Goal: Task Accomplishment & Management: Manage account settings

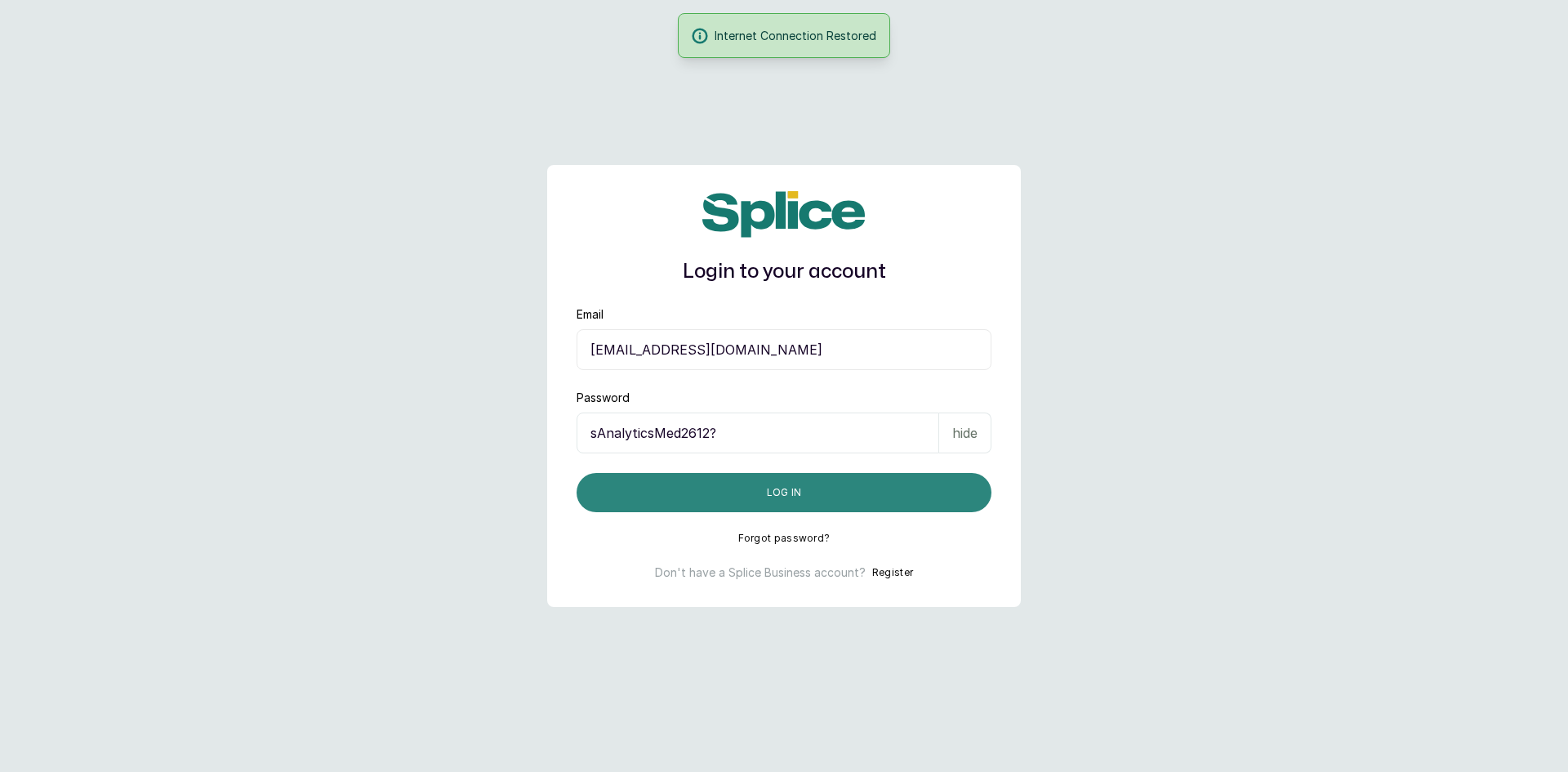
click at [848, 489] on button "Log in" at bounding box center [784, 493] width 415 height 39
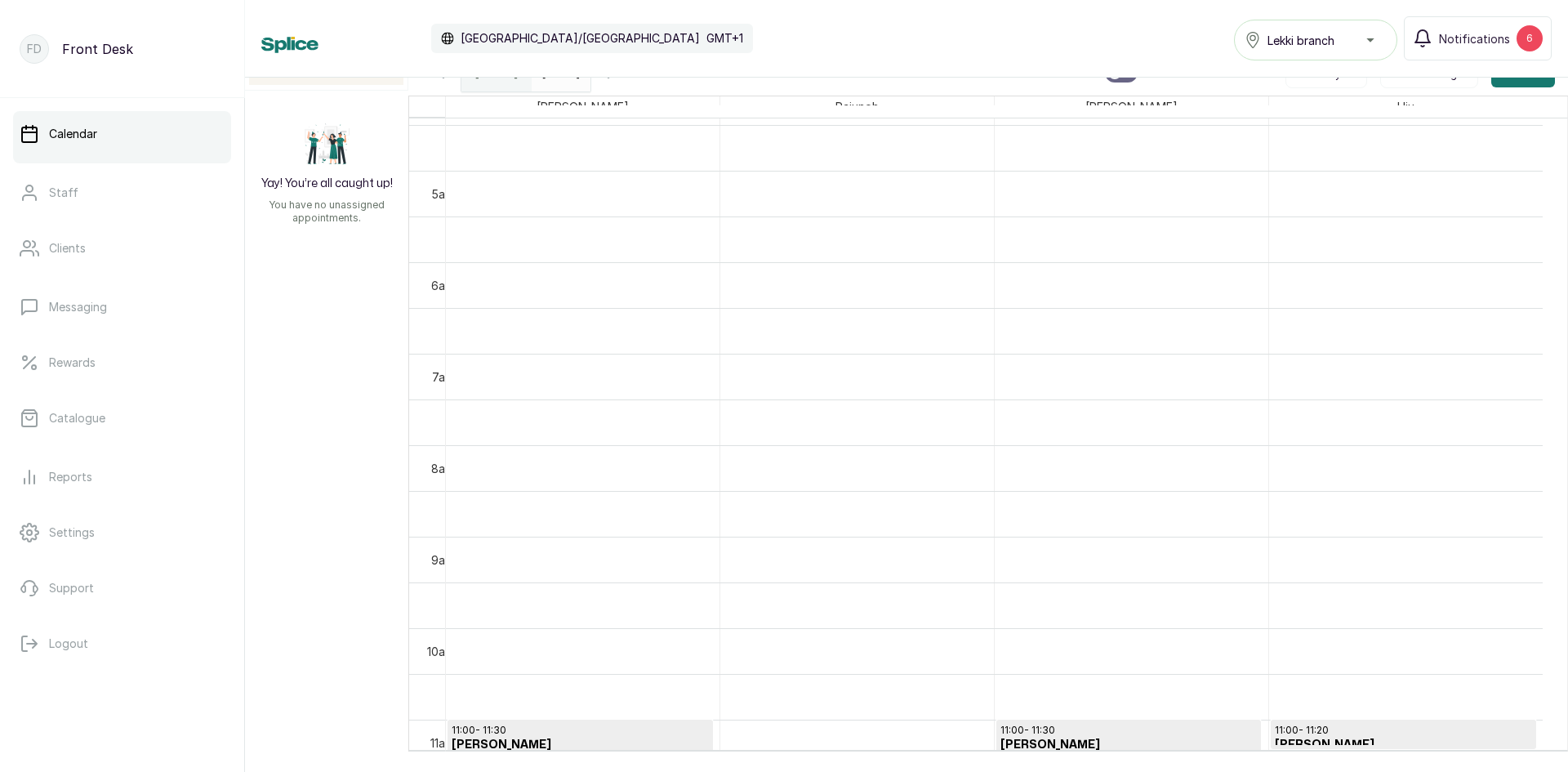
scroll to position [794, 0]
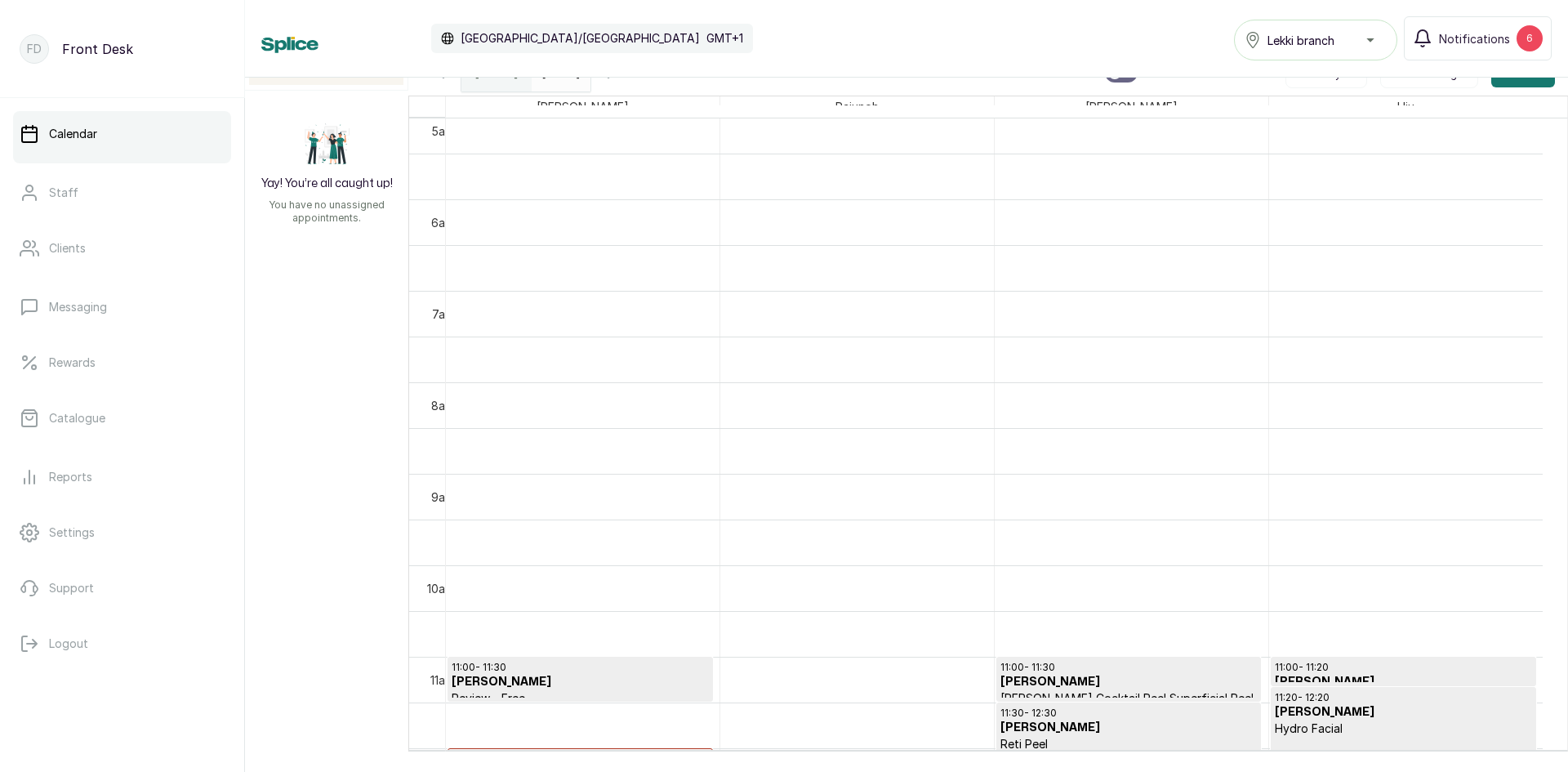
click at [590, 83] on div "[DATE]" at bounding box center [561, 72] width 59 height 38
click at [514, 80] on div "[DATE]" at bounding box center [496, 72] width 71 height 38
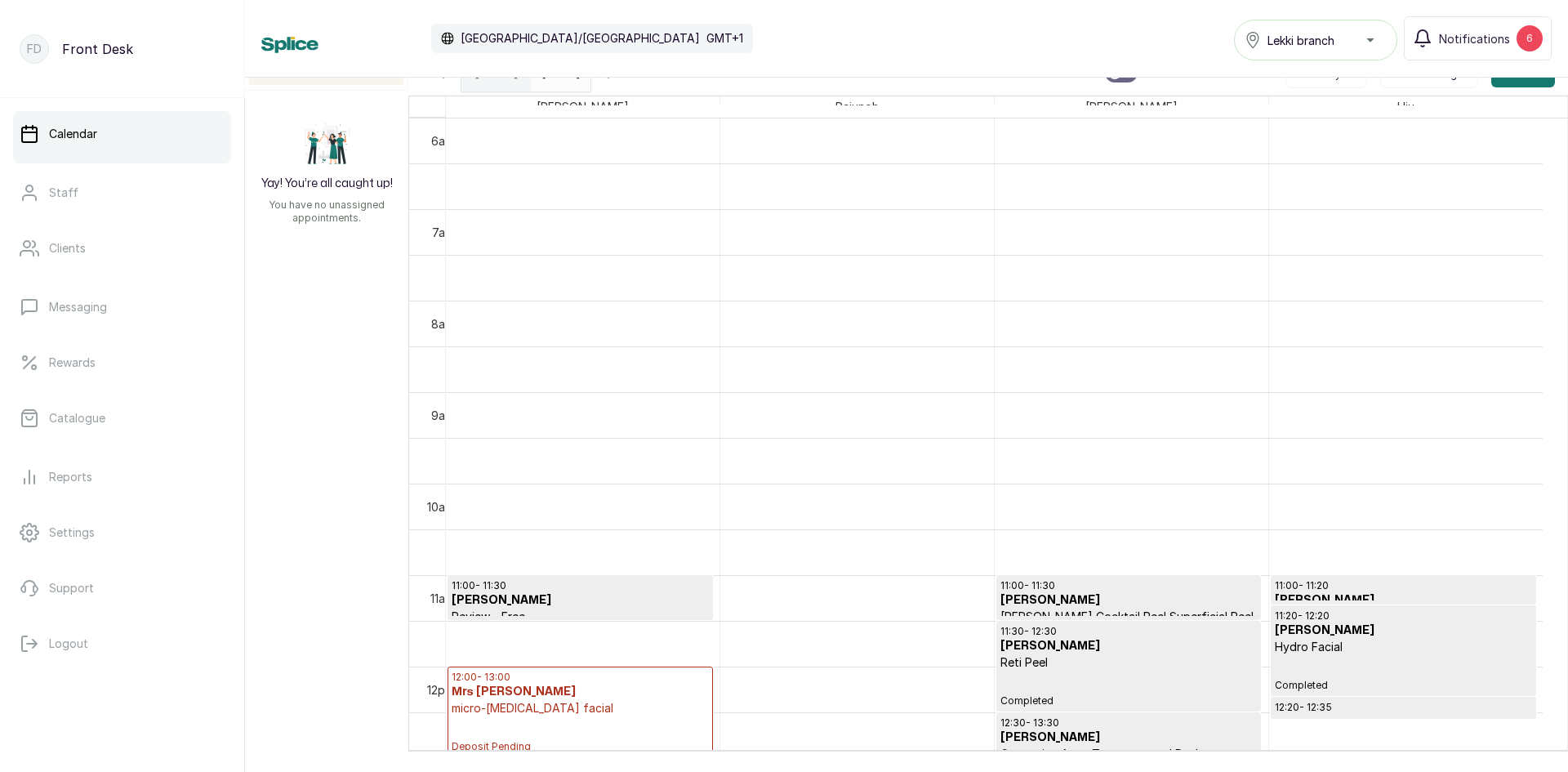
type input "dd/MM/yyyy"
click at [544, 80] on input "dd/MM/yyyy" at bounding box center [545, 68] width 26 height 28
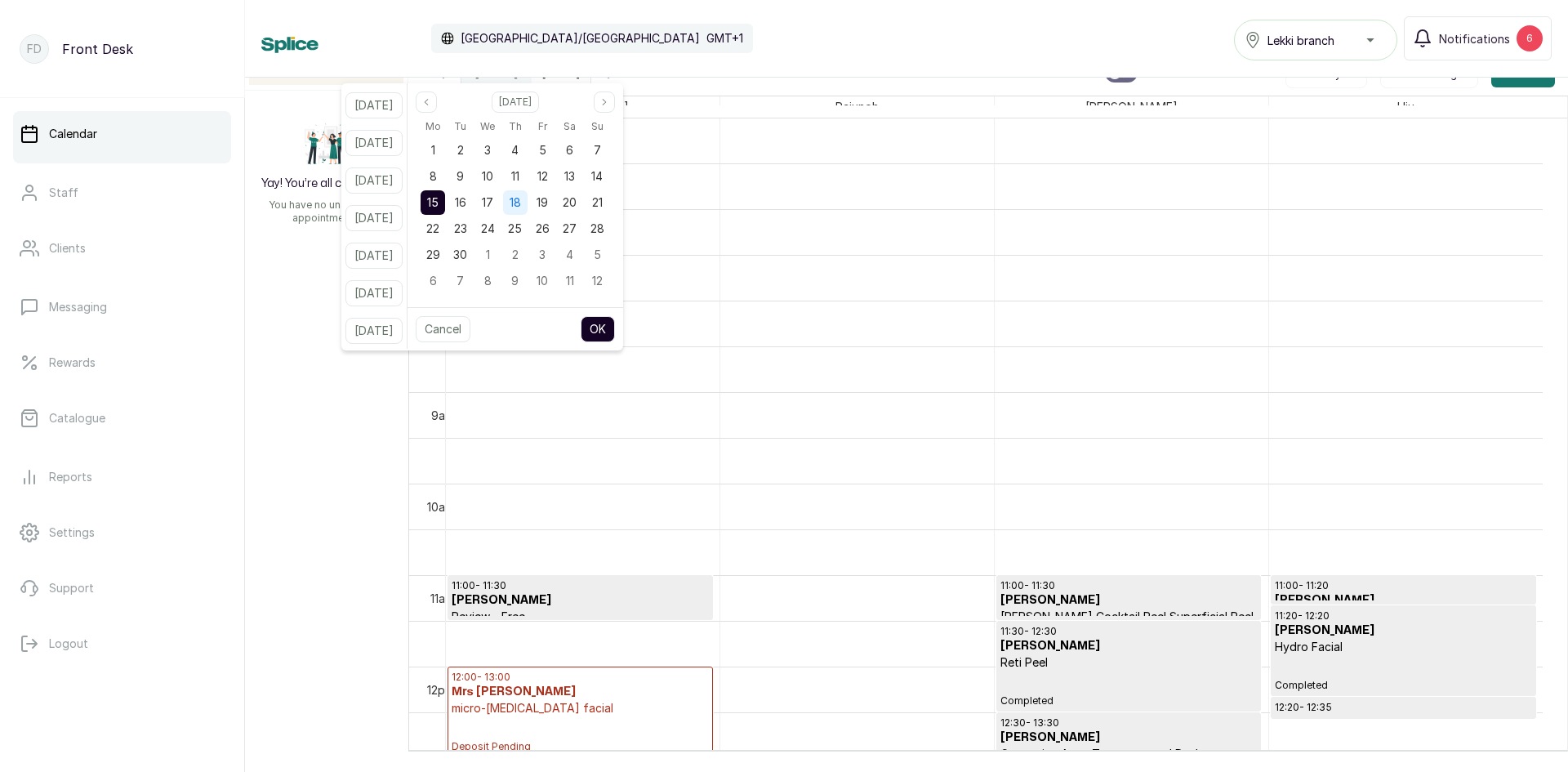
click at [521, 201] on span "18" at bounding box center [515, 202] width 12 height 14
click at [606, 327] on button "OK" at bounding box center [598, 328] width 34 height 26
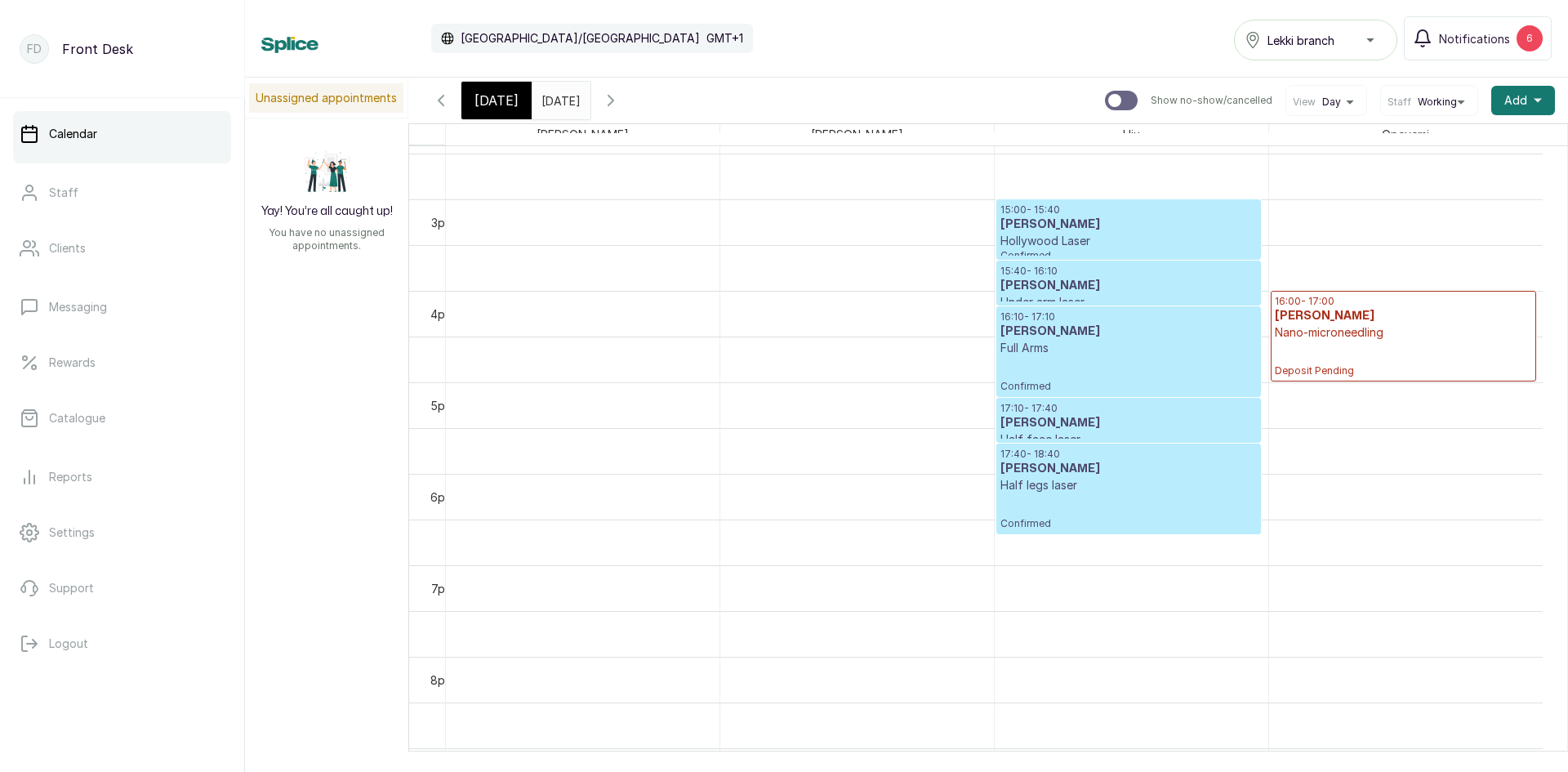
scroll to position [1375, 0]
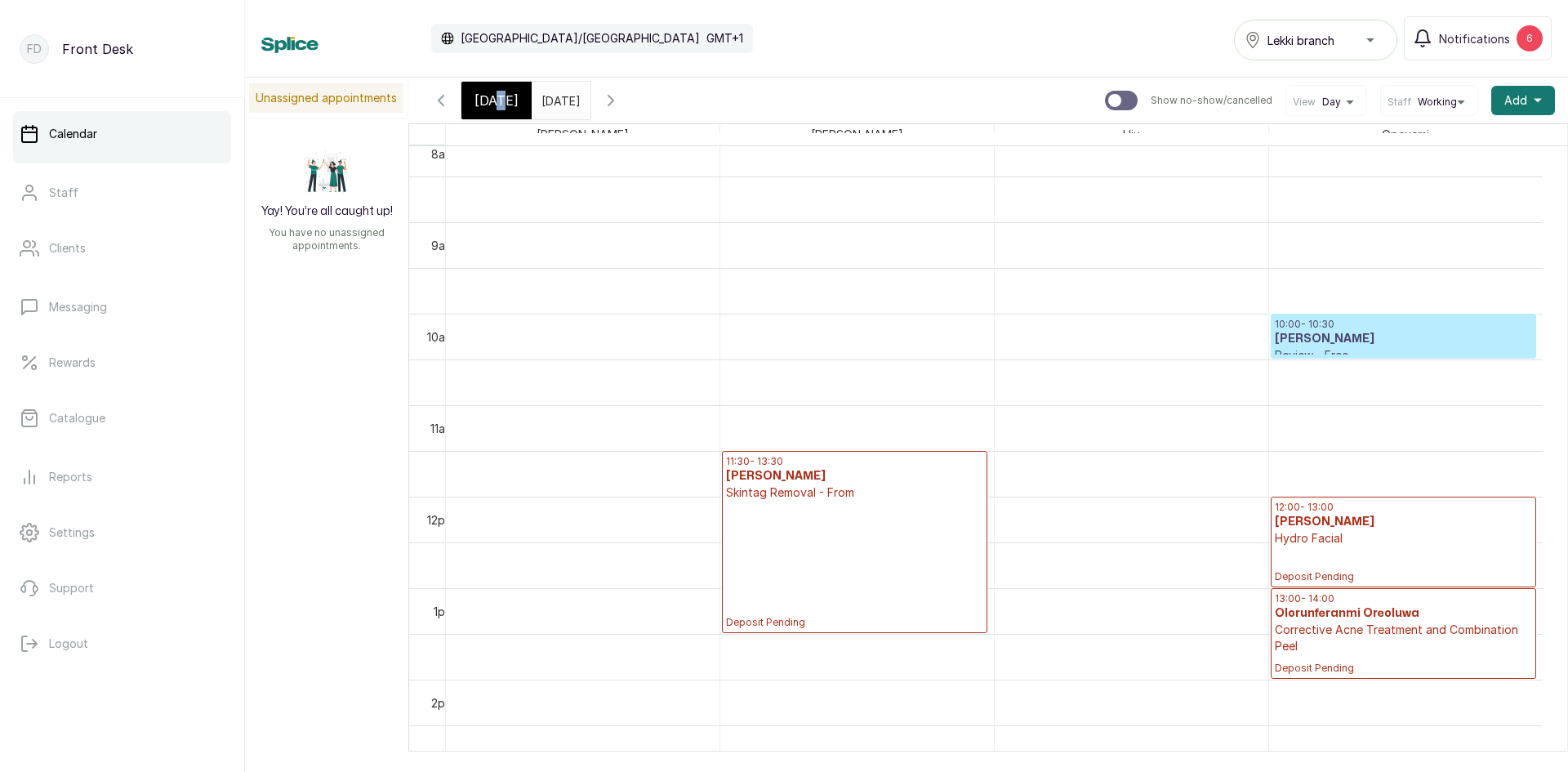
click at [502, 110] on div "[DATE]" at bounding box center [496, 100] width 71 height 38
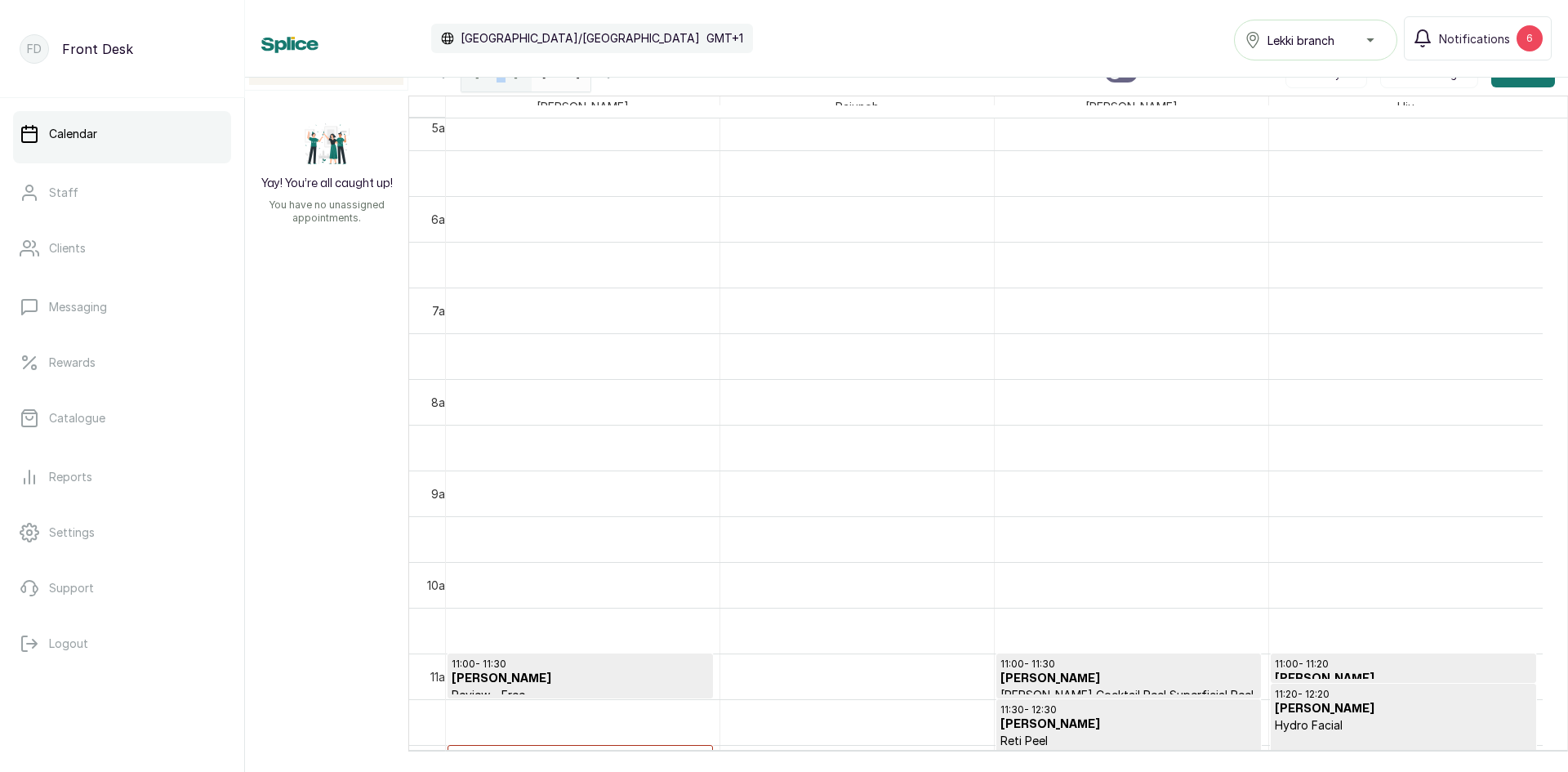
scroll to position [468, 0]
click at [532, 81] on input "[DATE]" at bounding box center [545, 68] width 26 height 28
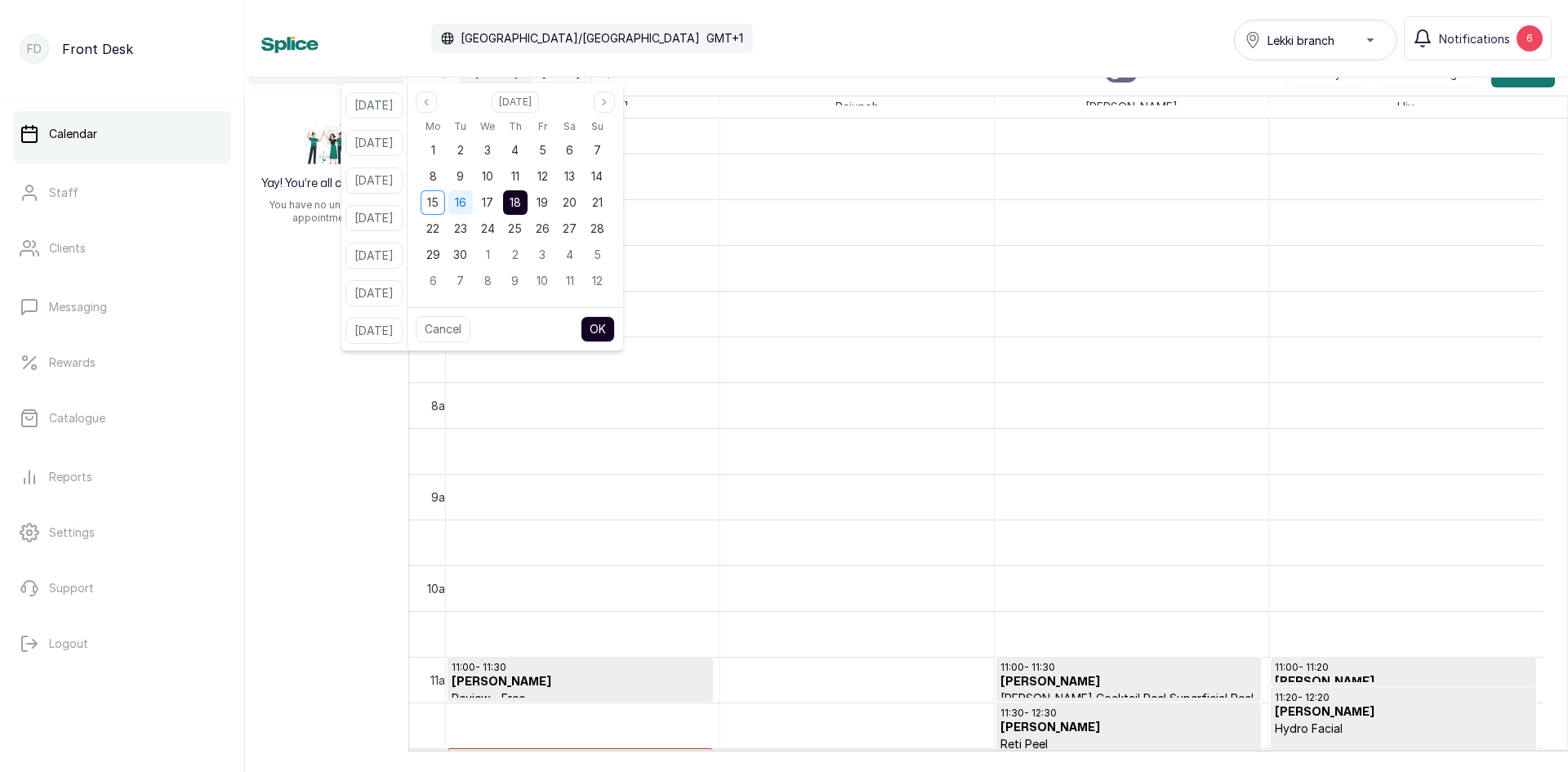
click at [466, 198] on span "16" at bounding box center [461, 202] width 12 height 14
click at [548, 203] on span "19" at bounding box center [542, 202] width 12 height 14
click at [609, 325] on button "OK" at bounding box center [598, 328] width 34 height 26
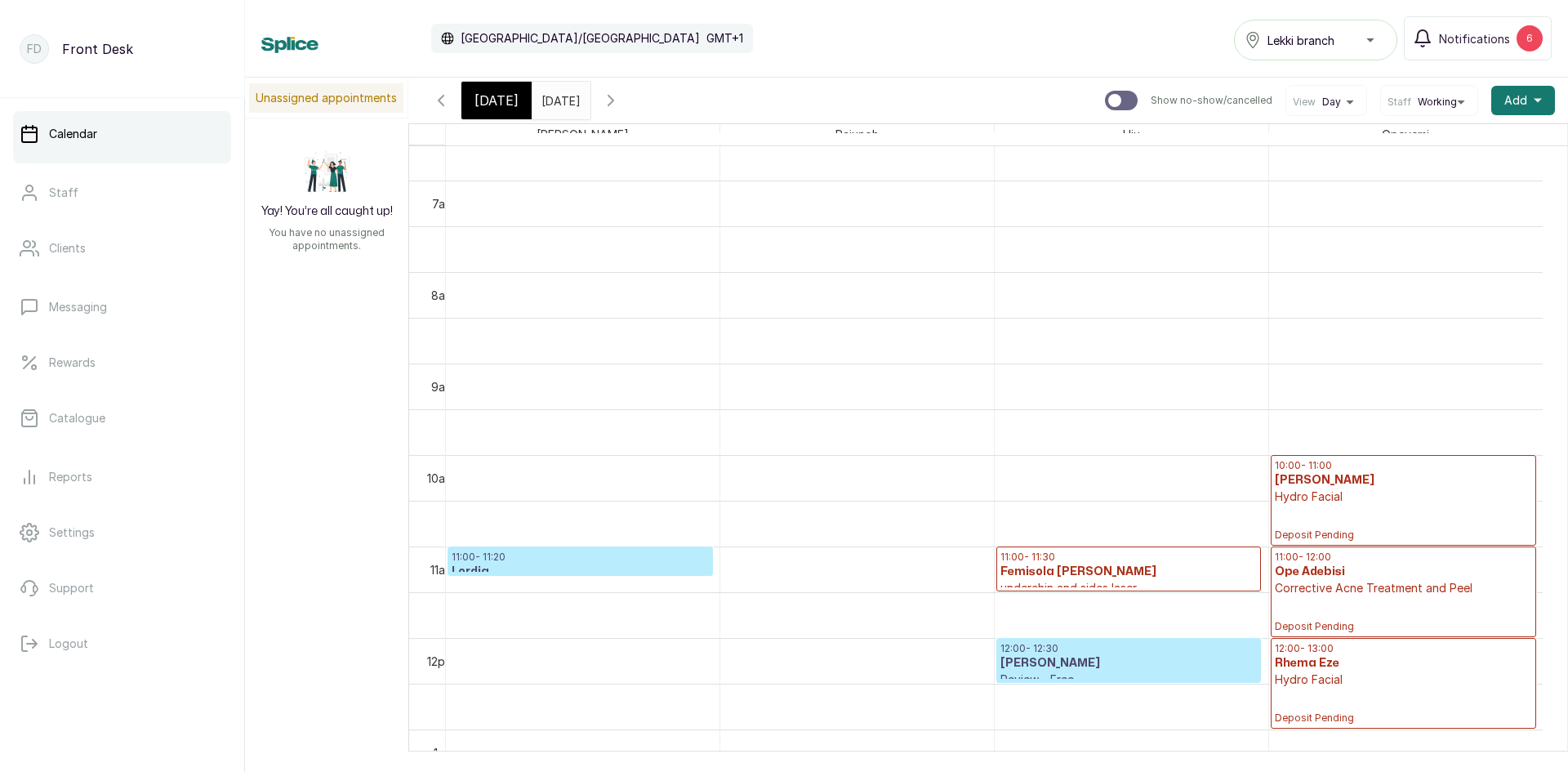
scroll to position [550, 0]
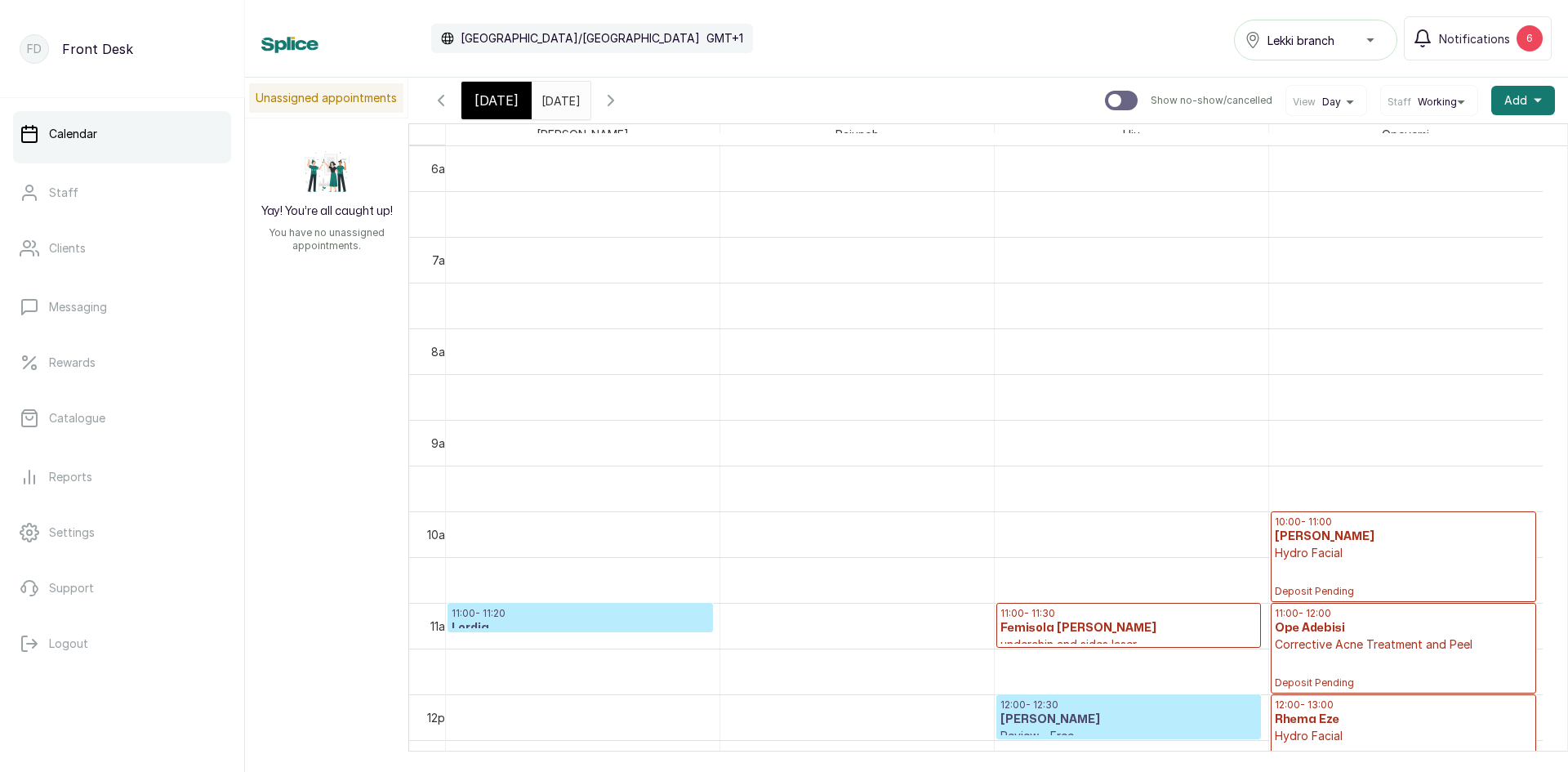
click at [559, 104] on input "[DATE]" at bounding box center [545, 96] width 26 height 28
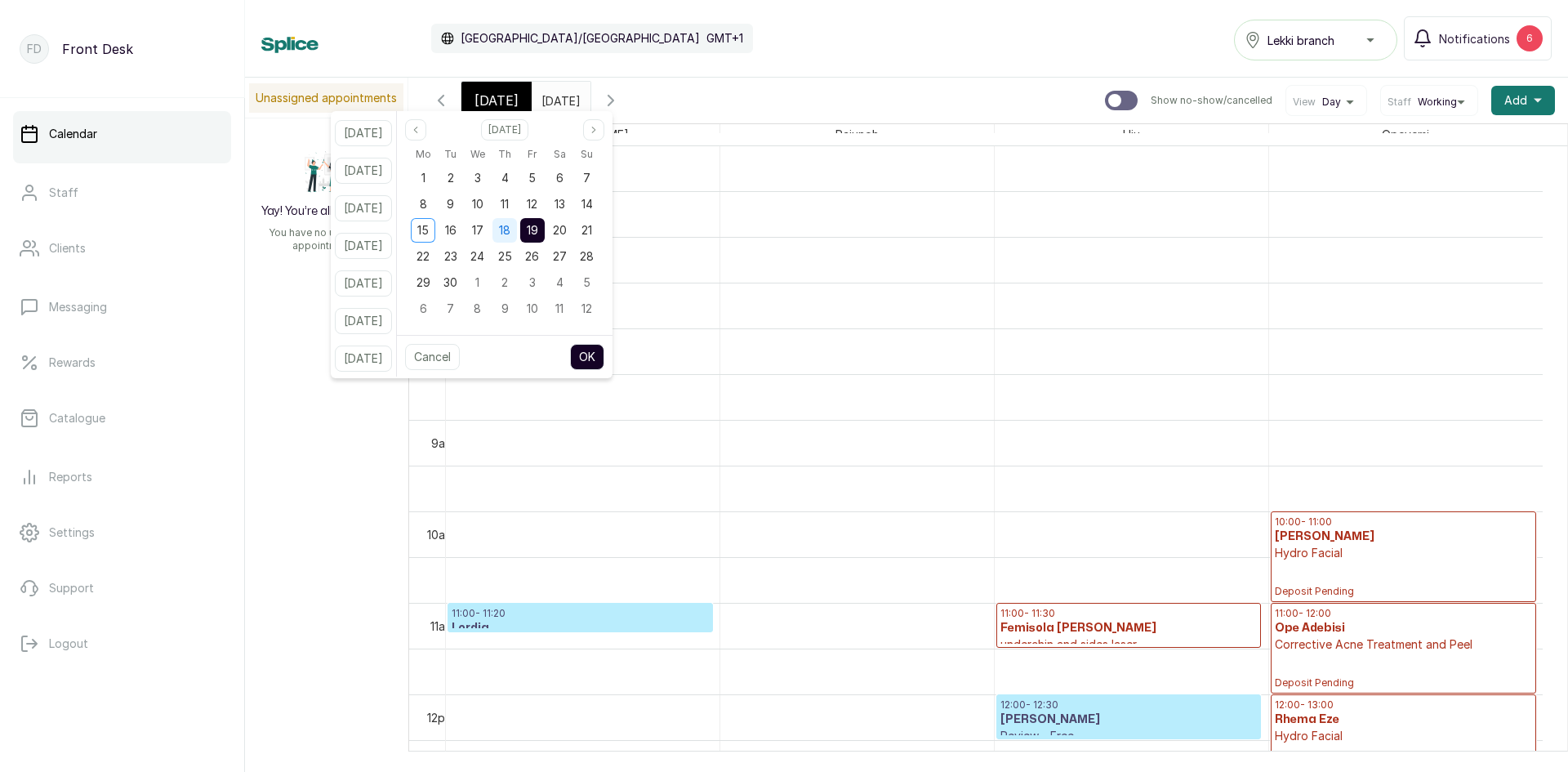
click at [511, 236] on span "18" at bounding box center [504, 230] width 12 height 14
click at [605, 347] on button "OK" at bounding box center [587, 356] width 34 height 26
type input "[DATE]"
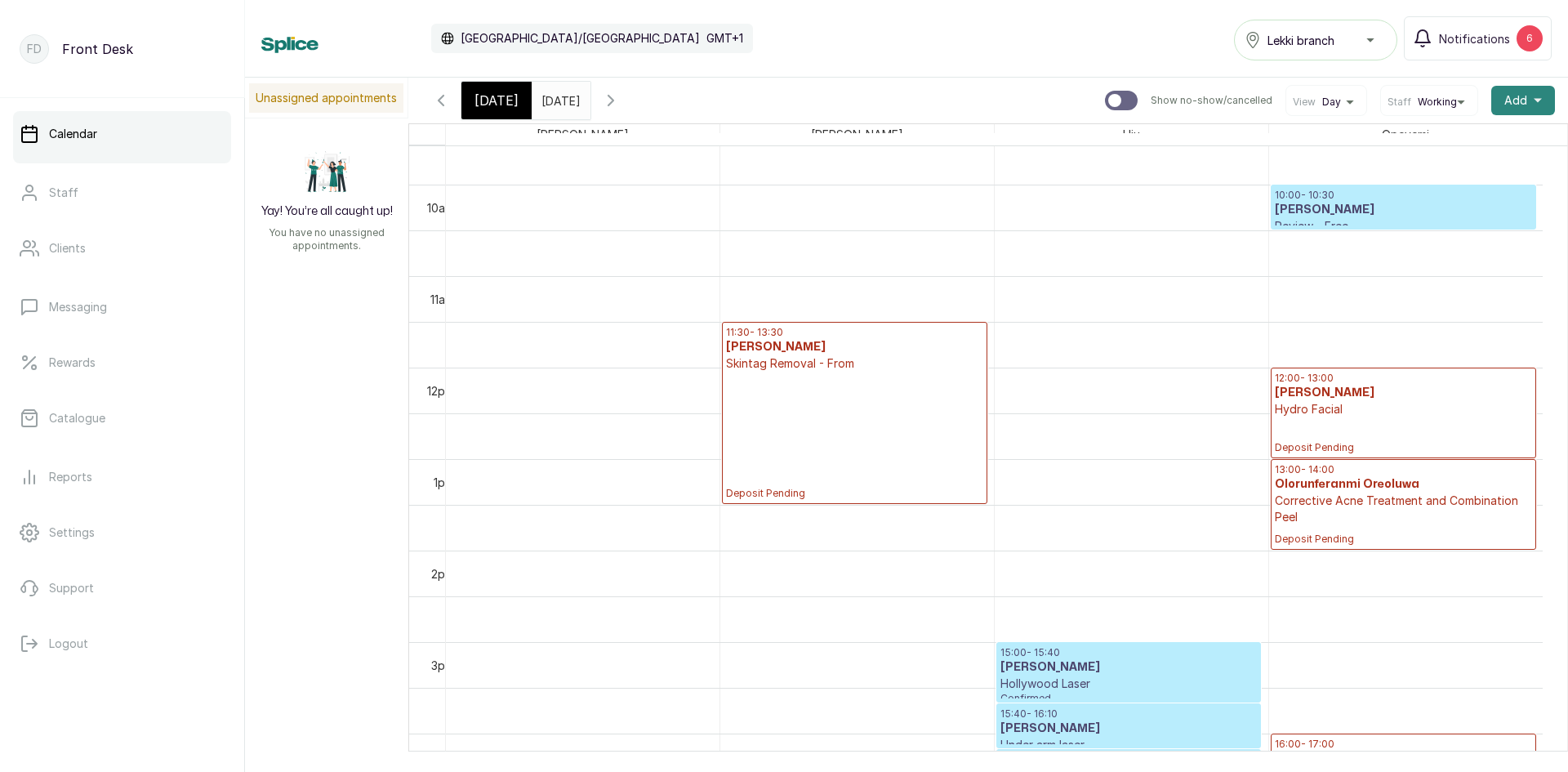
click at [1504, 103] on span "Add" at bounding box center [1516, 100] width 23 height 16
click at [1413, 139] on span "Add Appointment" at bounding box center [1463, 145] width 157 height 20
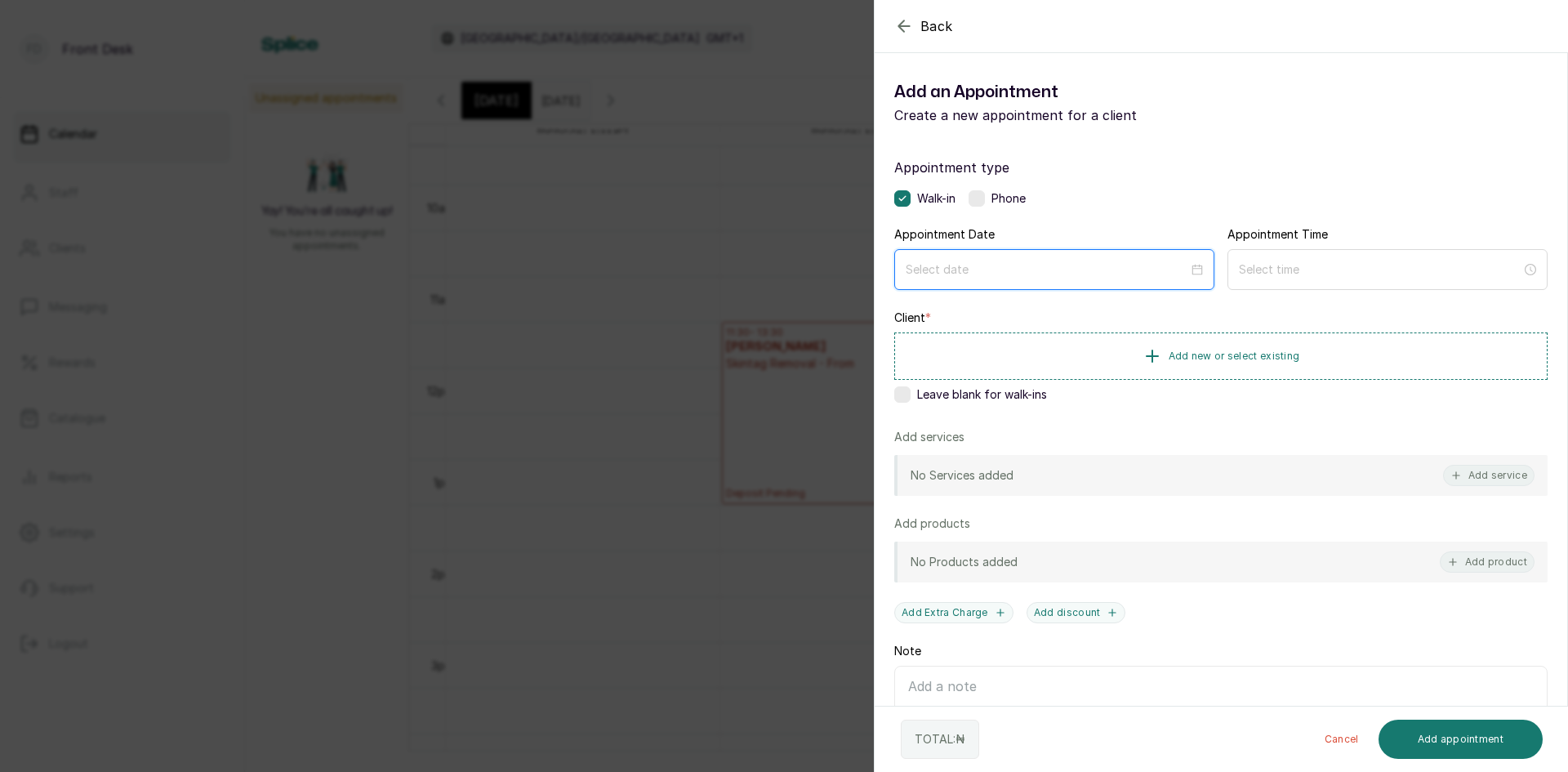
click at [1081, 264] on input at bounding box center [1047, 269] width 283 height 18
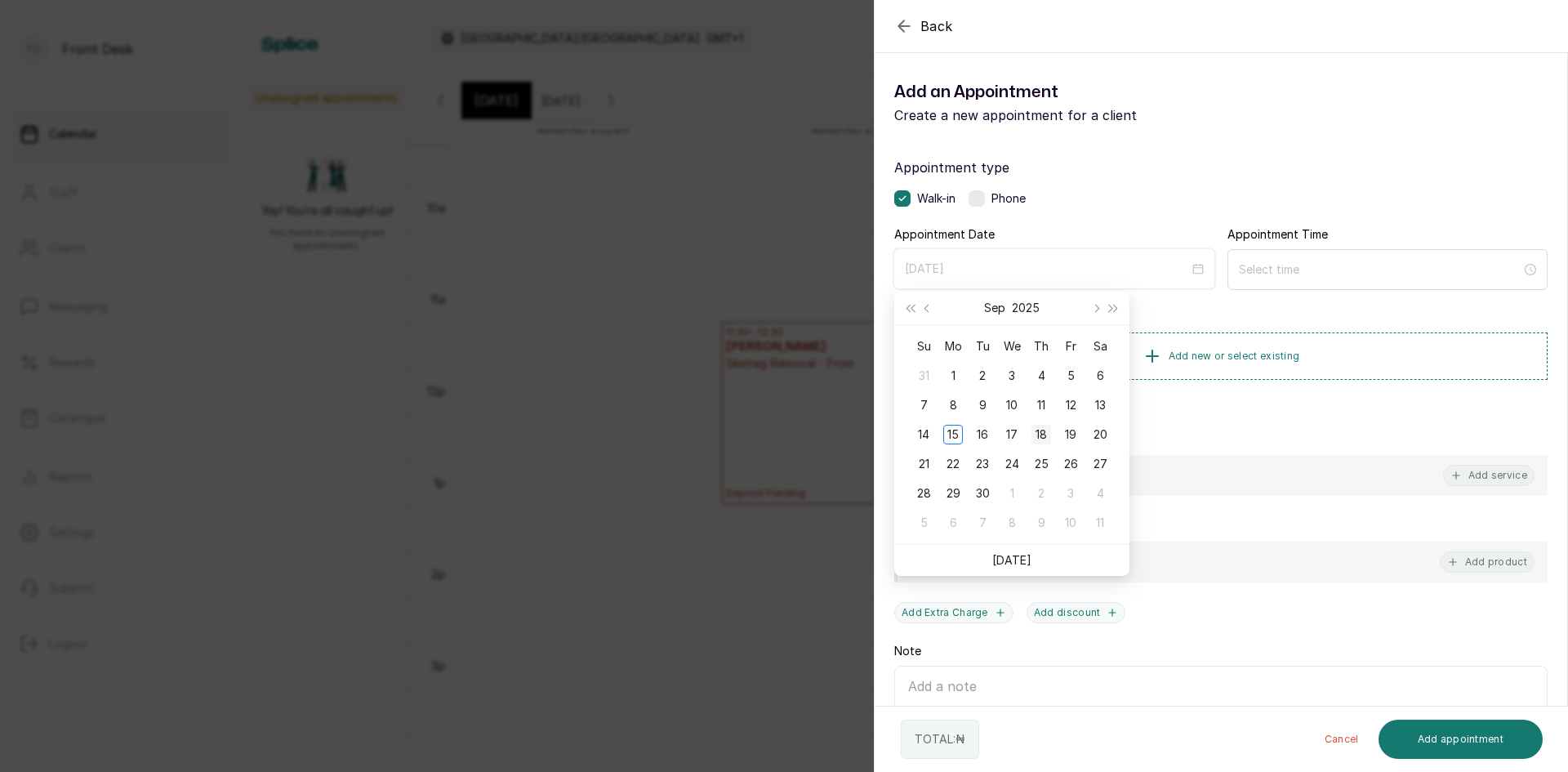
type input "[DATE]"
click at [1038, 433] on div "18" at bounding box center [1041, 435] width 20 height 20
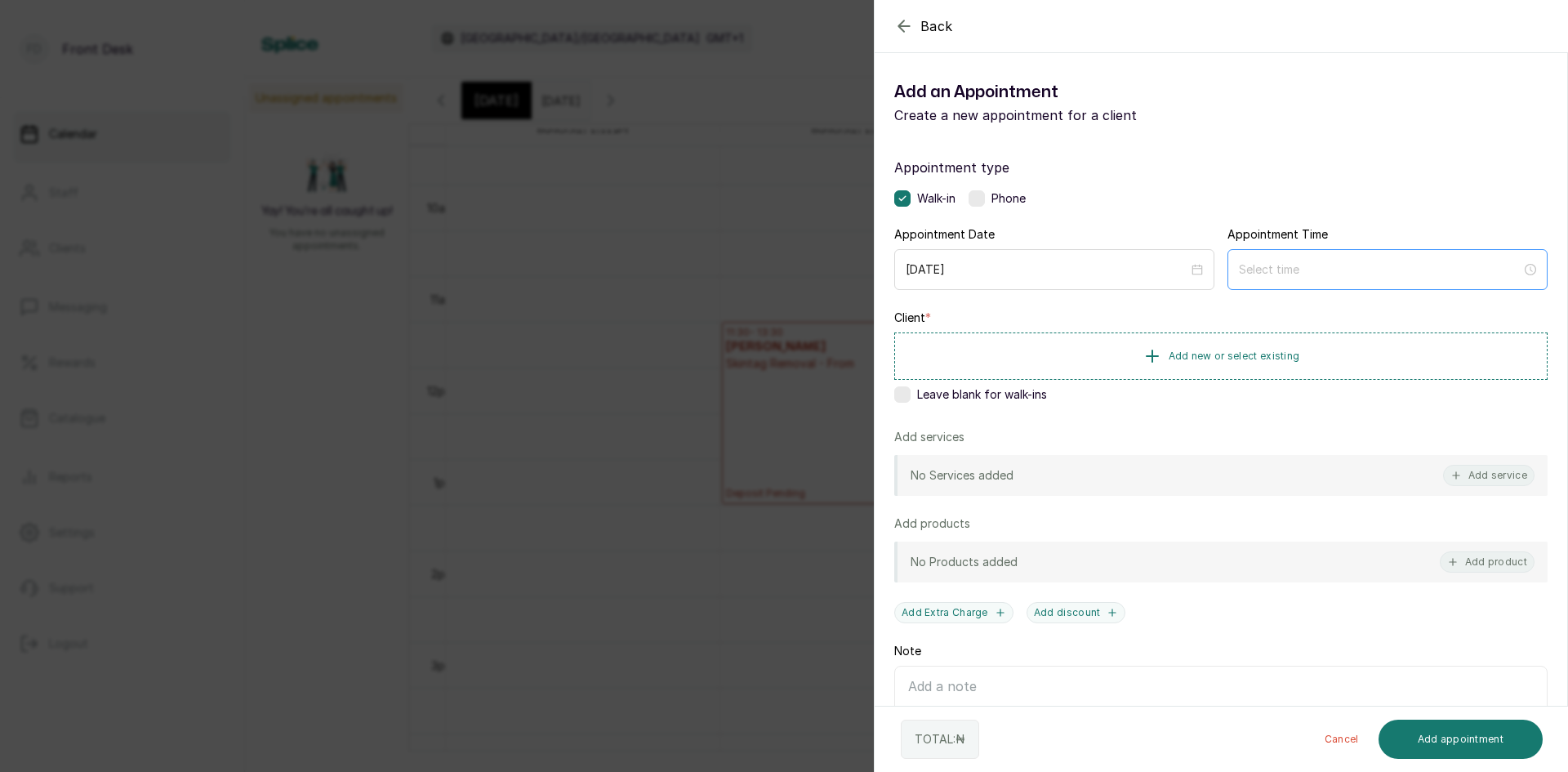
click at [1333, 279] on div at bounding box center [1387, 269] width 320 height 41
type input "12:01 am"
click at [1246, 315] on div "12" at bounding box center [1245, 310] width 39 height 23
type input "12:00 pm"
click at [1341, 327] on div "PM" at bounding box center [1337, 333] width 39 height 23
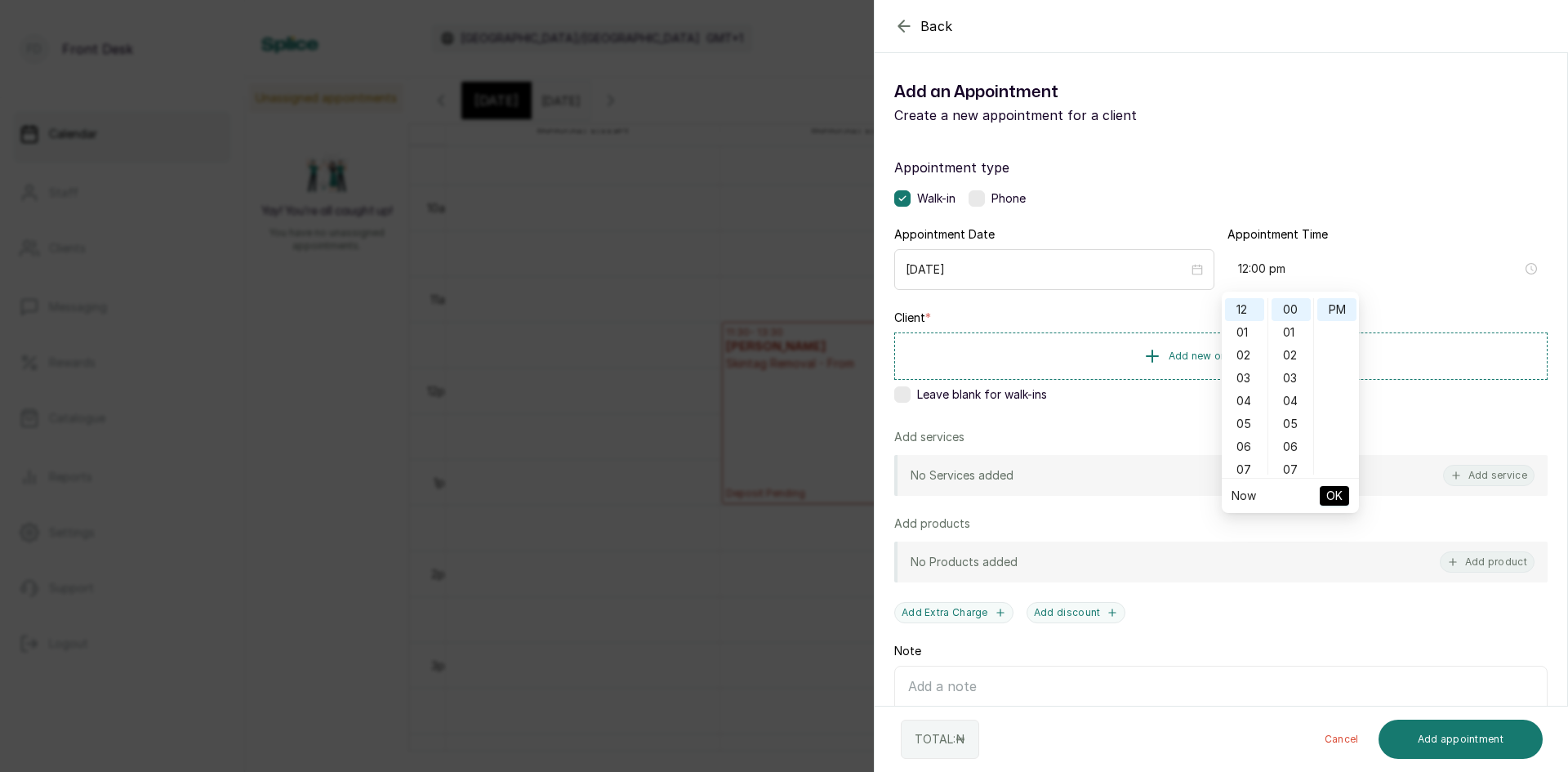
click at [1332, 503] on span "OK" at bounding box center [1335, 496] width 16 height 31
click at [1183, 344] on button "Add new or select existing" at bounding box center [1221, 355] width 653 height 46
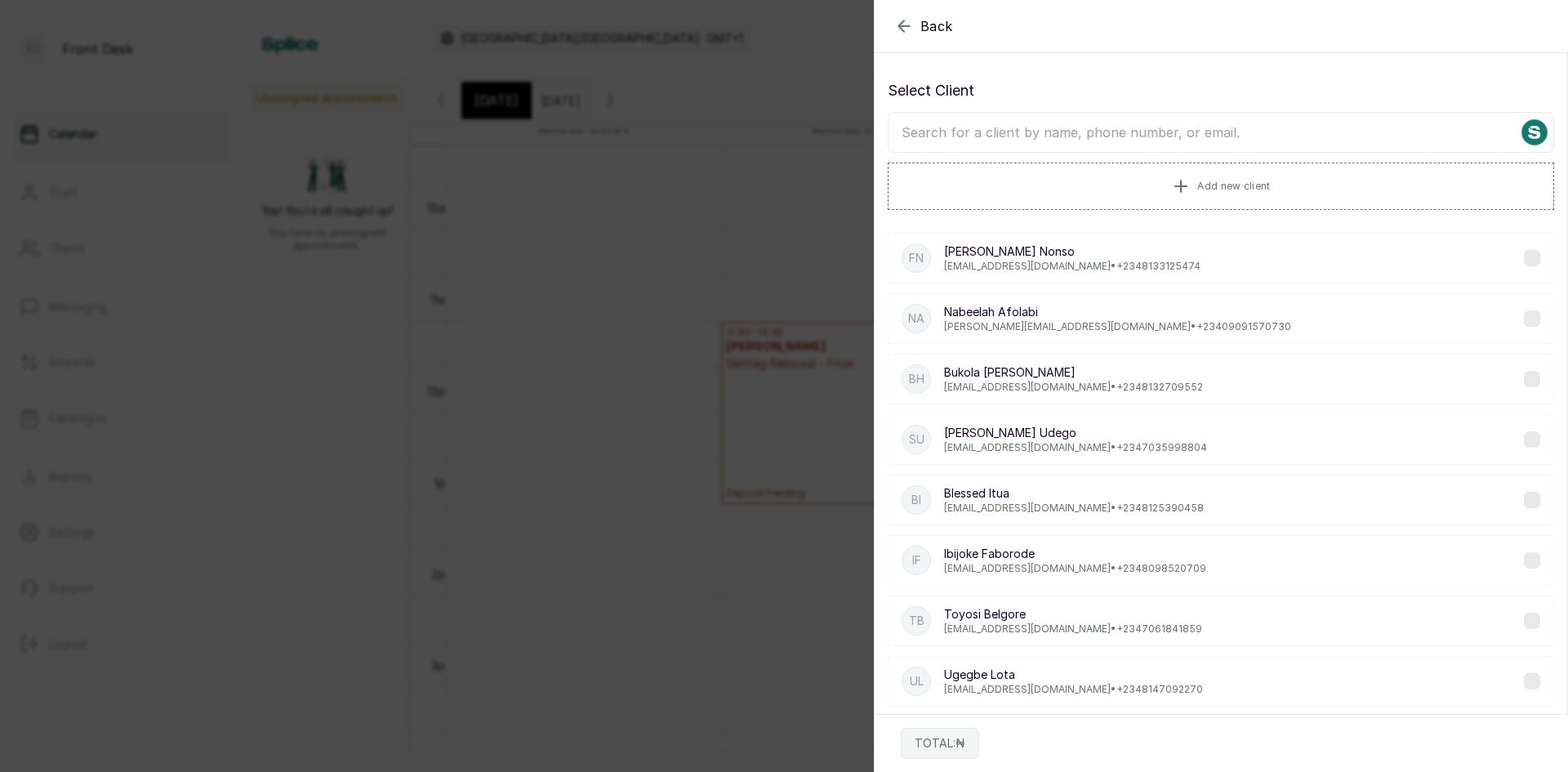
click at [1180, 128] on input "text" at bounding box center [1221, 132] width 666 height 41
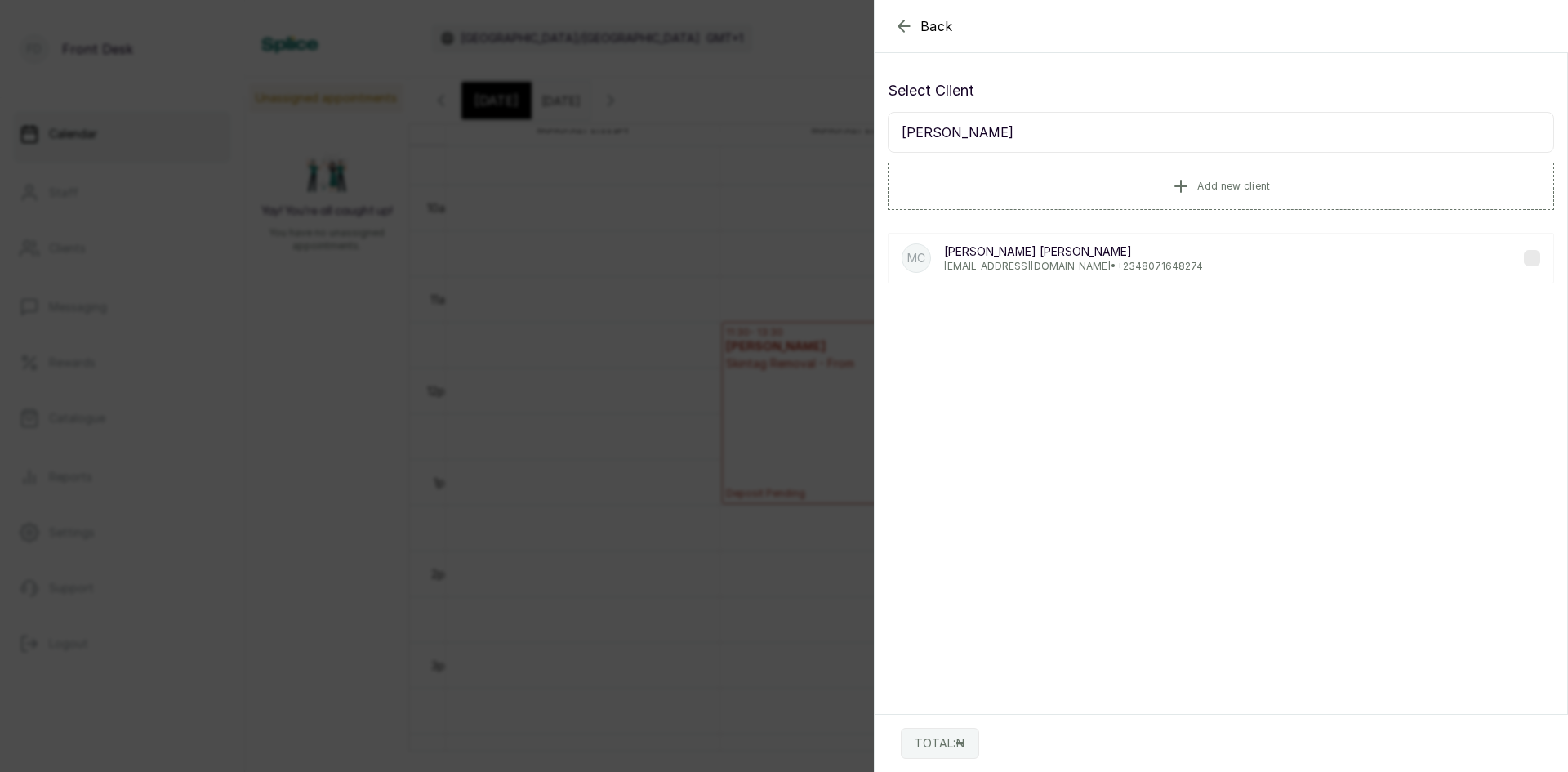
type input "[PERSON_NAME]"
click at [1025, 264] on p "[EMAIL_ADDRESS][DOMAIN_NAME] • [PHONE_NUMBER]" at bounding box center [1073, 266] width 259 height 13
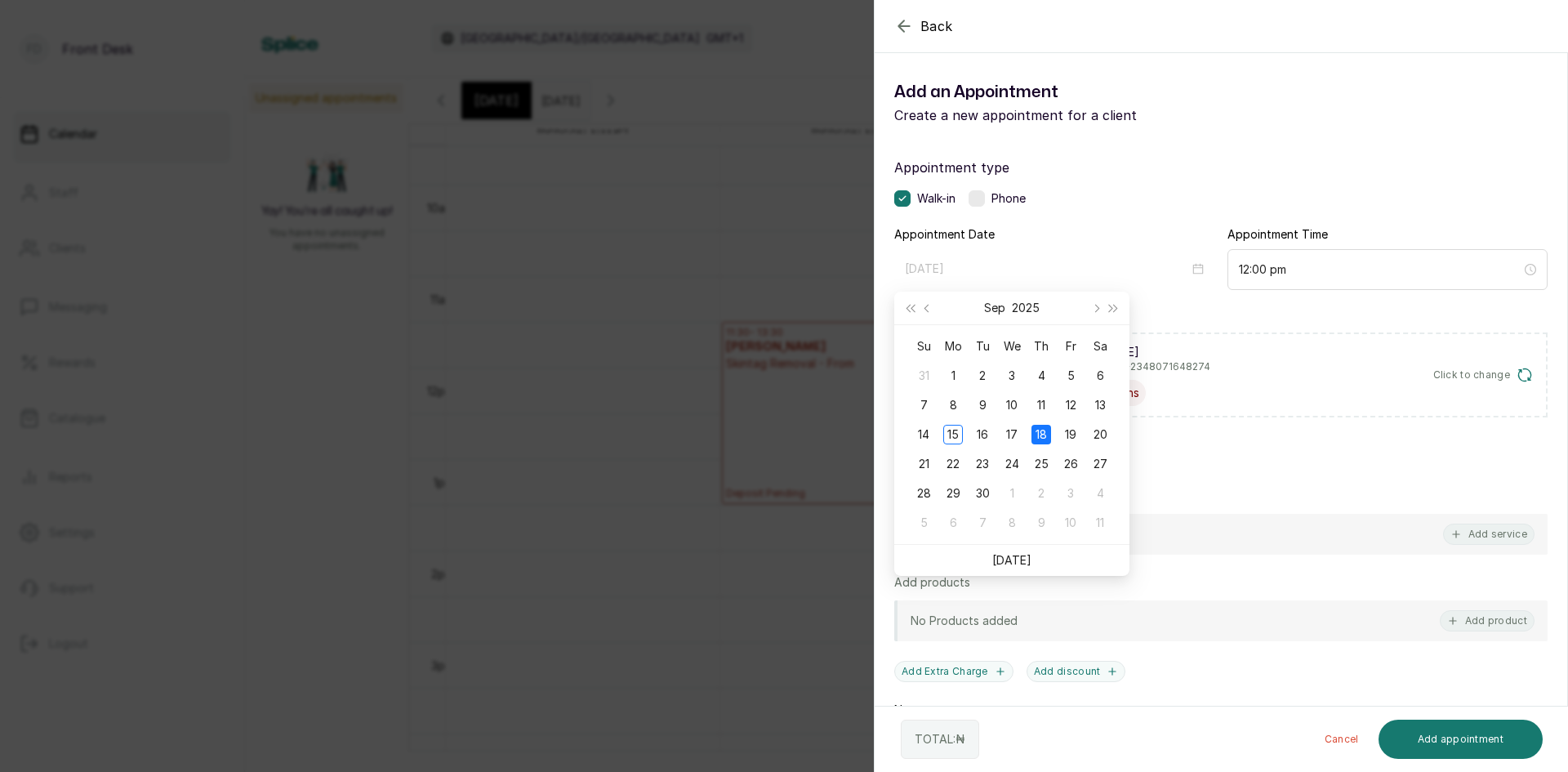
type input "[DATE]"
click at [1306, 386] on div "MC [PERSON_NAME] [PERSON_NAME] [EMAIL_ADDRESS][DOMAIN_NAME] • +234 8071648274 0…" at bounding box center [1221, 375] width 653 height 85
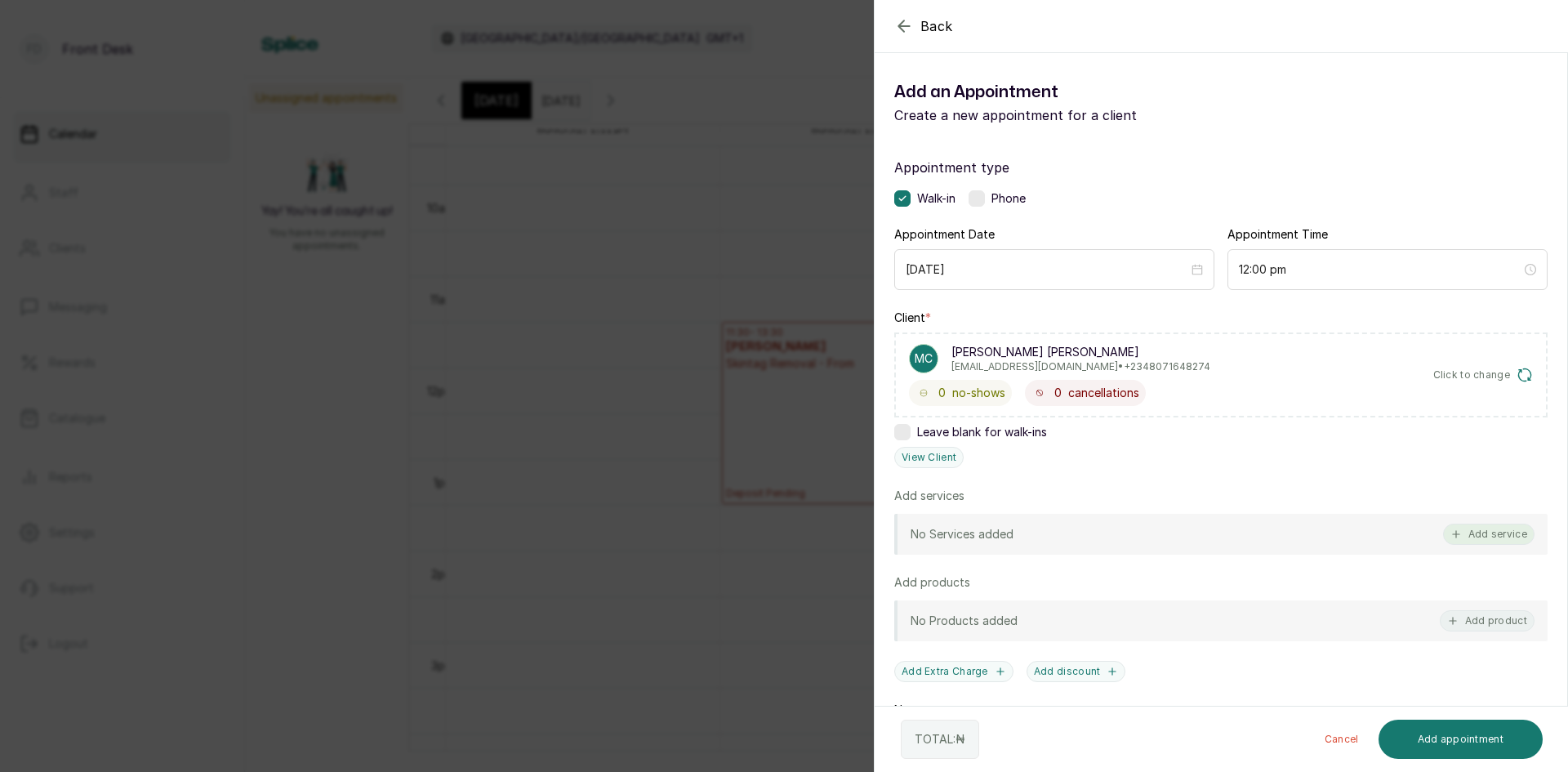
click at [1496, 531] on button "Add service" at bounding box center [1488, 534] width 91 height 21
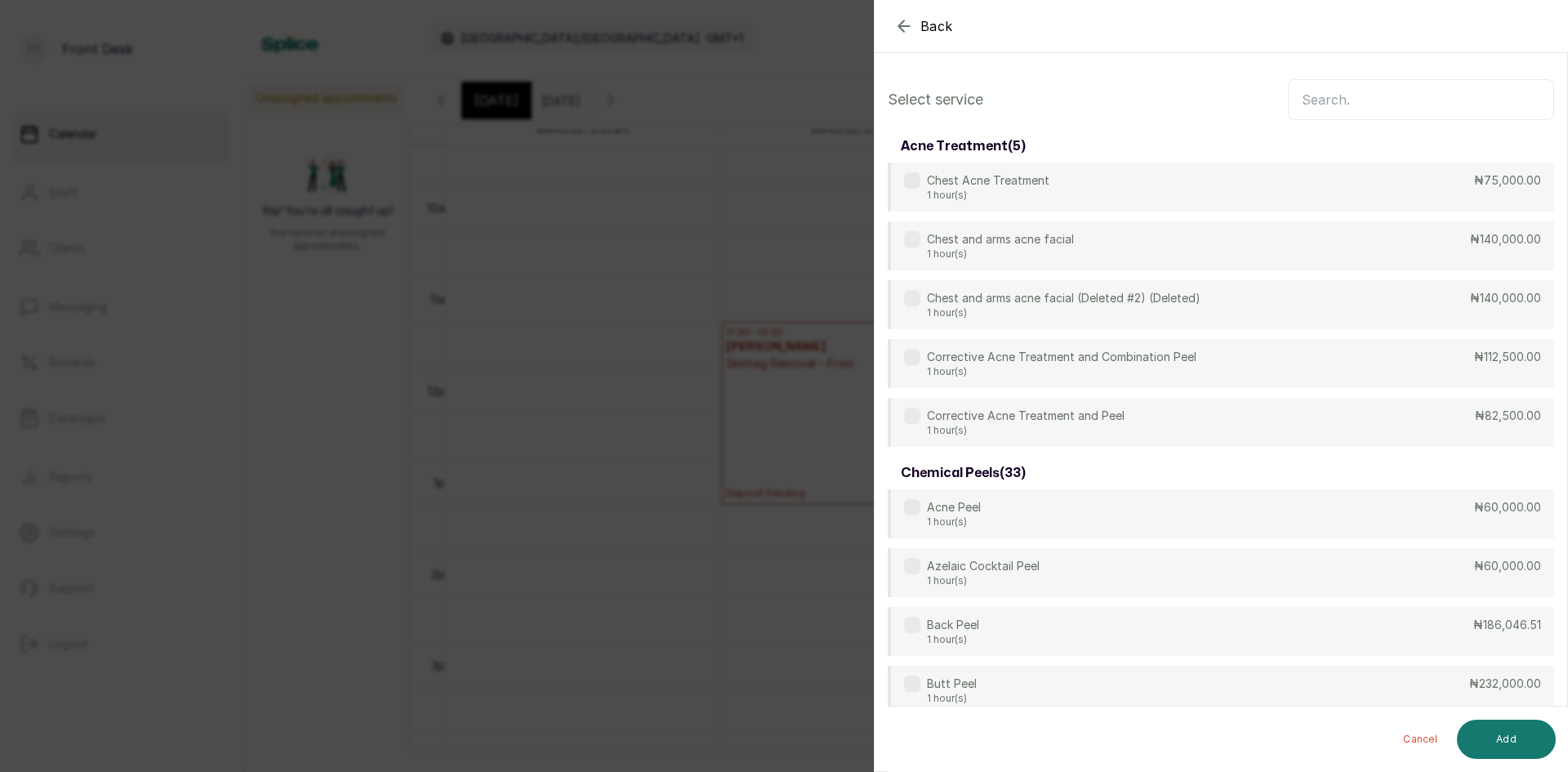
click at [1453, 110] on input "text" at bounding box center [1421, 100] width 267 height 41
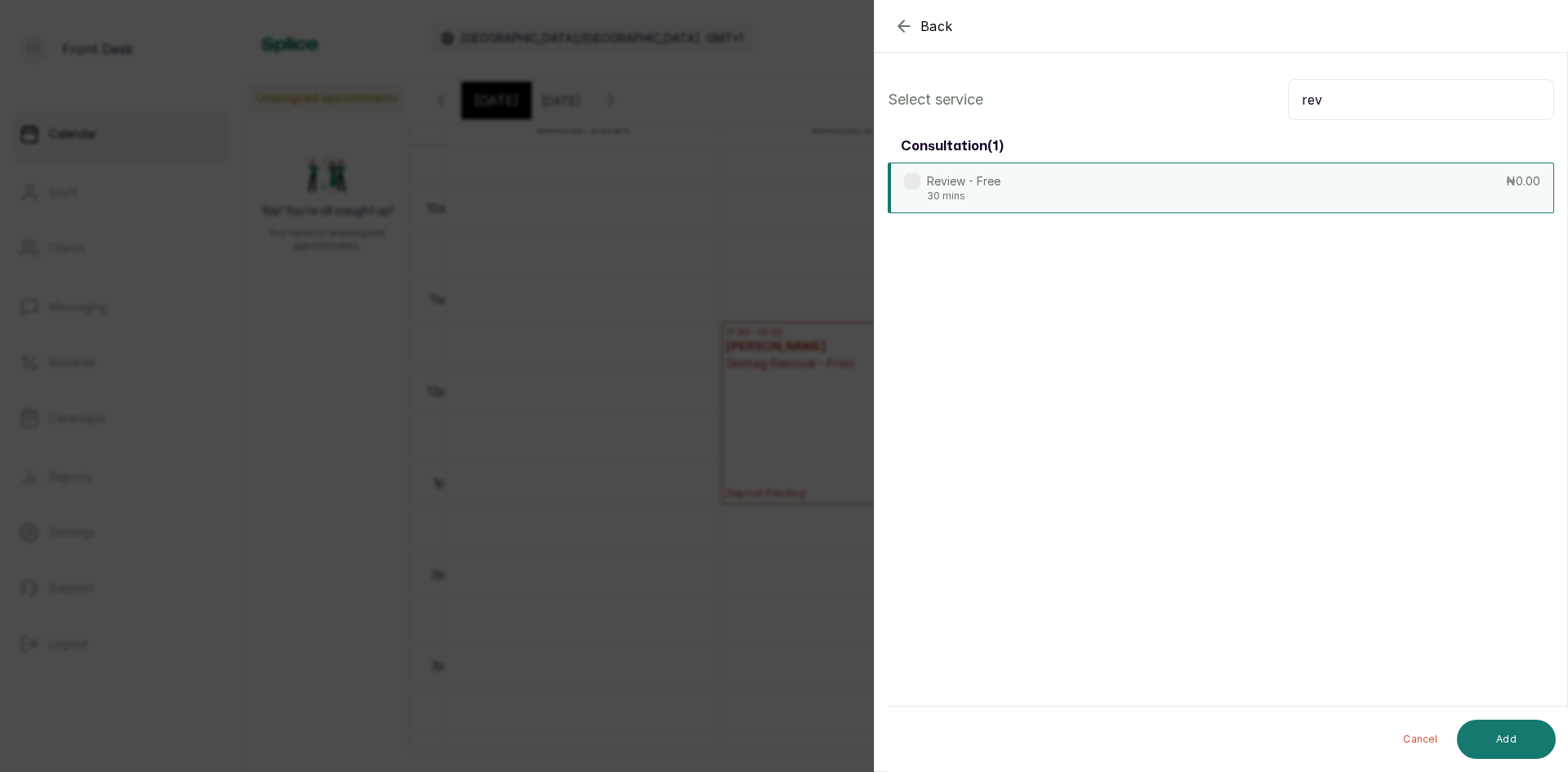
type input "rev"
click at [1035, 184] on div "Review - Free 30 mins ₦0.00" at bounding box center [1221, 188] width 666 height 51
click at [1498, 747] on button "Add" at bounding box center [1506, 739] width 98 height 39
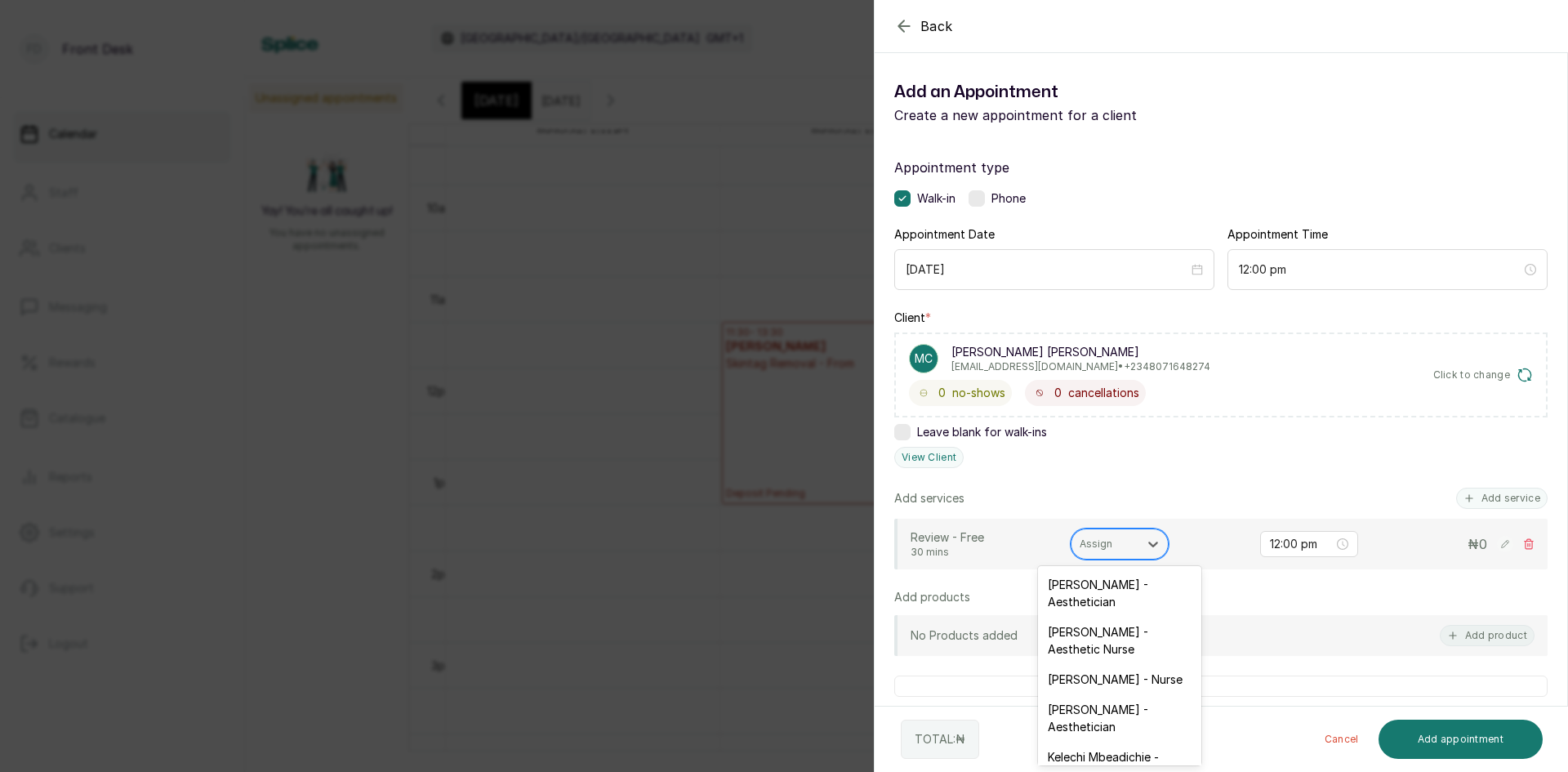
click at [1113, 542] on div at bounding box center [1105, 544] width 51 height 14
click at [1112, 738] on div "[PERSON_NAME] - Aesthetician" at bounding box center [1120, 738] width 164 height 47
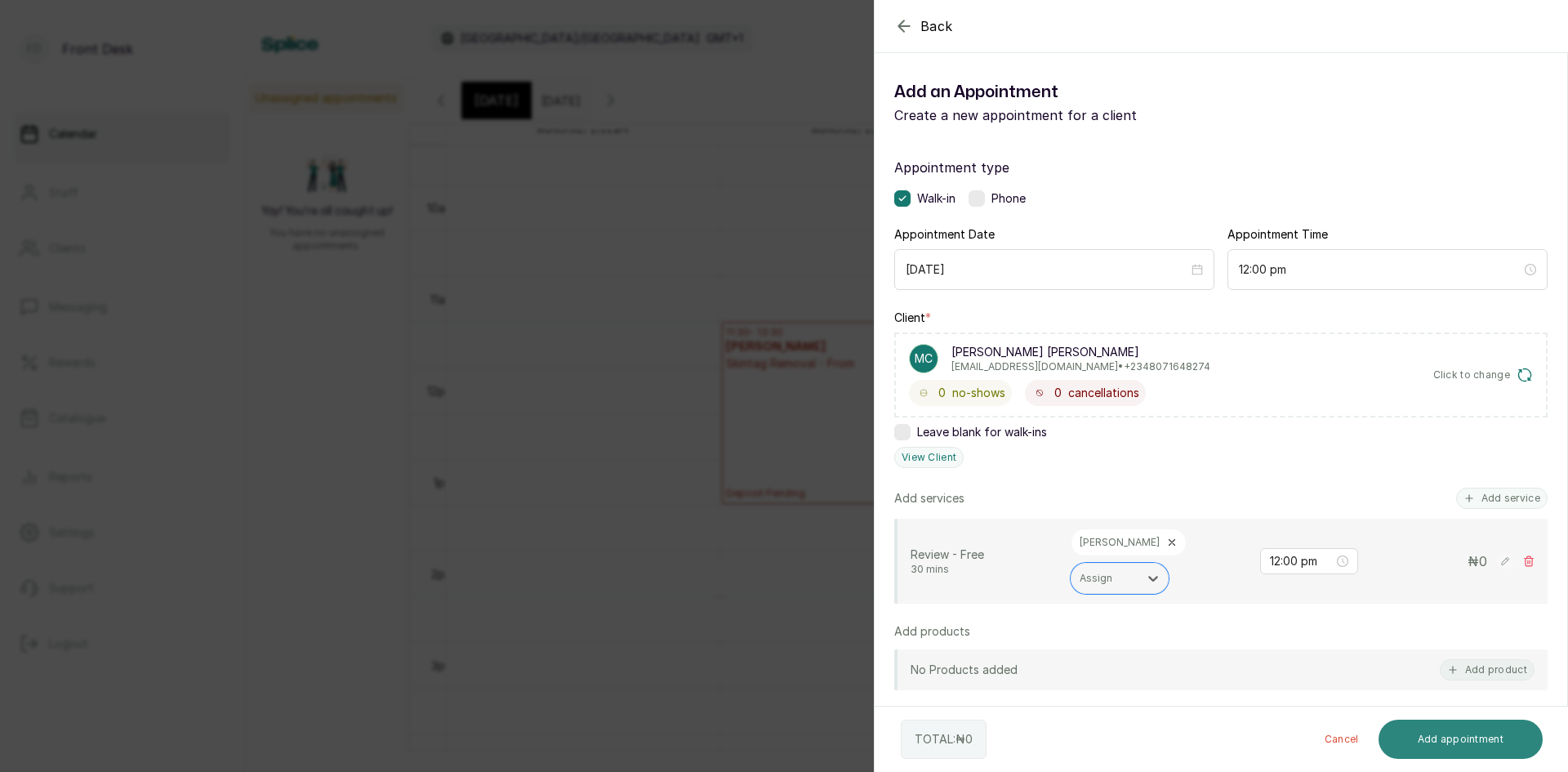
click at [1431, 738] on button "Add appointment" at bounding box center [1461, 739] width 165 height 39
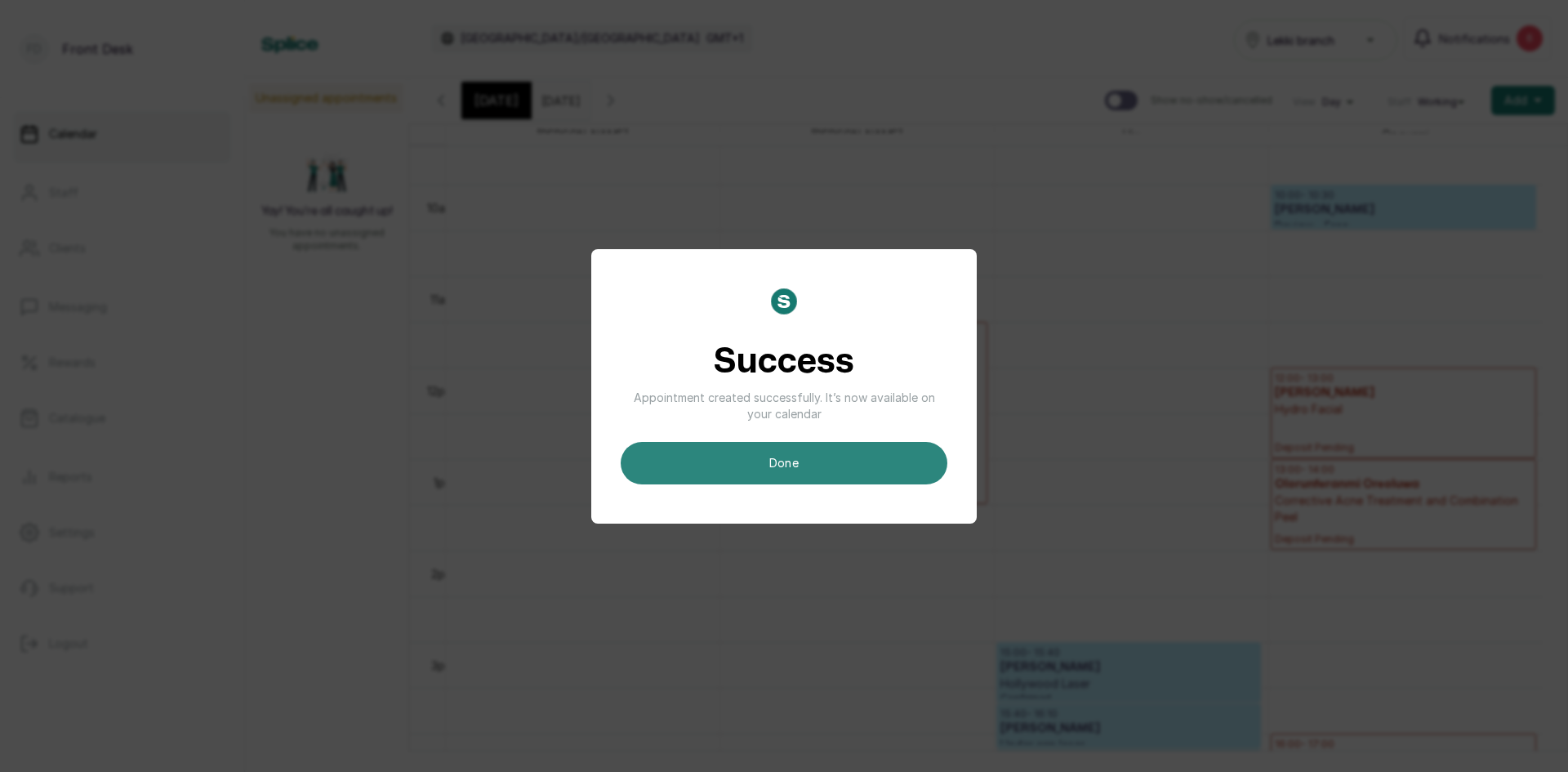
click at [843, 466] on button "done" at bounding box center [784, 462] width 326 height 42
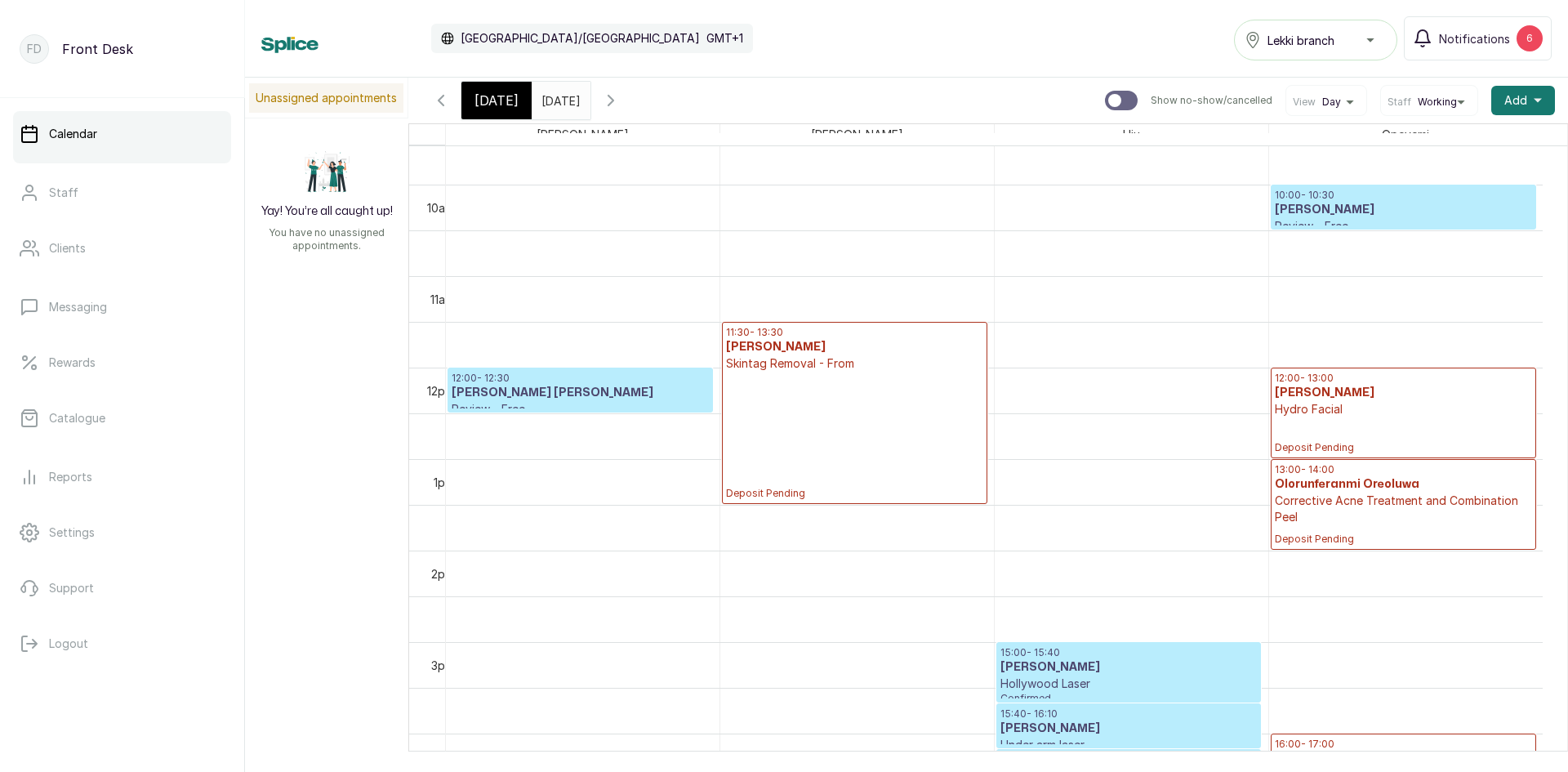
click at [513, 98] on div "[DATE]" at bounding box center [496, 100] width 71 height 38
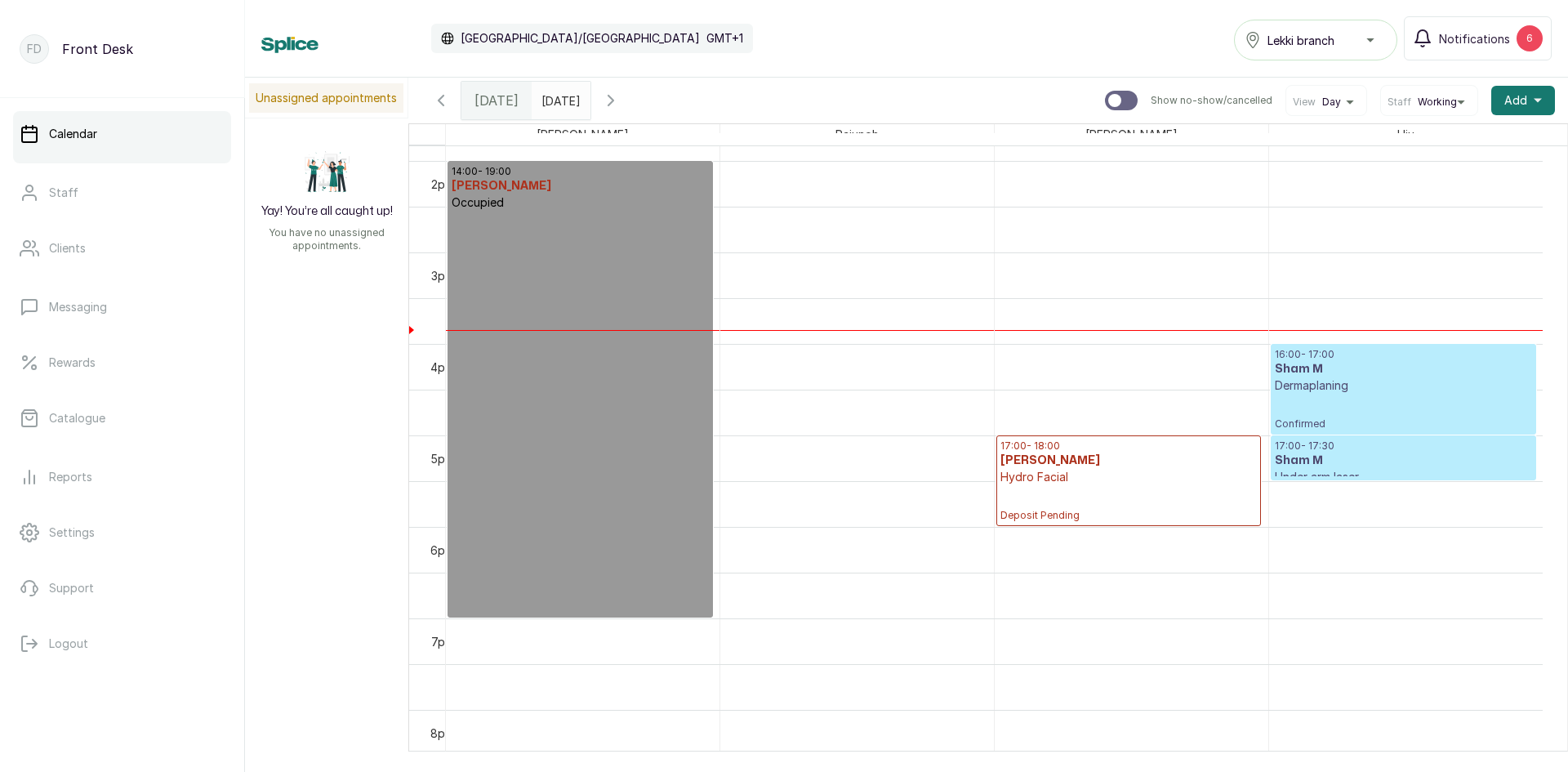
scroll to position [1237, 0]
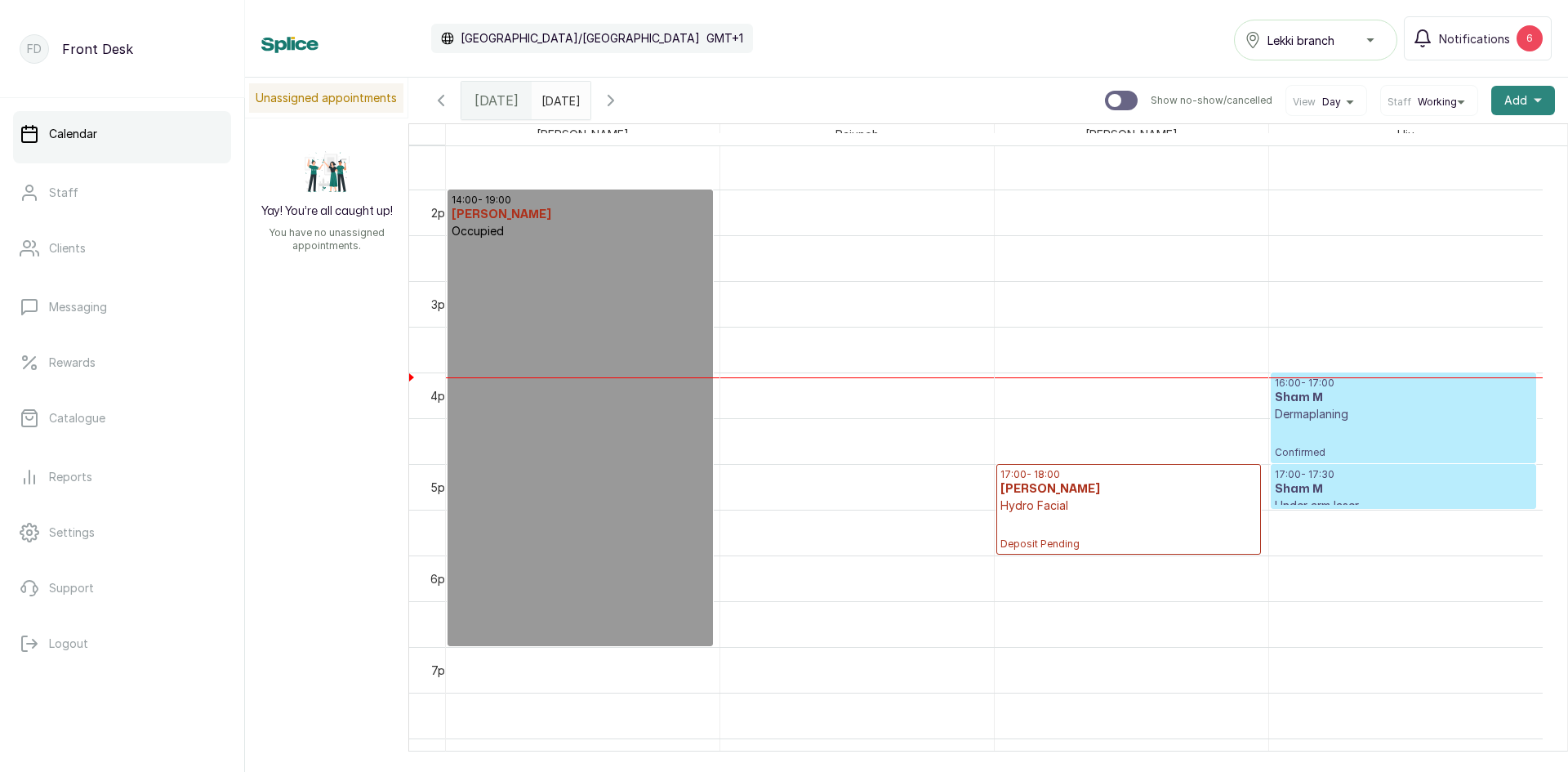
click at [1505, 104] on span "Add" at bounding box center [1516, 100] width 23 height 16
click at [1437, 147] on span "Add Appointment" at bounding box center [1463, 145] width 157 height 20
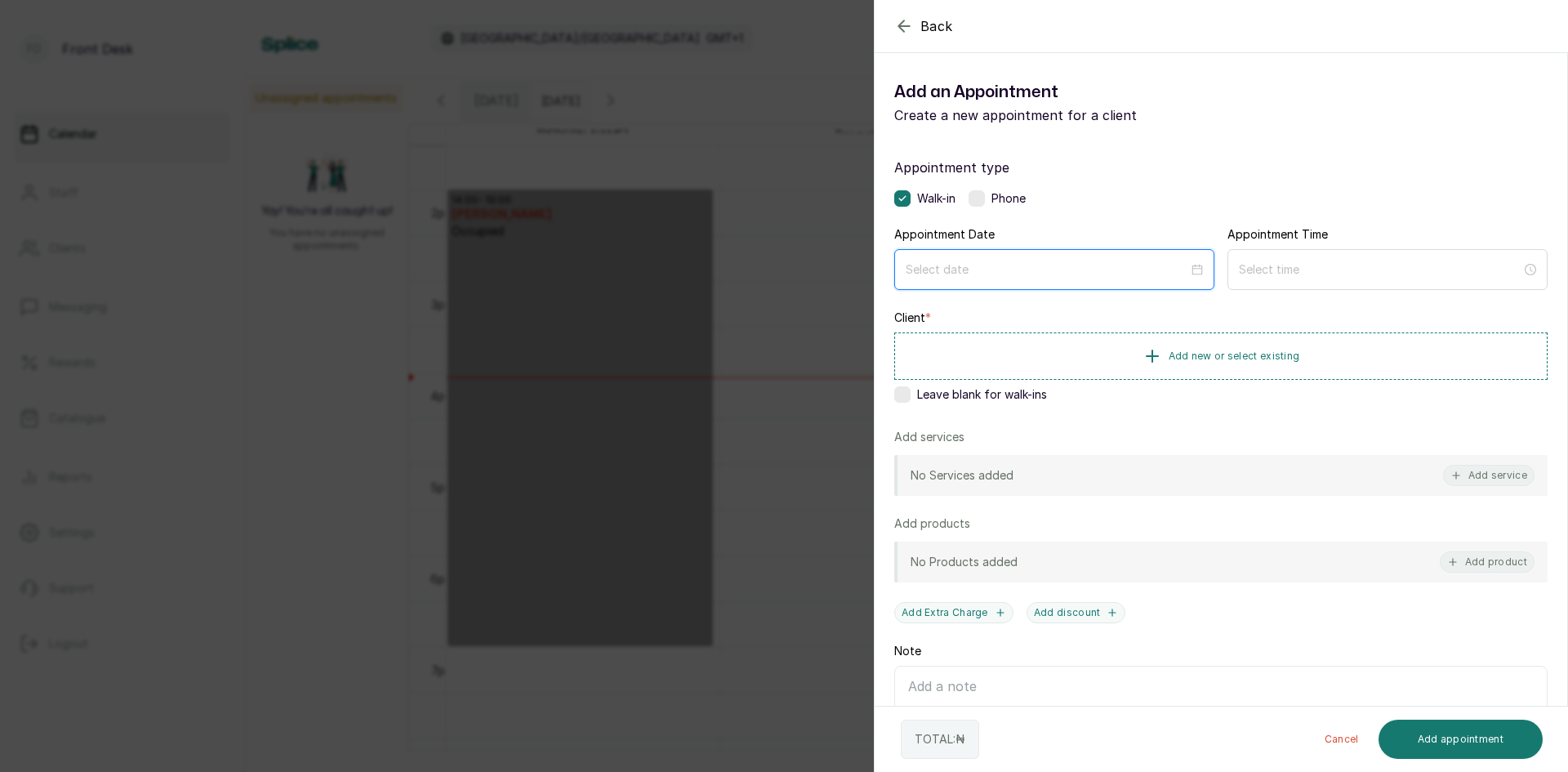
click at [1095, 260] on input at bounding box center [1047, 269] width 283 height 18
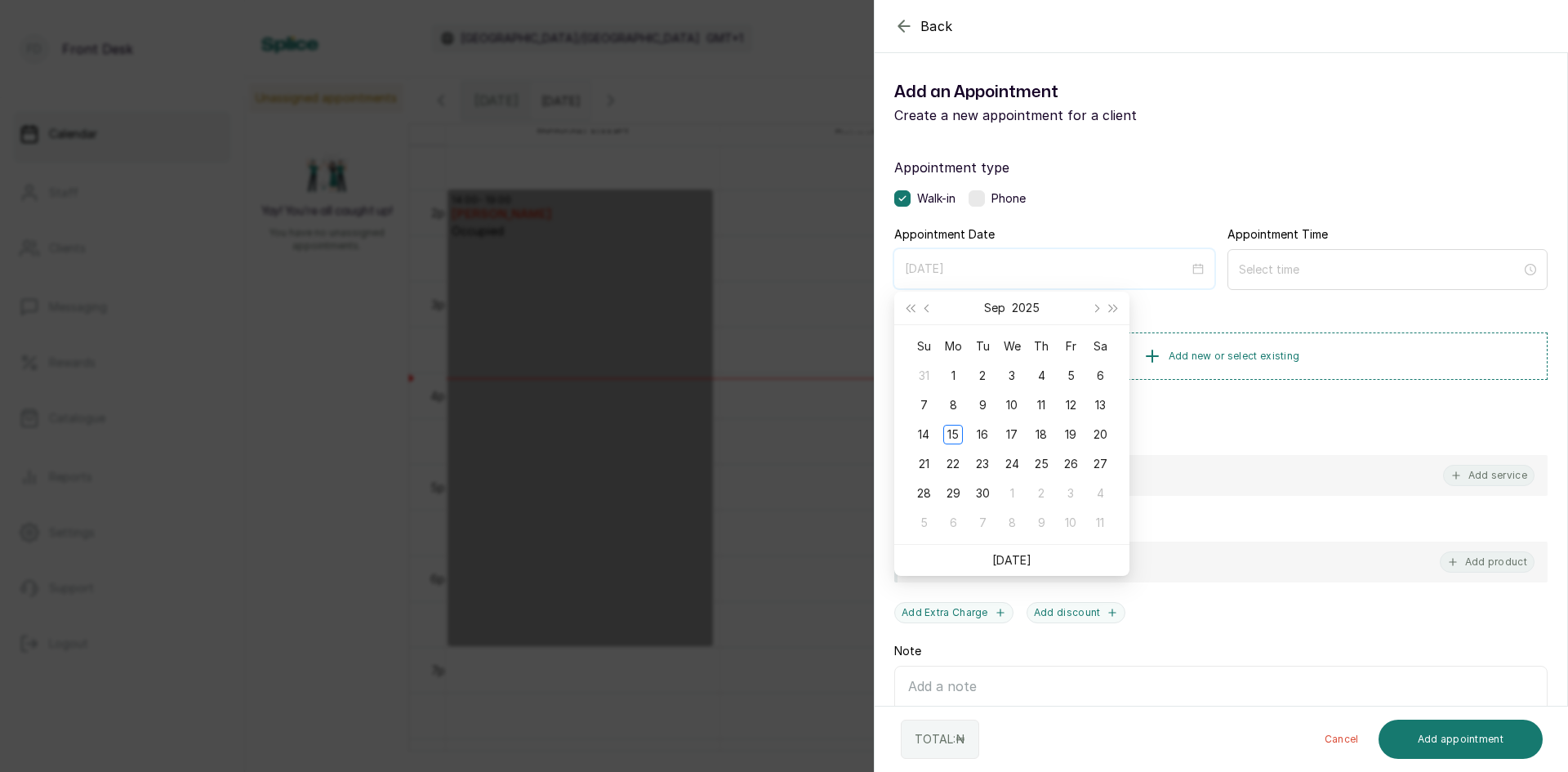
type input "[DATE]"
click at [954, 437] on div "15" at bounding box center [954, 435] width 20 height 20
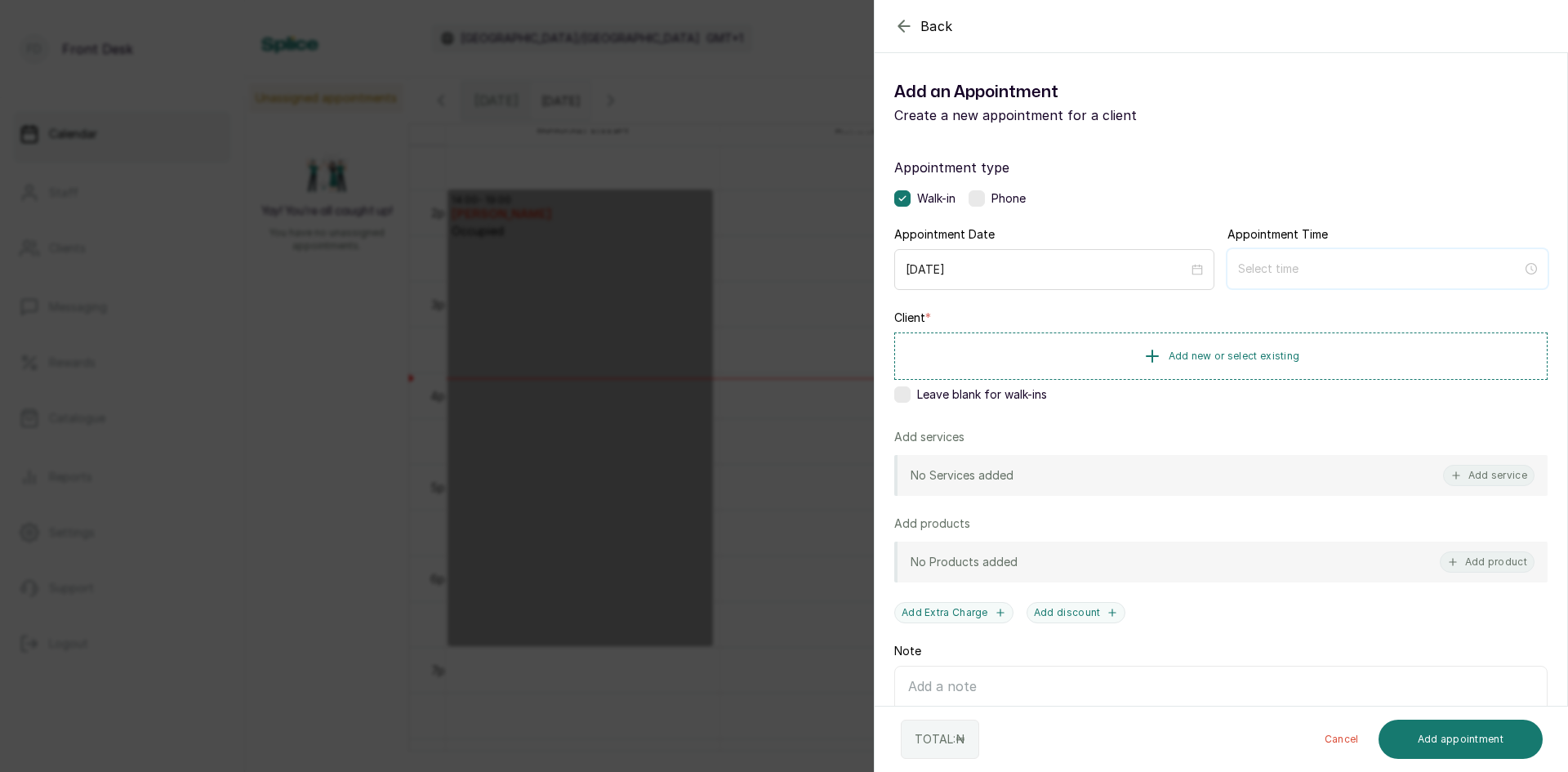
click at [1257, 267] on input at bounding box center [1380, 268] width 284 height 18
type input "12:02 am"
click at [1237, 404] on div "04" at bounding box center [1245, 402] width 39 height 23
type input "4:00 pm"
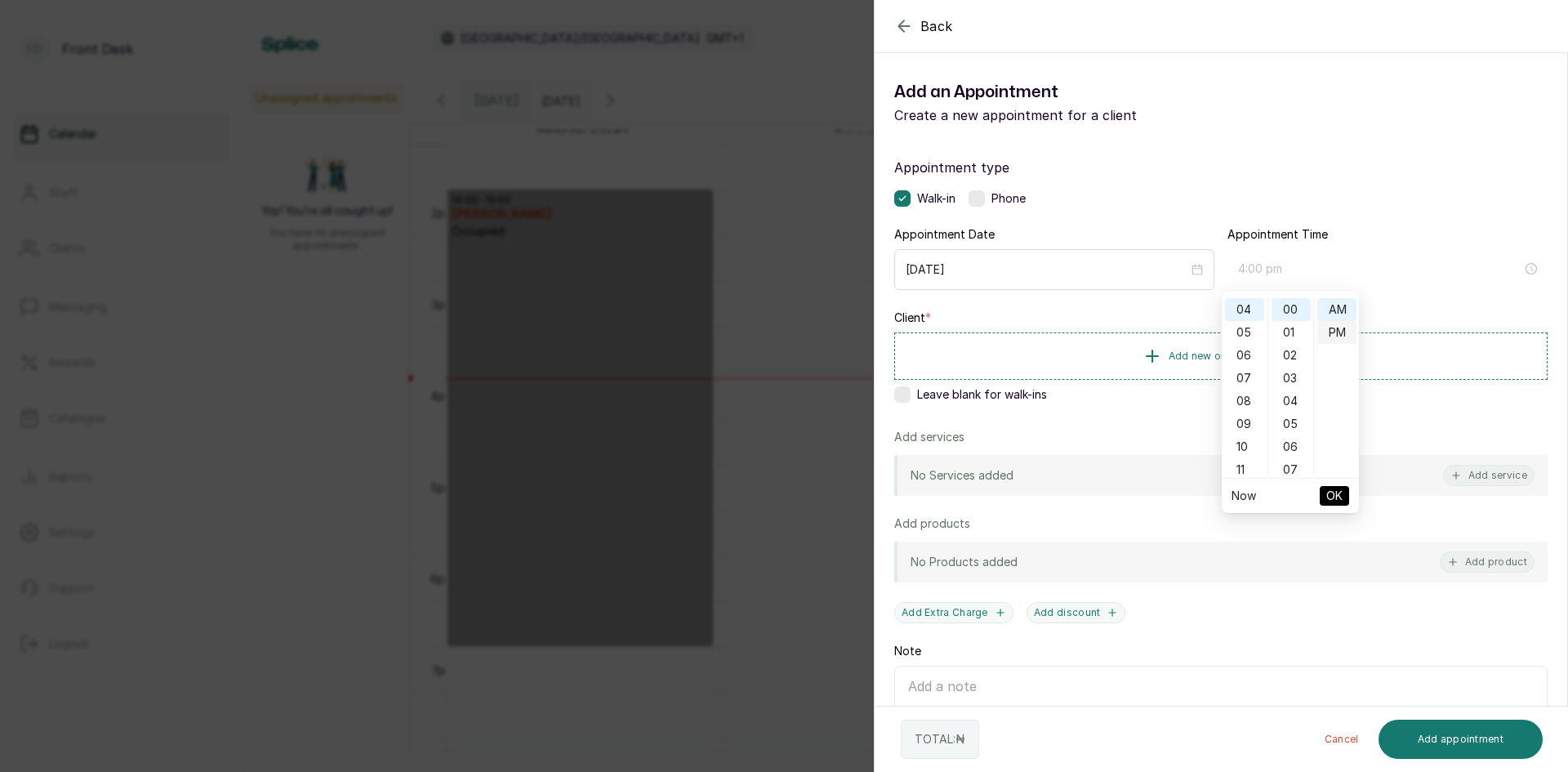
click at [1331, 329] on div "PM" at bounding box center [1337, 333] width 39 height 23
click at [1330, 496] on span "OK" at bounding box center [1335, 496] width 16 height 31
click at [1241, 360] on span "Add new or select existing" at bounding box center [1234, 355] width 131 height 13
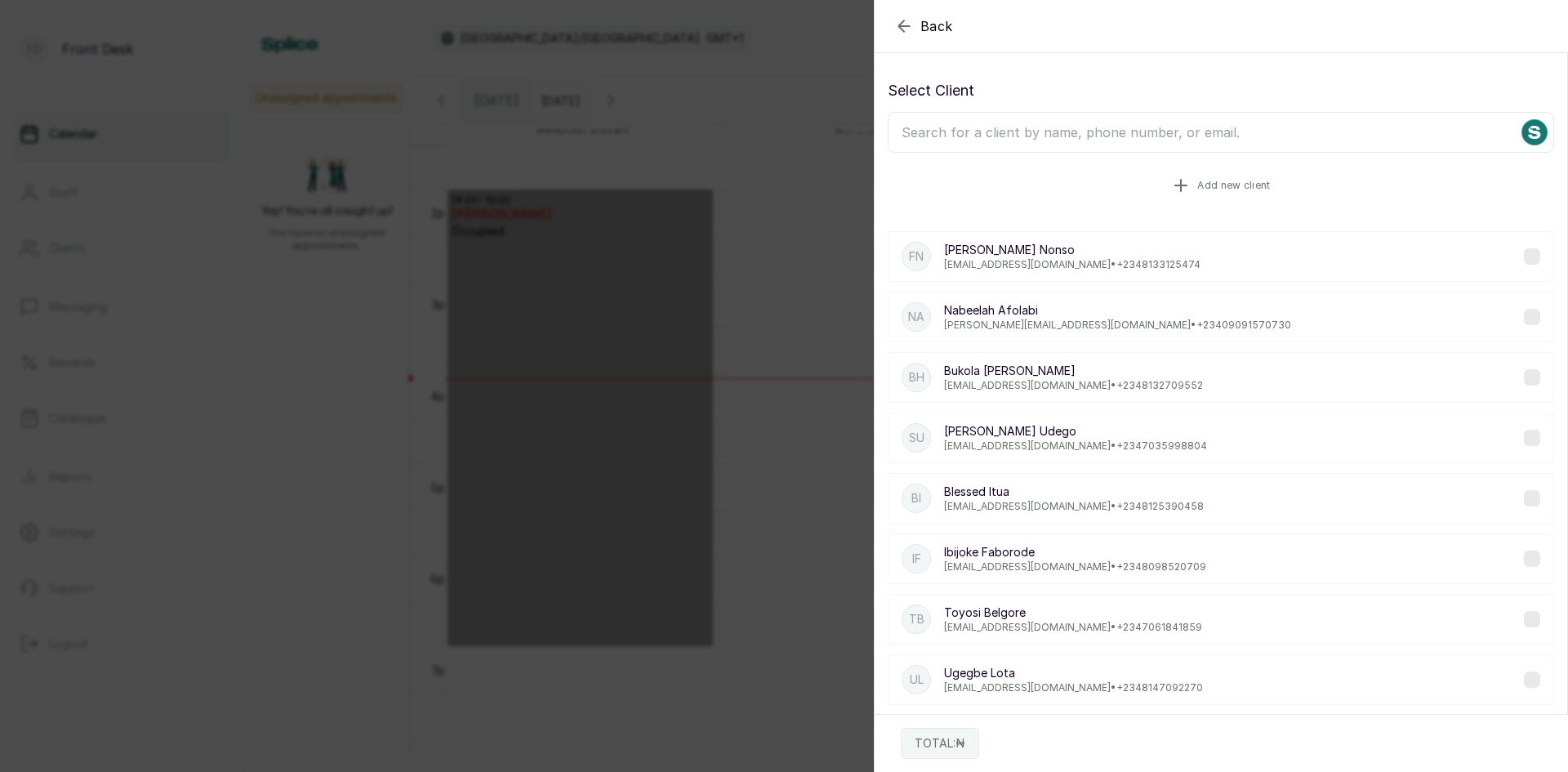
click at [1213, 175] on button "Add new client" at bounding box center [1221, 185] width 666 height 46
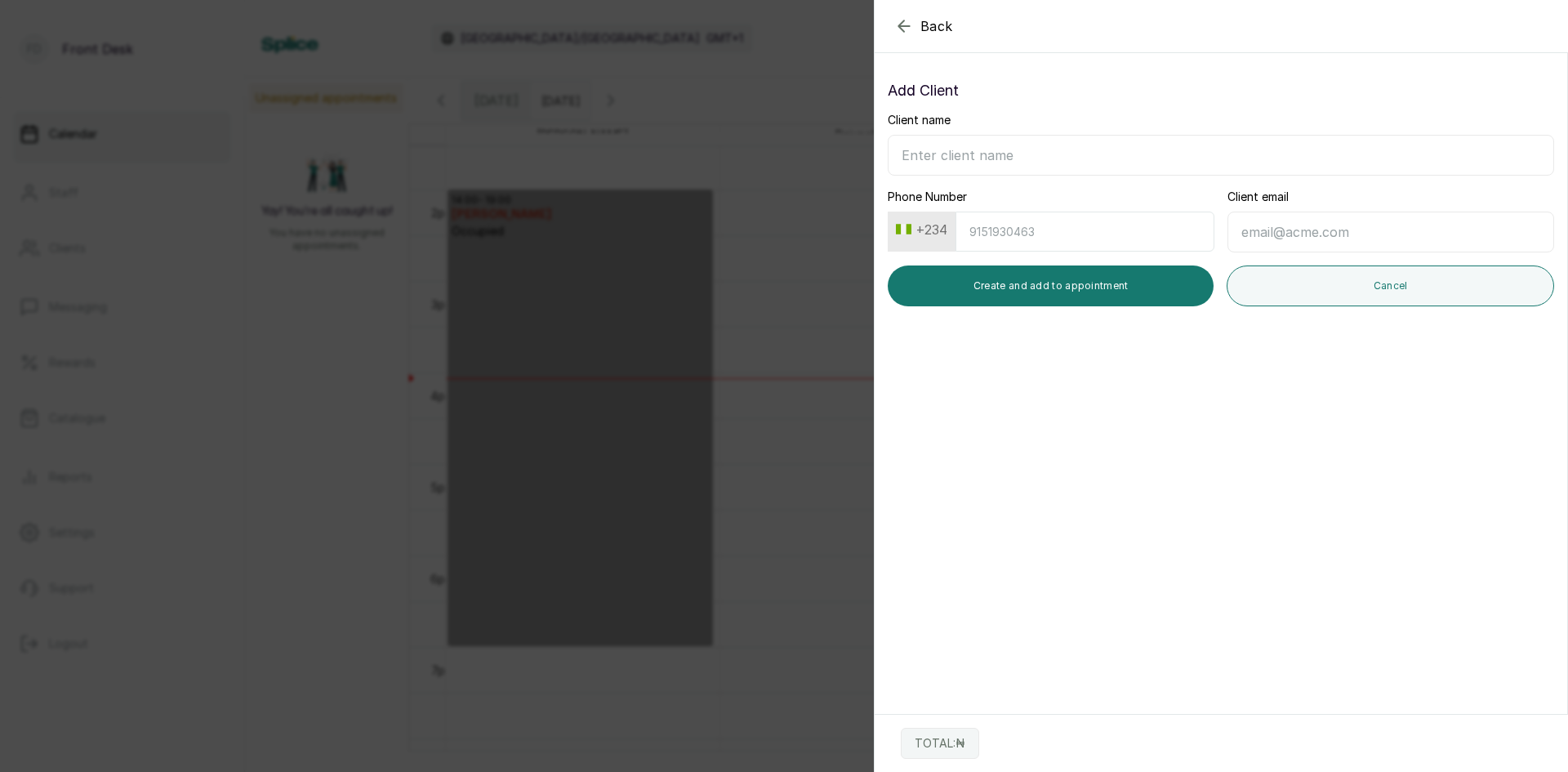
click at [1118, 150] on input "Client name" at bounding box center [1221, 156] width 666 height 41
type input "e"
type input "[PERSON_NAME]"
click at [1089, 220] on input "Phone Number" at bounding box center [1084, 231] width 259 height 40
type input "8056308630"
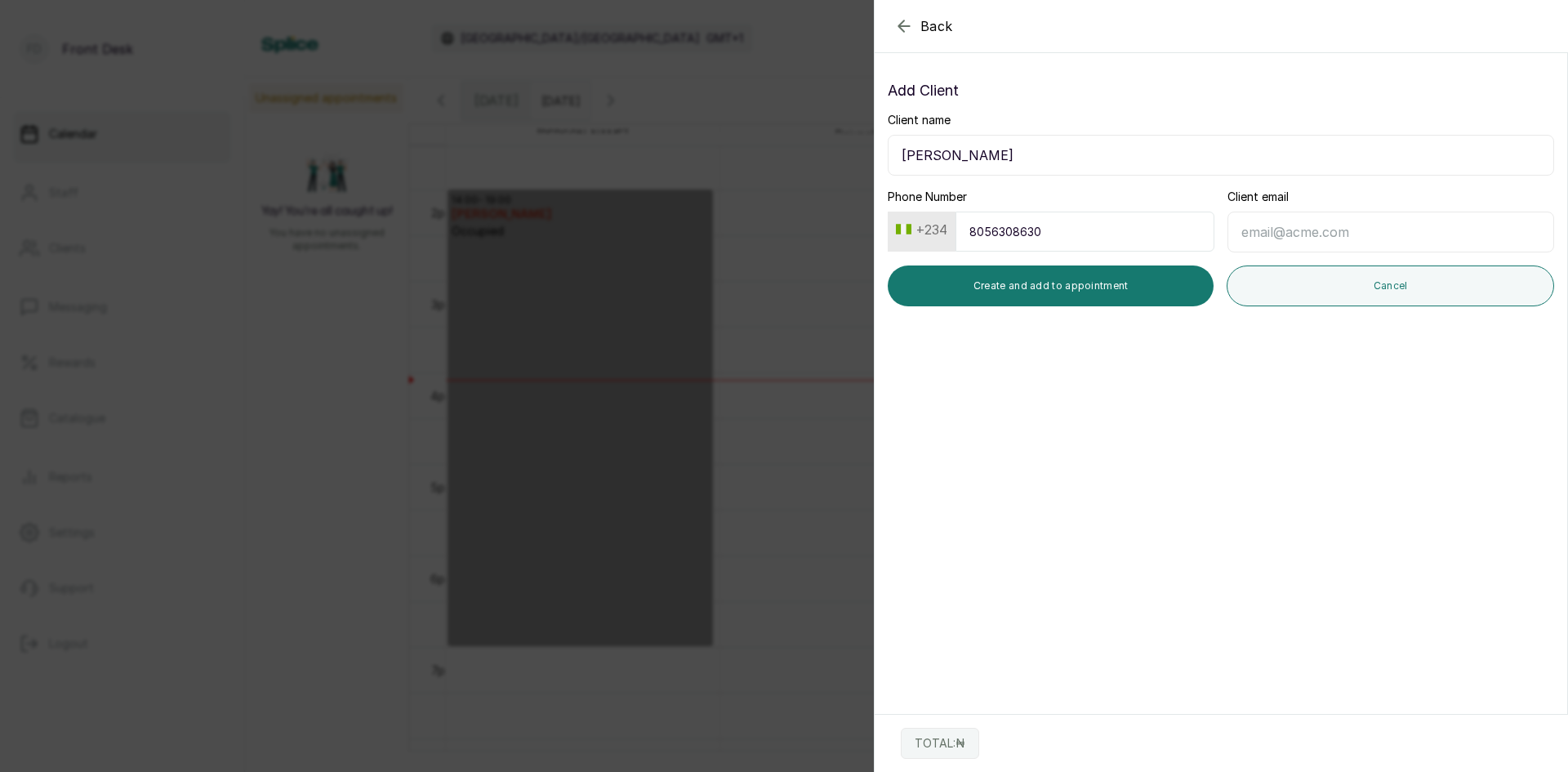
click at [1276, 233] on input "Client email" at bounding box center [1390, 232] width 326 height 41
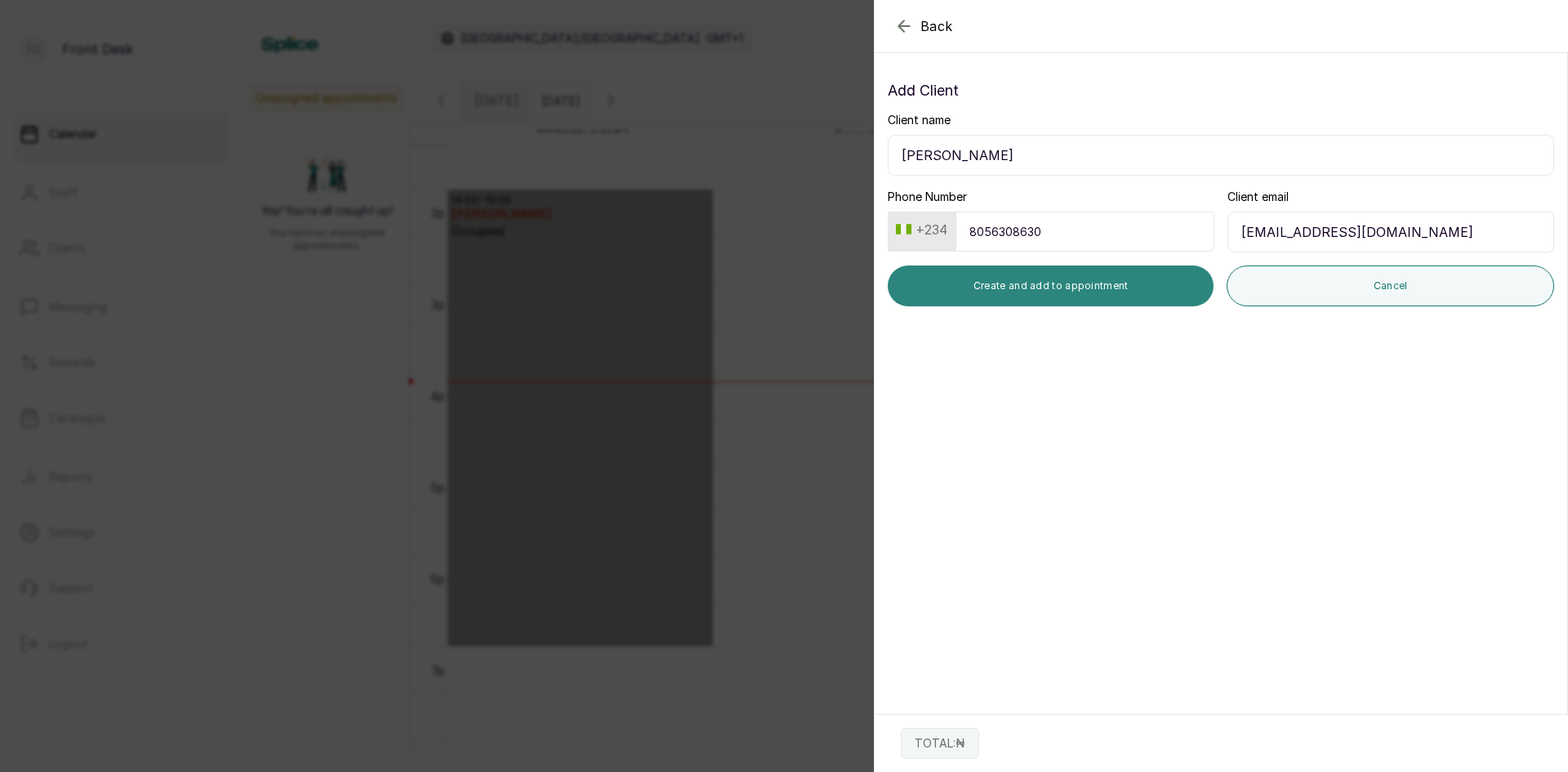
type input "[EMAIL_ADDRESS][DOMAIN_NAME]"
click at [1099, 285] on button "Create and add to appointment" at bounding box center [1051, 286] width 326 height 41
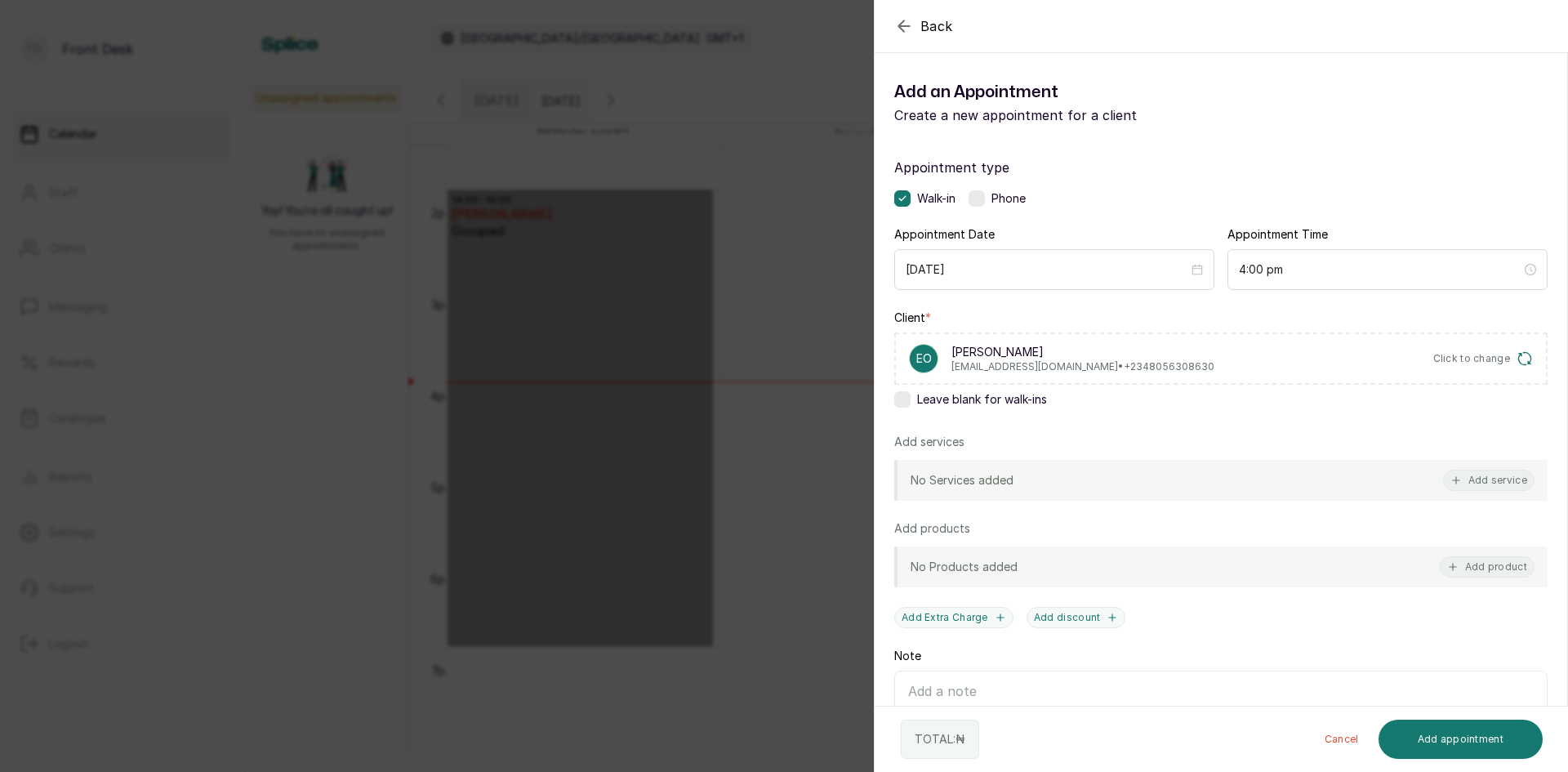
click at [1466, 478] on button "Add service" at bounding box center [1488, 480] width 91 height 21
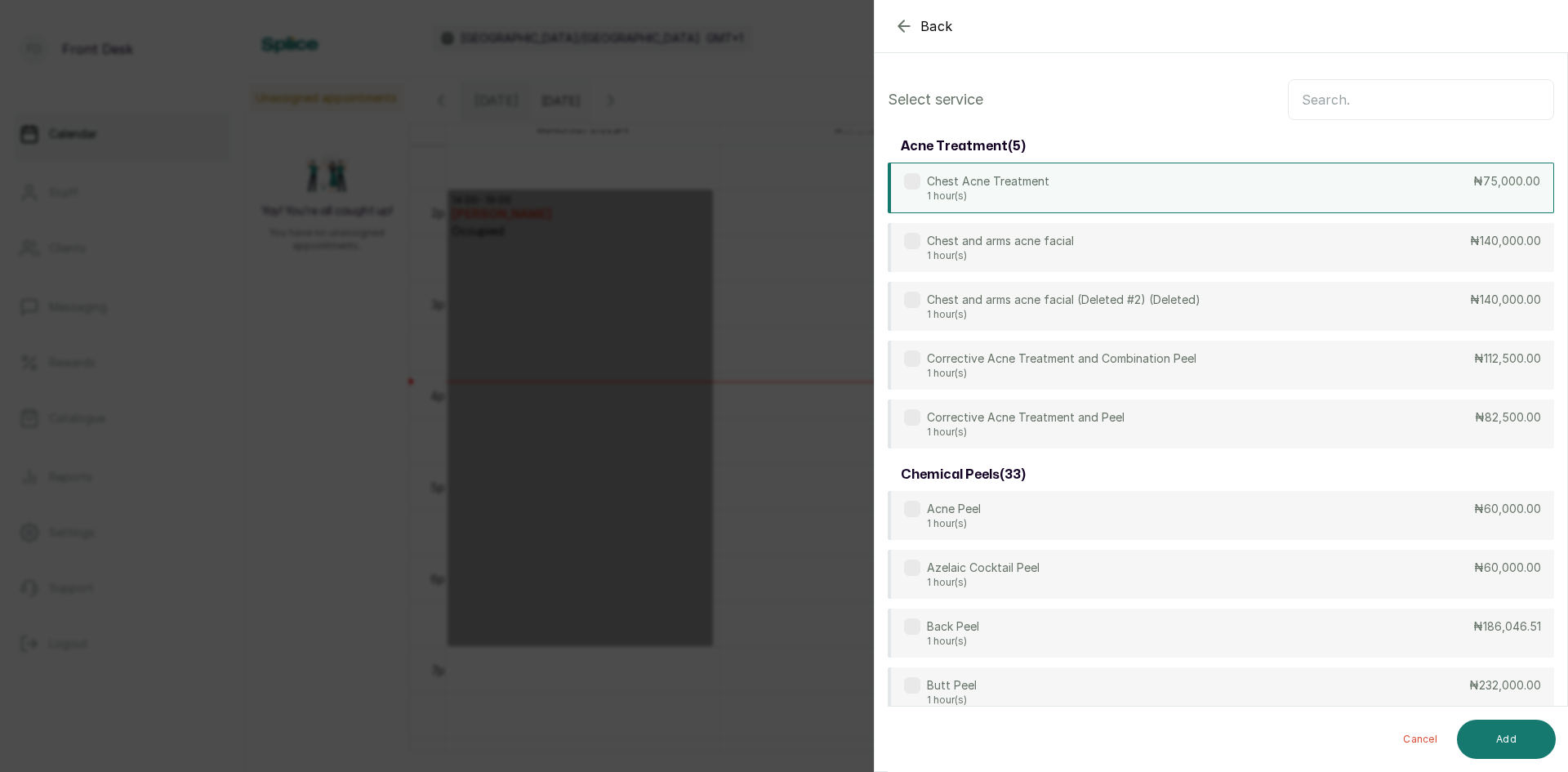
click at [1107, 196] on div "Chest Acne Treatment 1 hour(s) ₦75,000.00" at bounding box center [1221, 188] width 666 height 51
click at [1175, 162] on div "acne treatment ( 5 )" at bounding box center [1221, 146] width 666 height 33
click at [1119, 187] on div "Chest Acne Treatment 1 hour(s) ₦75,000.00" at bounding box center [1221, 188] width 666 height 51
click at [1373, 92] on input "text" at bounding box center [1421, 100] width 267 height 41
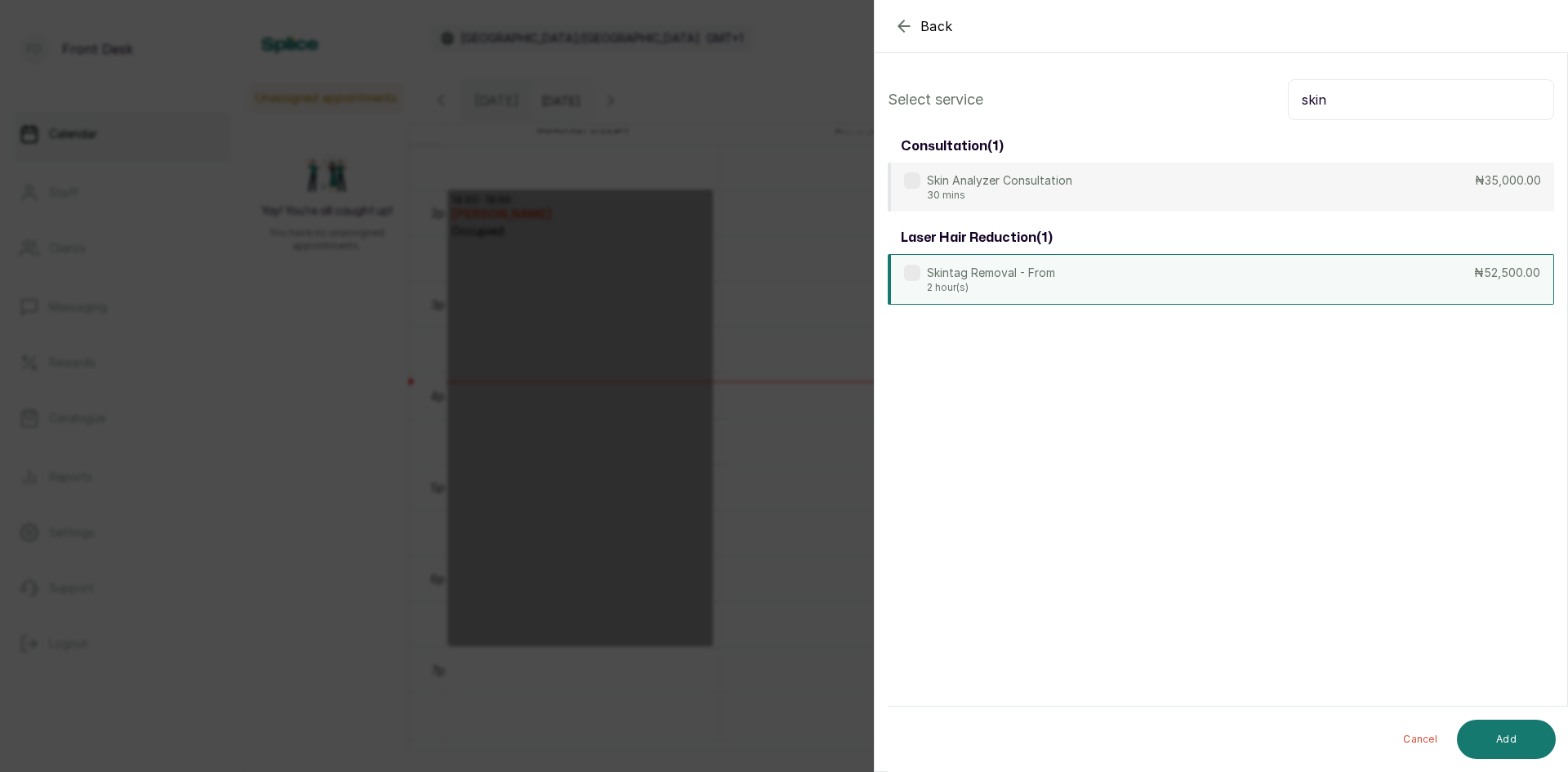
type input "skin"
click at [1051, 284] on p "2 hour(s)" at bounding box center [990, 287] width 128 height 13
click at [1496, 727] on button "Add" at bounding box center [1506, 739] width 98 height 39
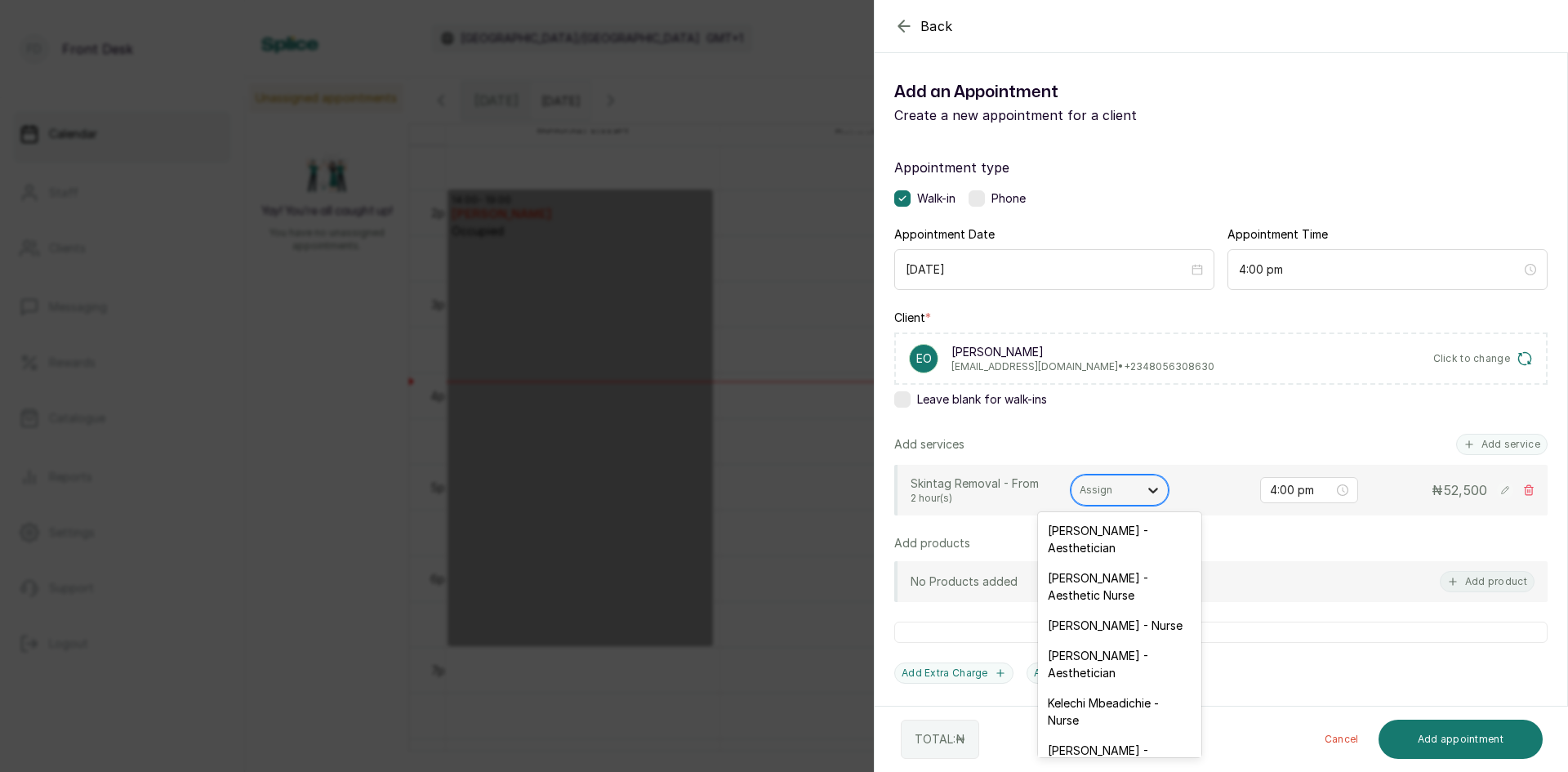
click at [1142, 490] on div at bounding box center [1153, 489] width 30 height 30
click at [1089, 660] on div "[PERSON_NAME] - Aesthetician" at bounding box center [1120, 664] width 164 height 47
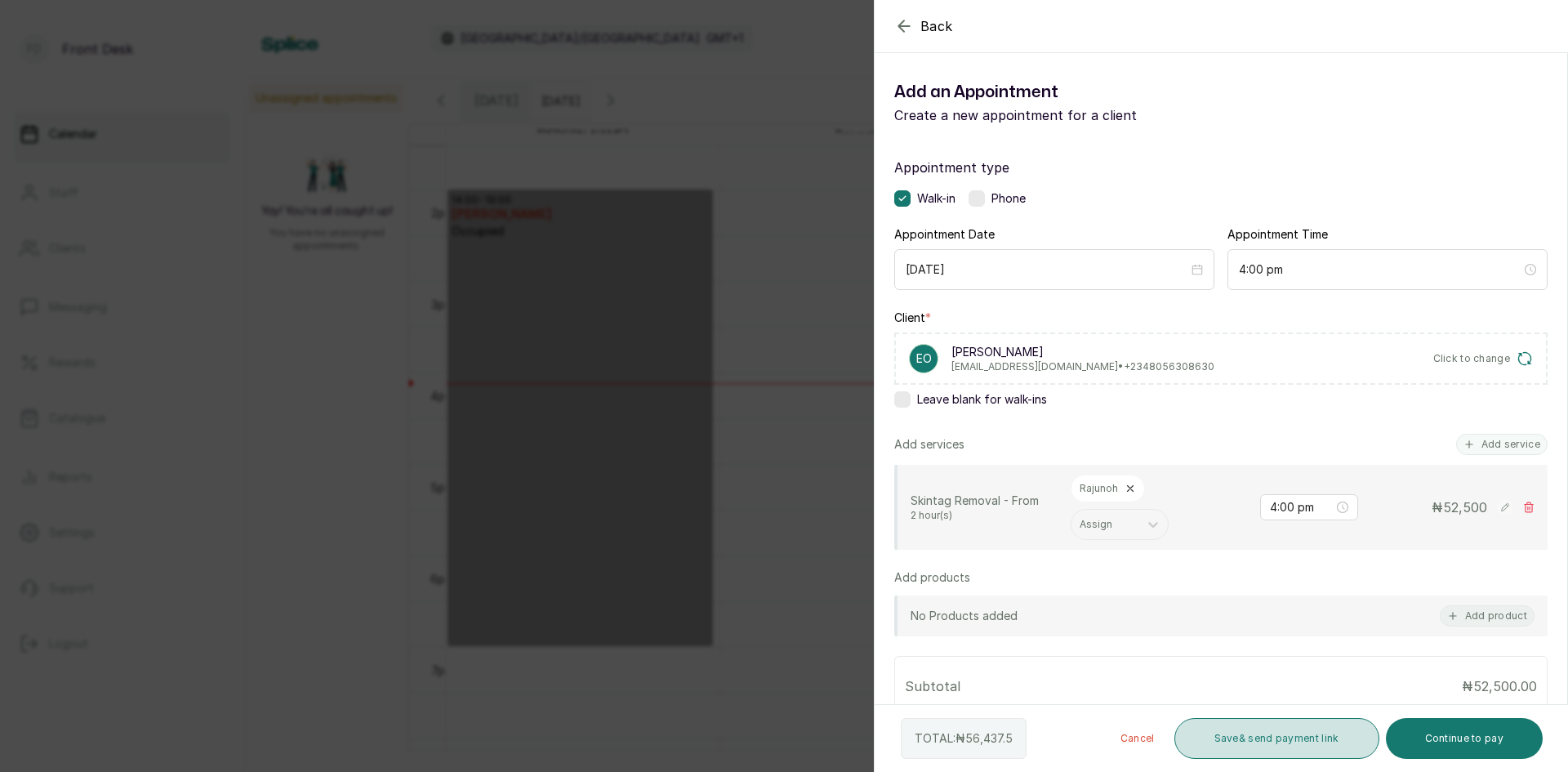
click at [1322, 741] on button "Save & send payment link" at bounding box center [1276, 739] width 205 height 41
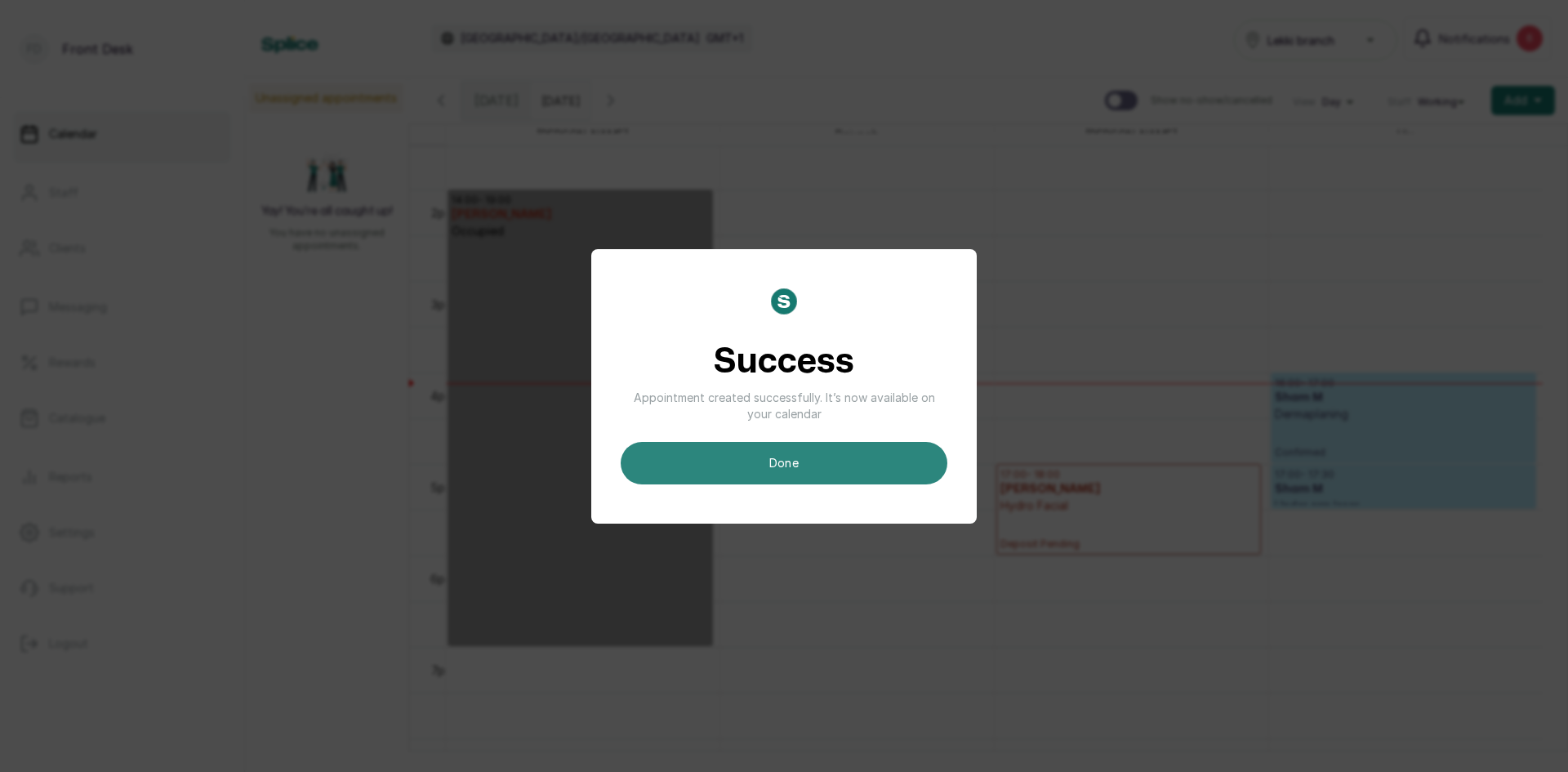
click at [842, 471] on button "done" at bounding box center [784, 462] width 326 height 42
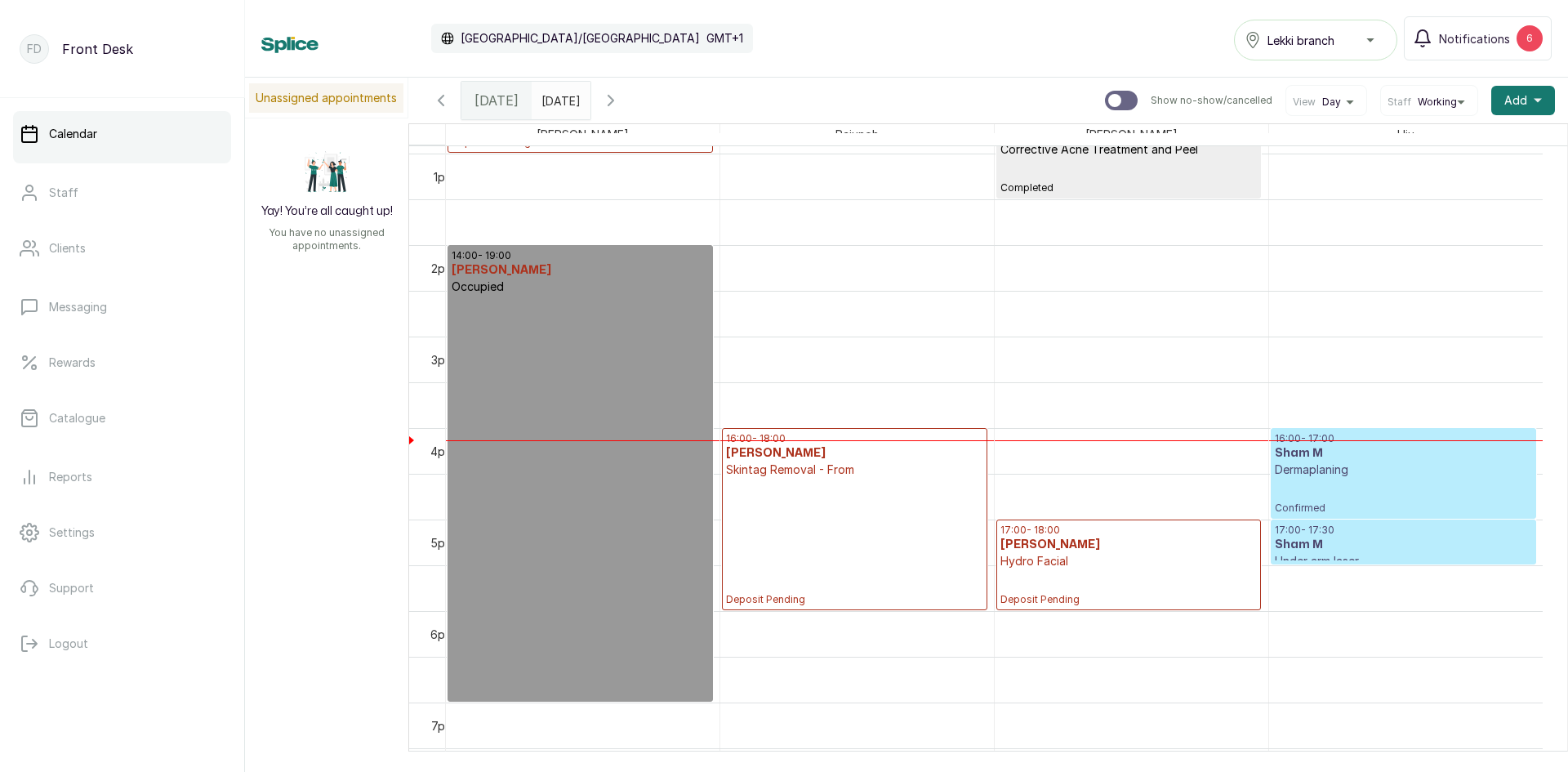
scroll to position [1203, 0]
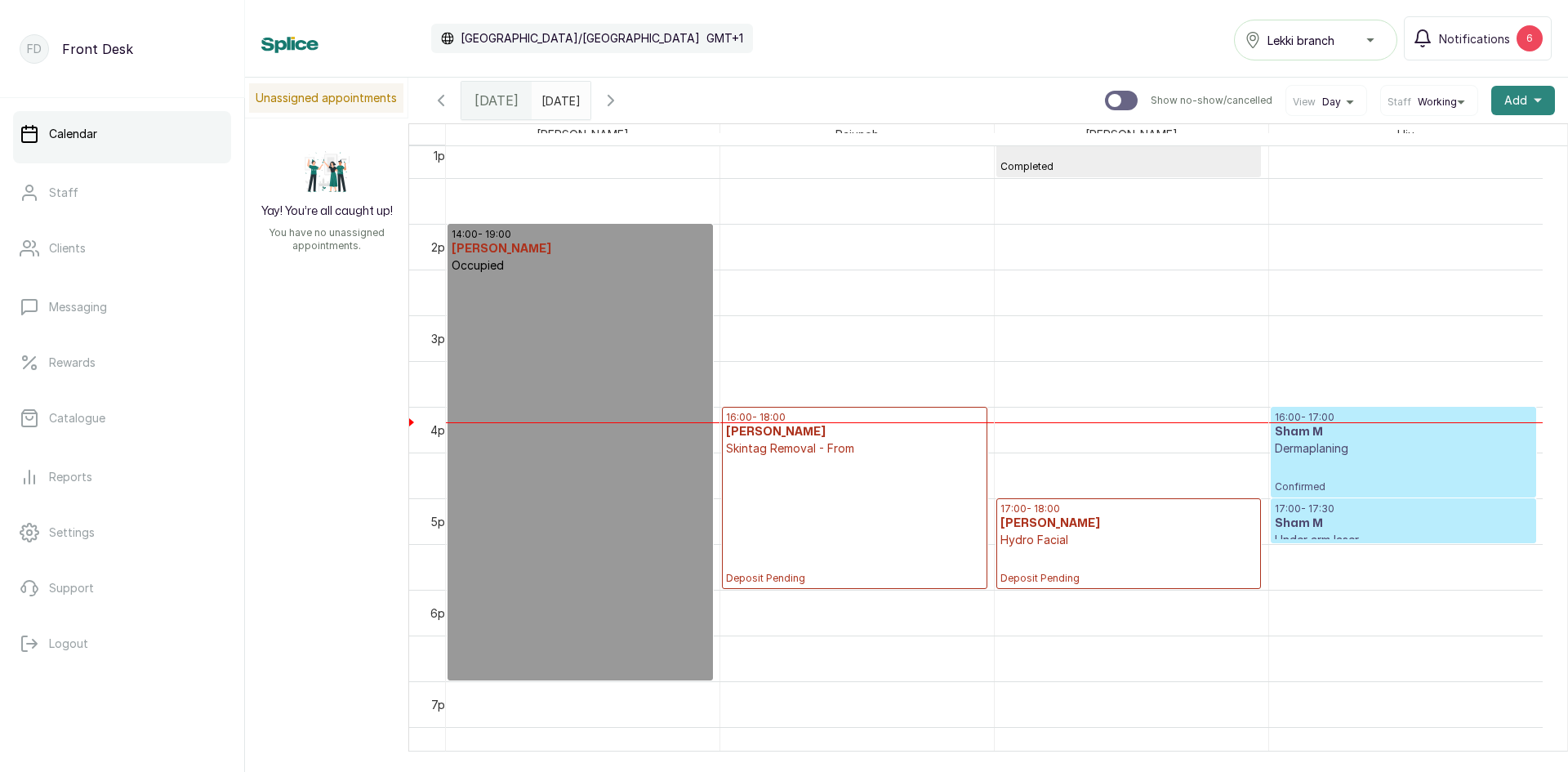
click at [1504, 101] on span "Add" at bounding box center [1516, 100] width 23 height 16
click at [1420, 148] on span "Add Appointment" at bounding box center [1463, 145] width 157 height 20
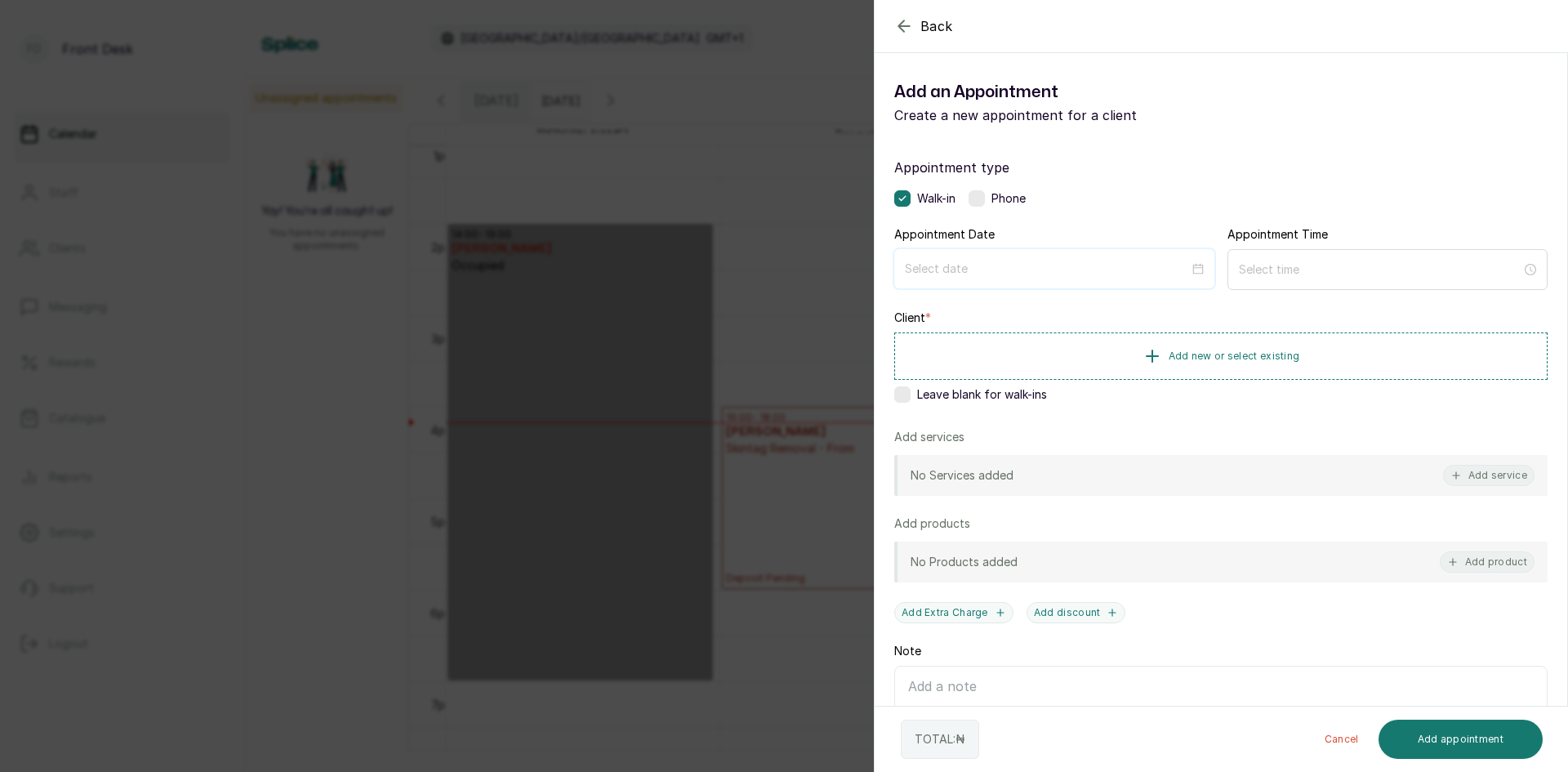
click at [1063, 271] on input at bounding box center [1047, 268] width 284 height 18
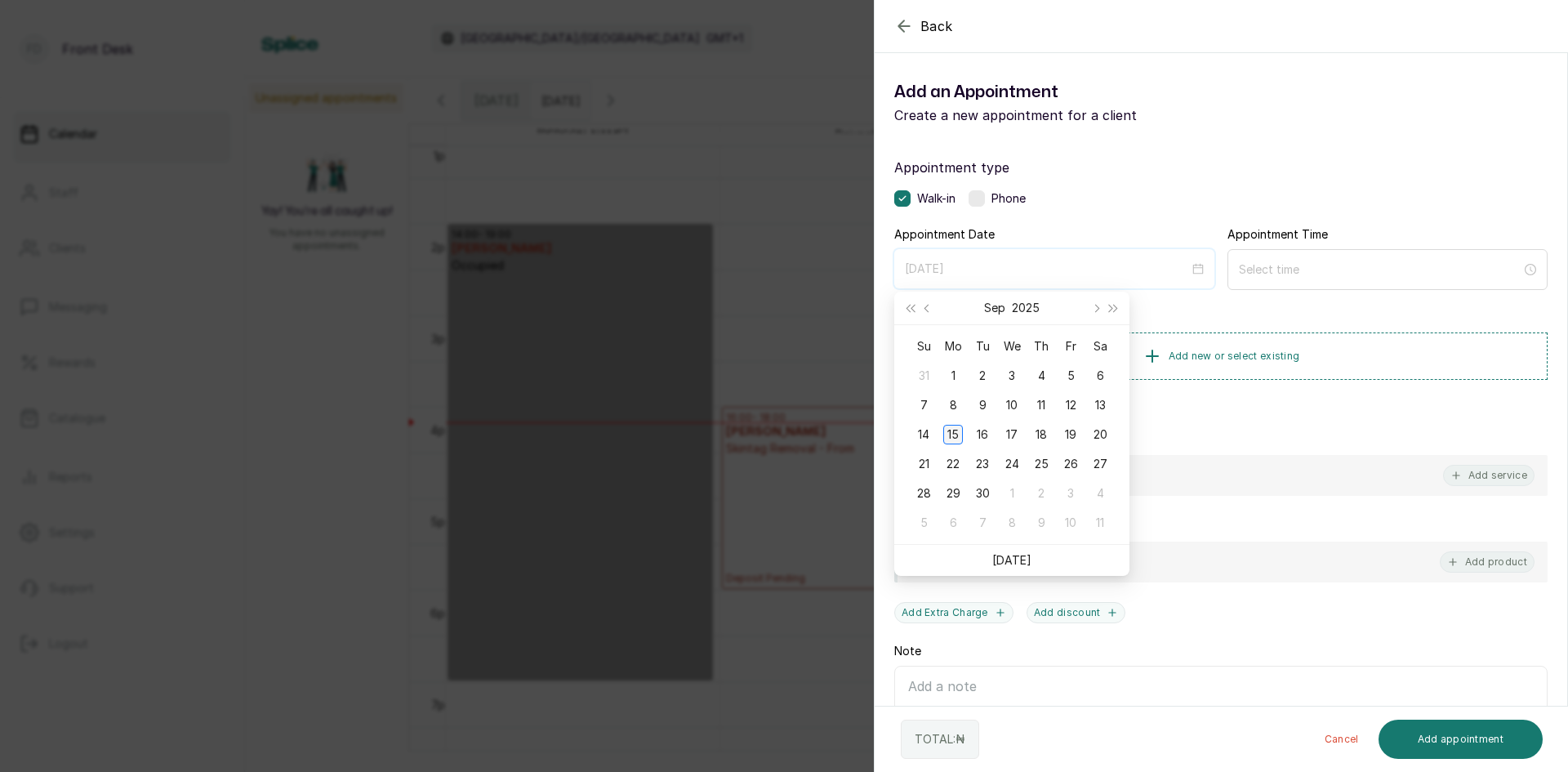
type input "[DATE]"
click at [961, 437] on div "15" at bounding box center [954, 435] width 20 height 20
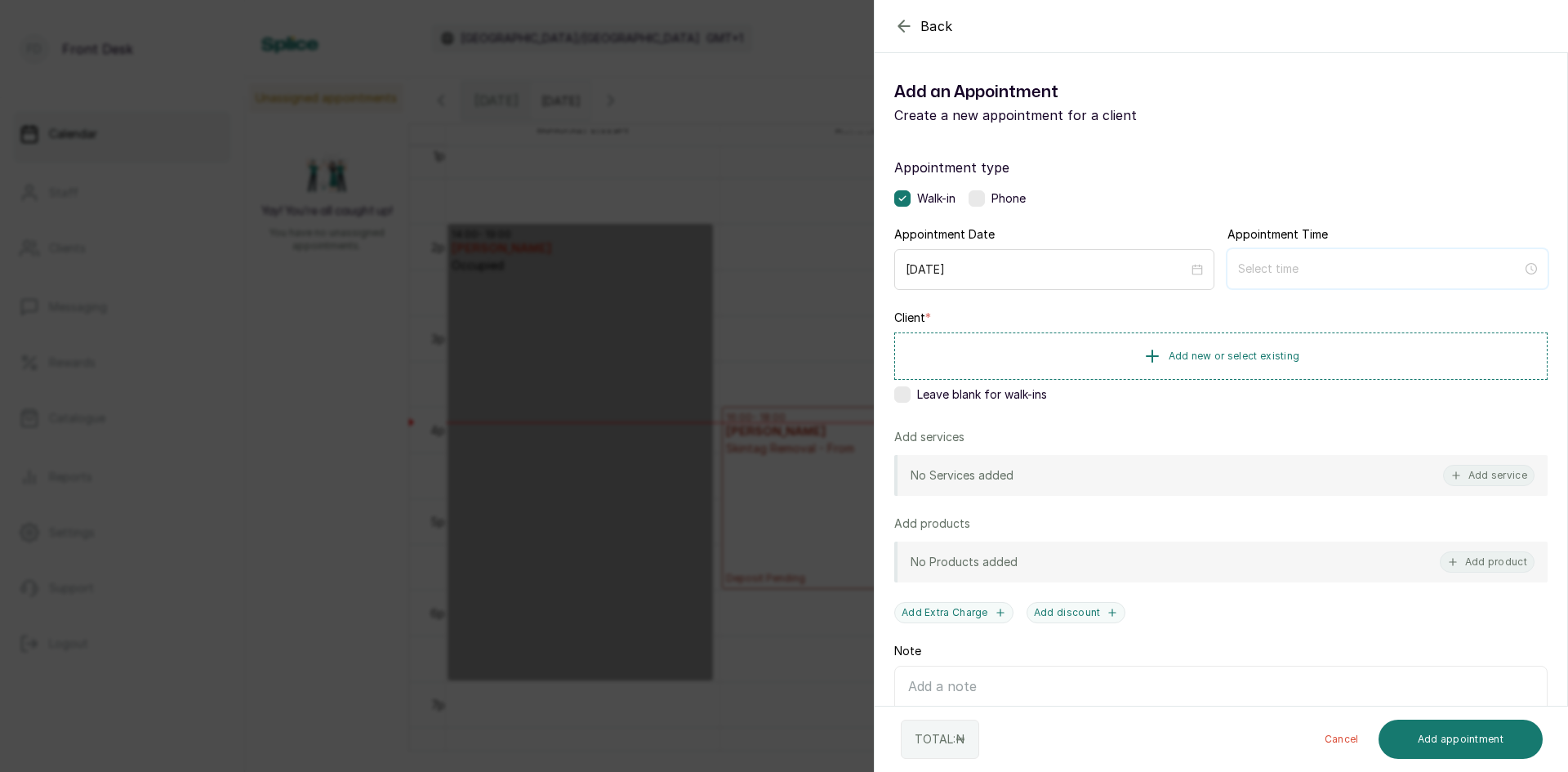
click at [1300, 262] on input at bounding box center [1380, 268] width 284 height 18
click at [1242, 398] on div "04" at bounding box center [1245, 402] width 39 height 23
type input "4:00 pm"
click at [1339, 329] on div "PM" at bounding box center [1337, 333] width 39 height 23
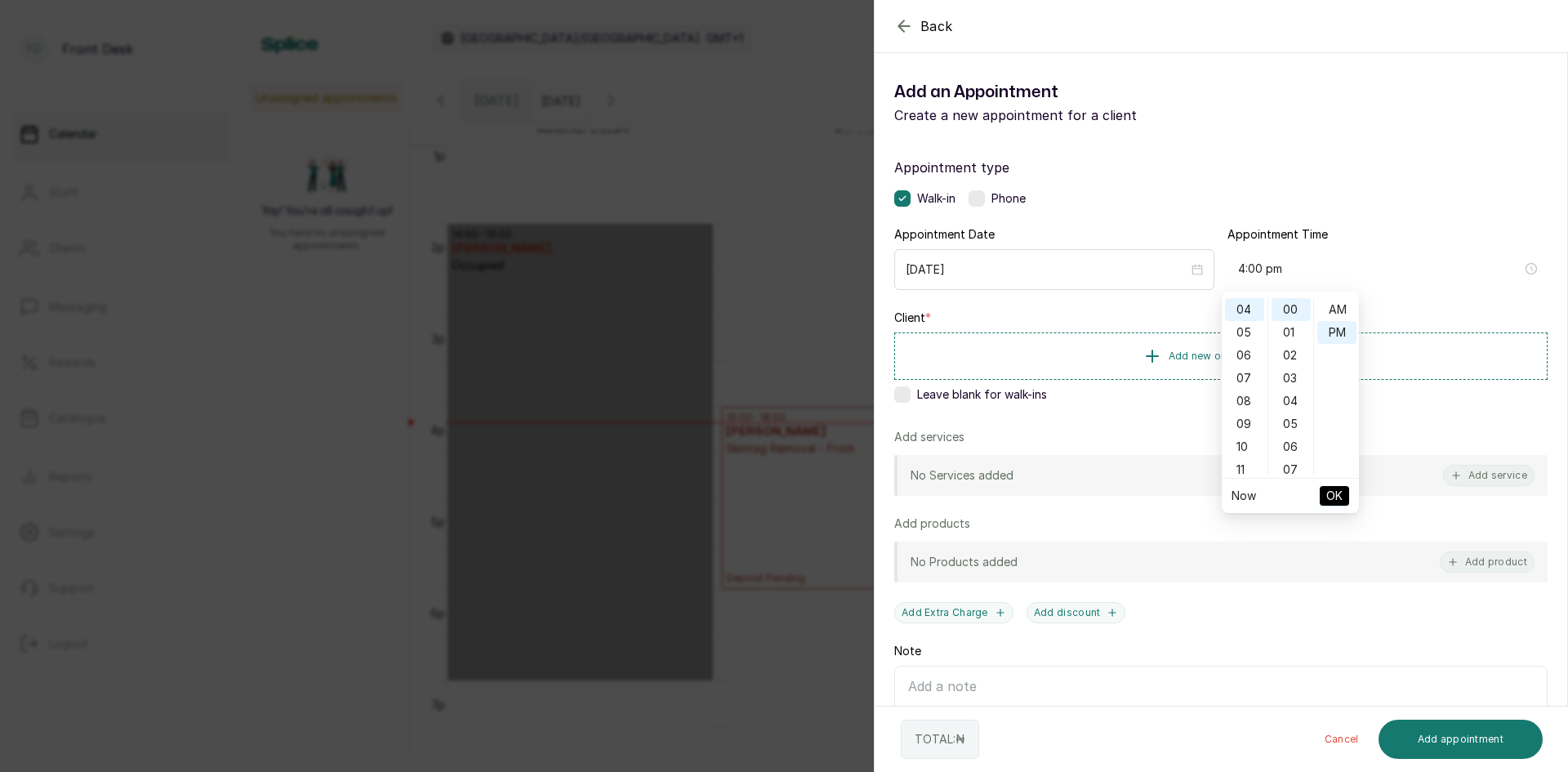
scroll to position [23, 0]
click at [1332, 500] on span "OK" at bounding box center [1335, 496] width 16 height 31
click at [1208, 348] on button "Add new or select existing" at bounding box center [1221, 355] width 653 height 46
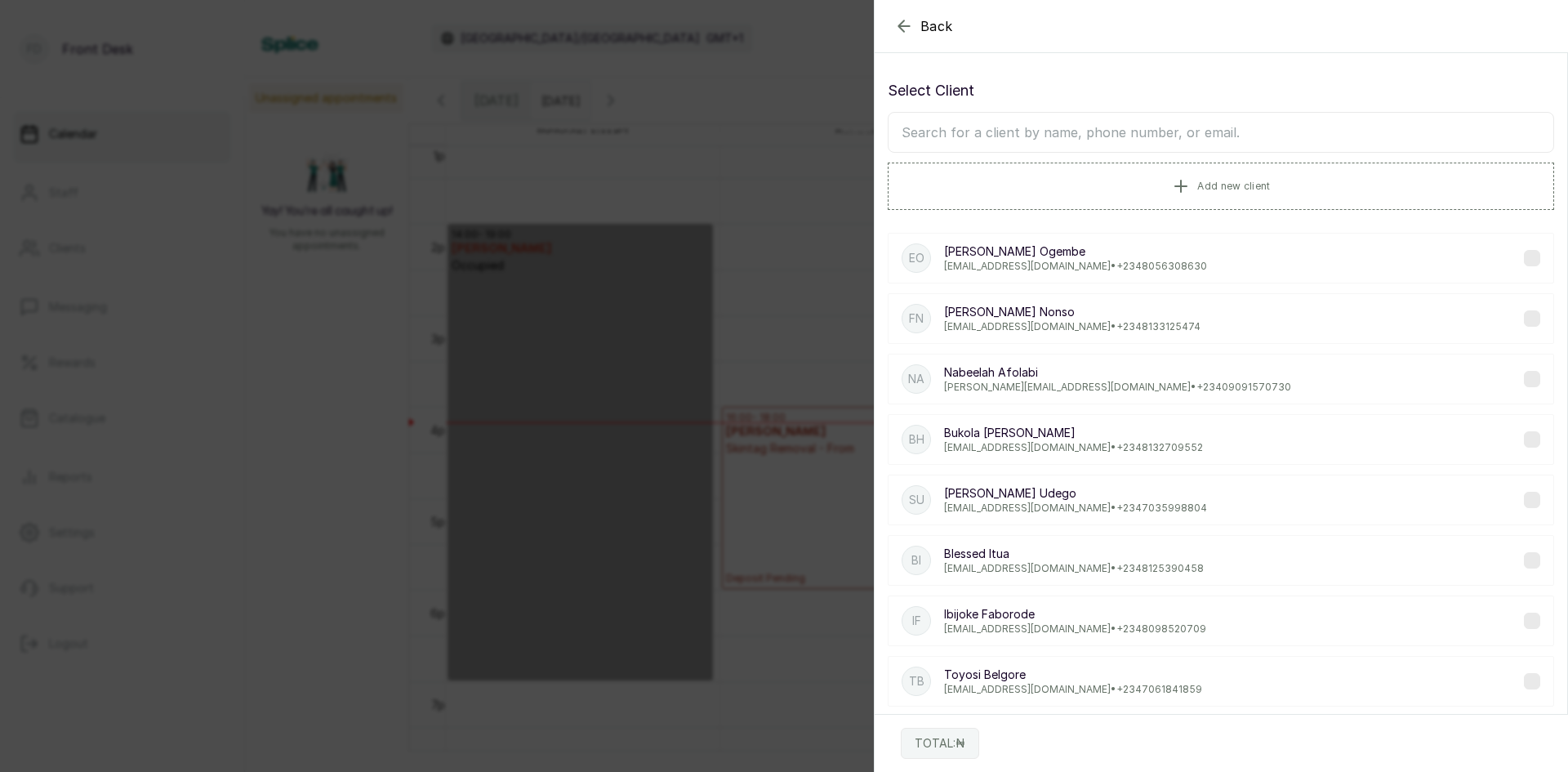
click at [1082, 126] on input "text" at bounding box center [1221, 132] width 666 height 41
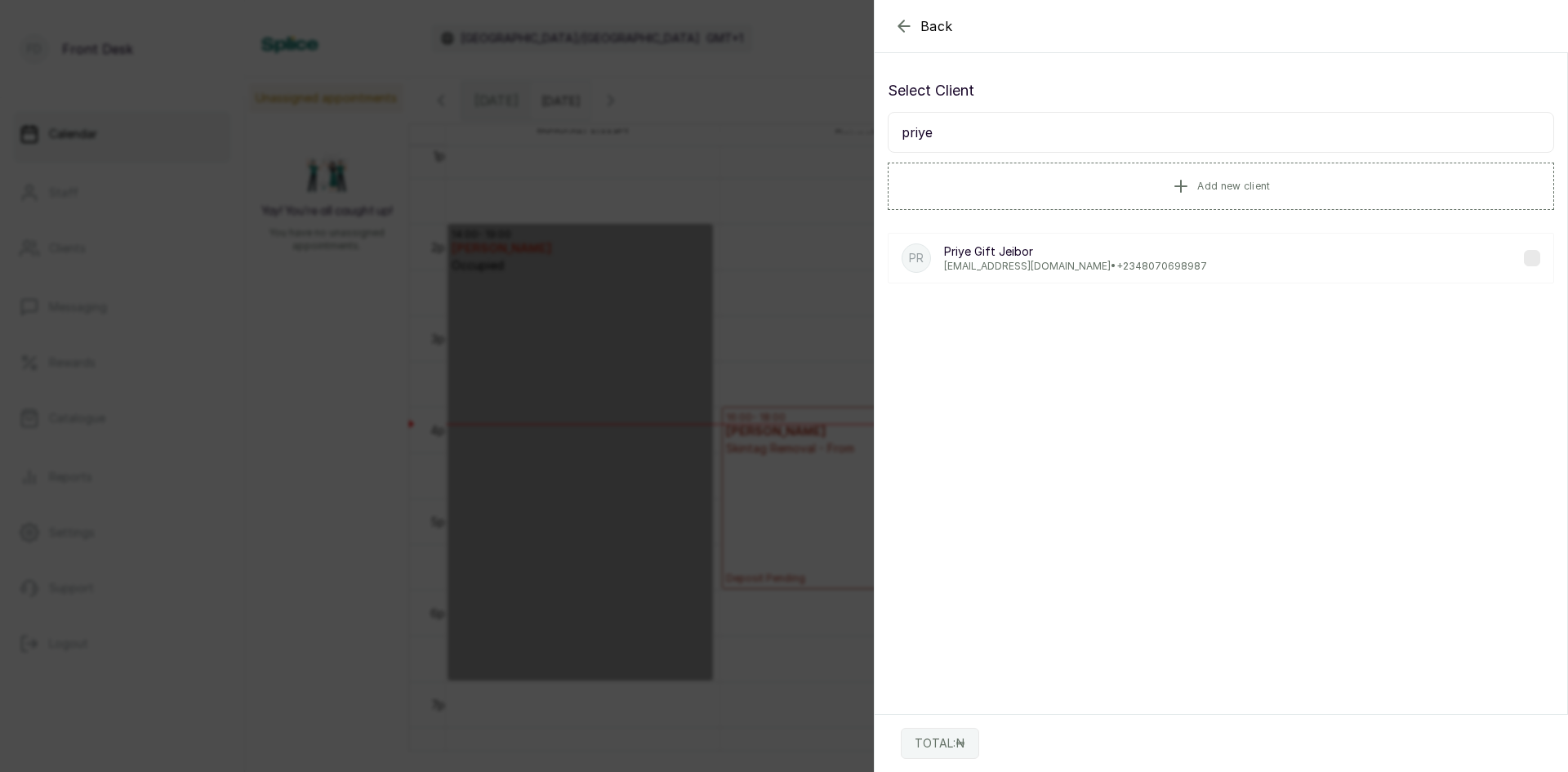
type input "priye"
click at [1013, 257] on p "Priye Gift Jeibor" at bounding box center [1076, 251] width 263 height 16
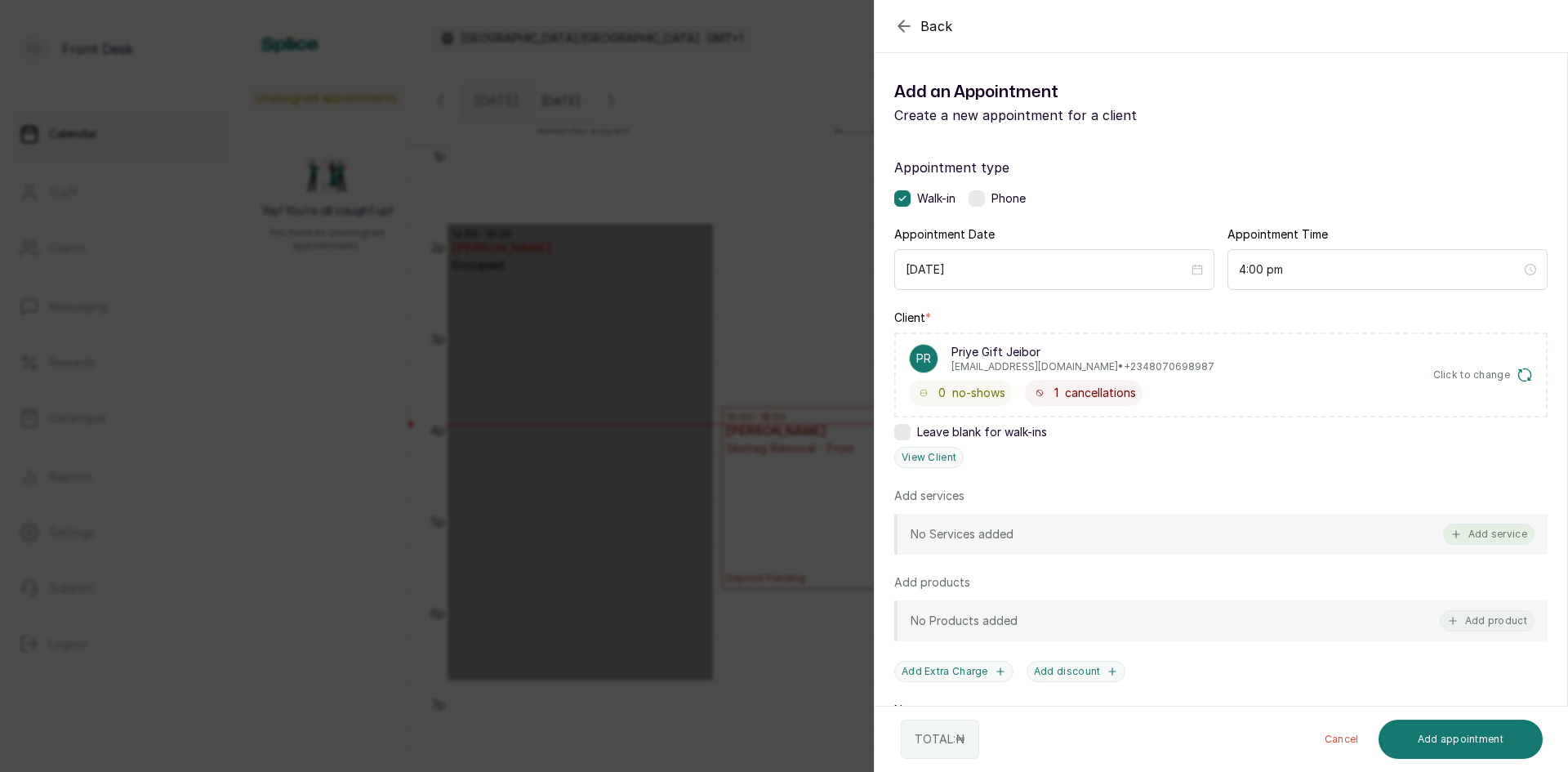
click at [1478, 539] on button "Add service" at bounding box center [1488, 534] width 91 height 21
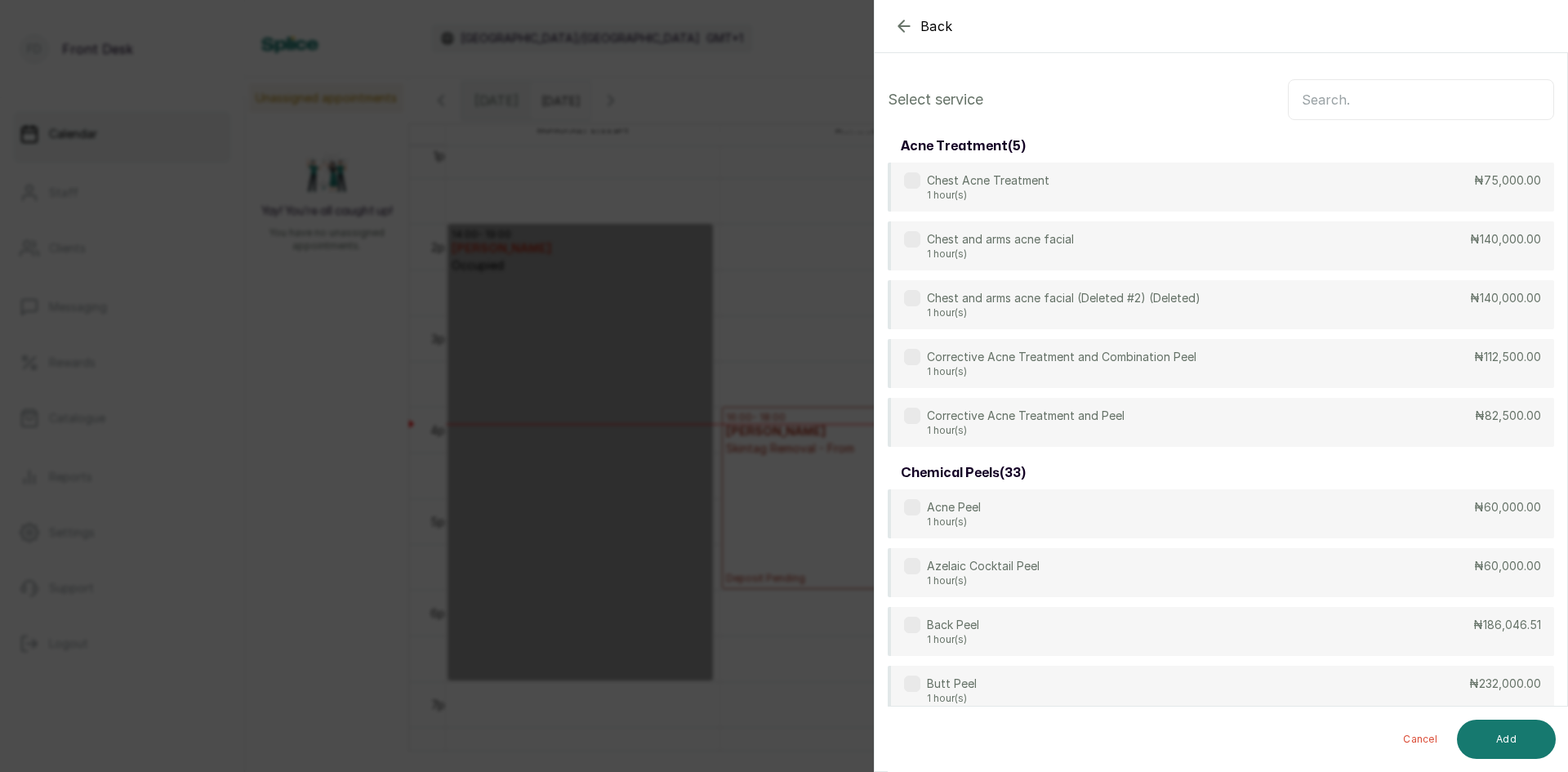
click at [1316, 95] on input "text" at bounding box center [1421, 100] width 267 height 41
click at [1317, 107] on input "text" at bounding box center [1421, 100] width 267 height 41
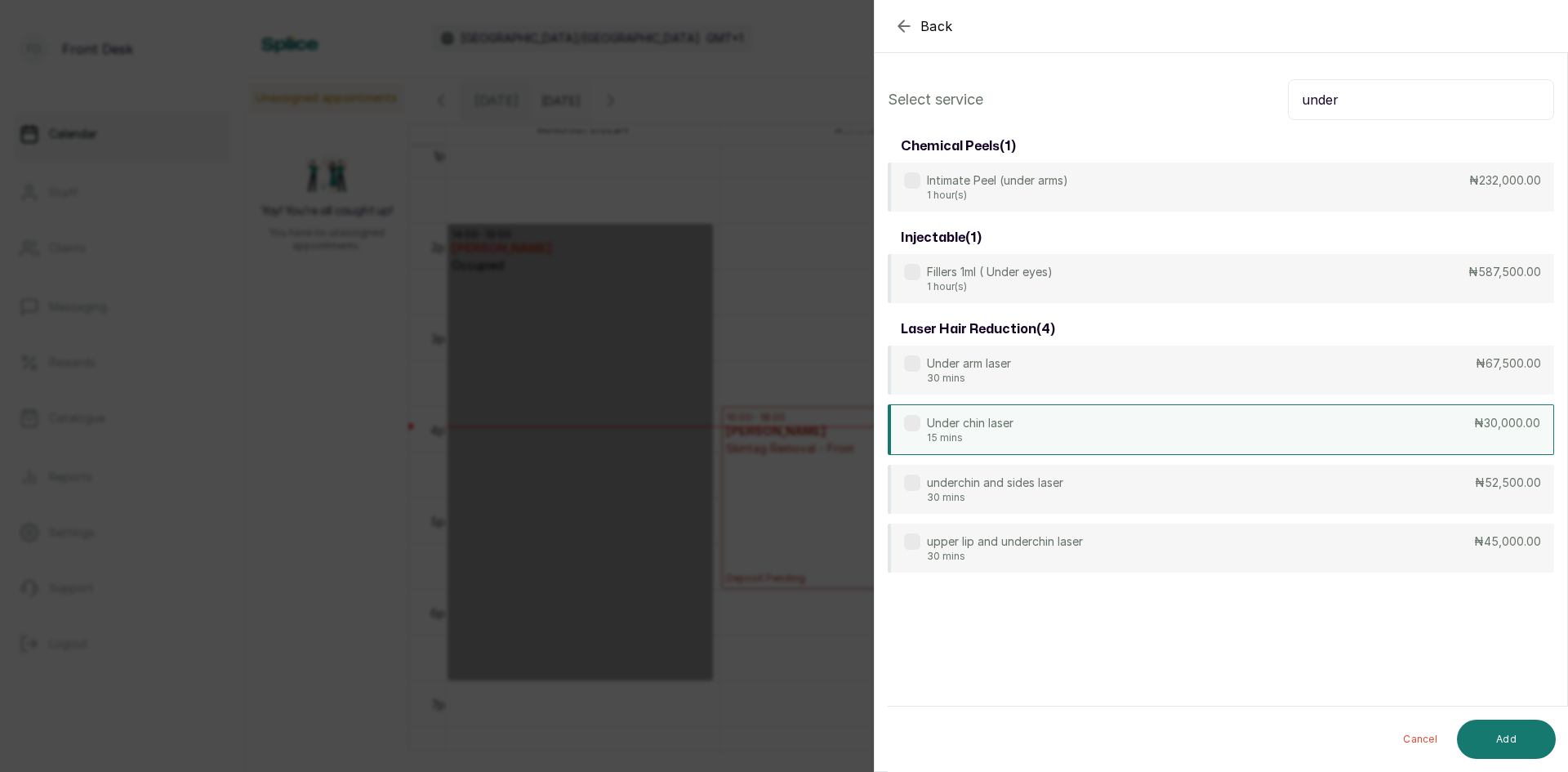
type input "under"
click at [1021, 436] on div "Under chin laser 15 mins ₦30,000.00" at bounding box center [1221, 429] width 666 height 51
click at [1495, 739] on button "Add" at bounding box center [1506, 739] width 98 height 39
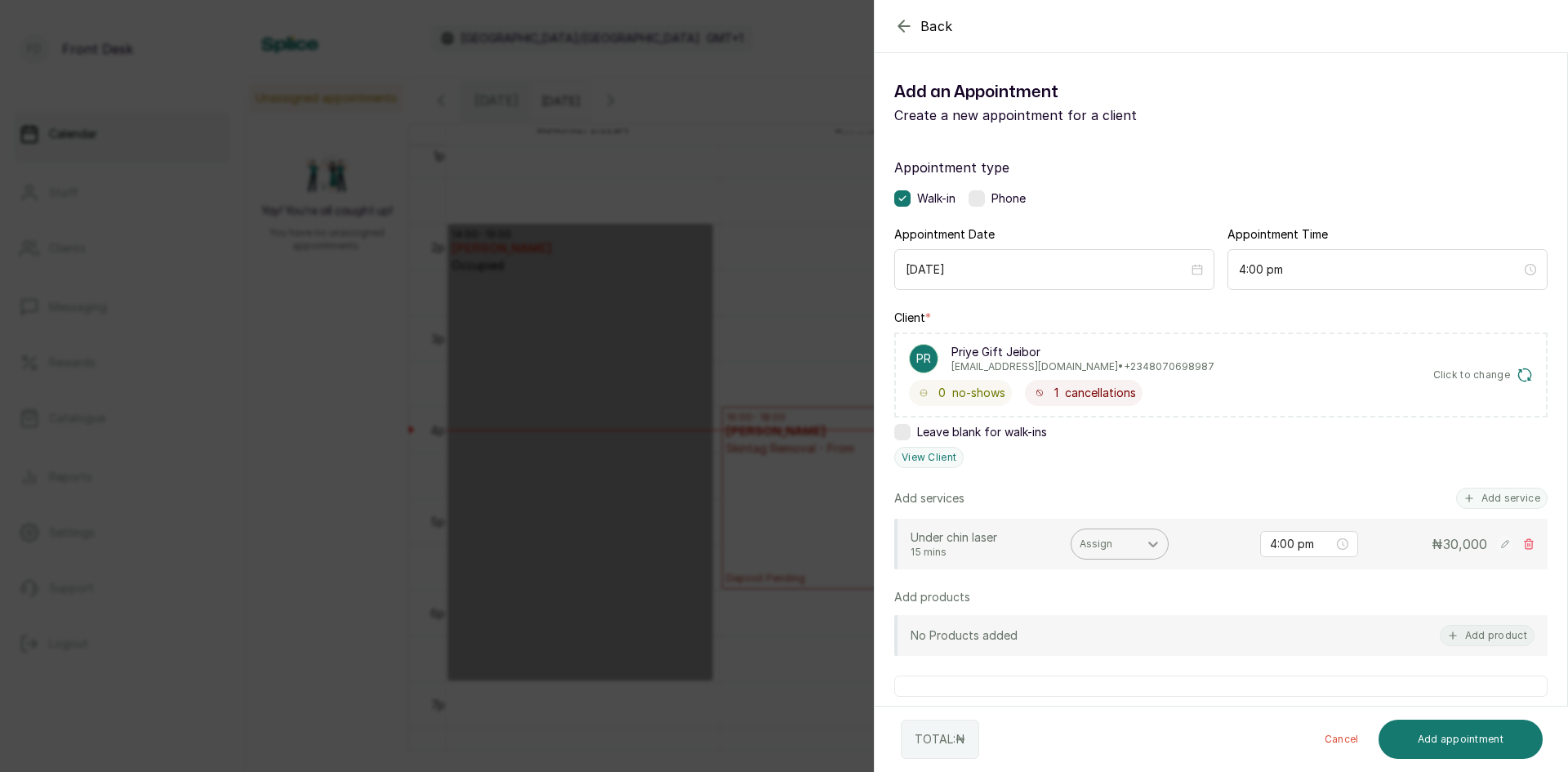
drag, startPoint x: 1138, startPoint y: 543, endPoint x: 1146, endPoint y: 549, distance: 10.0
click at [1146, 549] on div "Assign" at bounding box center [1120, 544] width 98 height 31
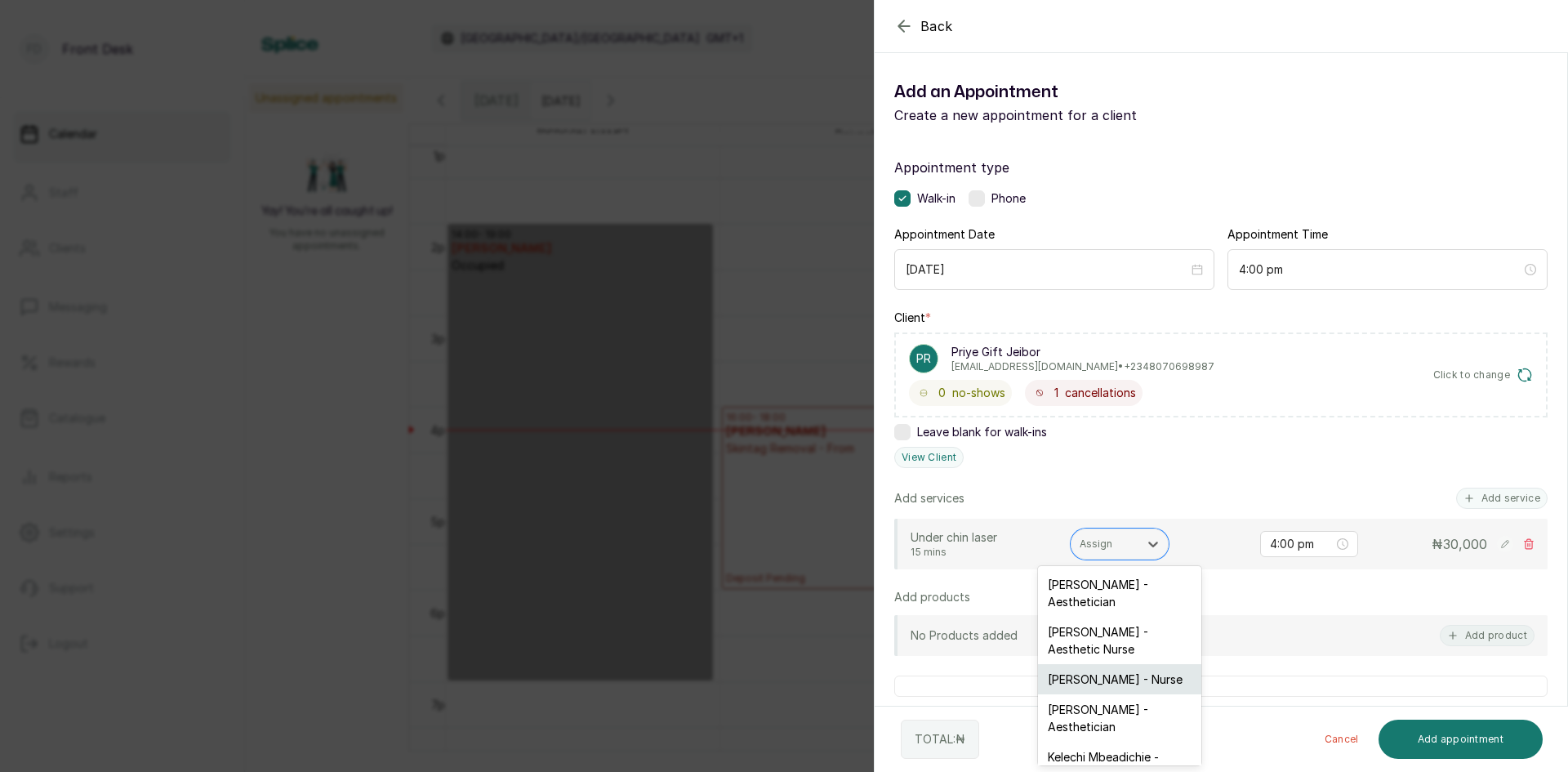
click at [1064, 683] on div "[PERSON_NAME] - Nurse" at bounding box center [1120, 679] width 164 height 30
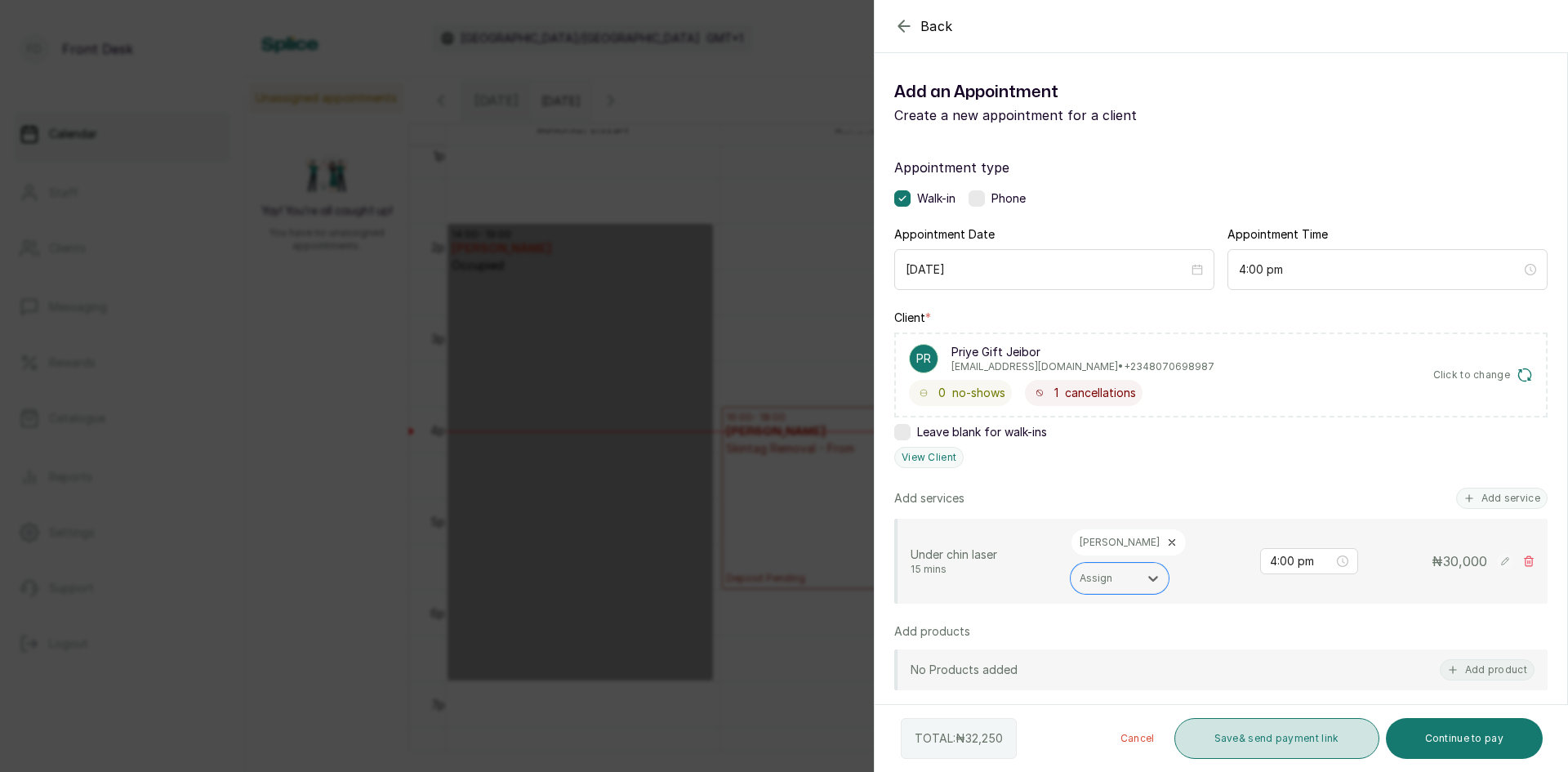
click at [1268, 739] on button "Save & send payment link" at bounding box center [1276, 739] width 205 height 41
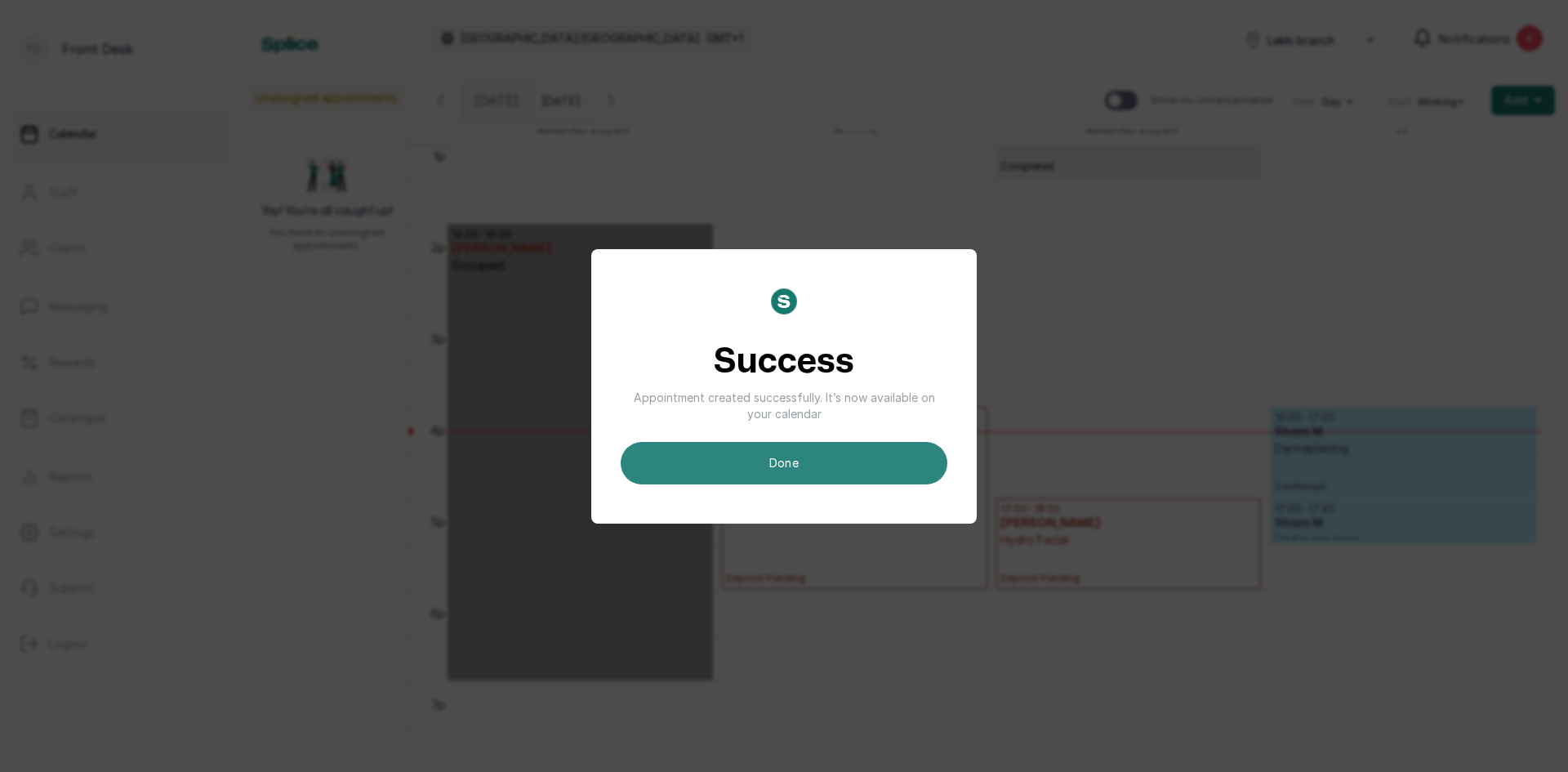
click at [841, 463] on button "done" at bounding box center [784, 462] width 326 height 42
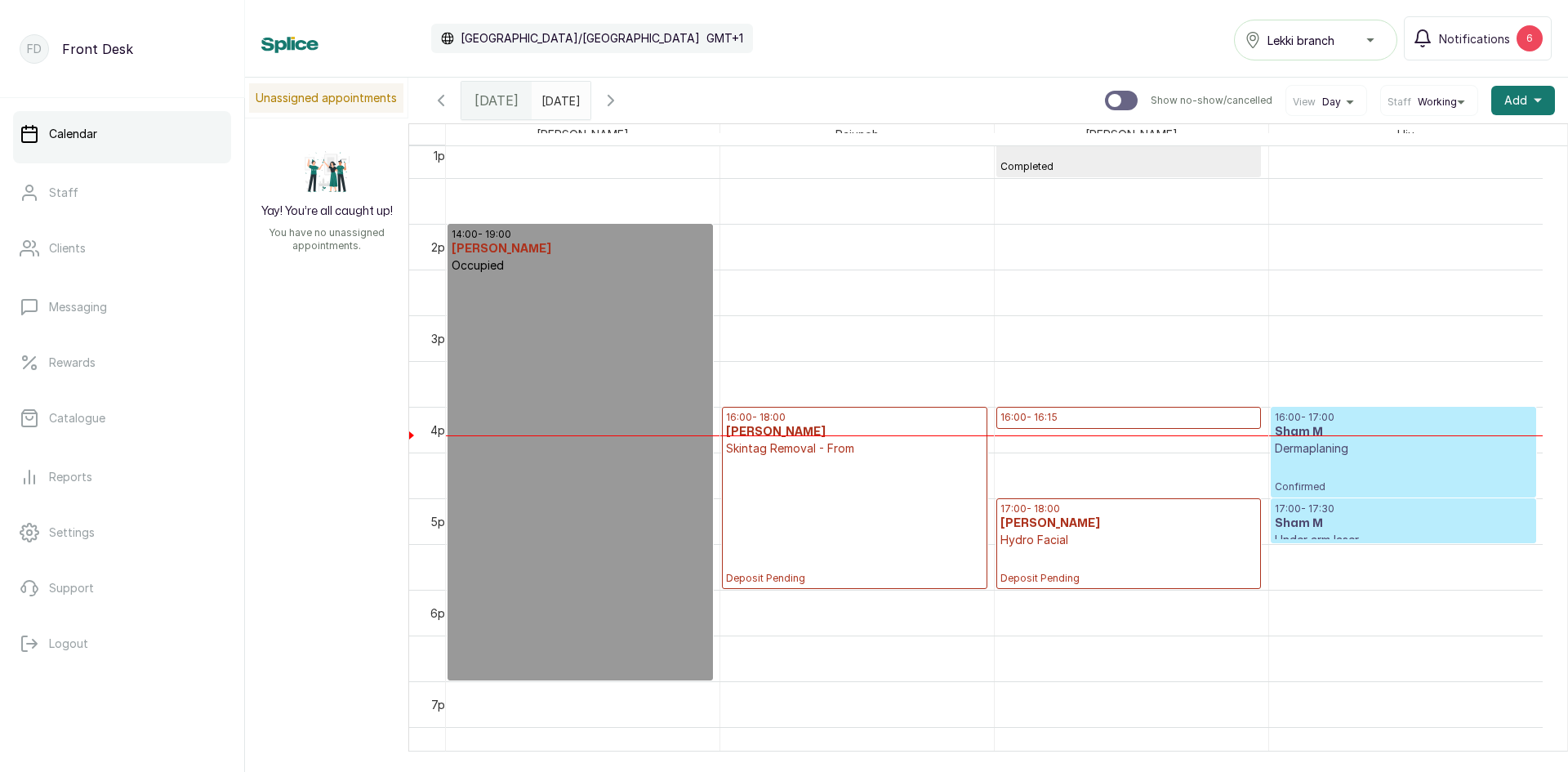
click at [559, 96] on input "[DATE]" at bounding box center [545, 96] width 26 height 28
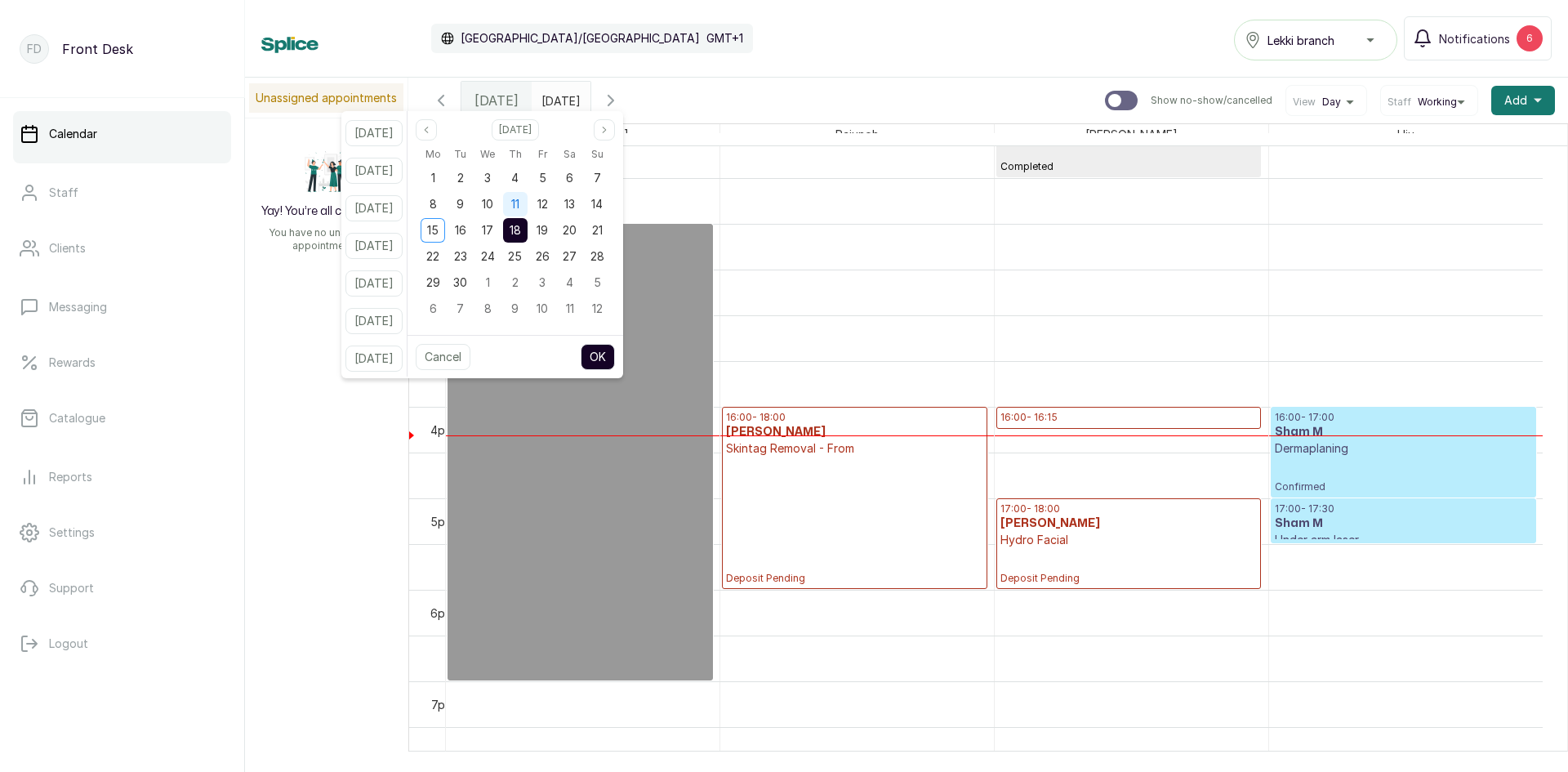
click at [520, 206] on span "11" at bounding box center [515, 204] width 8 height 14
click at [609, 356] on button "OK" at bounding box center [598, 356] width 34 height 26
type input "[DATE]"
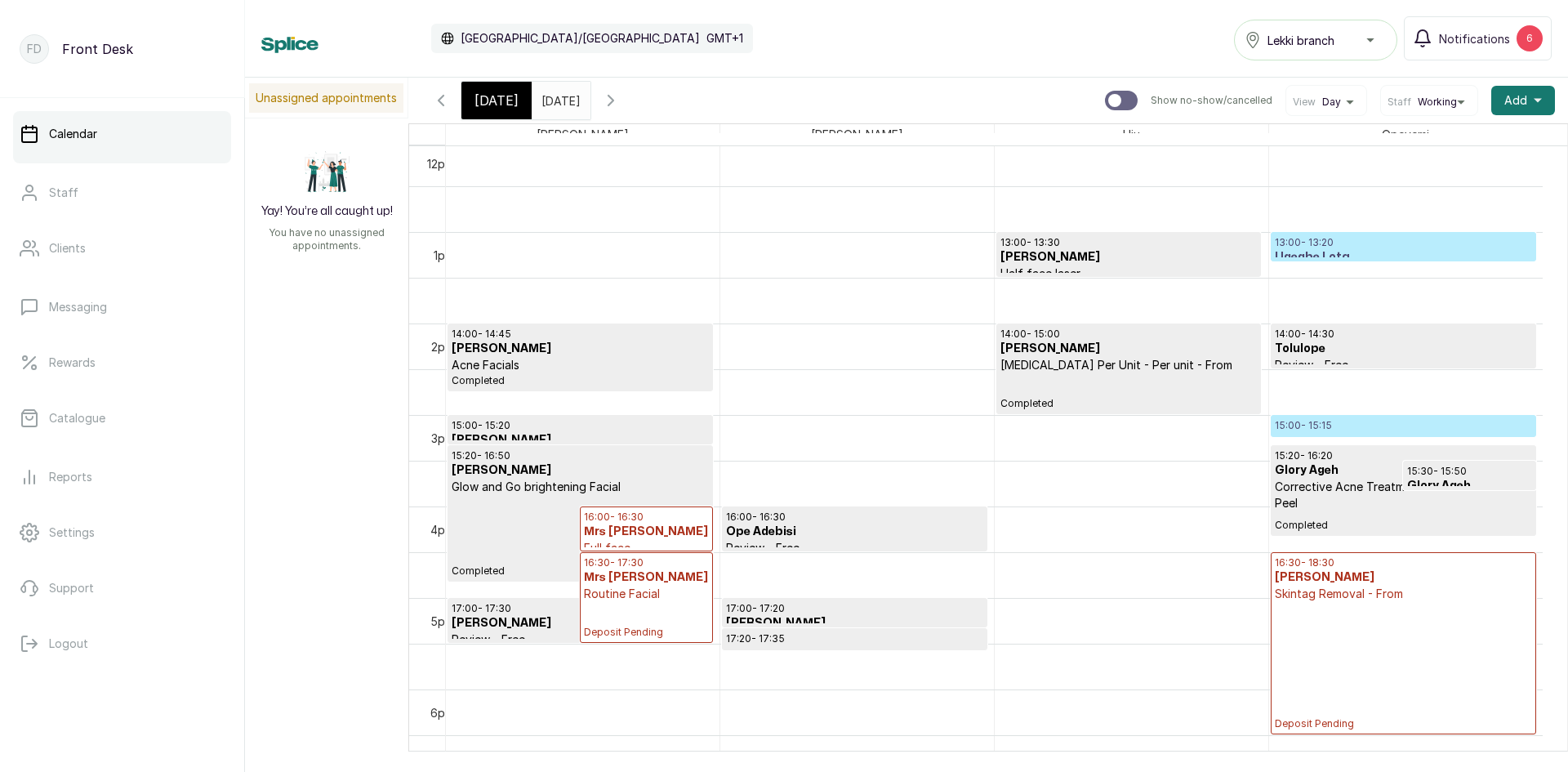
scroll to position [1203, 0]
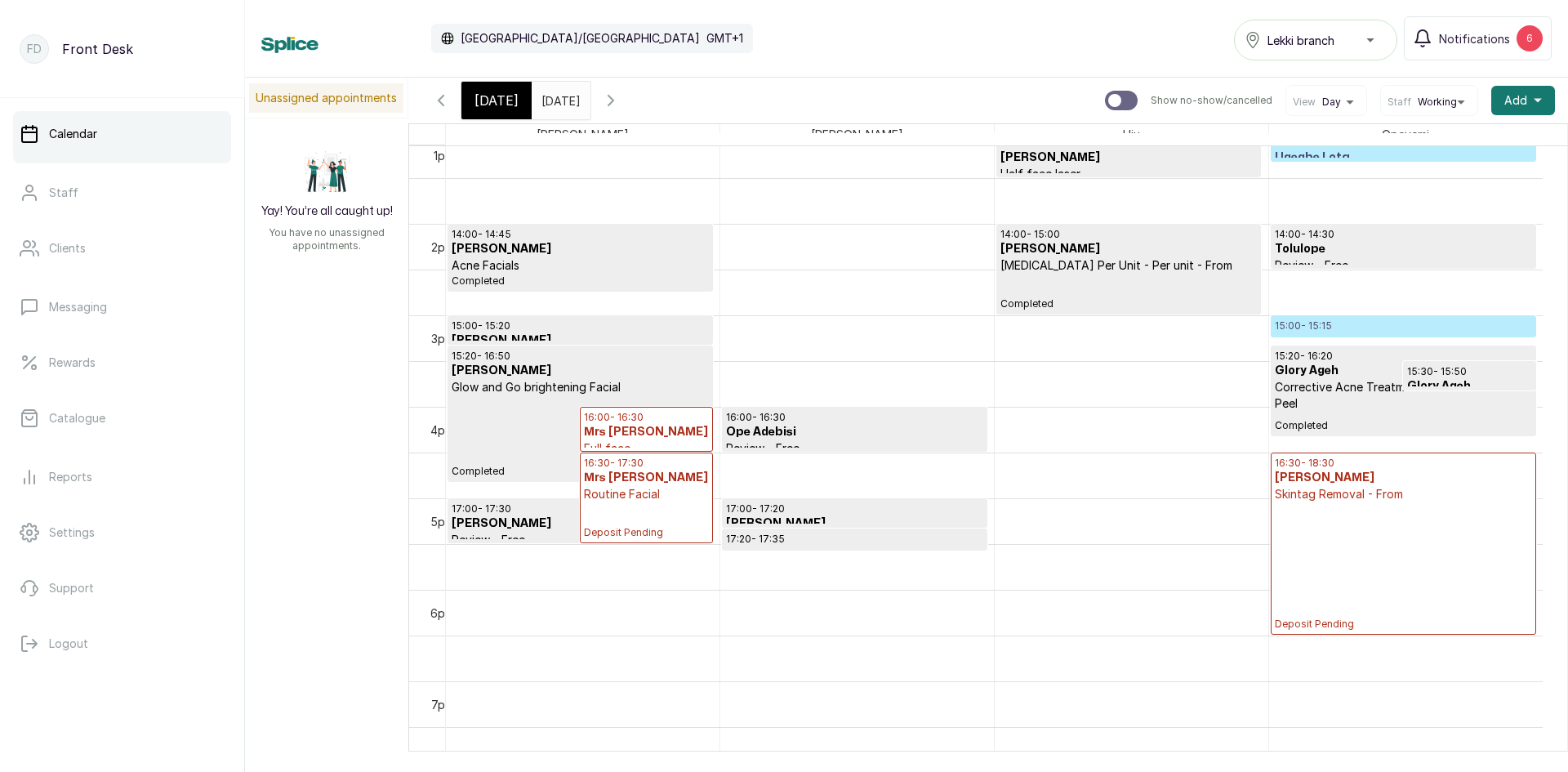
click at [1343, 525] on p "Deposit Pending" at bounding box center [1403, 566] width 258 height 128
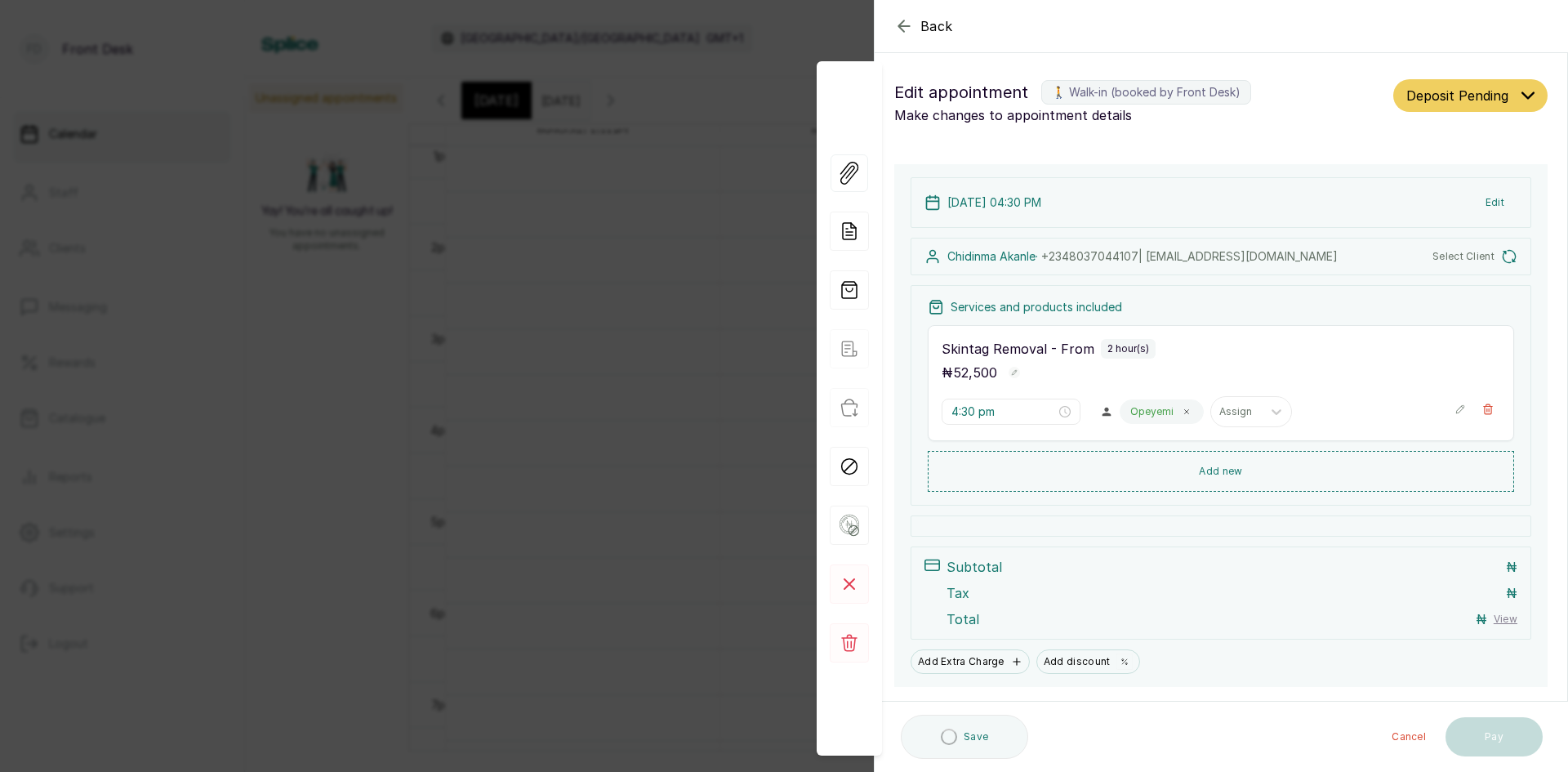
scroll to position [550, 0]
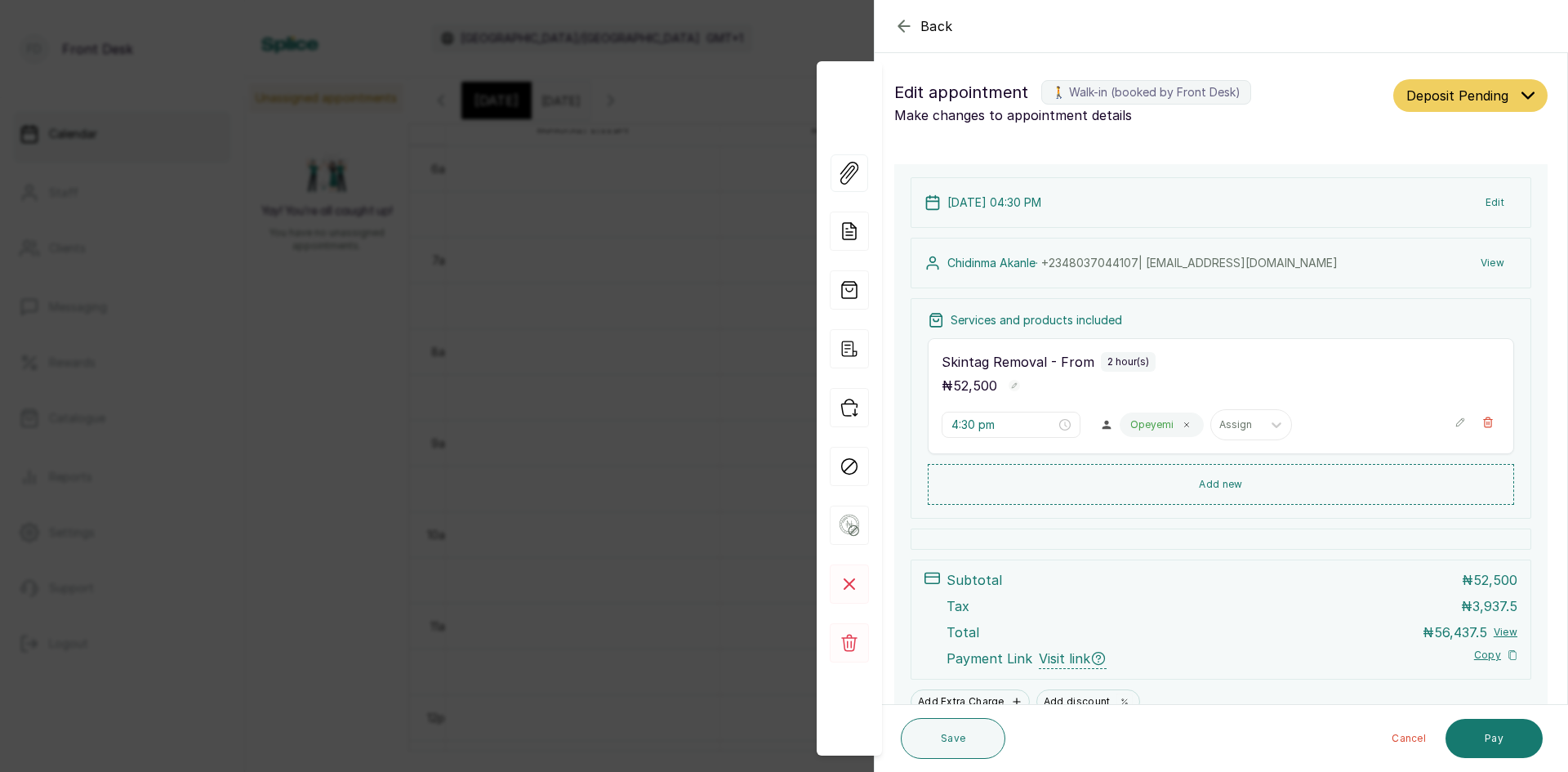
click at [285, 431] on div "Back Appointment Details Edit appointment 🚶 Walk-in (booked by Front Desk) Make…" at bounding box center [784, 386] width 1568 height 772
click at [285, 431] on div "Unassigned appointments Yay! You’re all caught up! You have no unassigned appoi…" at bounding box center [906, 414] width 1323 height 674
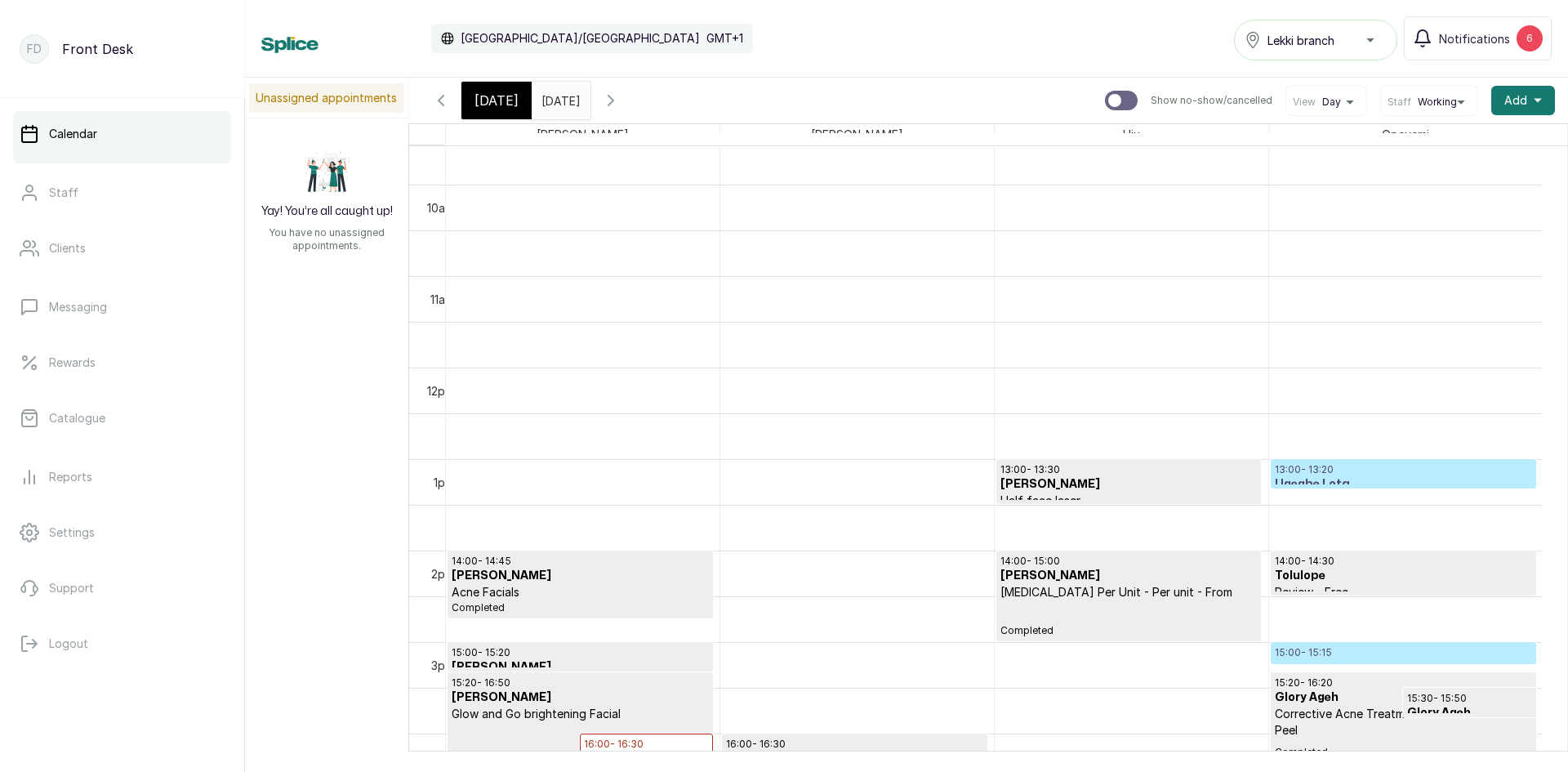
scroll to position [920, 0]
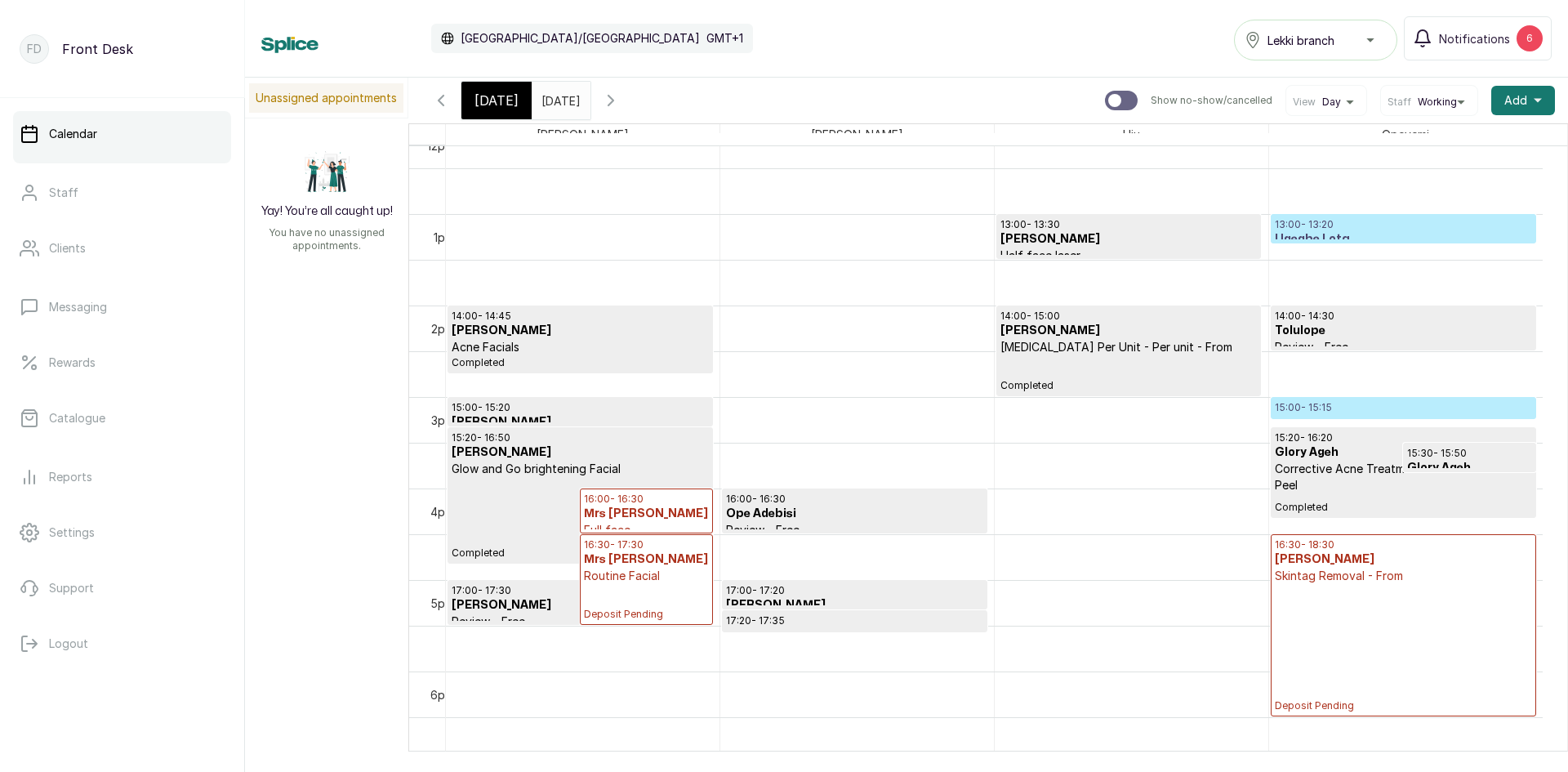
click at [501, 101] on span "[DATE]" at bounding box center [496, 100] width 44 height 20
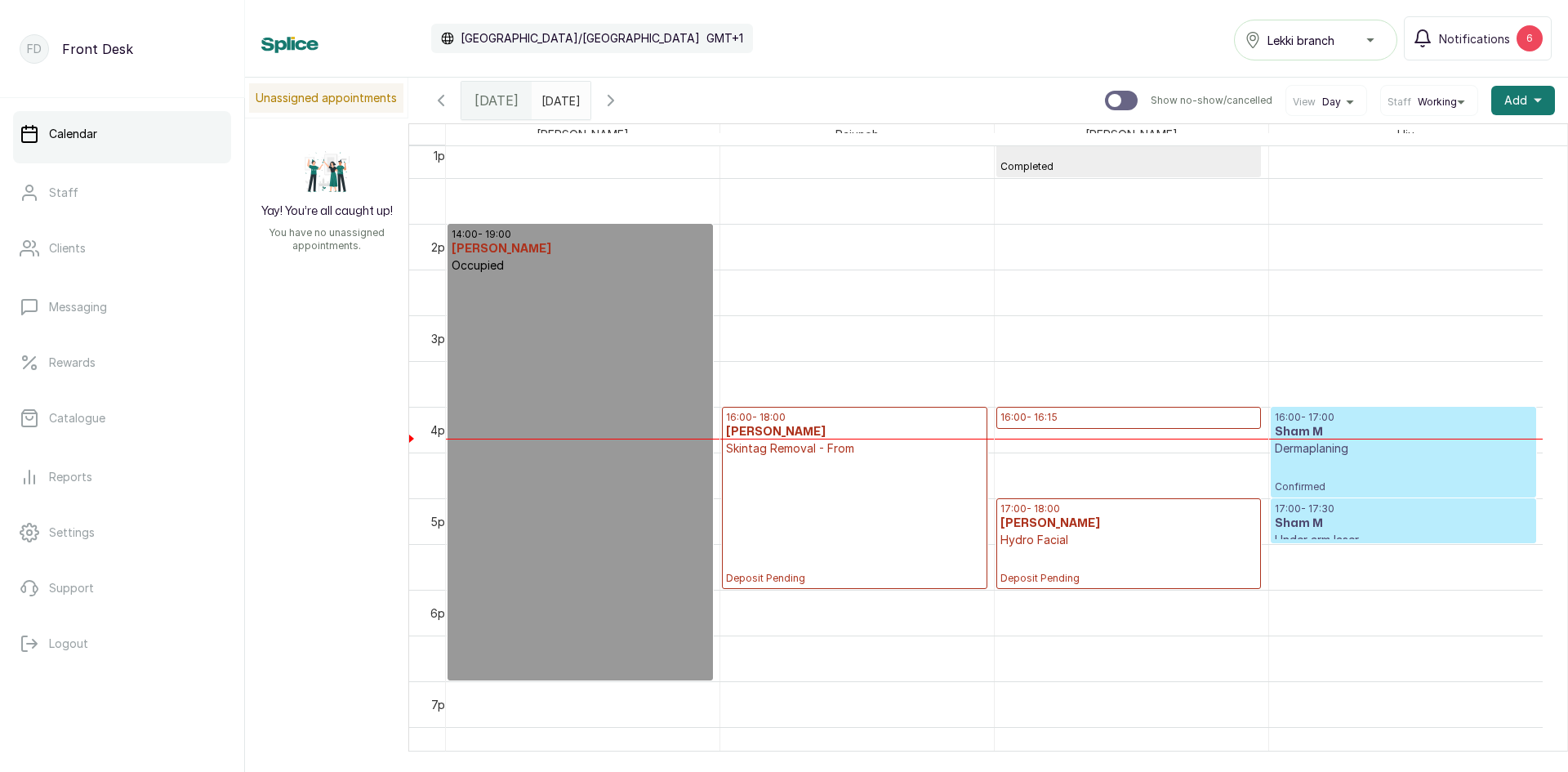
click at [1092, 419] on p "16:00 - 16:15" at bounding box center [1129, 417] width 257 height 13
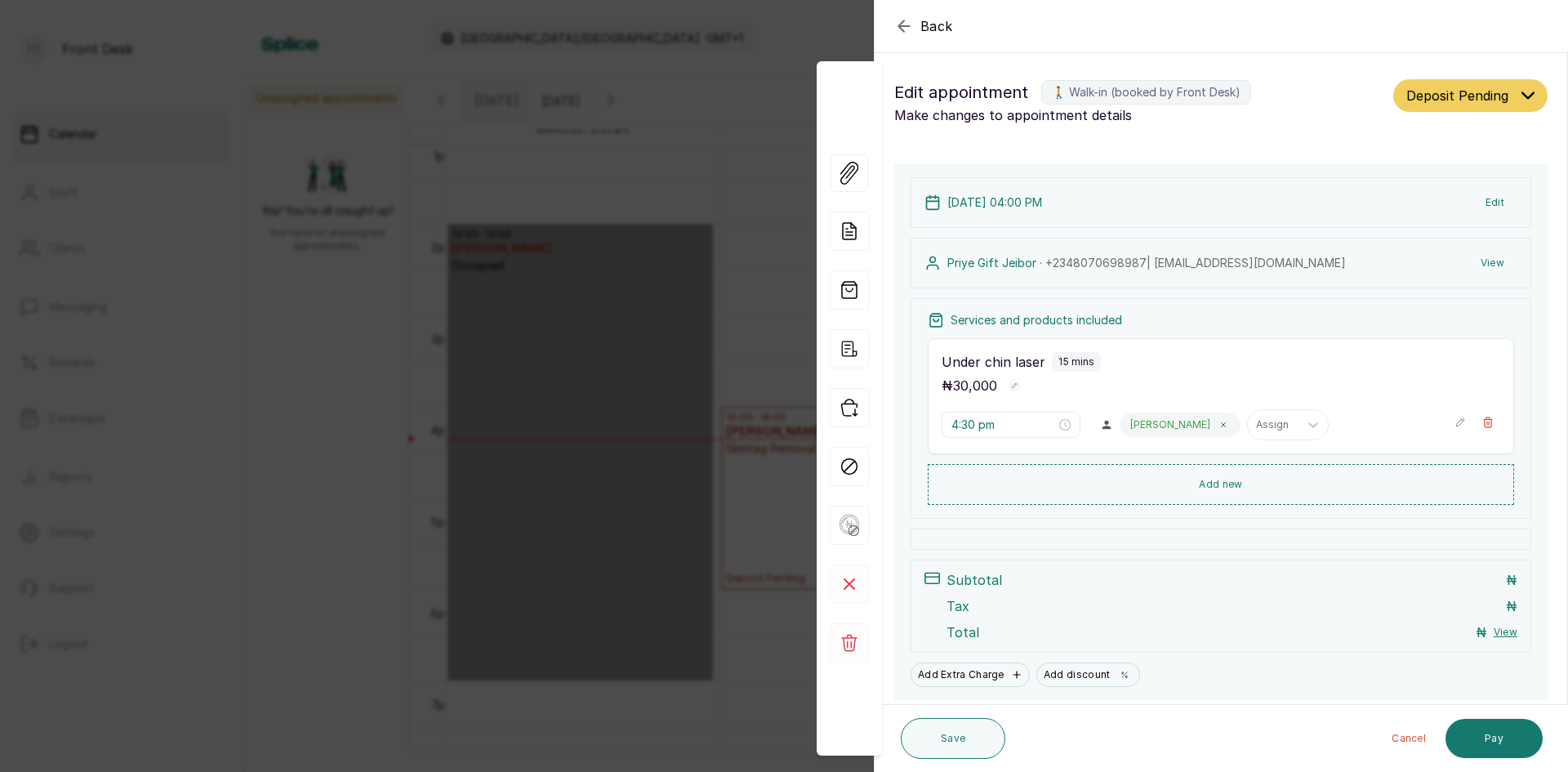
type input "4:00 pm"
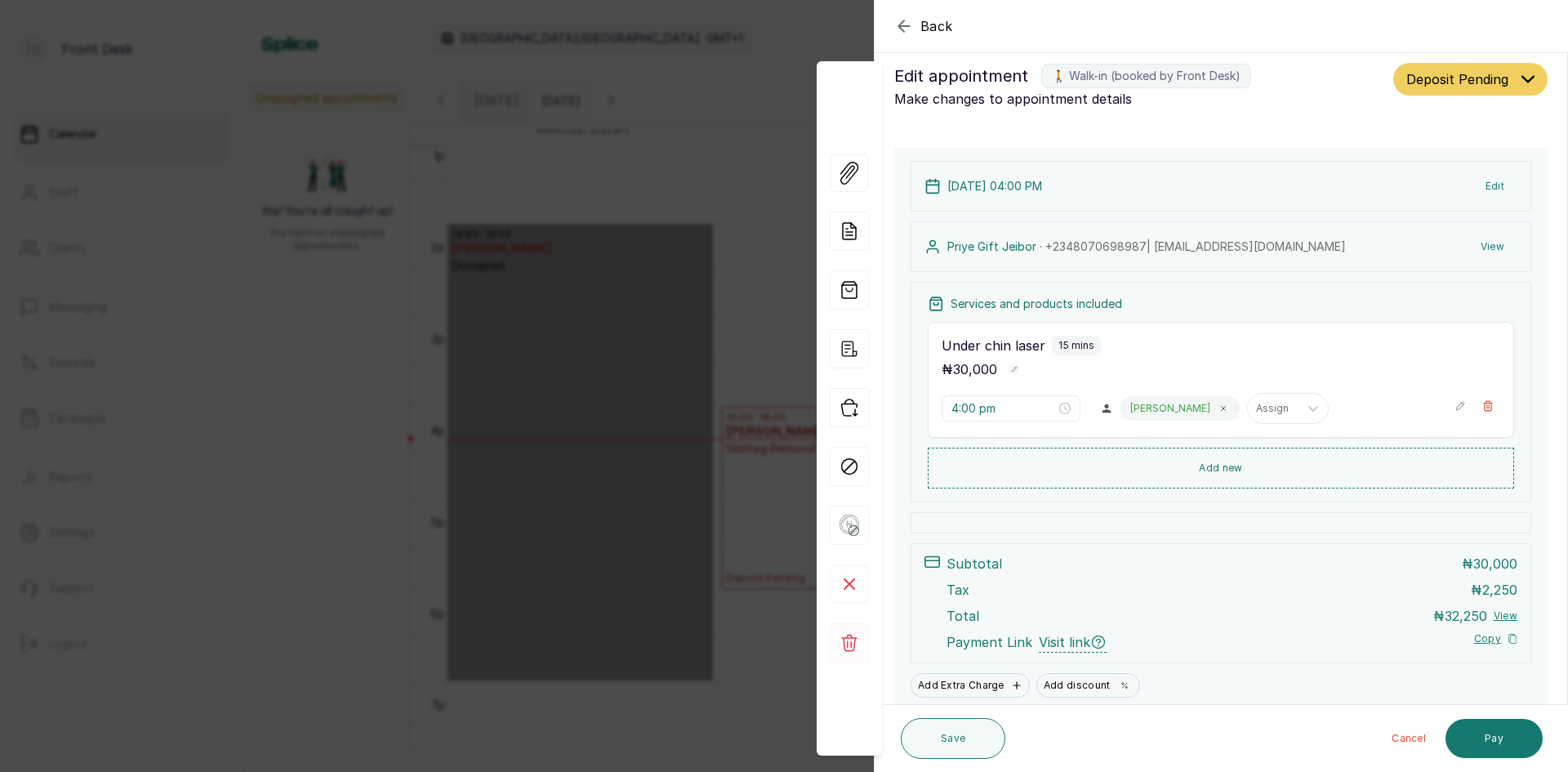
scroll to position [0, 0]
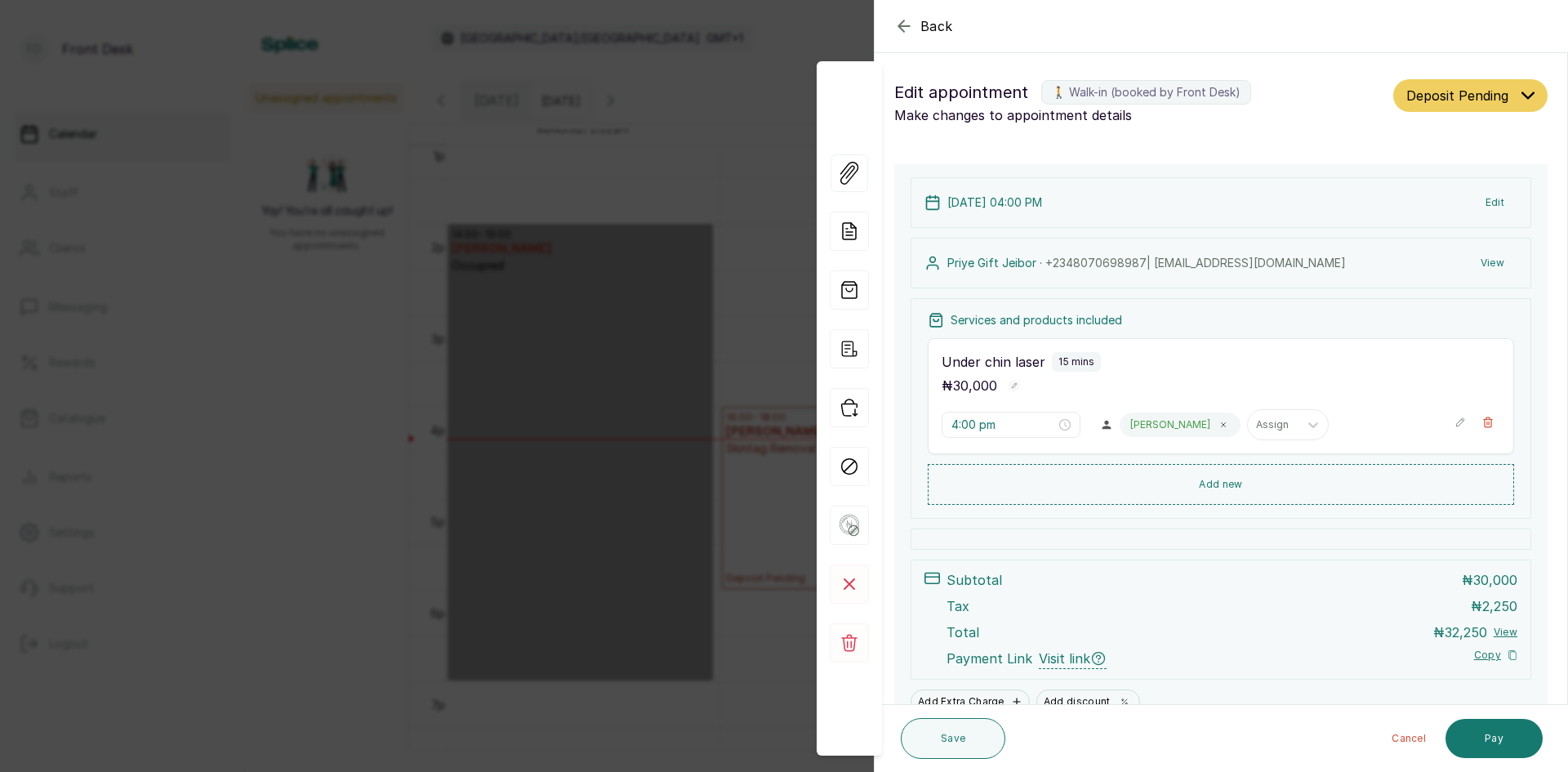
click at [935, 31] on span "Back" at bounding box center [937, 26] width 33 height 20
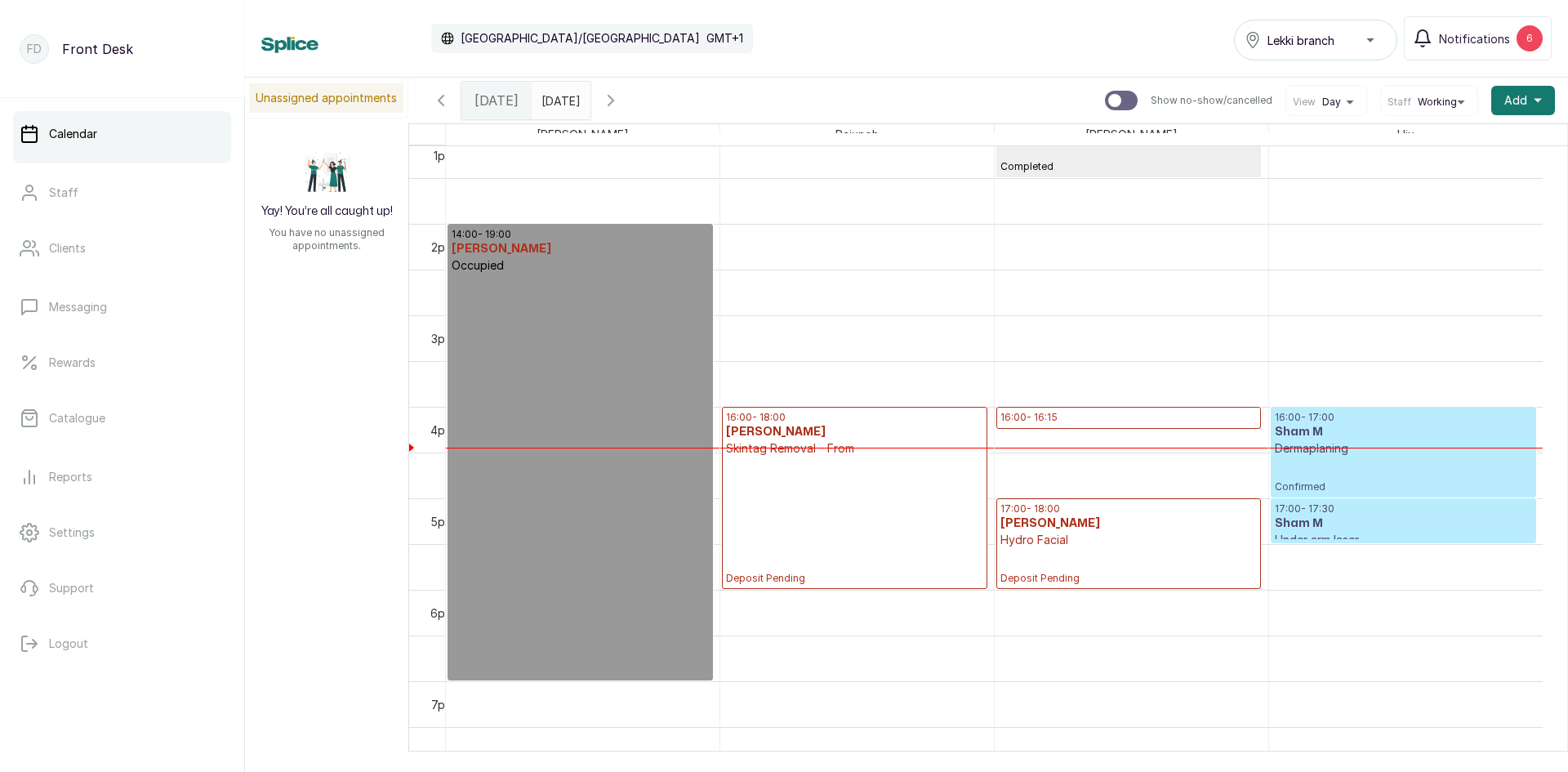
click at [559, 103] on input "[DATE]" at bounding box center [545, 96] width 26 height 28
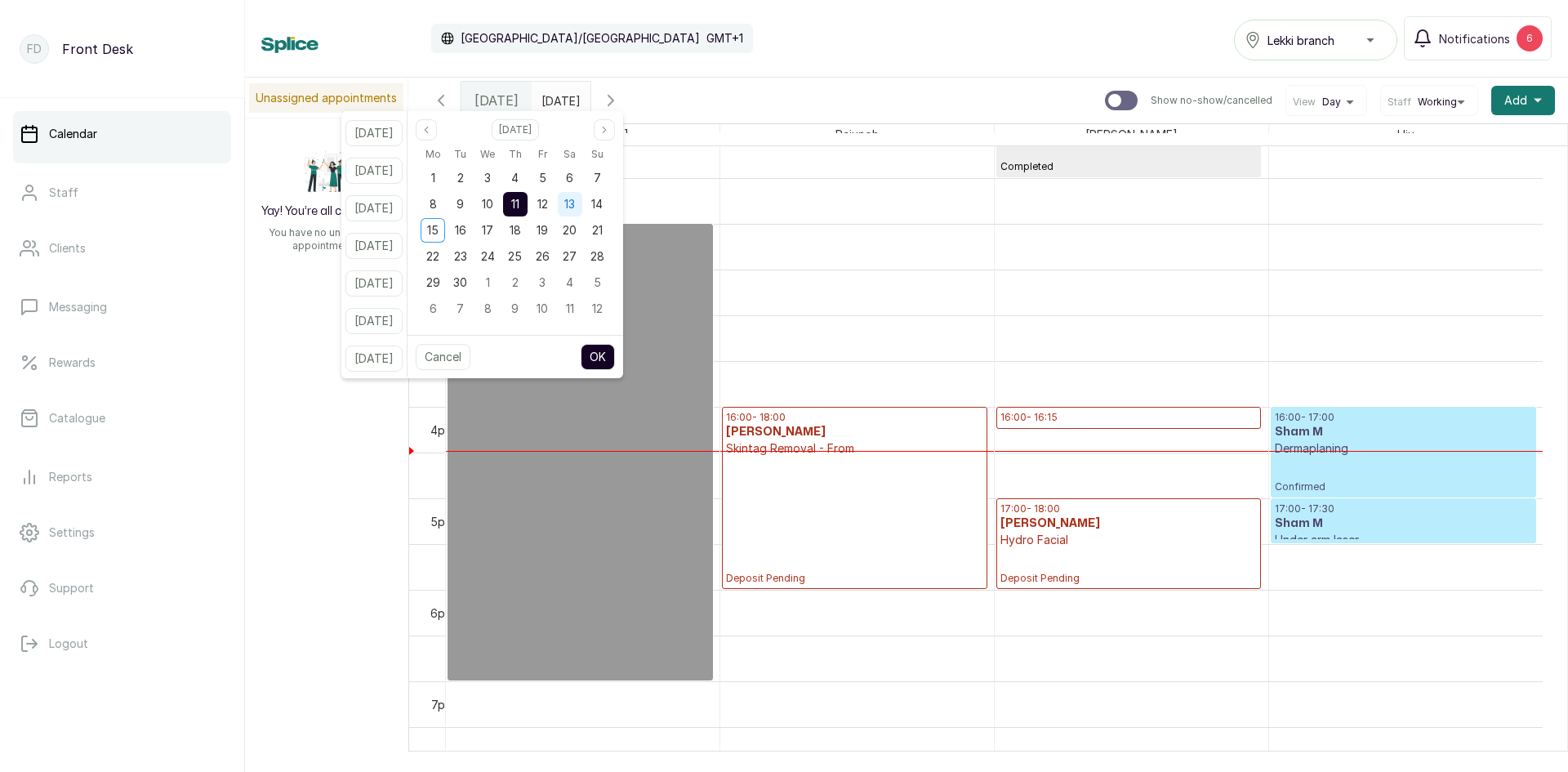
click at [575, 202] on span "13" at bounding box center [570, 204] width 11 height 14
click at [609, 359] on button "OK" at bounding box center [598, 356] width 34 height 26
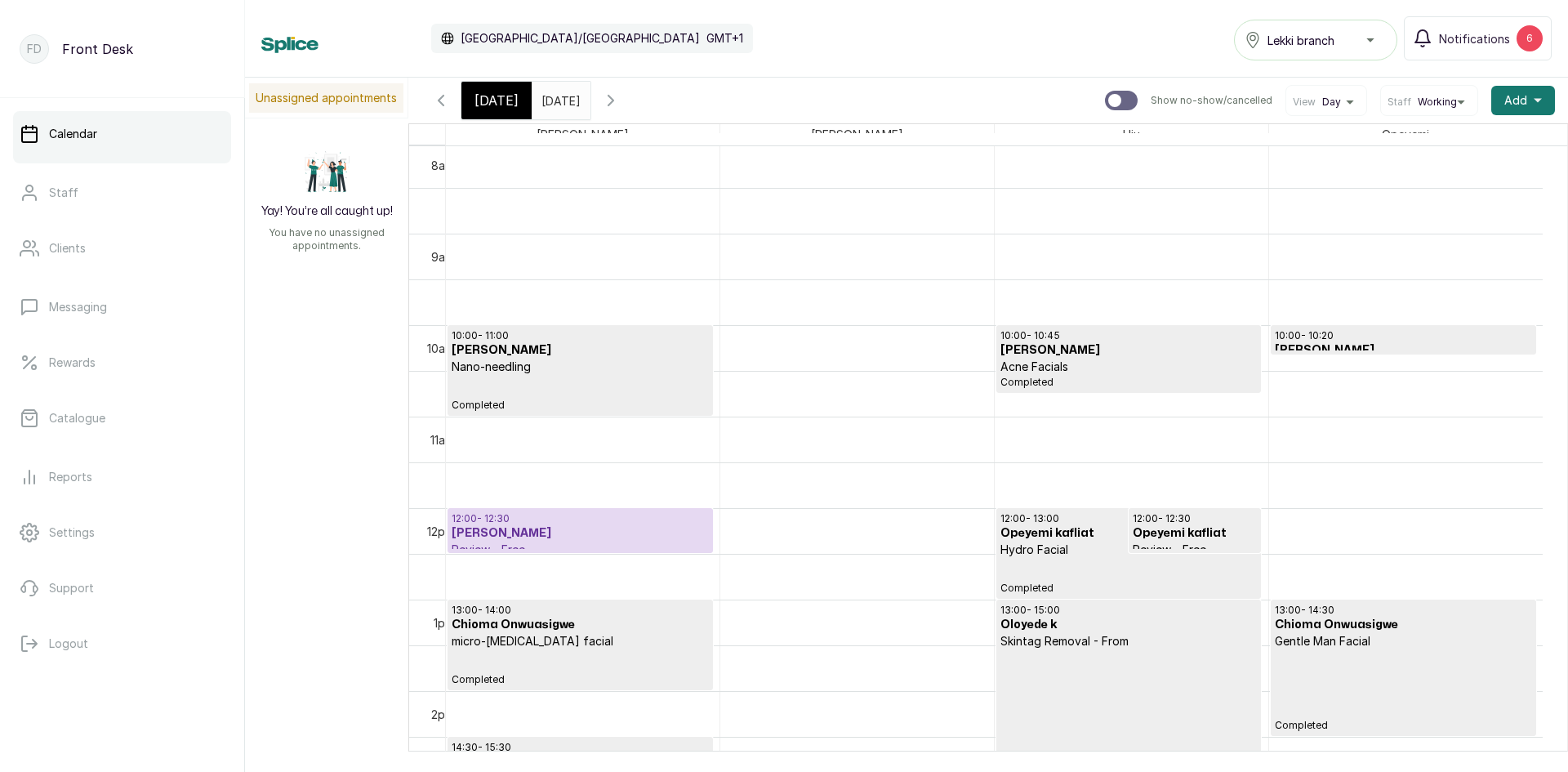
scroll to position [958, 0]
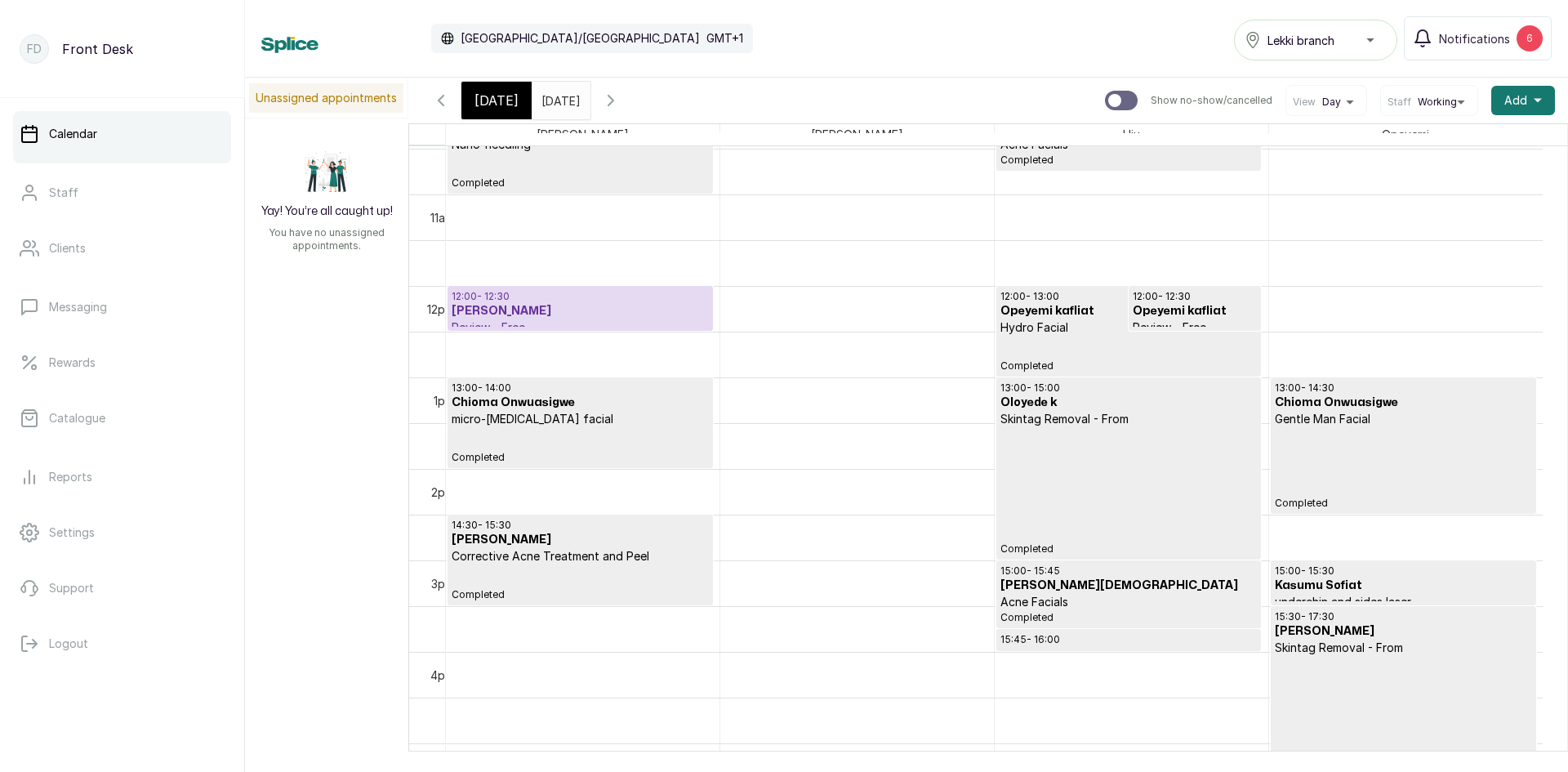
click at [559, 103] on input "[DATE]" at bounding box center [545, 96] width 26 height 28
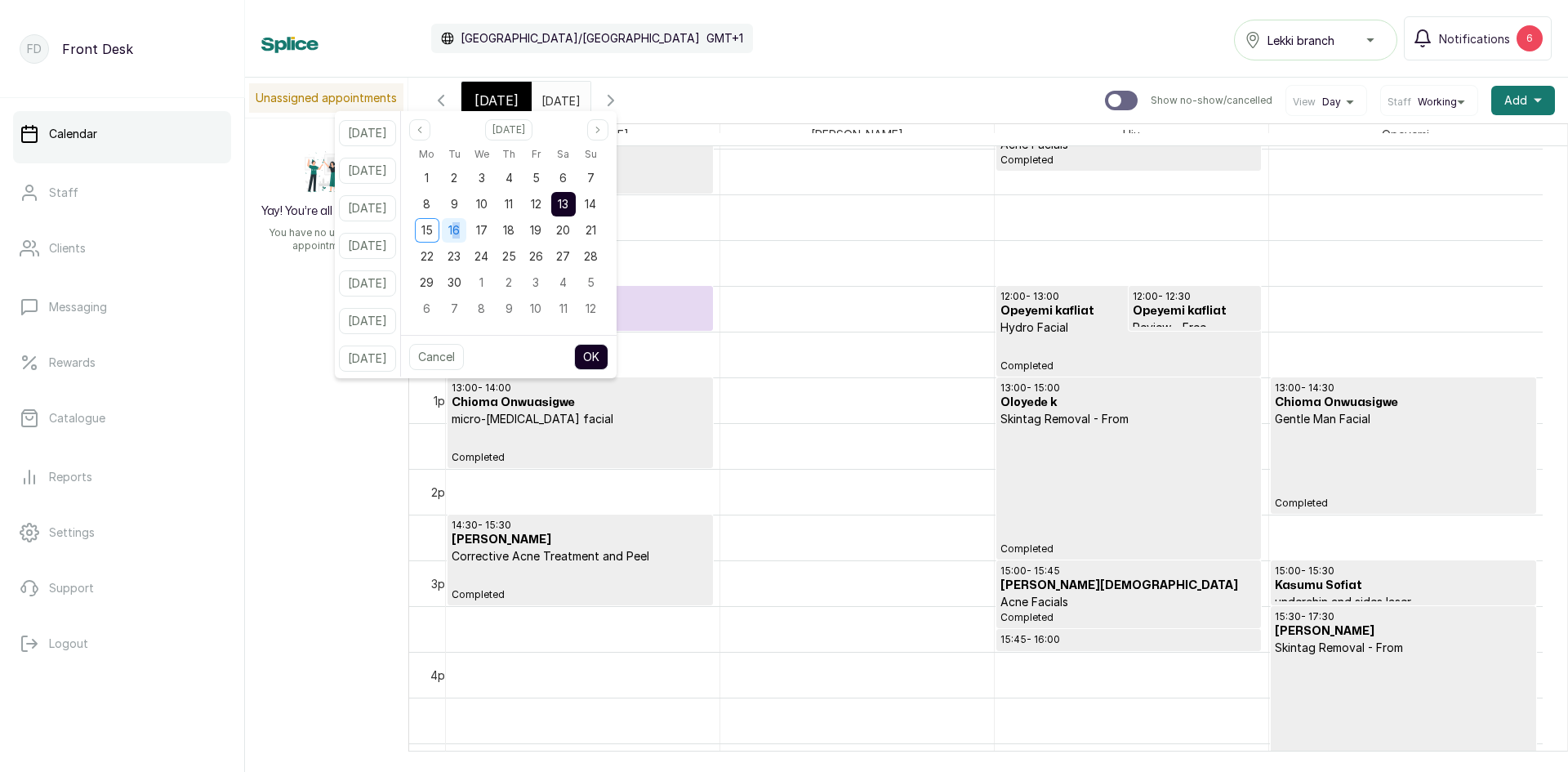
click at [460, 232] on span "16" at bounding box center [453, 230] width 12 height 14
click at [433, 232] on span "15" at bounding box center [427, 230] width 12 height 14
click at [608, 360] on button "OK" at bounding box center [591, 356] width 34 height 26
type input "[DATE]"
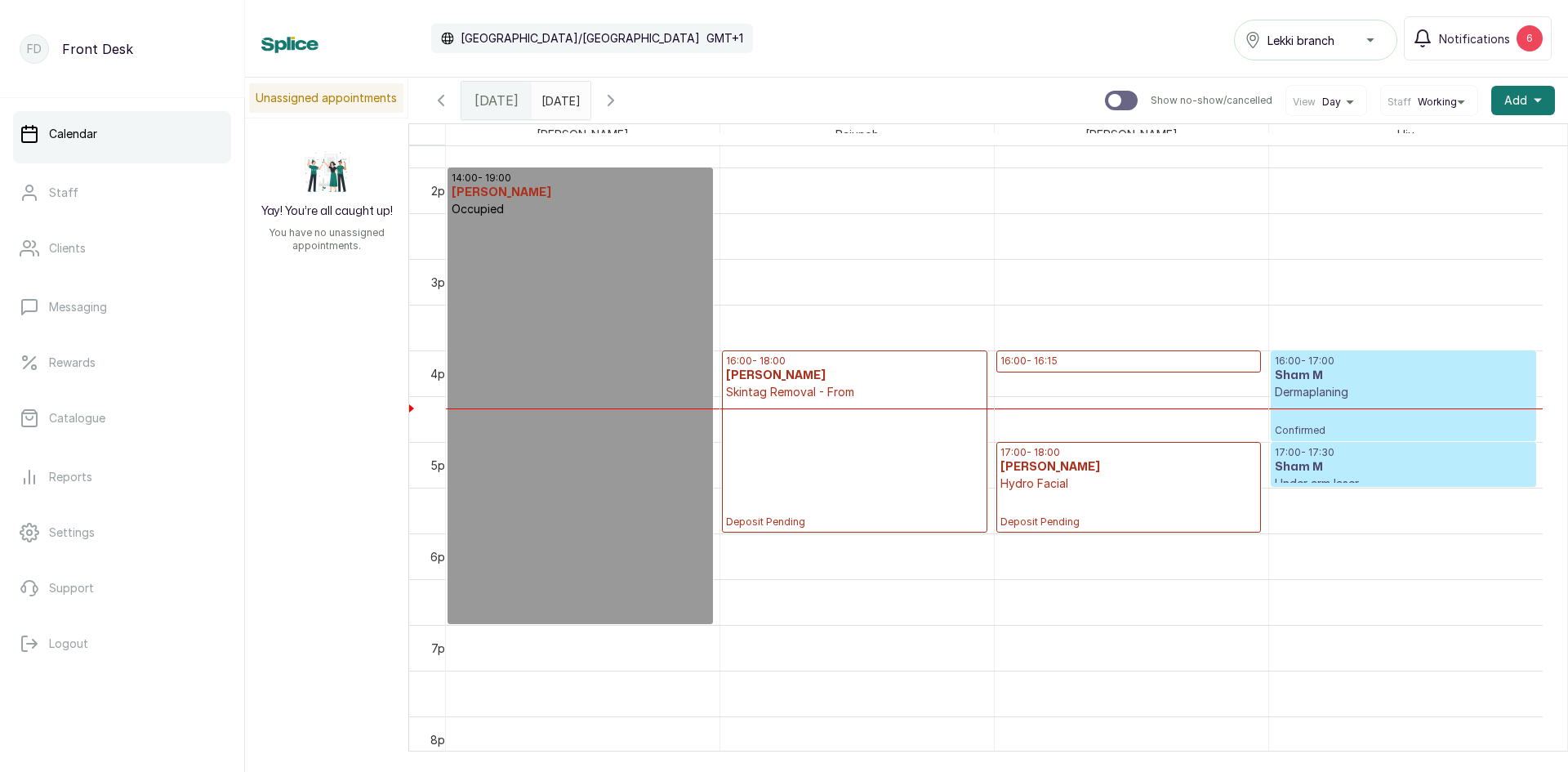
scroll to position [1285, 0]
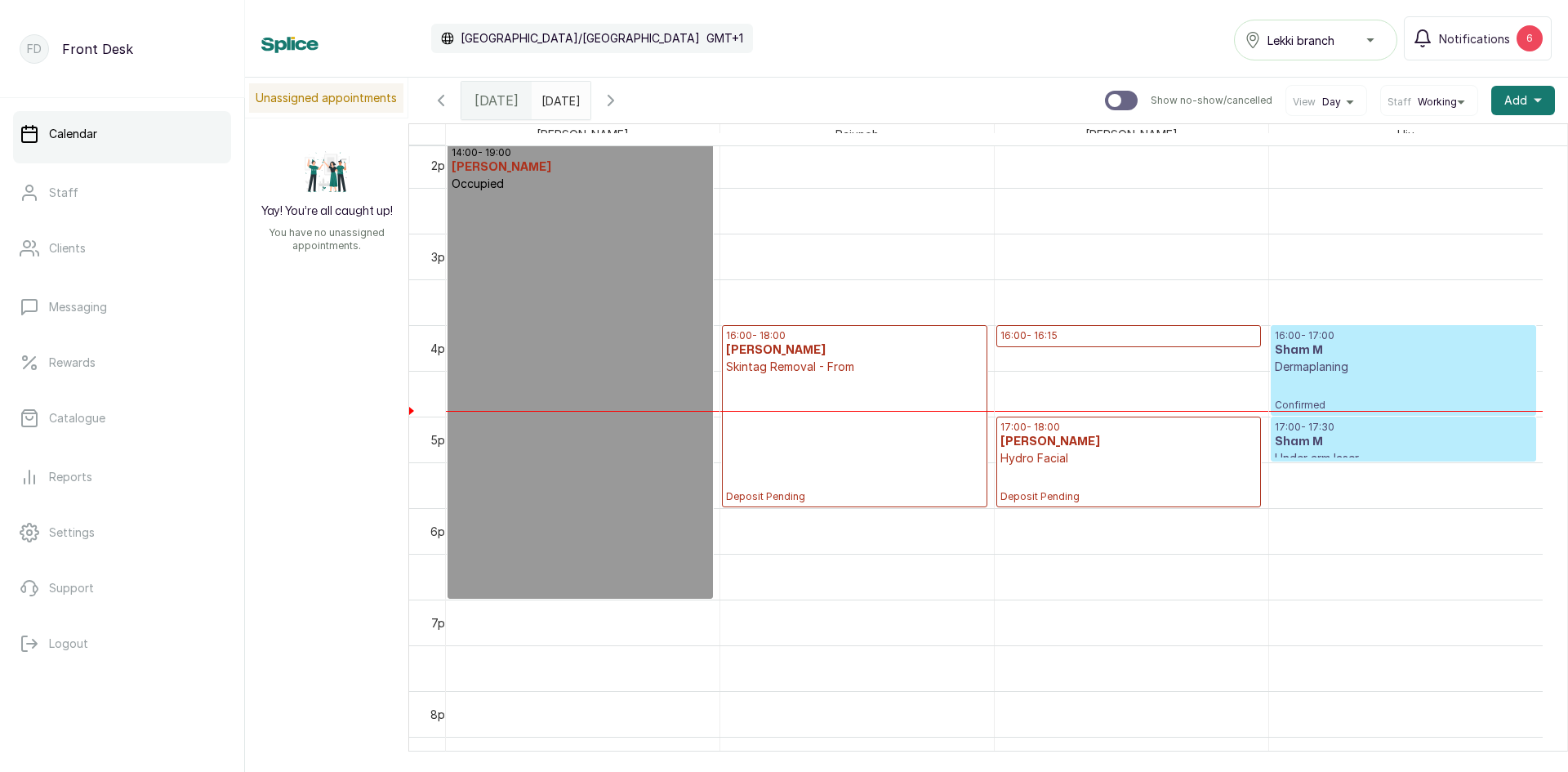
click at [784, 188] on td at bounding box center [995, 165] width 1097 height 46
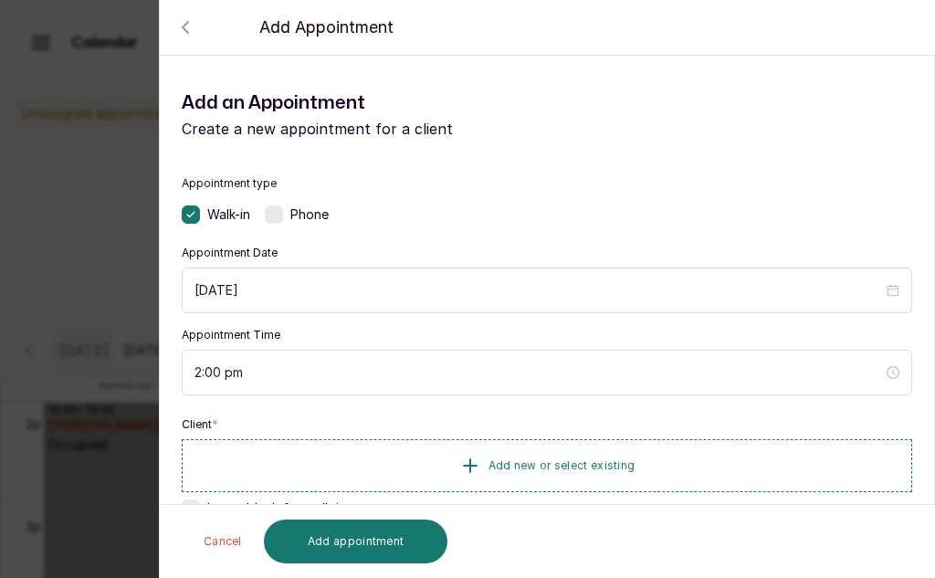
click at [909, 74] on form "Back Add Appointment Add an Appointment Create a new appointment for a client A…" at bounding box center [547, 516] width 774 height 884
click at [0, 250] on div "Back Add Appointment Add an Appointment Create a new appointment for a client A…" at bounding box center [467, 289] width 935 height 578
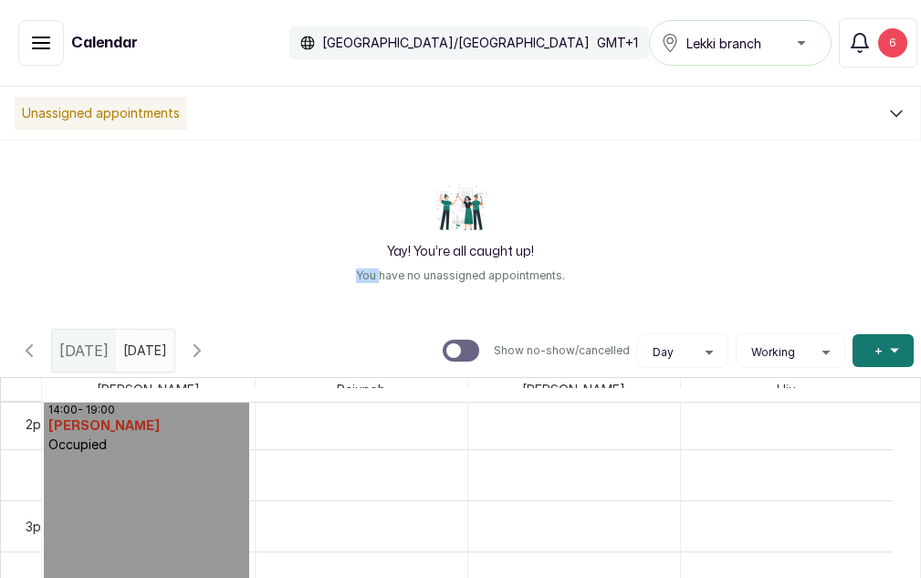
click at [0, 250] on div "Yay! You’re all caught up! You have no unassigned appointments." at bounding box center [460, 232] width 921 height 183
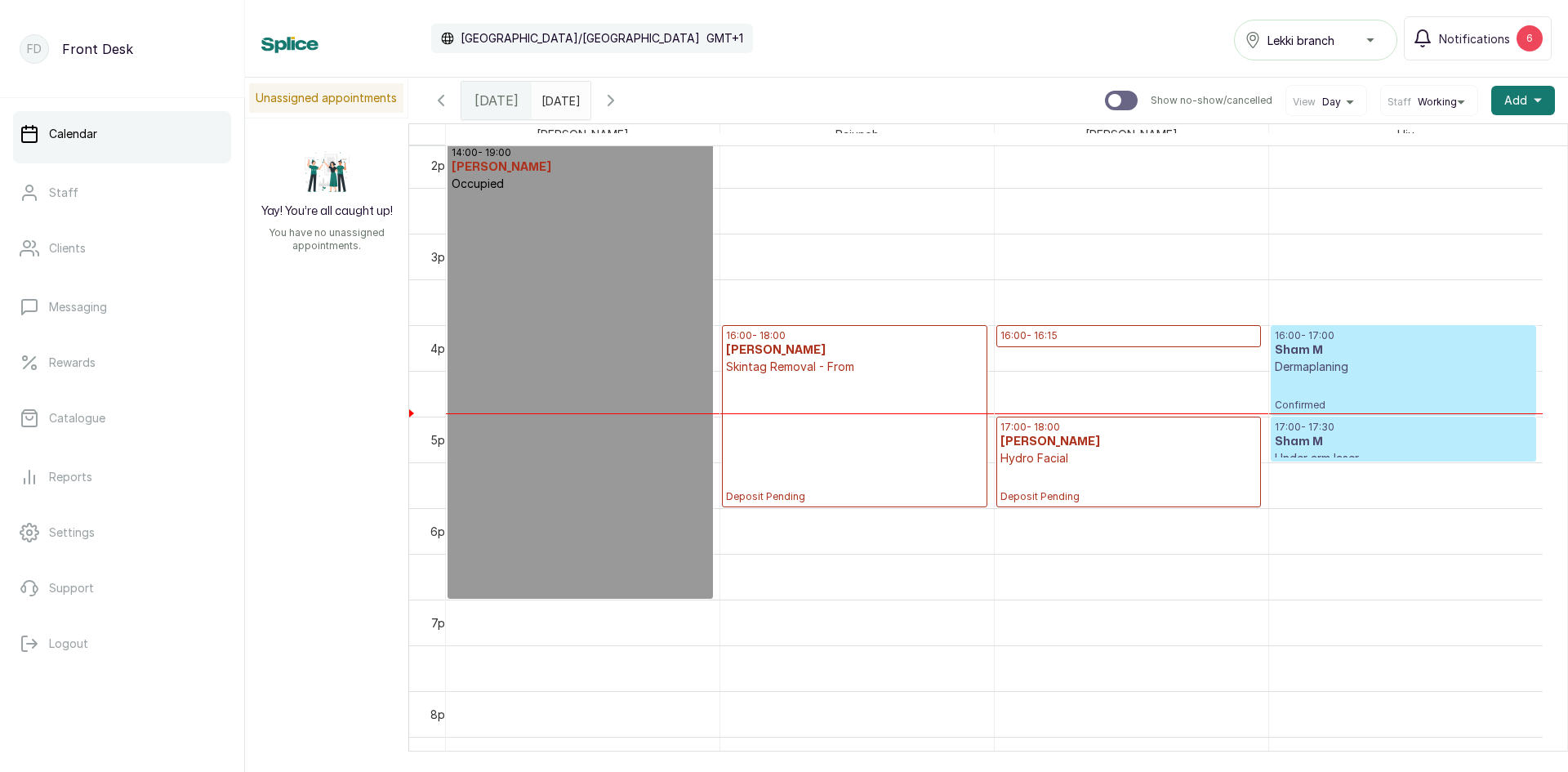
click at [1081, 328] on div "16:00 - 16:15 Priye Gift Jeibor Under chin laser Deposit Pending" at bounding box center [1129, 335] width 263 height 21
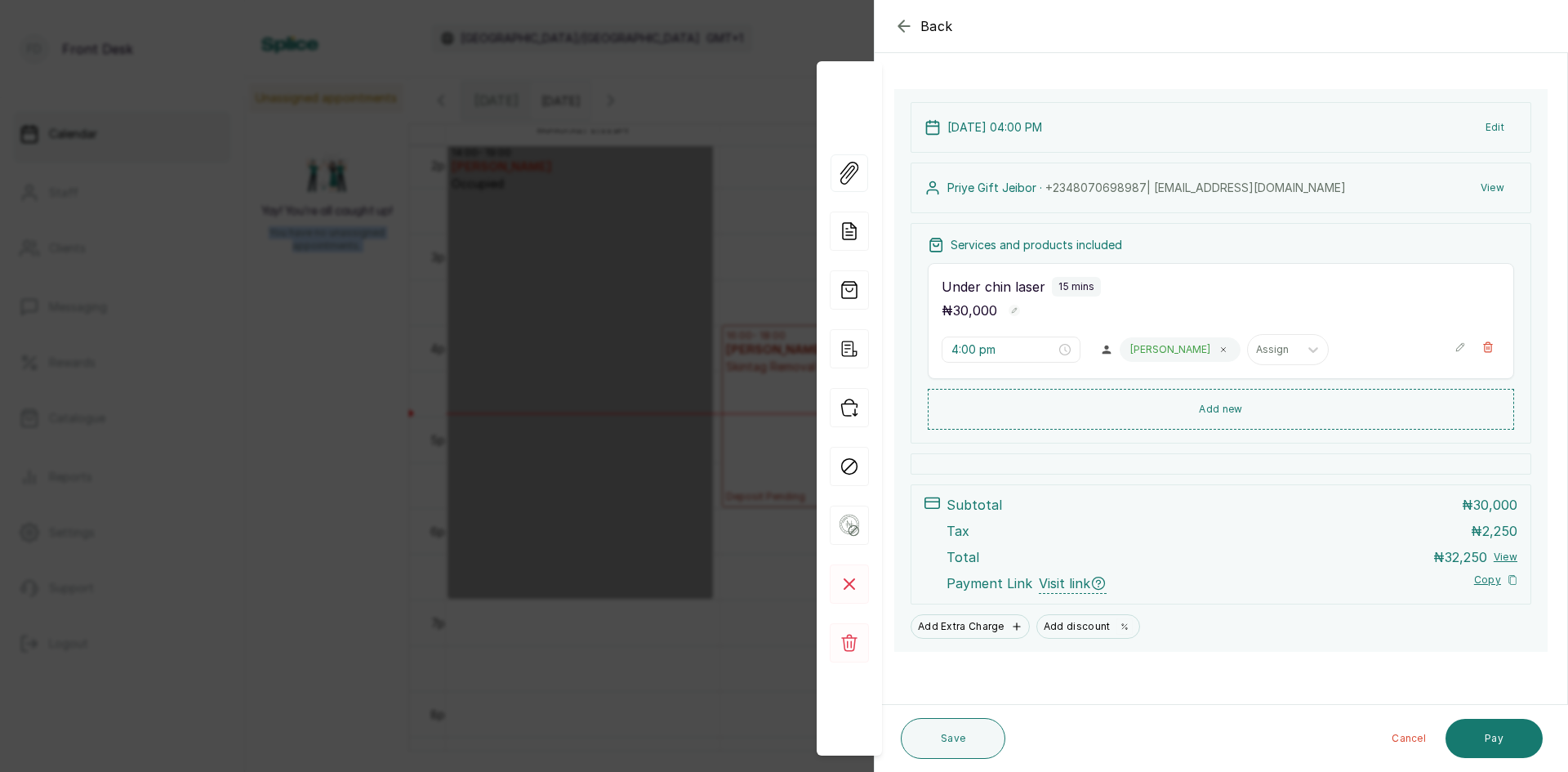
scroll to position [80, 0]
click at [374, 381] on div "Back Appointment Details Edit appointment 🚶 Walk-in (booked by Front Desk) Make…" at bounding box center [784, 386] width 1568 height 772
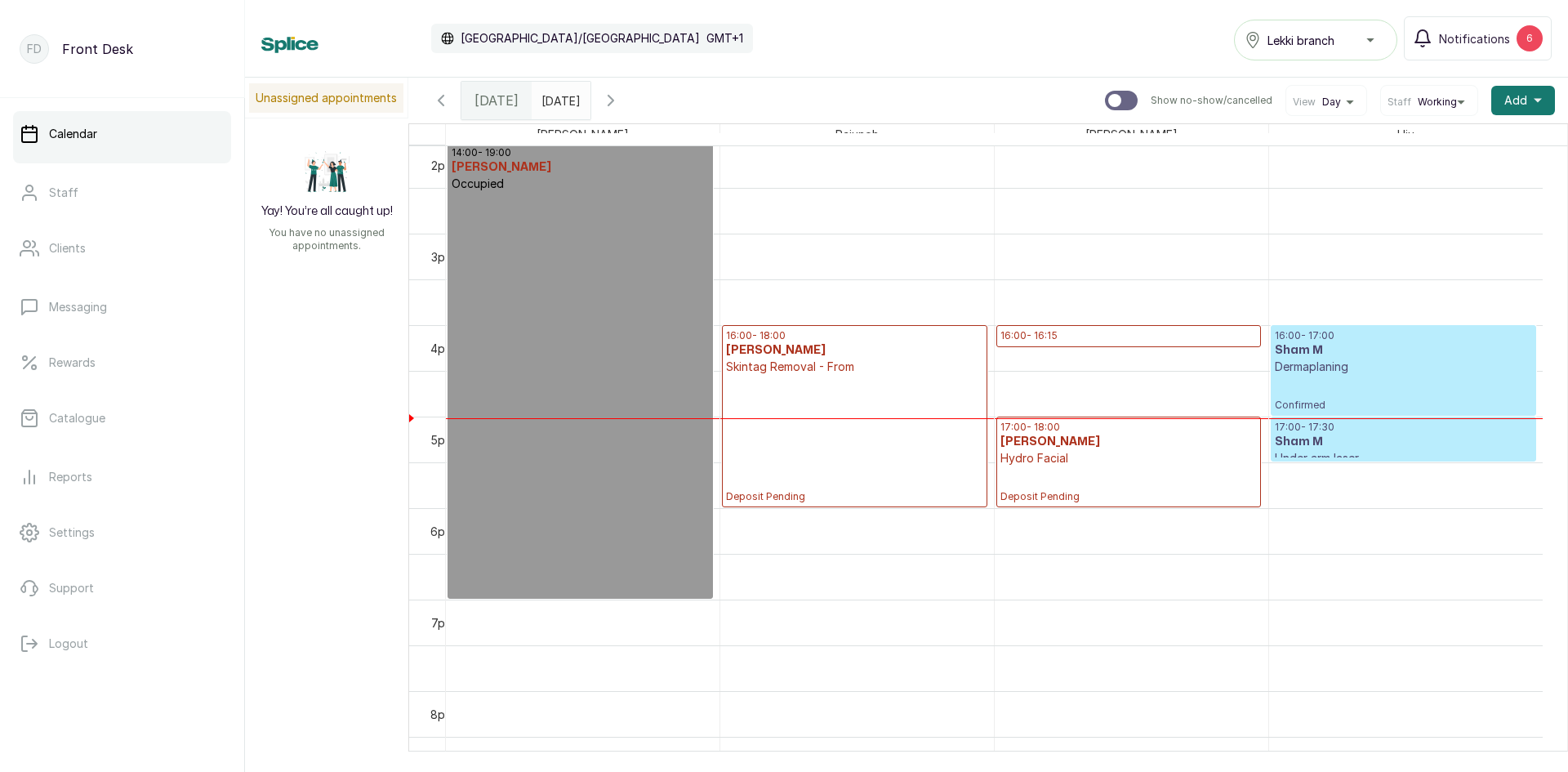
click at [1010, 334] on p "16:00 - 16:15" at bounding box center [1129, 335] width 257 height 13
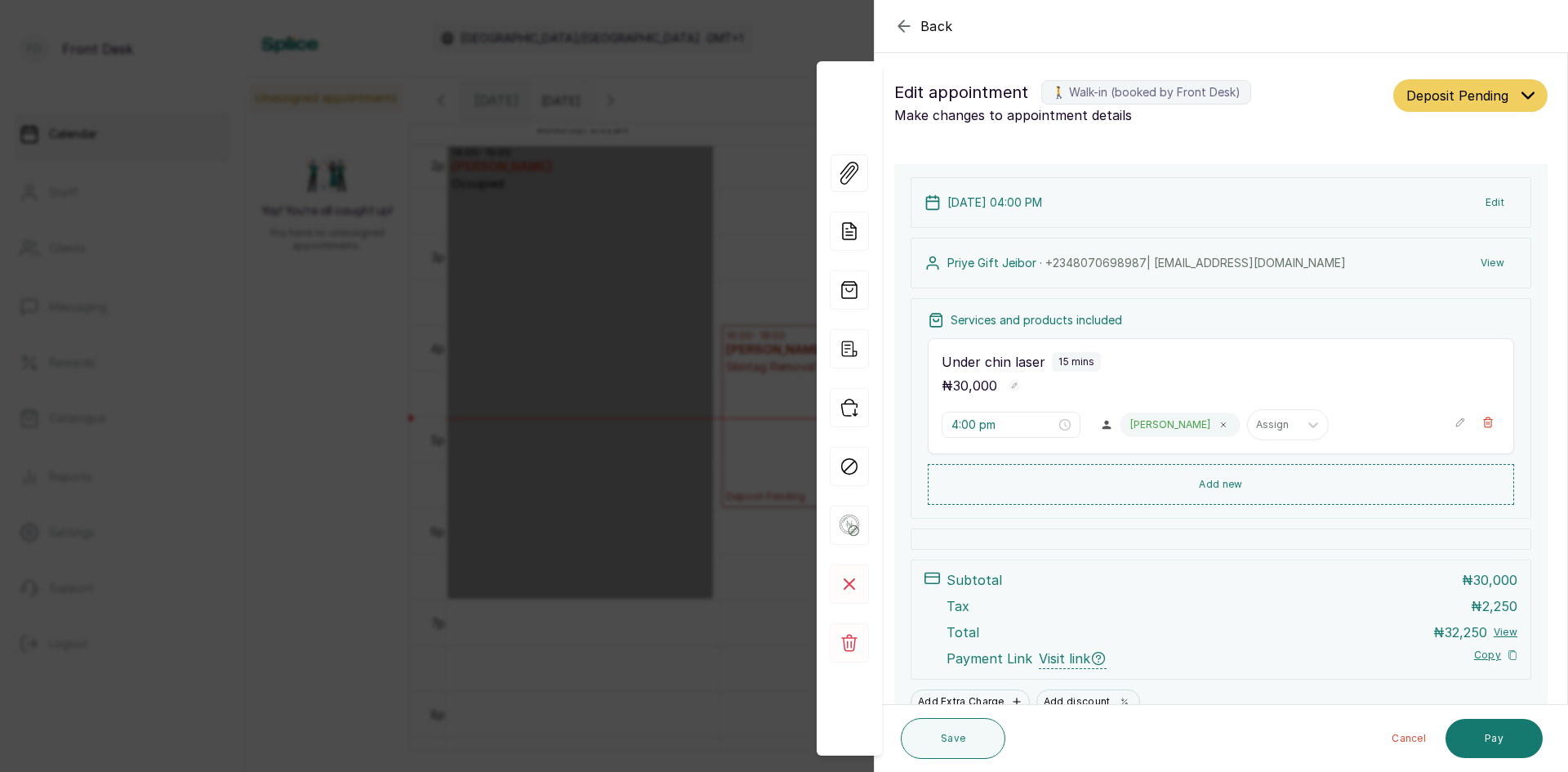
click at [479, 301] on div "Back Appointment Details Edit appointment 🚶 Walk-in (booked by Front Desk) Make…" at bounding box center [784, 386] width 1568 height 772
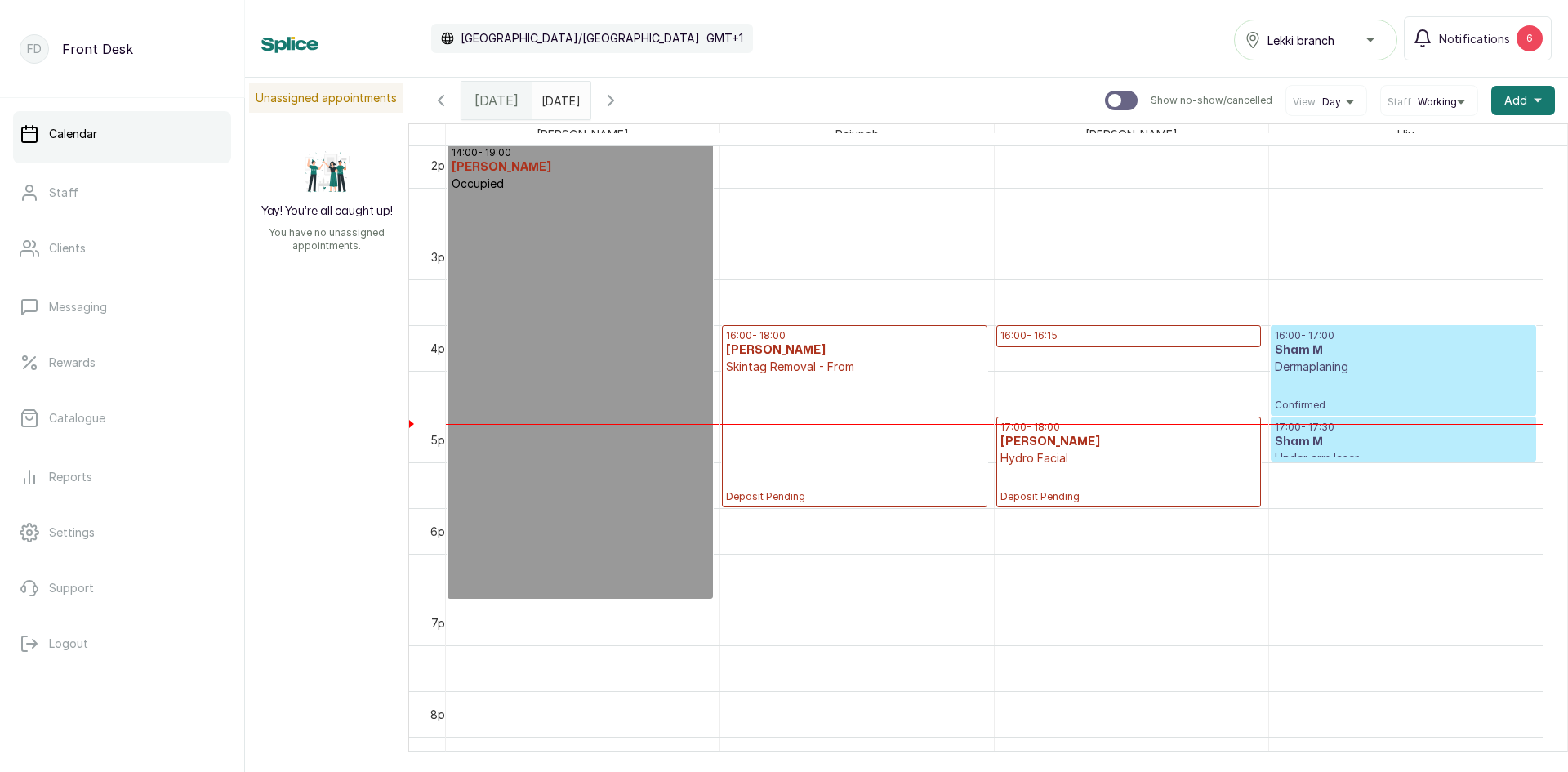
click at [1059, 338] on p "16:00 - 16:15" at bounding box center [1129, 335] width 257 height 13
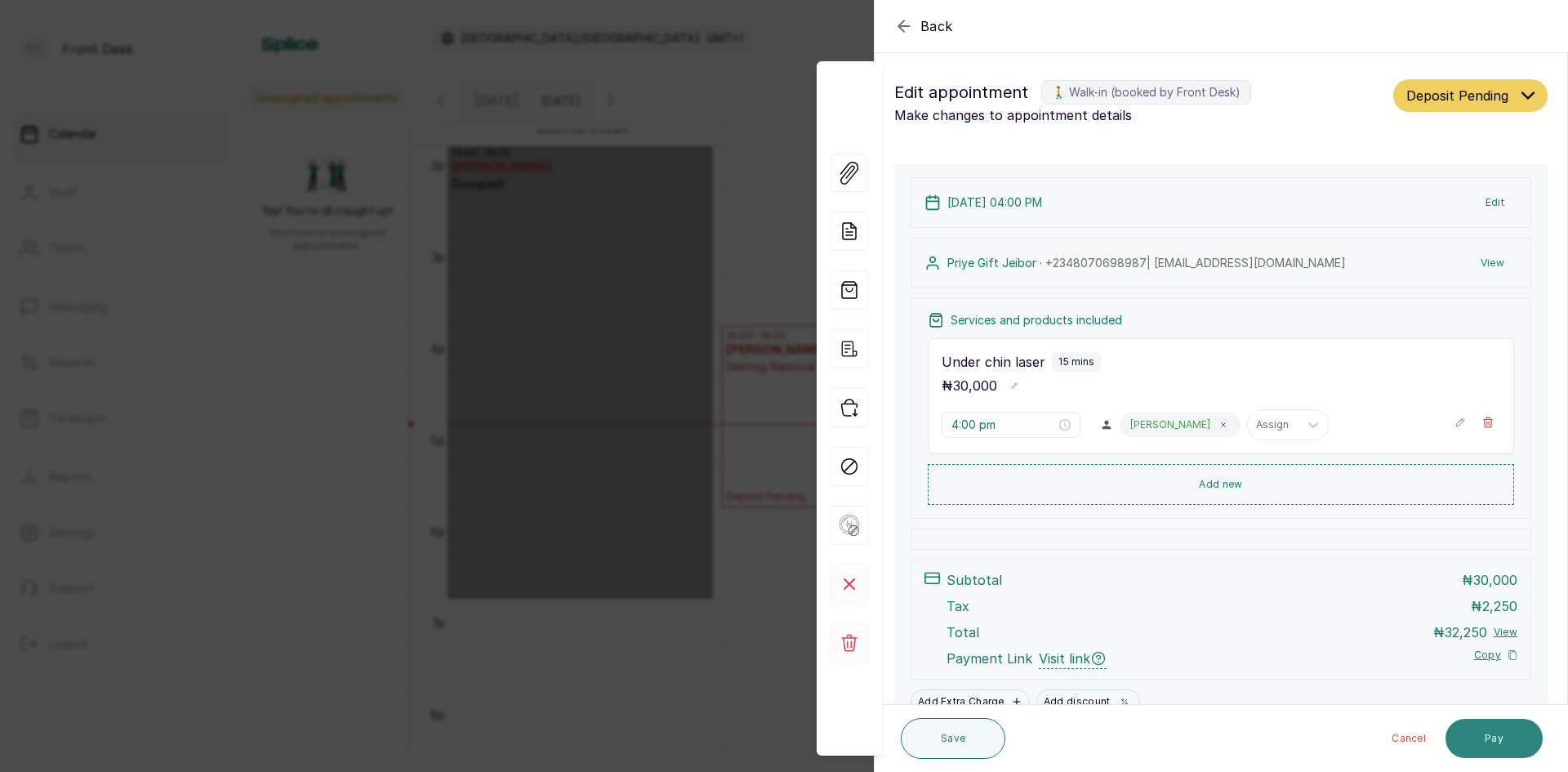
click at [1500, 738] on button "Pay" at bounding box center [1494, 739] width 97 height 39
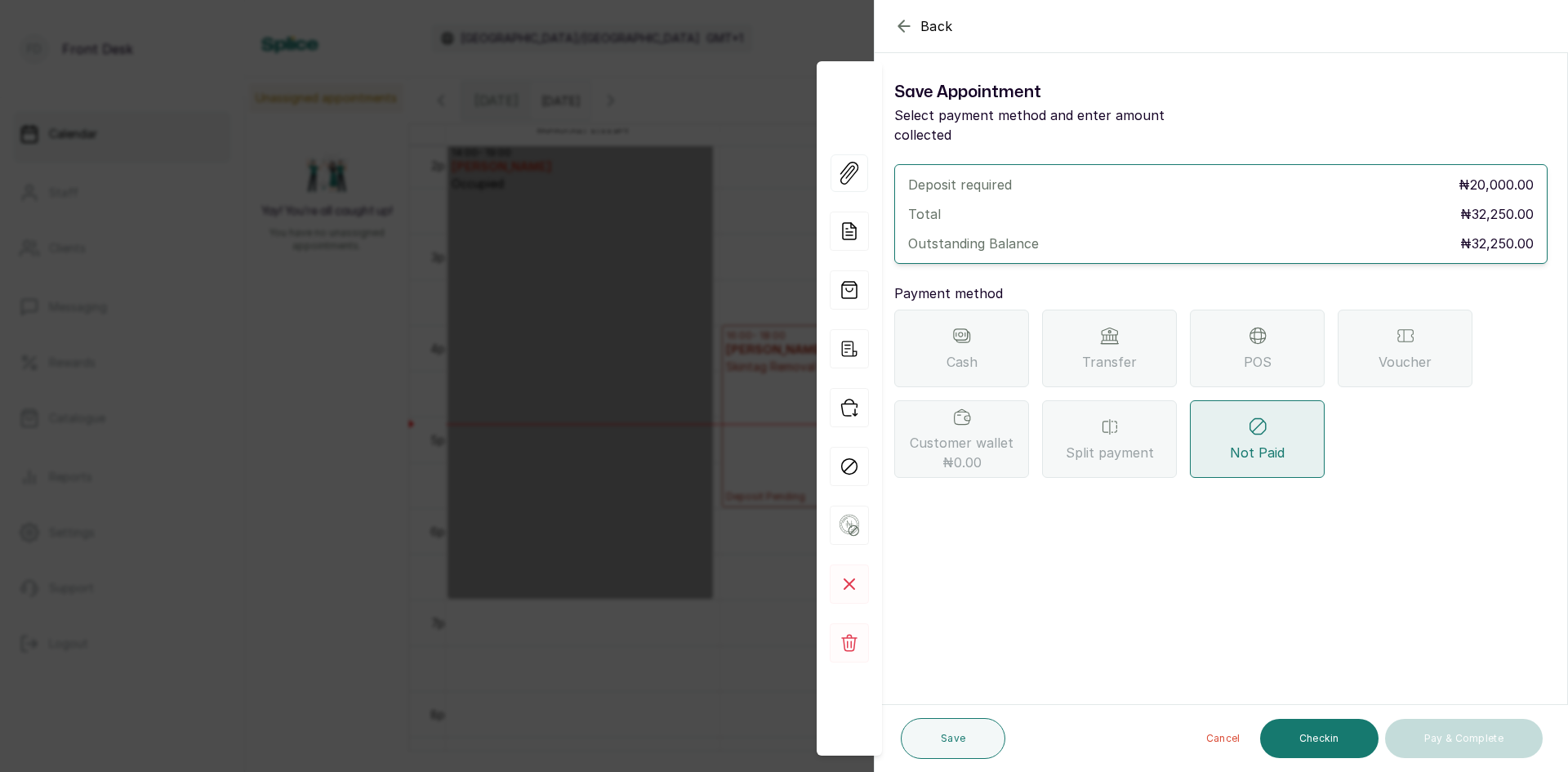
click at [1079, 327] on div "Transfer" at bounding box center [1109, 348] width 135 height 78
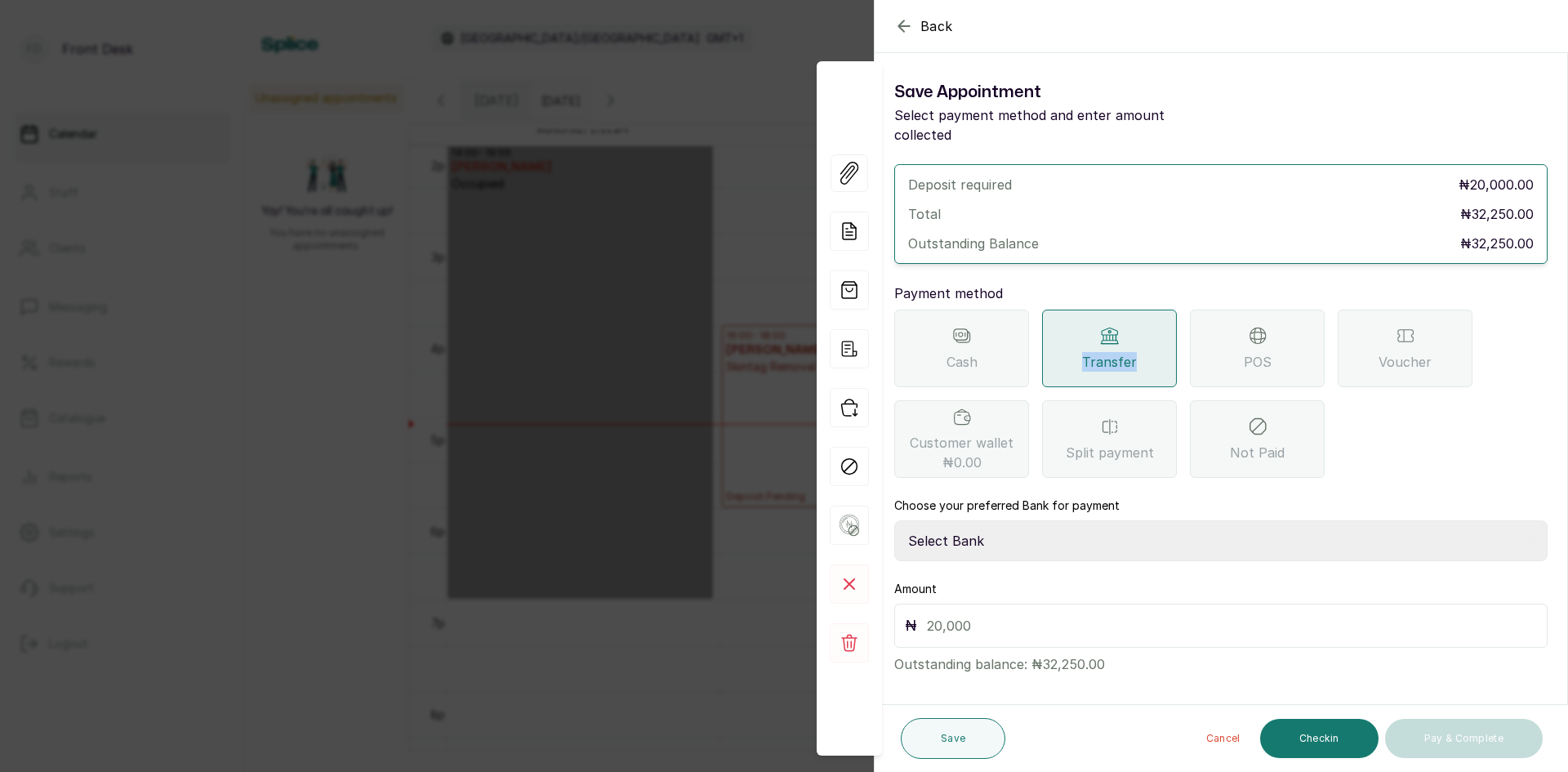
click at [1034, 521] on select "Select Bank [PERSON_NAME] Fairmoney Microfinance Bank SKN ANALYTICS MED AESTH. …" at bounding box center [1221, 541] width 653 height 41
select select "43272bc0-21c6-4b19-b9fb-c2093b8603c2"
click at [894, 521] on select "Select Bank [PERSON_NAME] Fairmoney Microfinance Bank SKN ANALYTICS MED AESTH. …" at bounding box center [1221, 541] width 653 height 41
click at [1057, 615] on input "text" at bounding box center [1232, 626] width 610 height 23
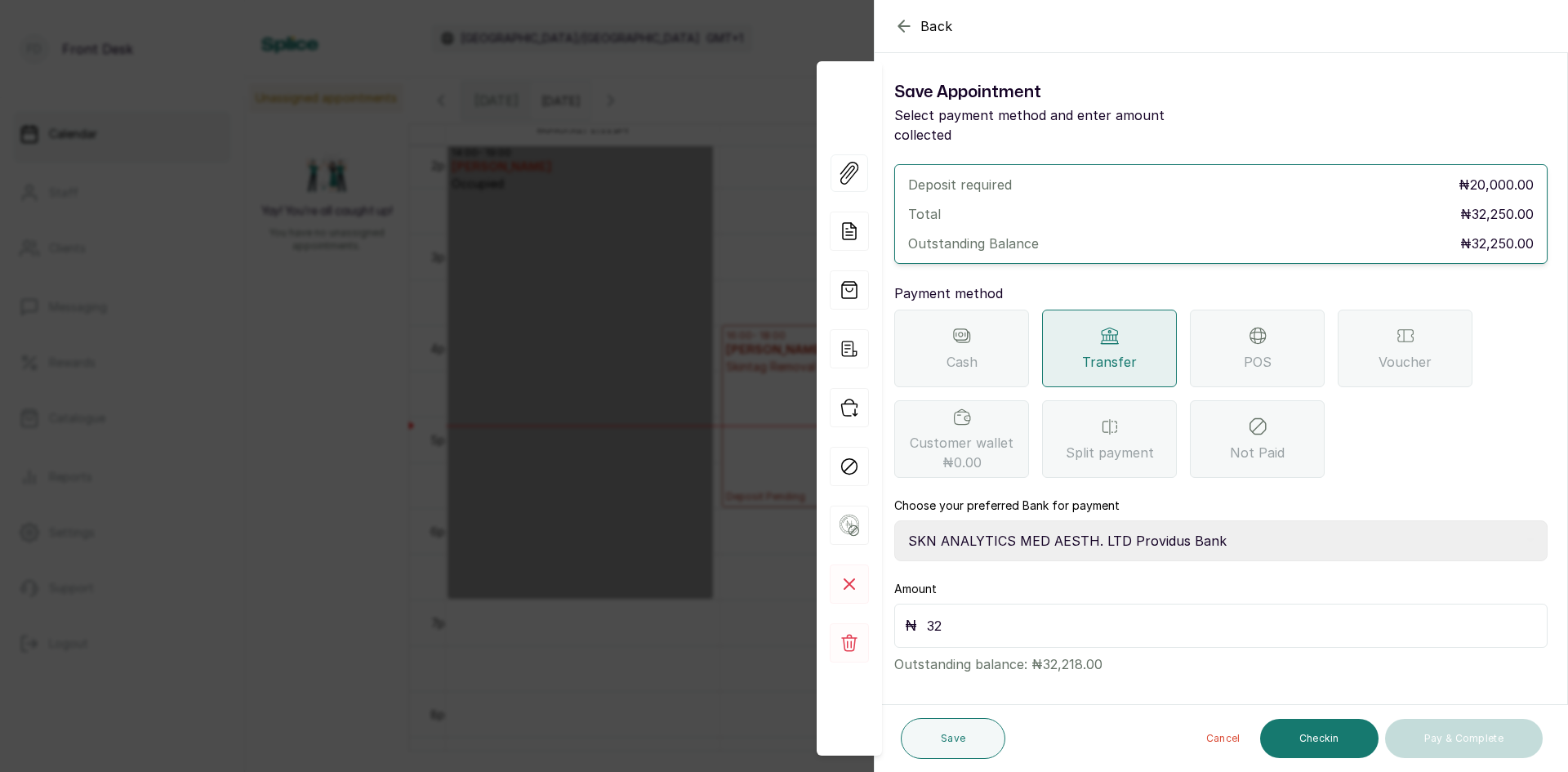
type input "3"
type input "20,000"
click at [937, 748] on button "Save" at bounding box center [953, 739] width 105 height 41
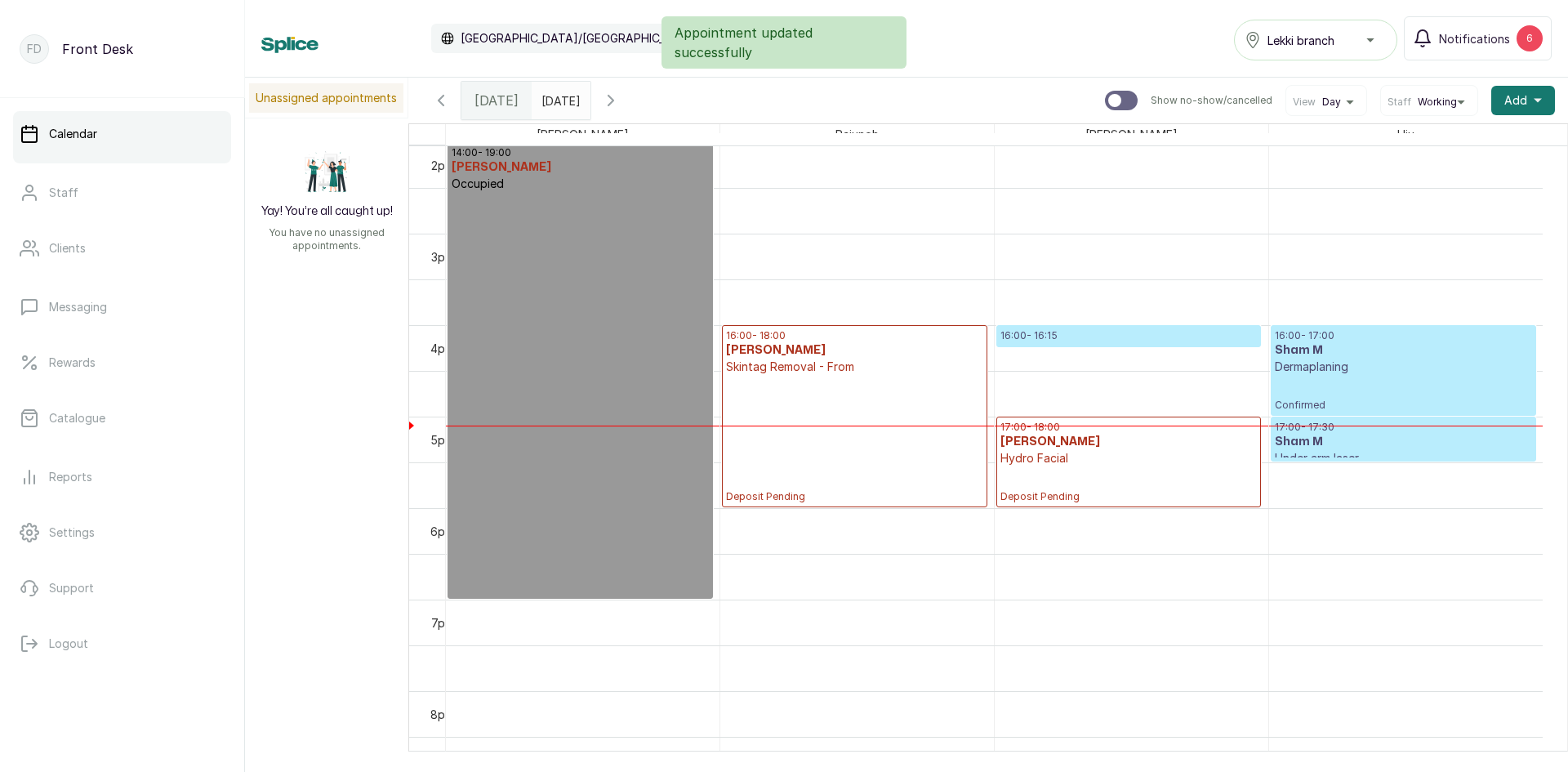
click at [1106, 330] on p "16:00 - 16:15" at bounding box center [1129, 335] width 257 height 13
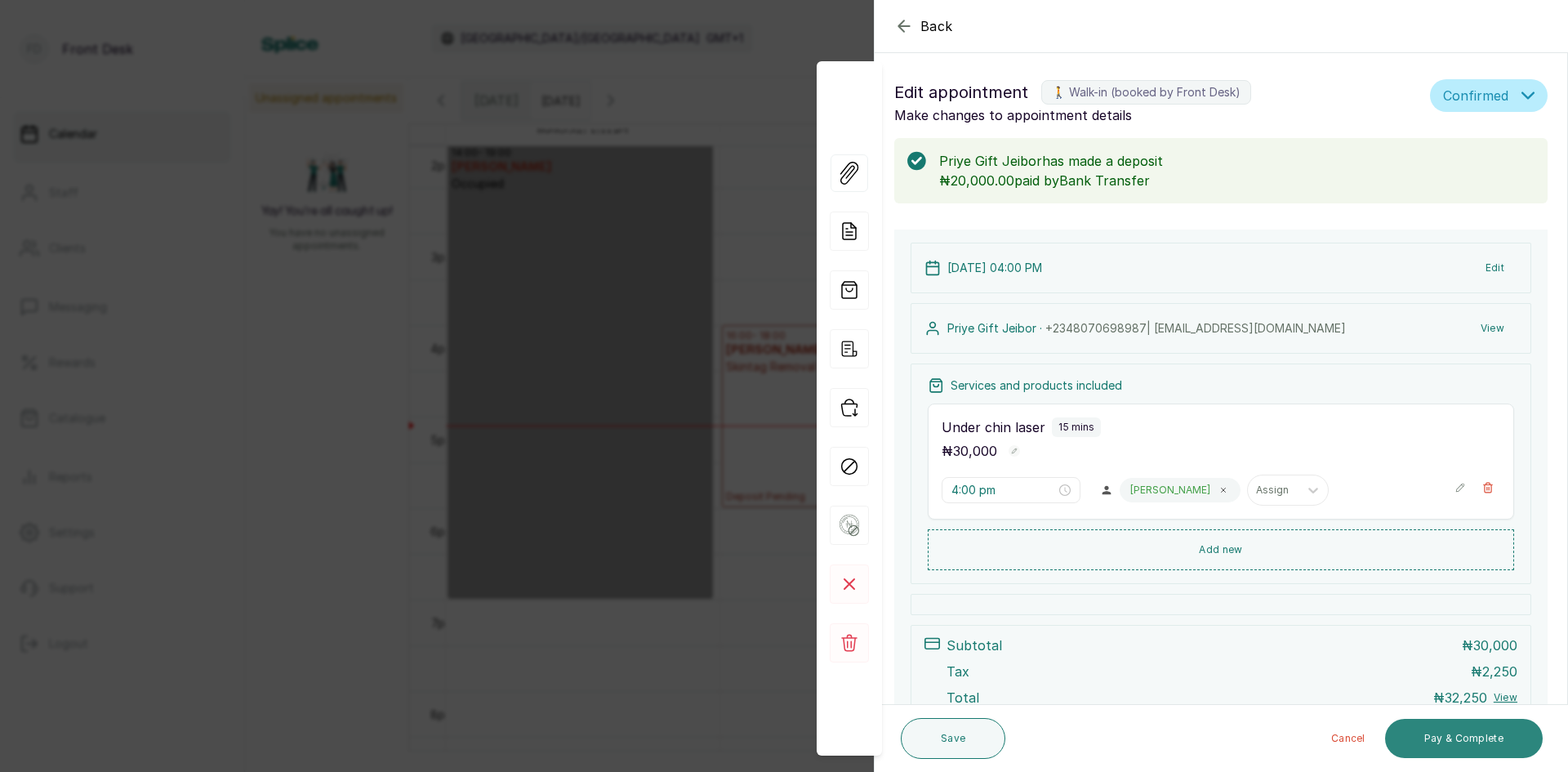
click at [1451, 724] on button "Pay & Complete" at bounding box center [1464, 739] width 157 height 39
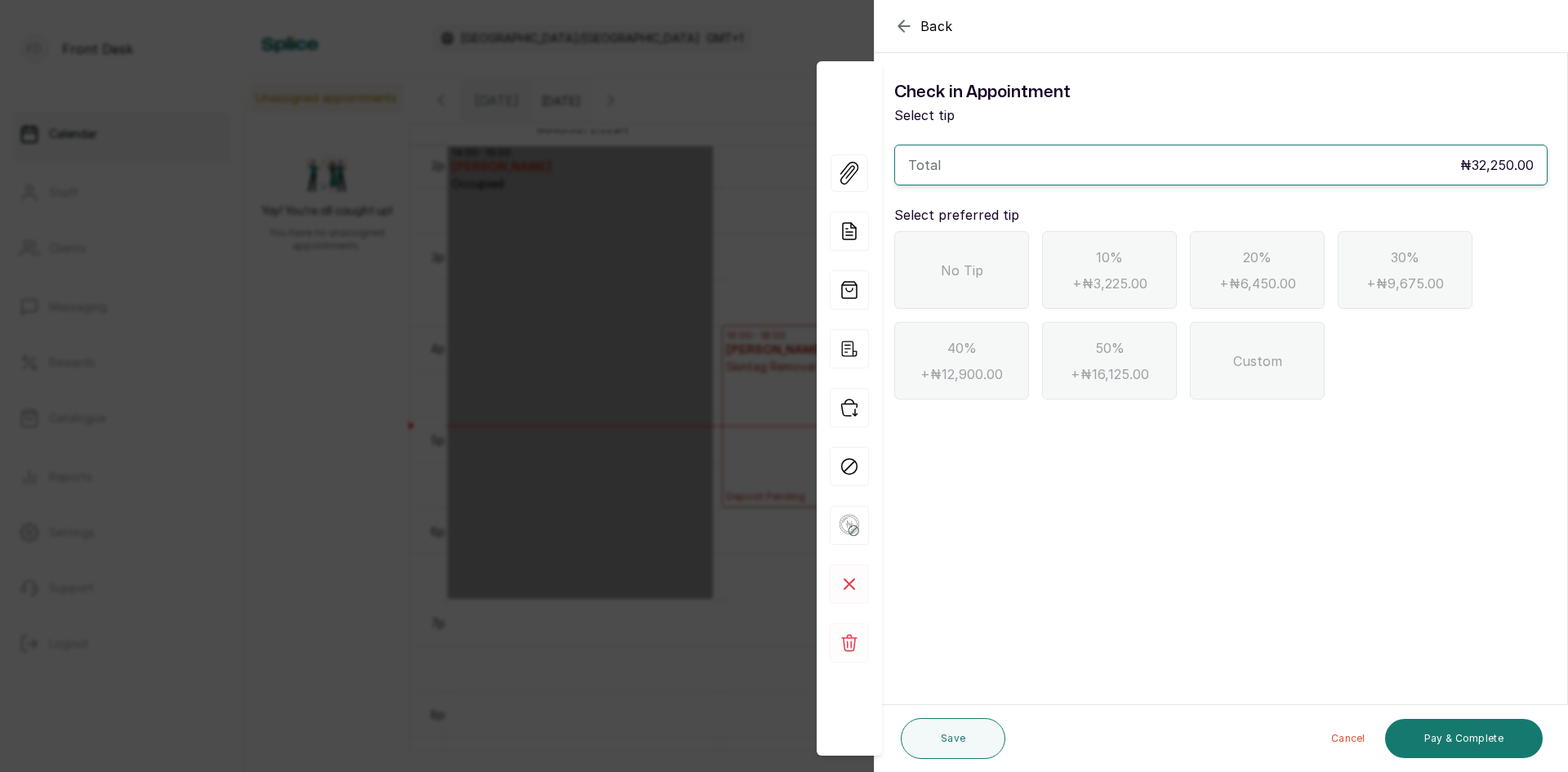
click at [994, 275] on div "No Tip" at bounding box center [962, 269] width 135 height 78
click at [1438, 734] on button "Pay & Complete" at bounding box center [1464, 739] width 157 height 39
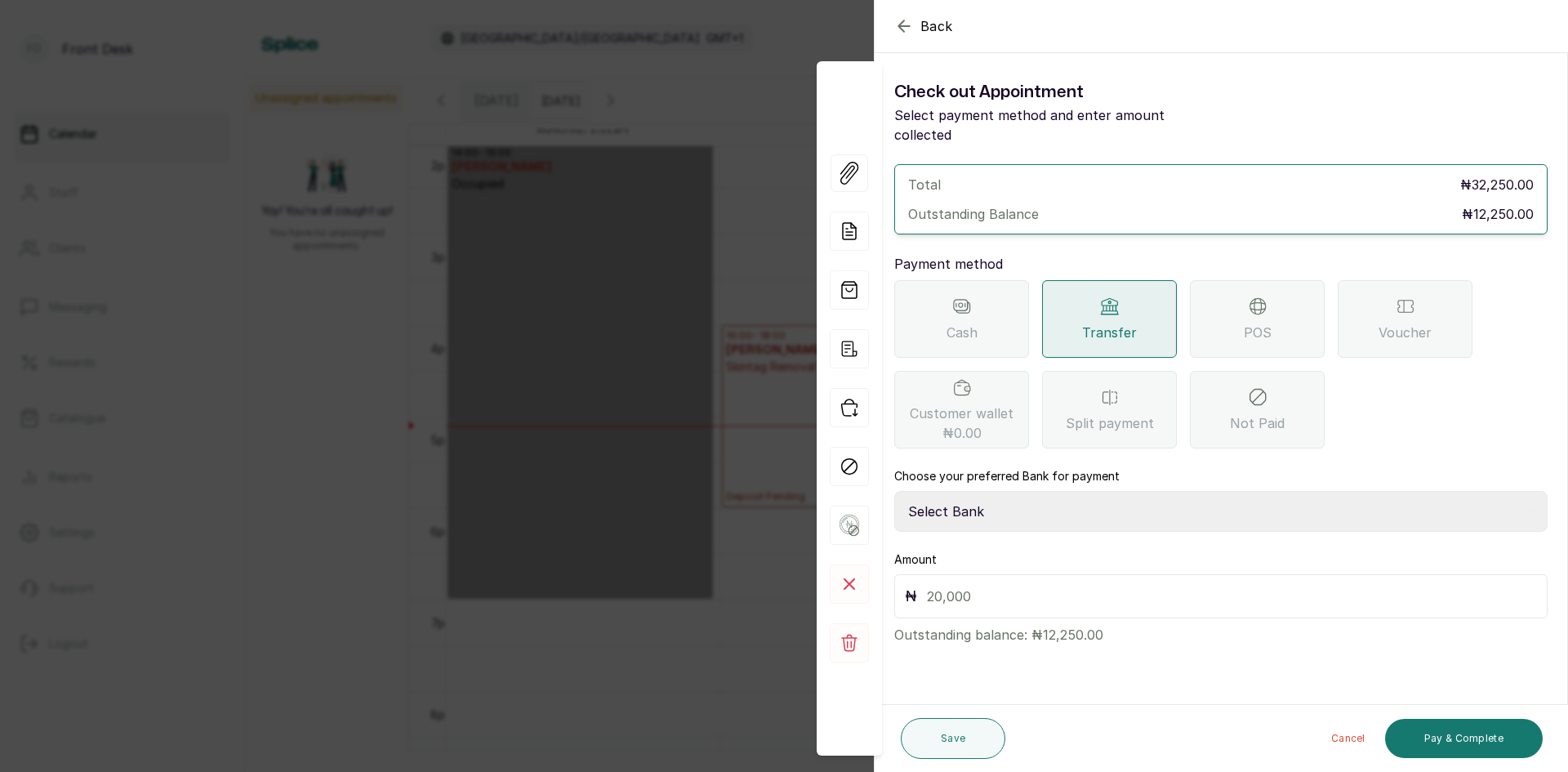
click at [1129, 493] on select "Select Bank [PERSON_NAME] Fairmoney Microfinance Bank SKN ANALYTICS MED AESTH. …" at bounding box center [1221, 512] width 653 height 41
select select "43272bc0-21c6-4b19-b9fb-c2093b8603c2"
click at [894, 491] on select "Select Bank [PERSON_NAME] Fairmoney Microfinance Bank SKN ANALYTICS MED AESTH. …" at bounding box center [1221, 512] width 653 height 41
click at [1135, 590] on div "₦" at bounding box center [1221, 596] width 653 height 44
click at [1133, 585] on input "text" at bounding box center [1232, 597] width 610 height 23
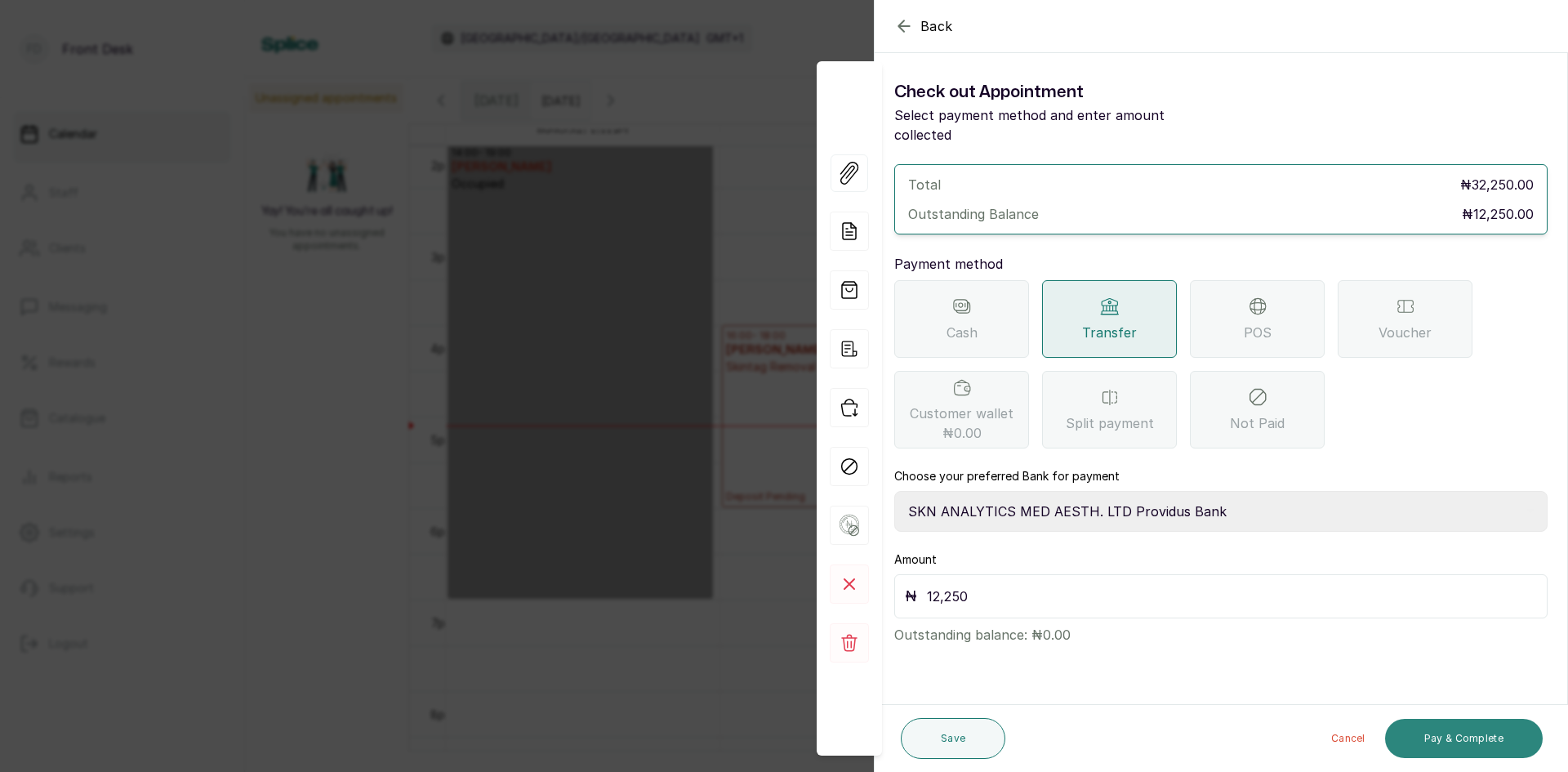
type input "12,250"
click at [1491, 728] on button "Pay & Complete" at bounding box center [1464, 739] width 157 height 39
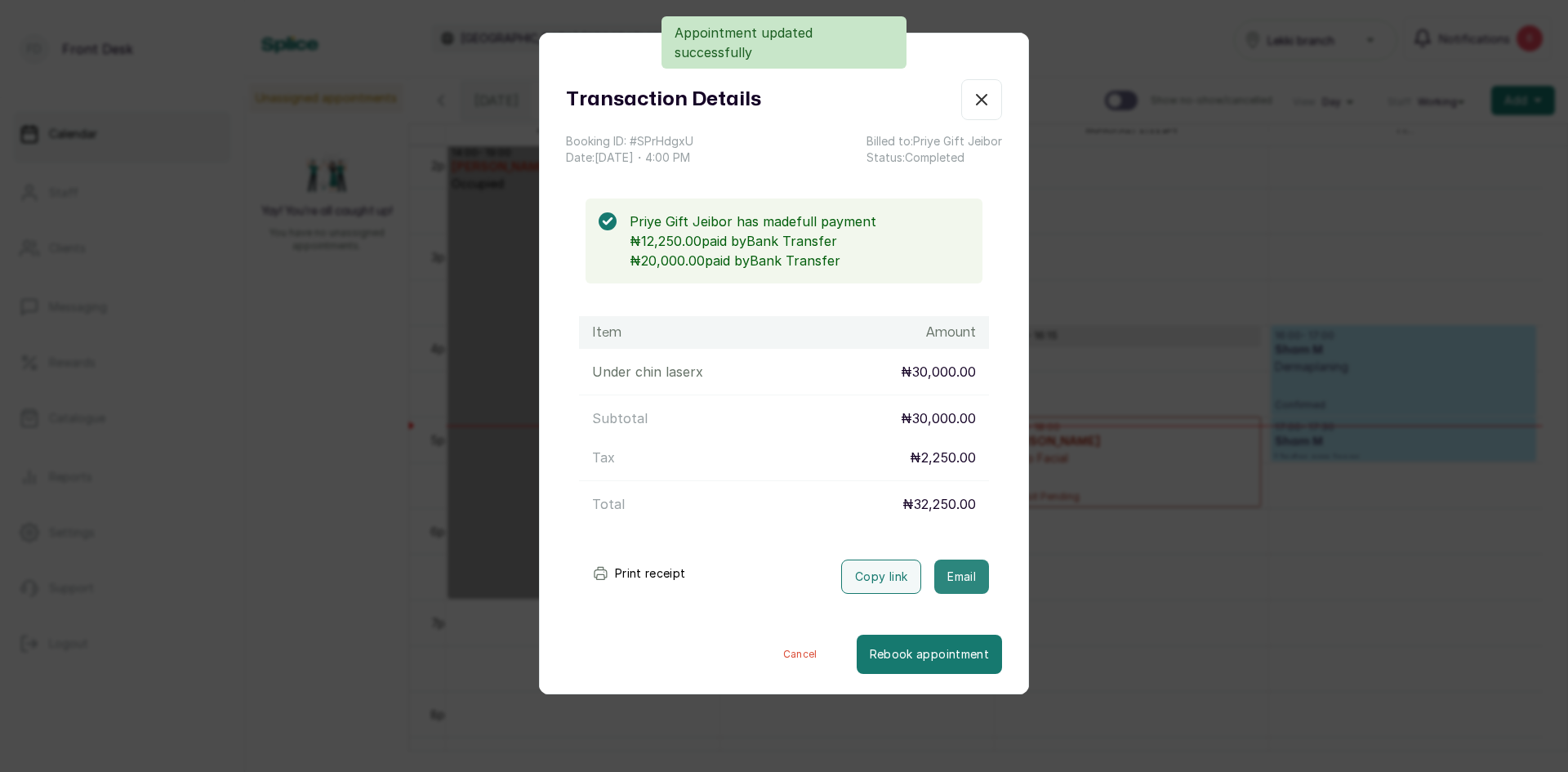
click at [937, 569] on button "Email" at bounding box center [962, 576] width 55 height 34
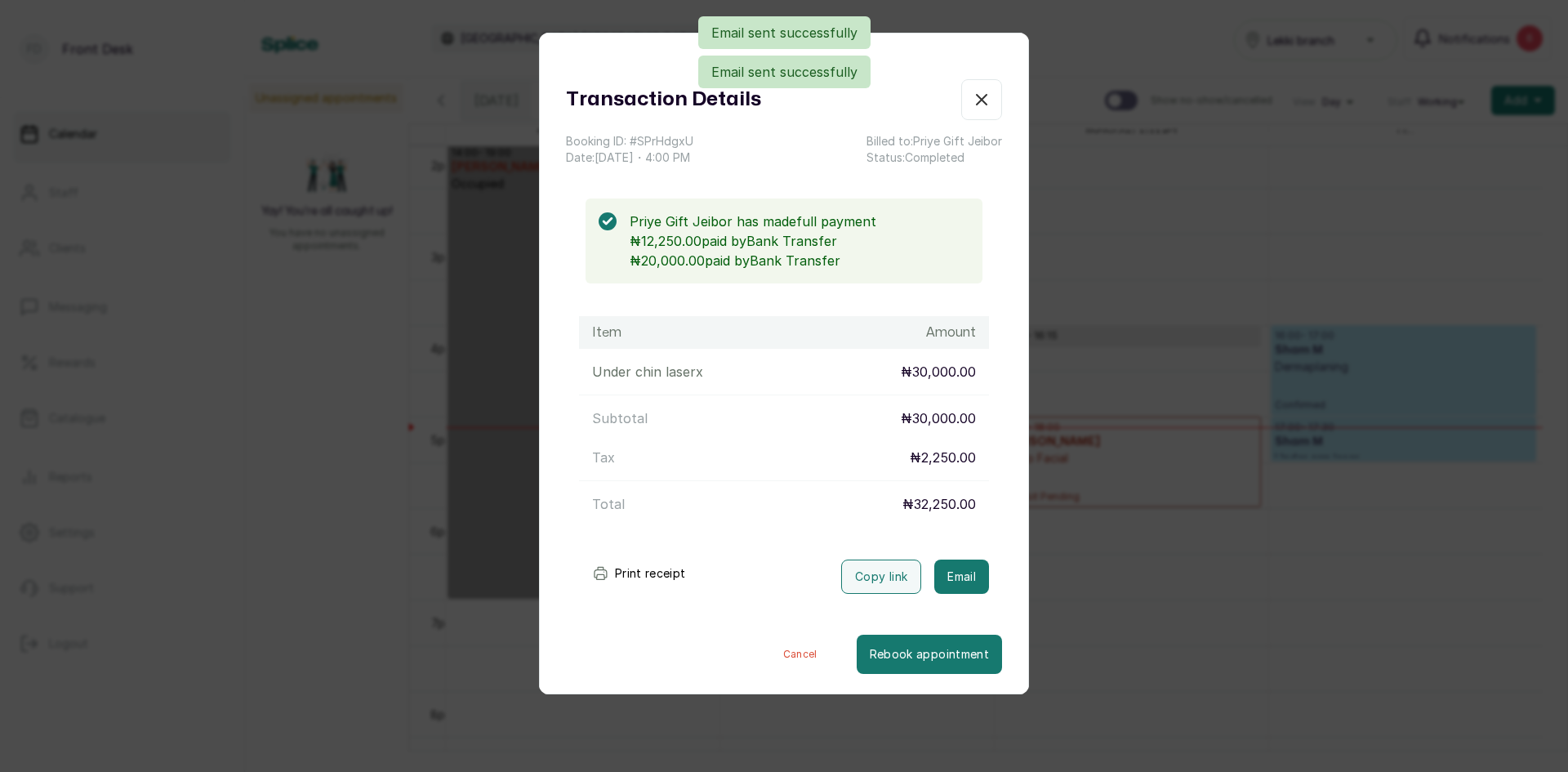
click at [1248, 607] on div "Transaction Details Booking ID: # SPrHdgxU Date: [DATE] ・ 4:00 PM Billed to: Pr…" at bounding box center [784, 386] width 1568 height 772
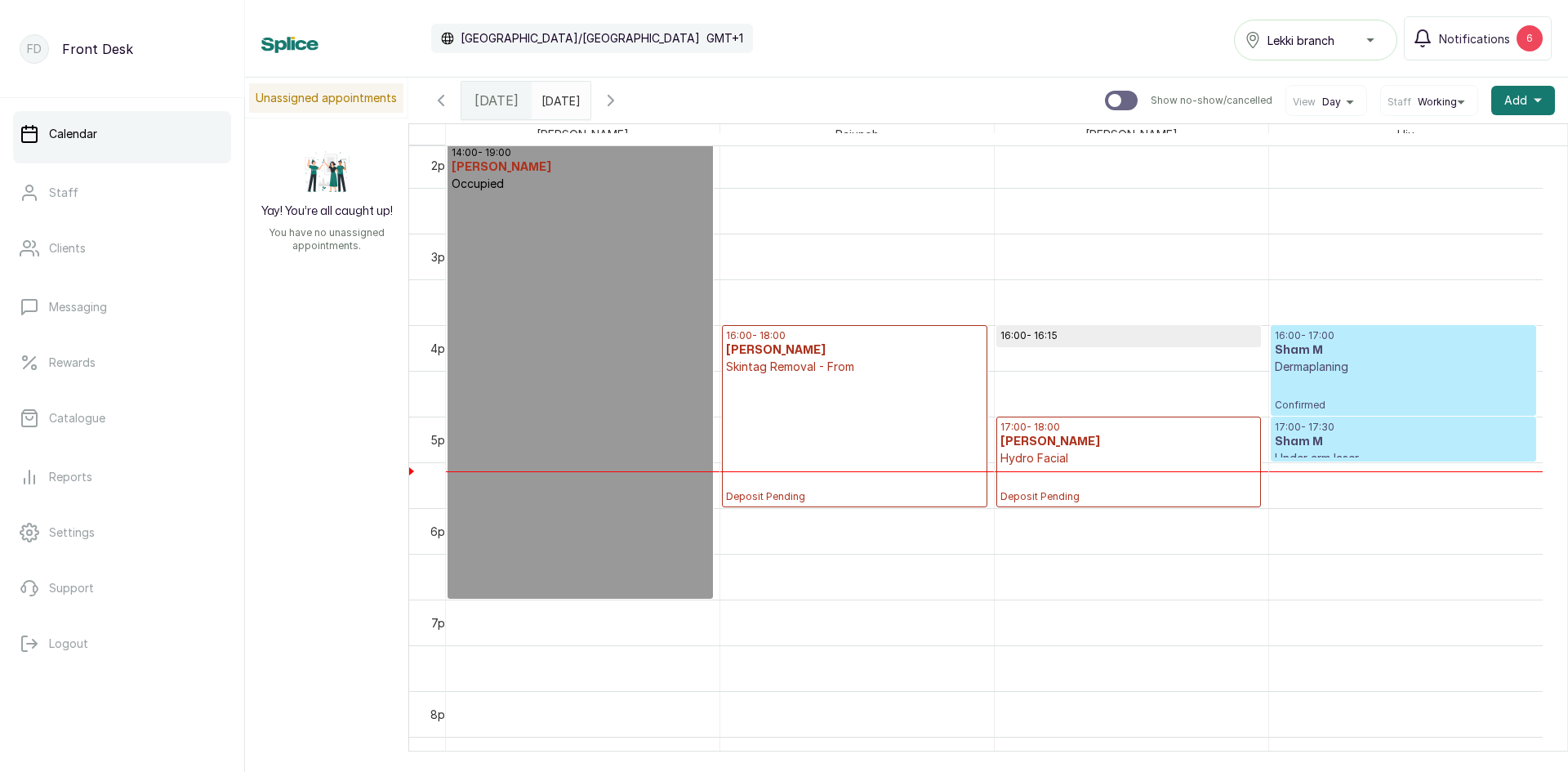
click at [1318, 370] on p "Dermaplaning" at bounding box center [1403, 367] width 258 height 16
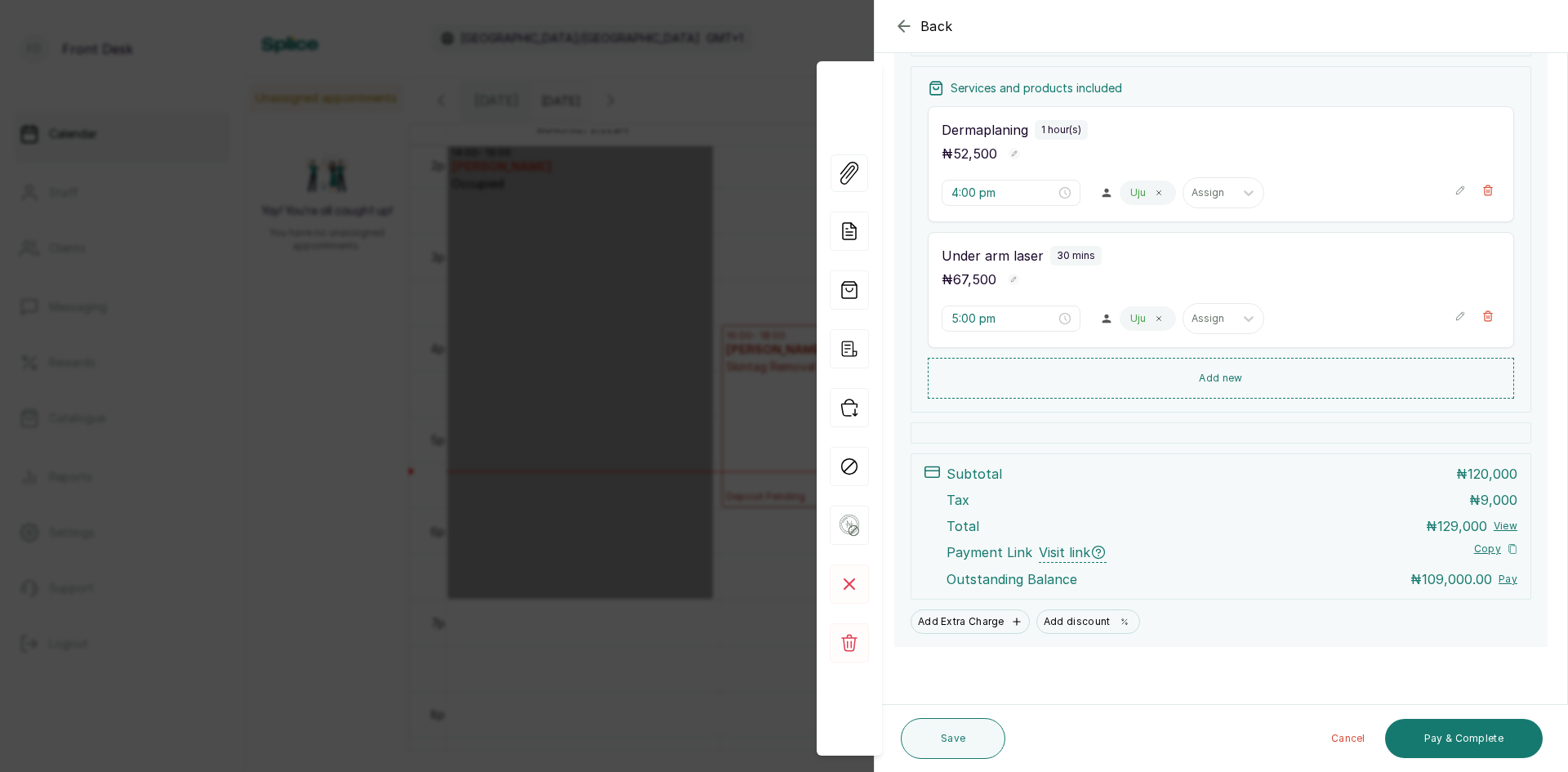
scroll to position [297, 0]
click at [521, 322] on div "Back Appointment Details Edit appointment 💻 Booked Online Make changes to appoi…" at bounding box center [784, 386] width 1568 height 772
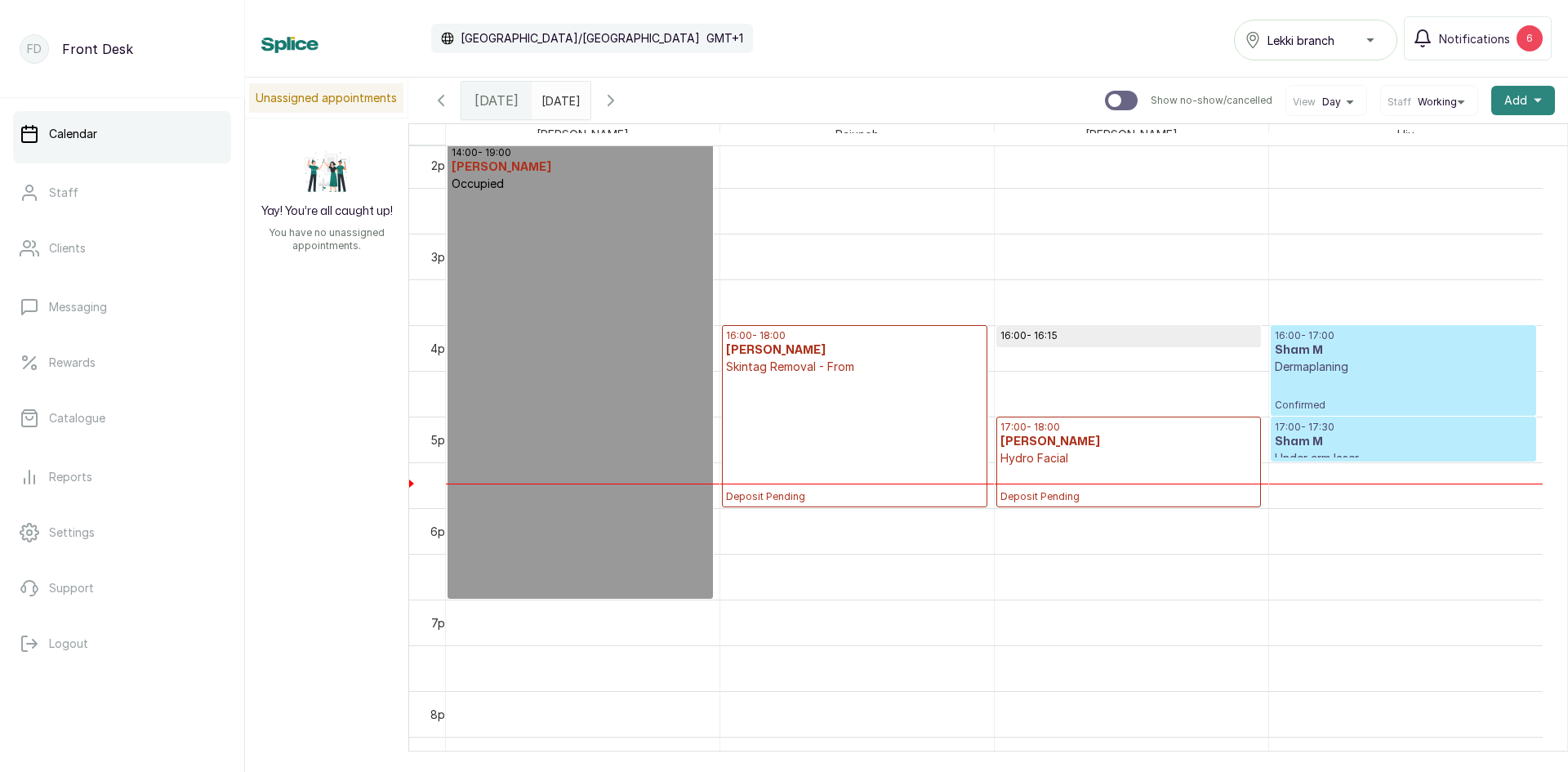
click at [1515, 95] on button "Add +" at bounding box center [1522, 100] width 64 height 30
click at [1438, 147] on span "Add Appointment" at bounding box center [1463, 145] width 157 height 20
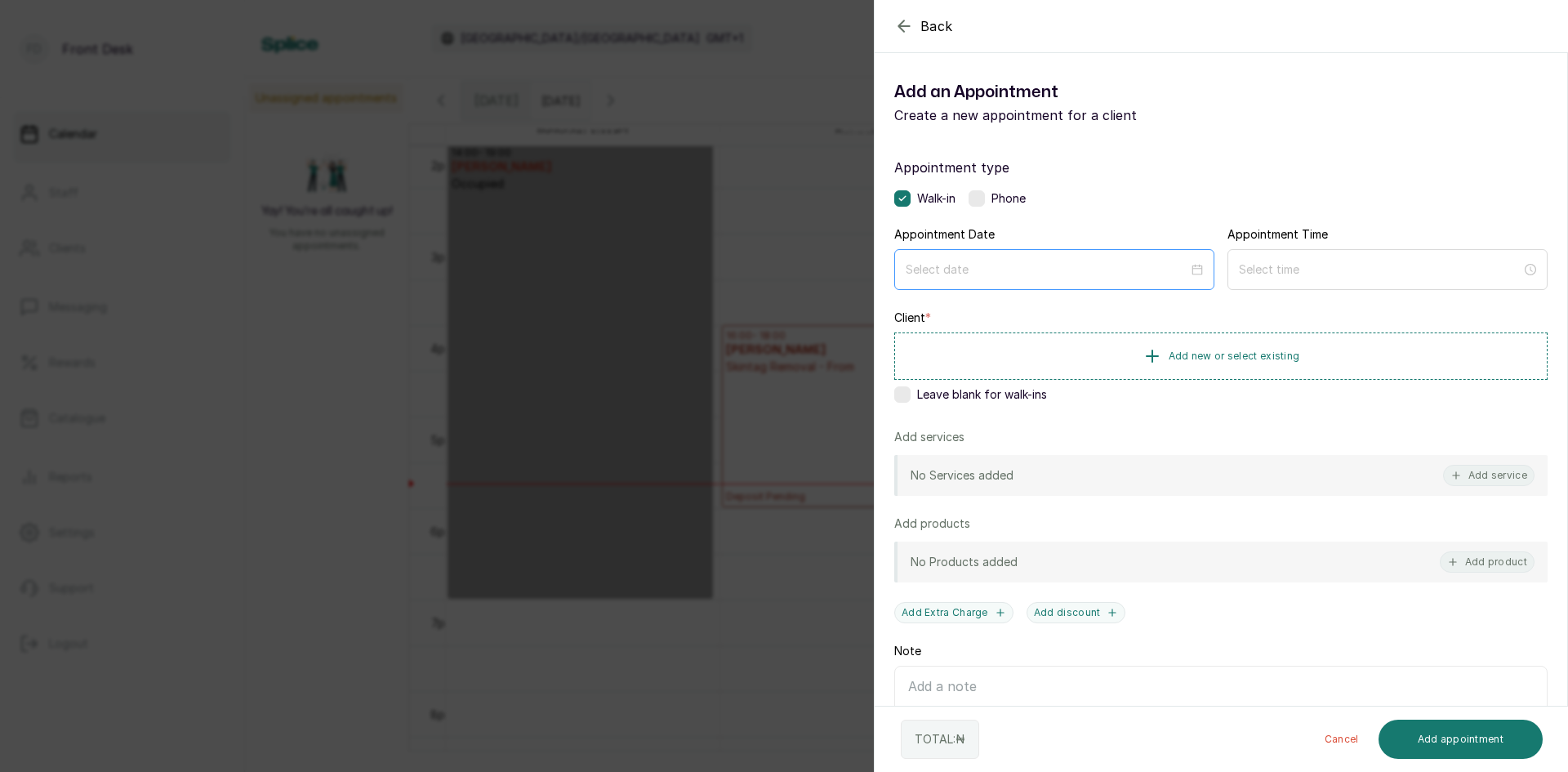
click at [1150, 257] on div at bounding box center [1055, 269] width 320 height 41
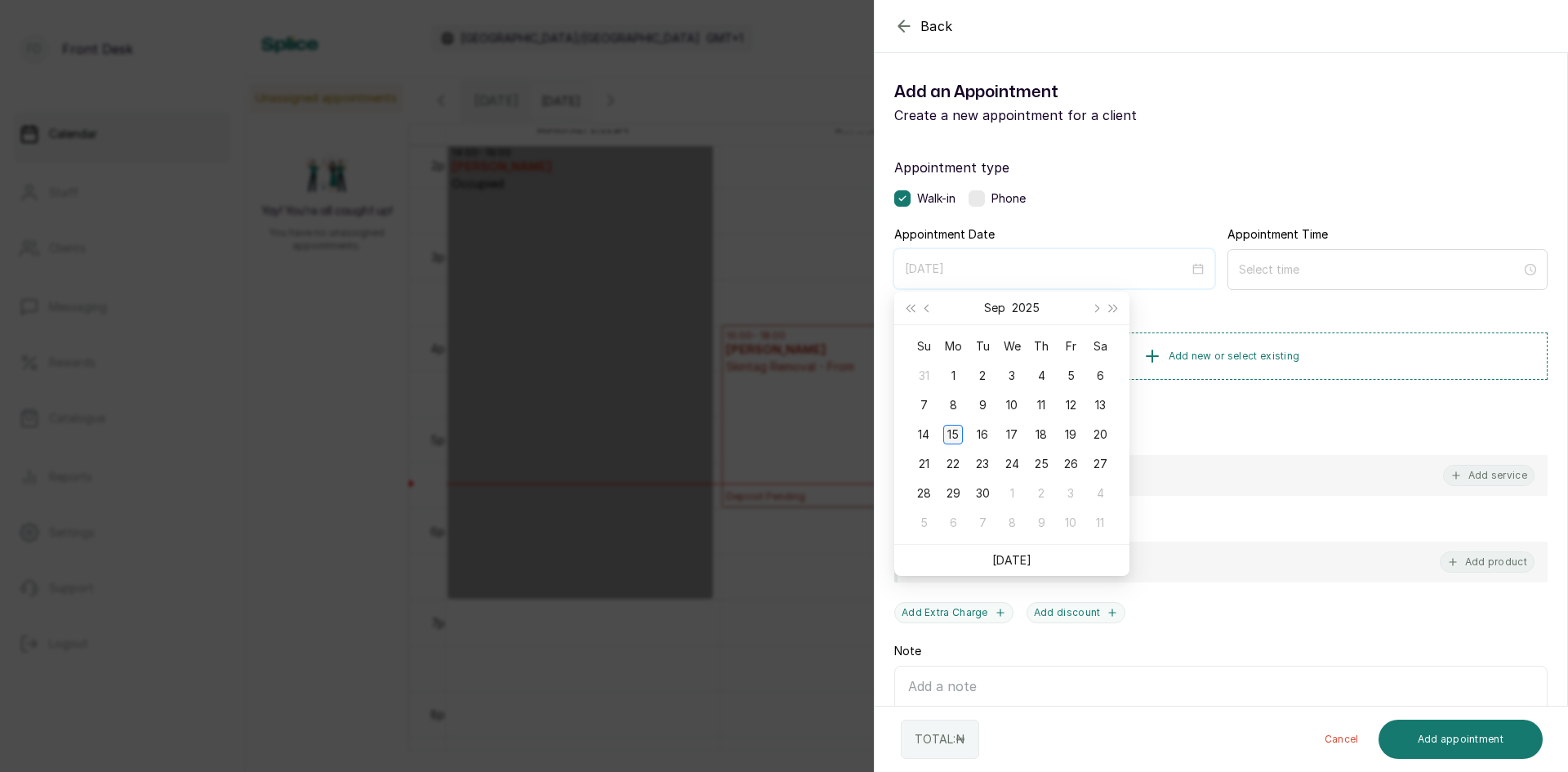
type input "[DATE]"
click at [957, 435] on div "15" at bounding box center [954, 435] width 20 height 20
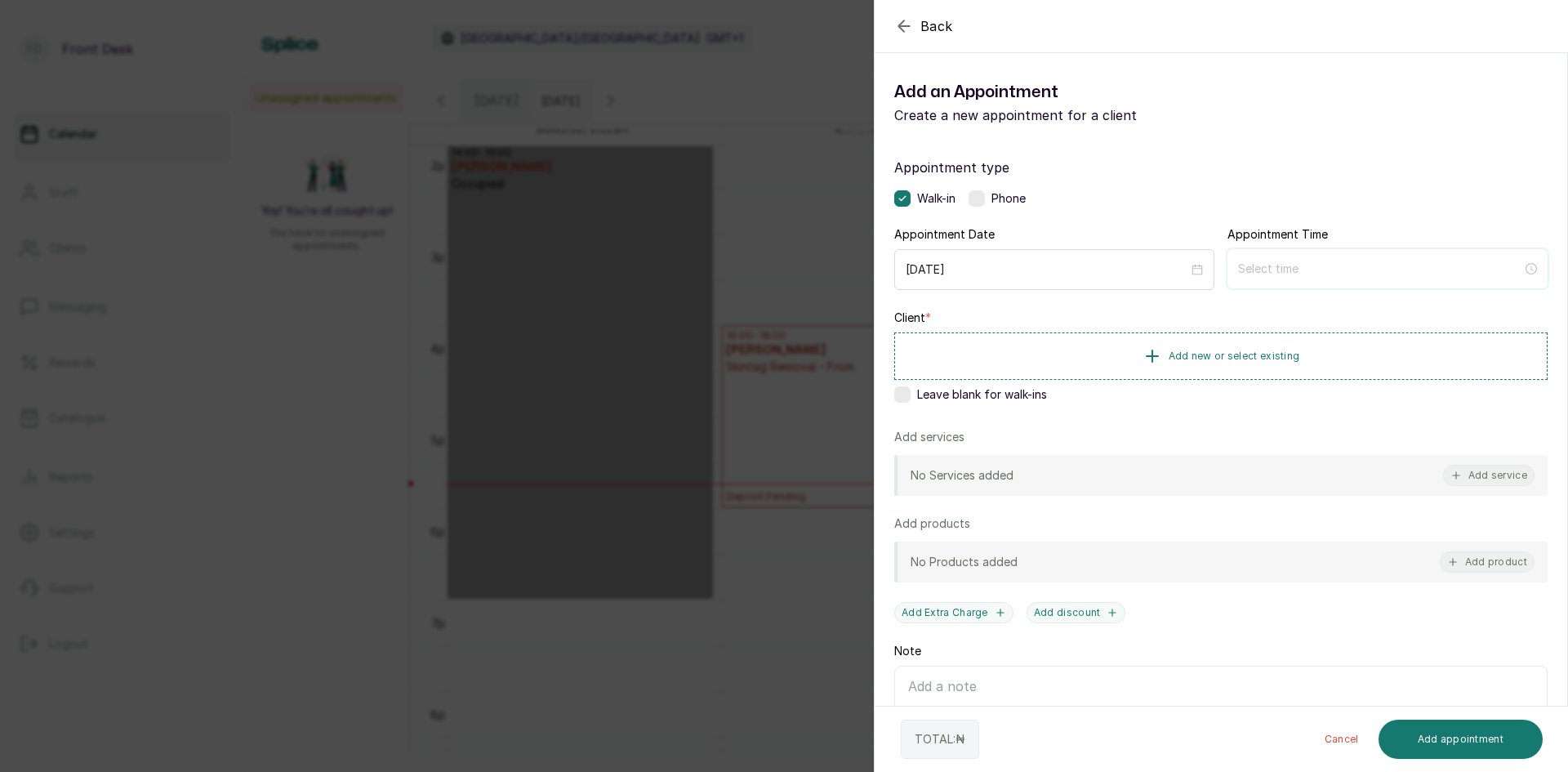
click at [1259, 262] on input at bounding box center [1380, 268] width 284 height 18
type input "2:00 am"
click at [1243, 420] on div "05" at bounding box center [1245, 424] width 39 height 23
click at [1286, 407] on div "40" at bounding box center [1292, 408] width 39 height 23
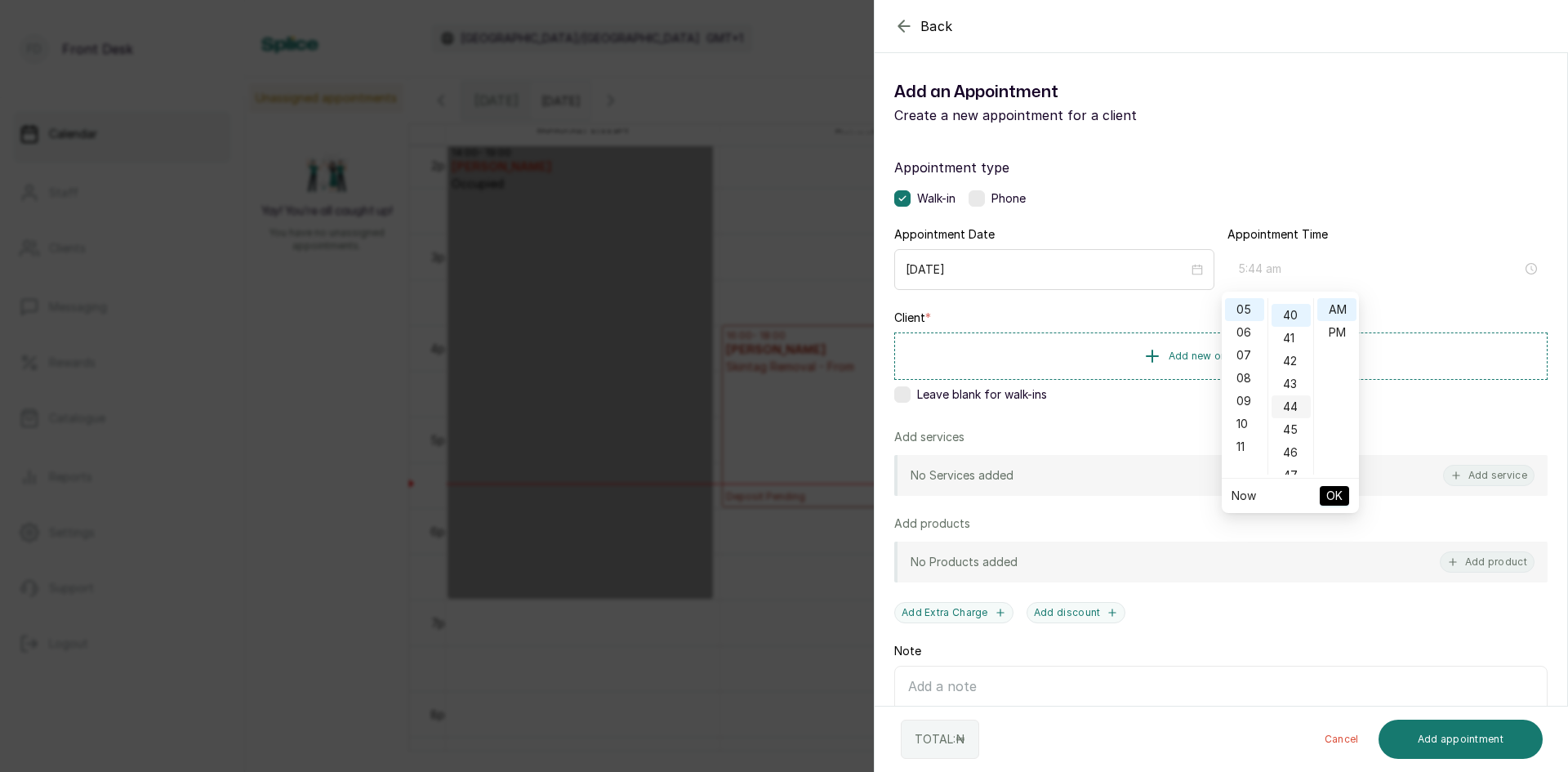
scroll to position [915, 0]
type input "5:40 pm"
click at [1340, 329] on div "PM" at bounding box center [1337, 333] width 39 height 23
click at [1330, 498] on span "OK" at bounding box center [1335, 496] width 16 height 31
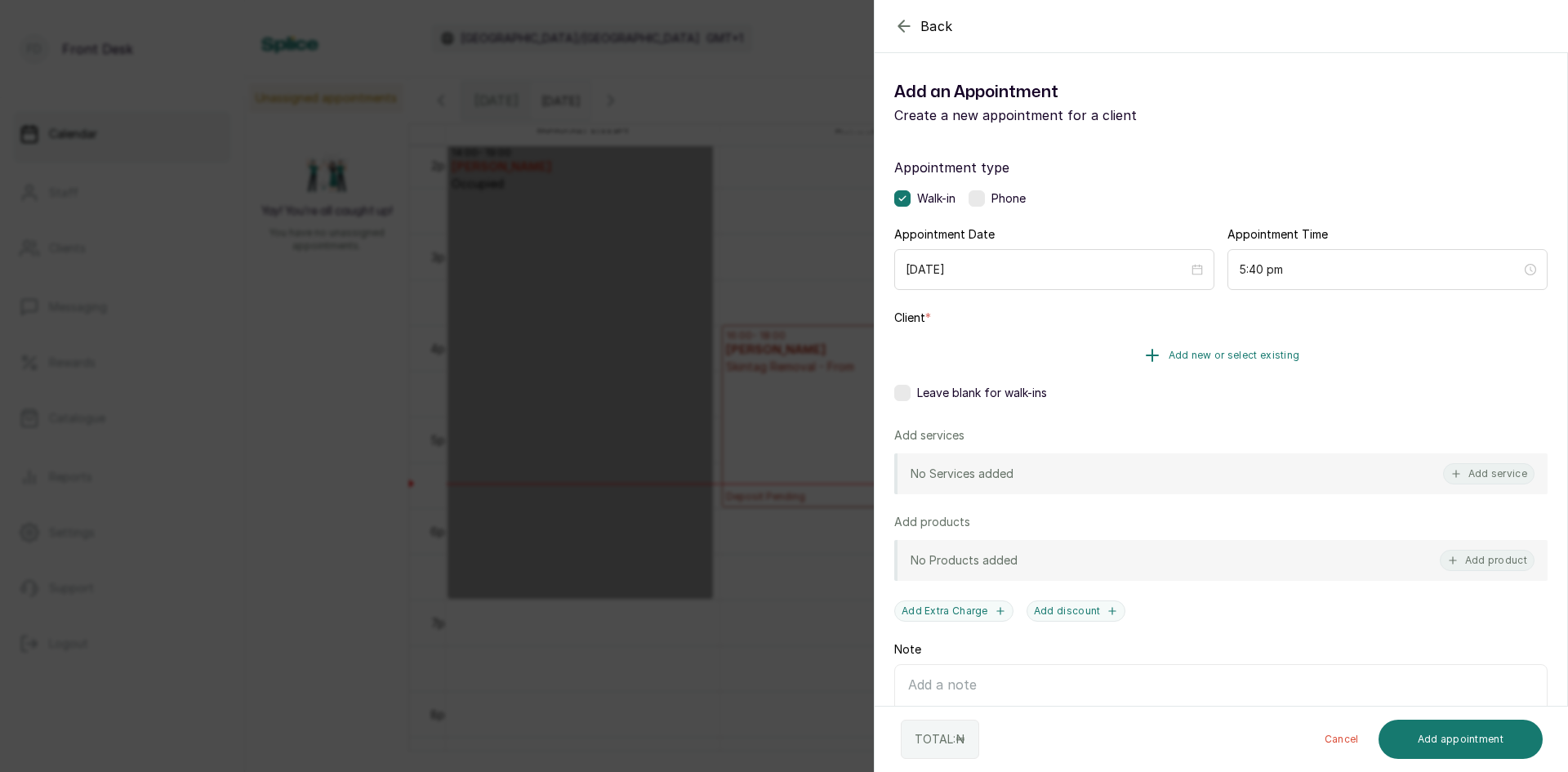
click at [1239, 356] on span "Add new or select existing" at bounding box center [1234, 355] width 131 height 13
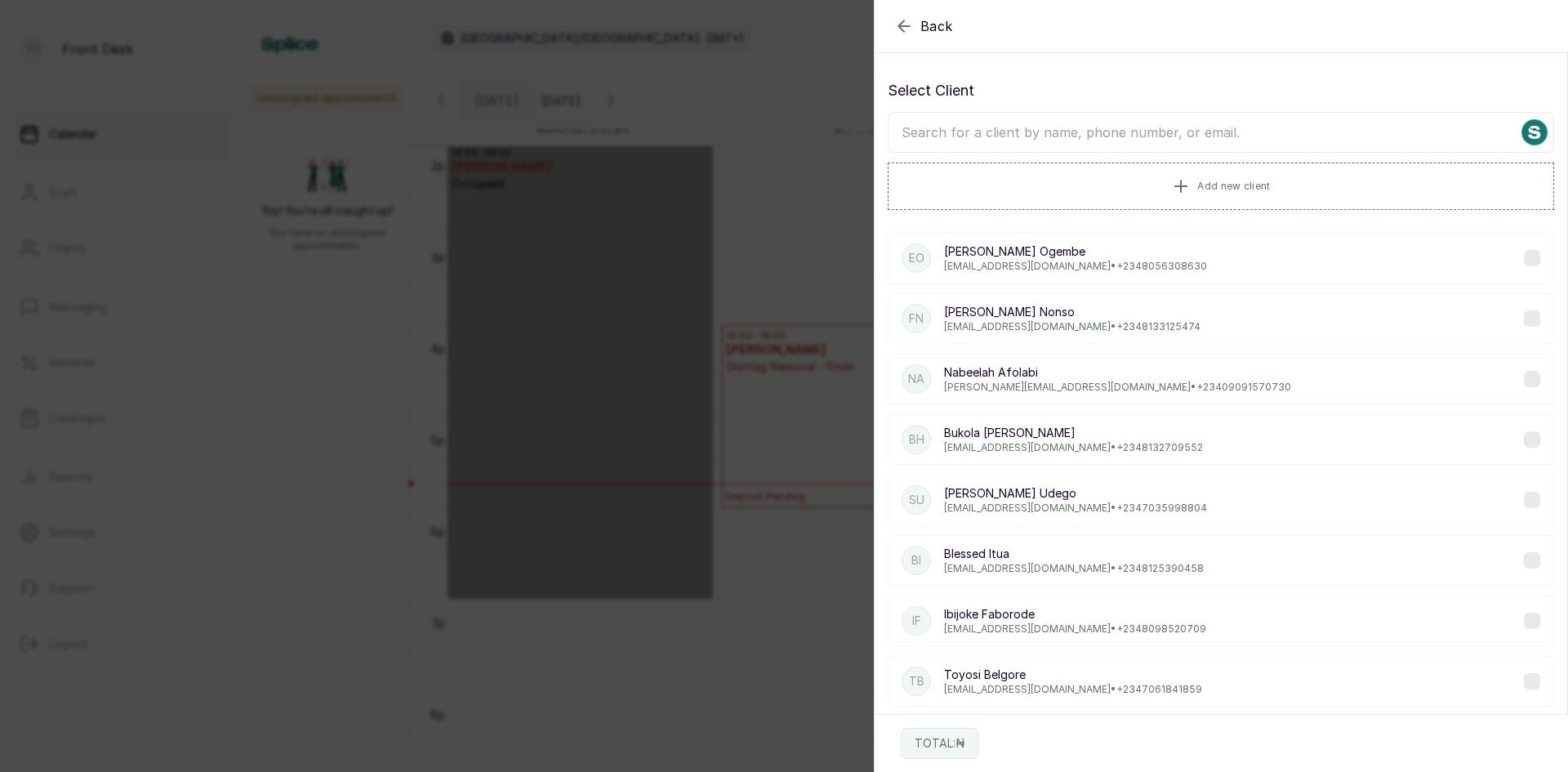
click at [1208, 127] on input "text" at bounding box center [1221, 132] width 666 height 41
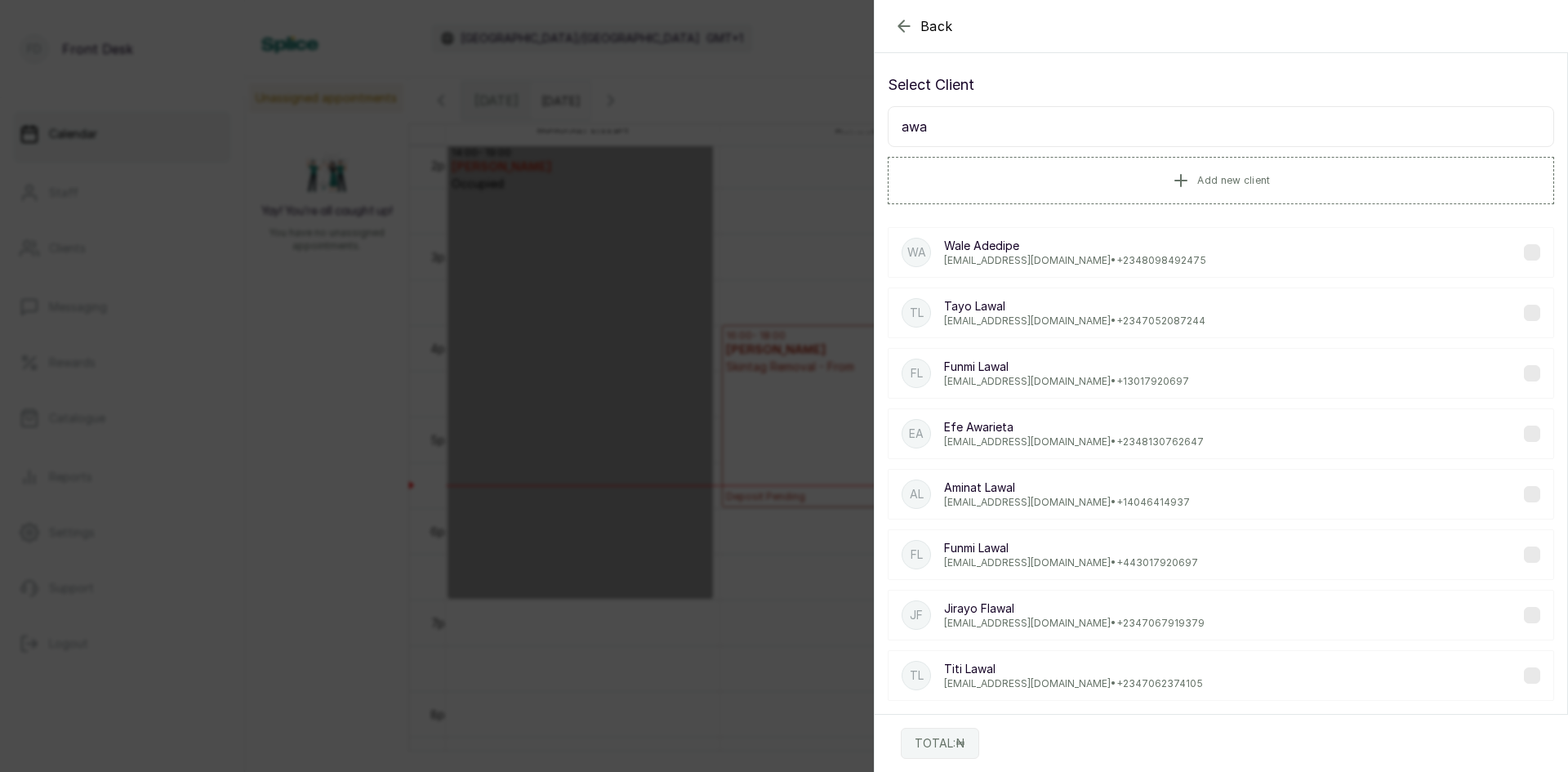
scroll to position [0, 0]
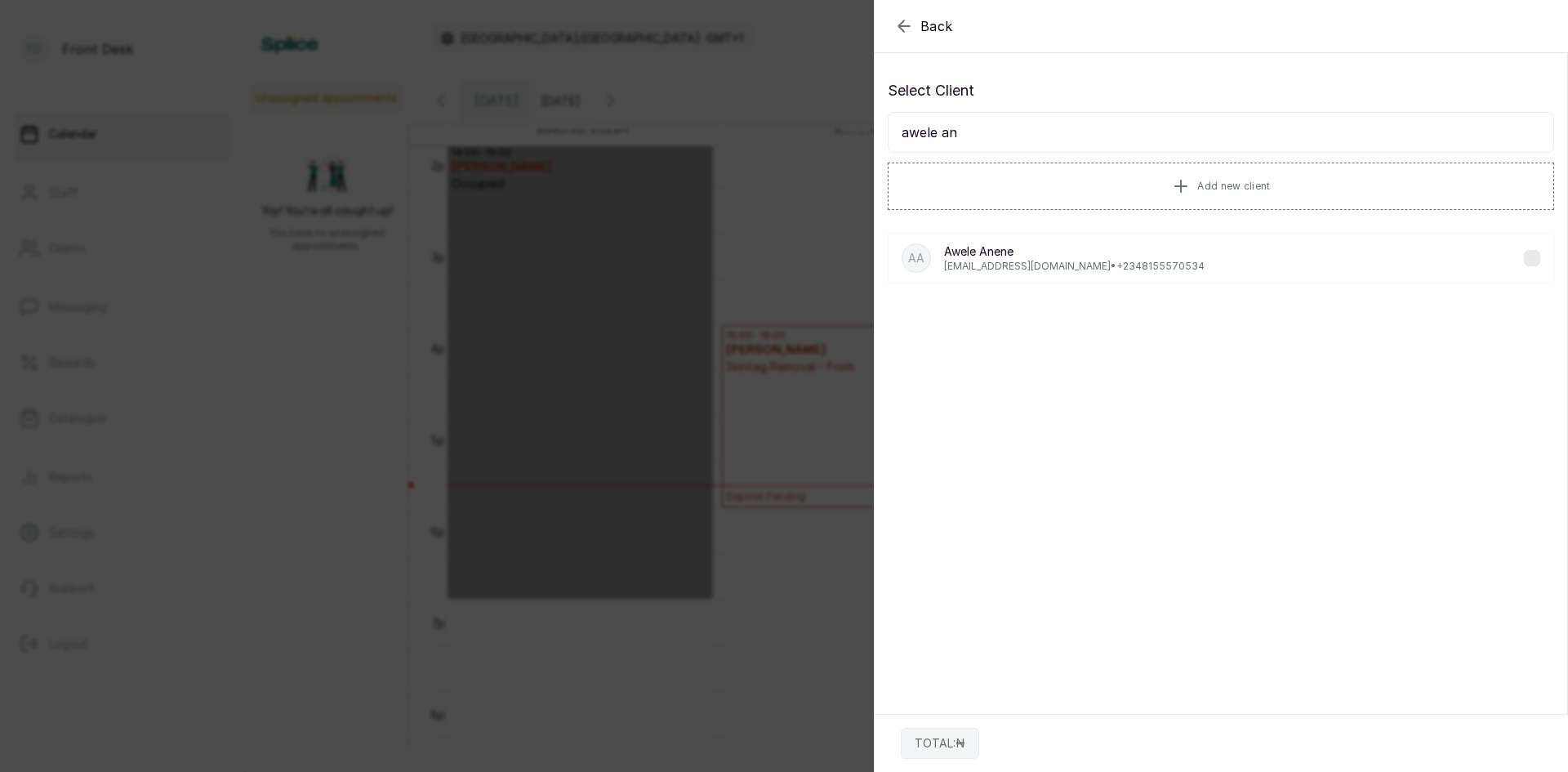
type input "awele an"
click at [956, 263] on p "[EMAIL_ADDRESS][DOMAIN_NAME] • [PHONE_NUMBER]" at bounding box center [1074, 266] width 260 height 13
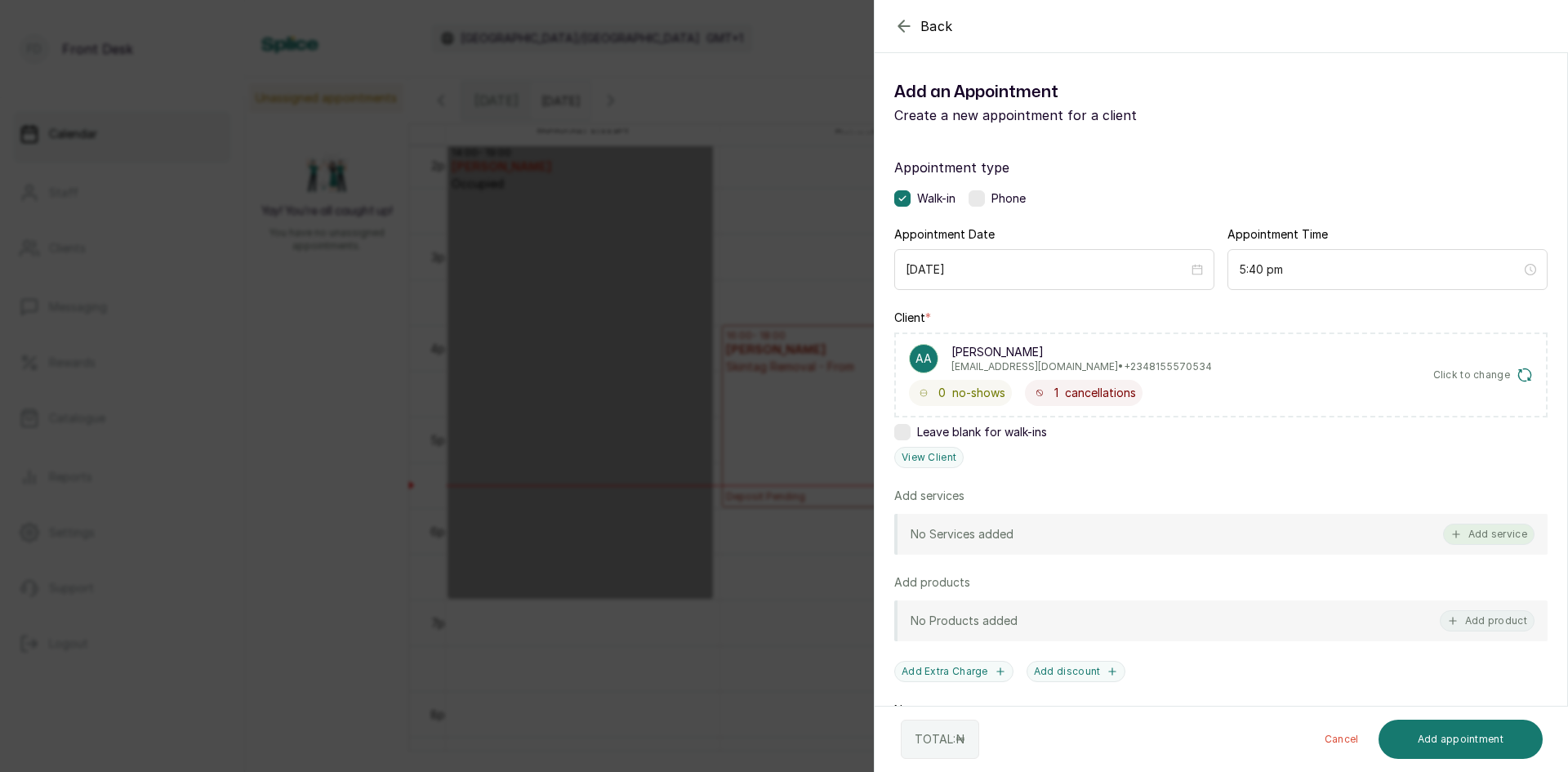
click at [1477, 531] on button "Add service" at bounding box center [1488, 534] width 91 height 21
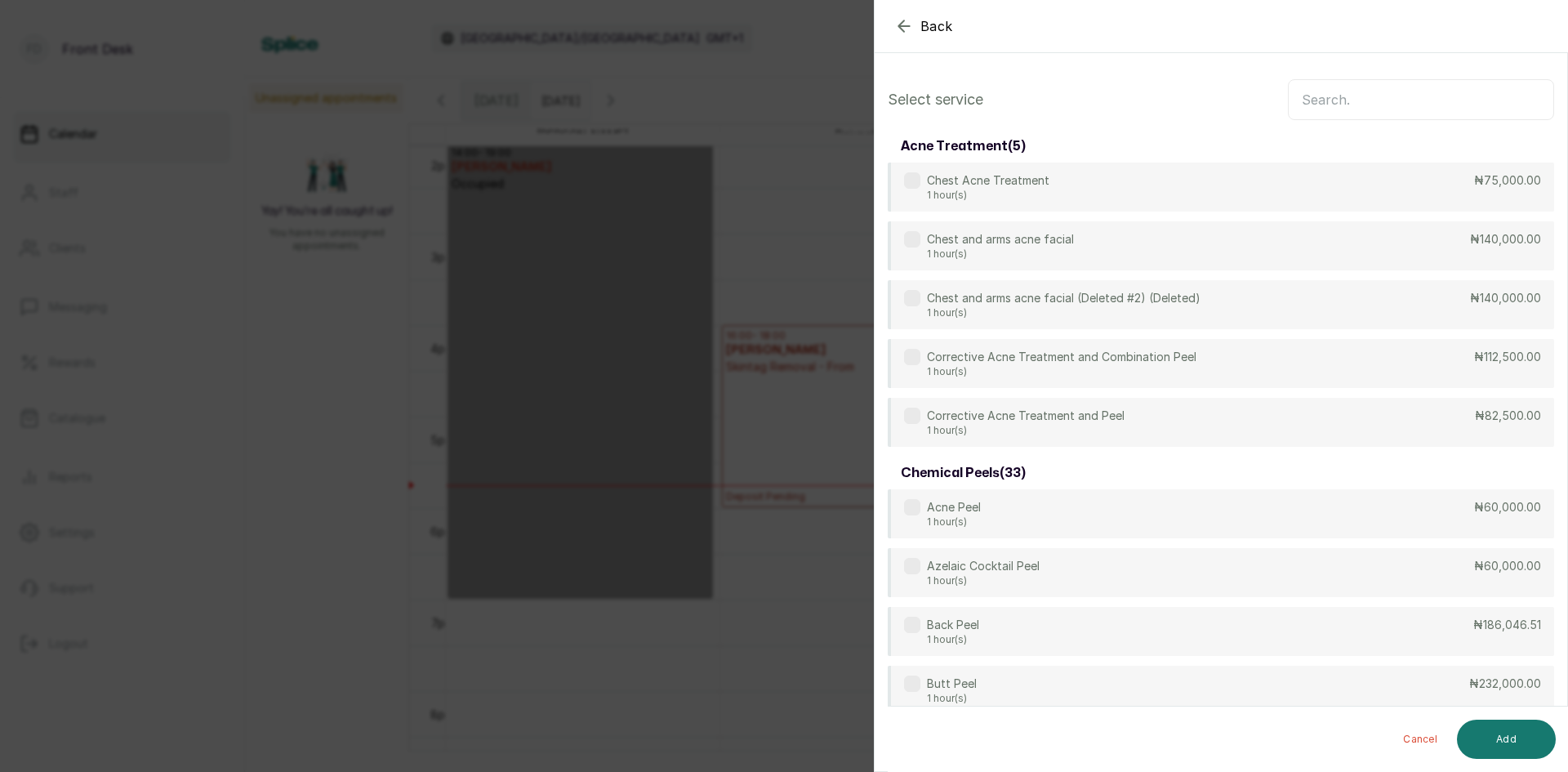
click at [1369, 100] on input "text" at bounding box center [1421, 100] width 267 height 41
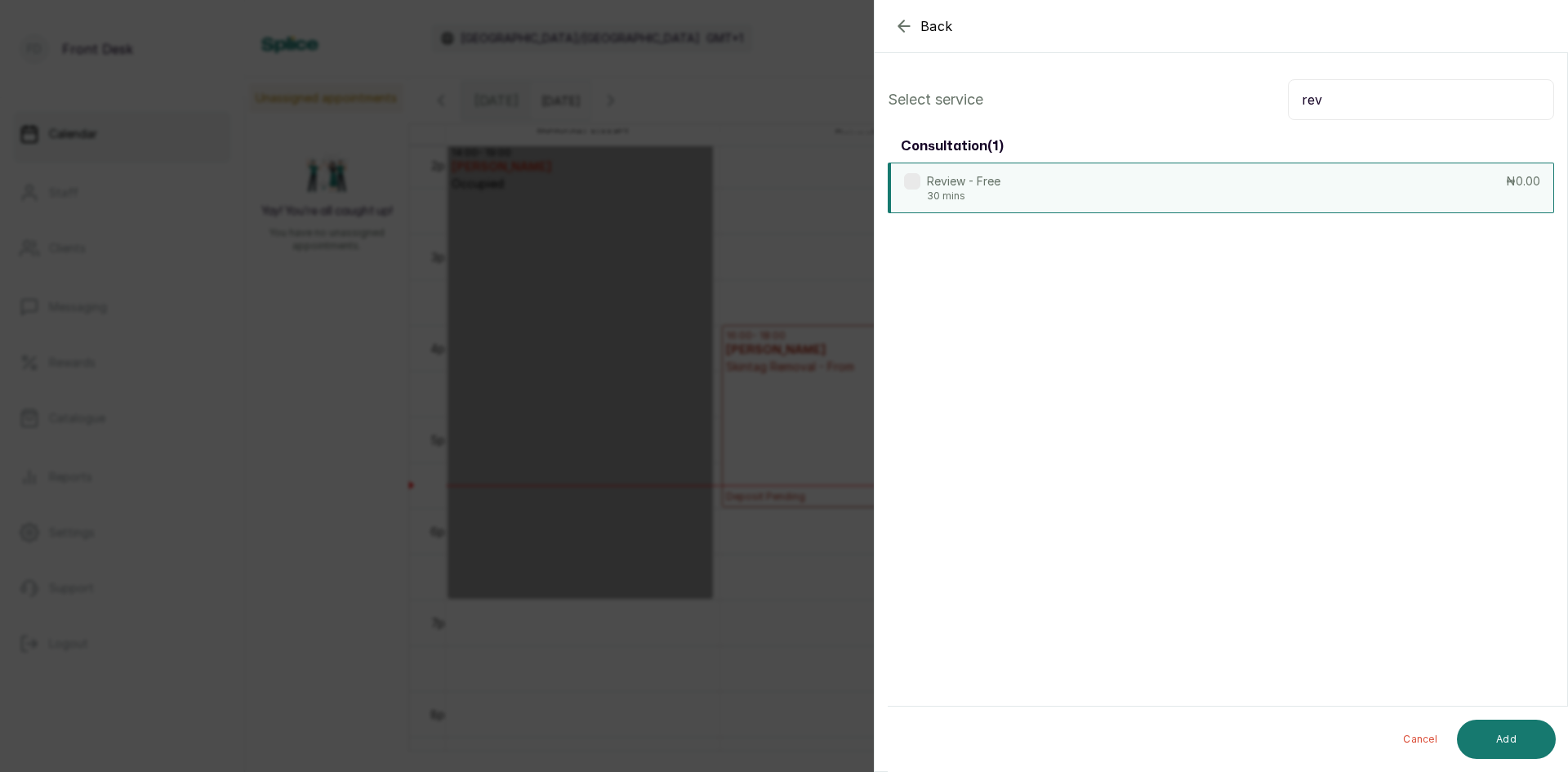
type input "rev"
click at [1152, 187] on div "Review - Free 30 mins ₦0.00" at bounding box center [1221, 188] width 666 height 51
click at [1512, 742] on button "Add" at bounding box center [1506, 739] width 98 height 39
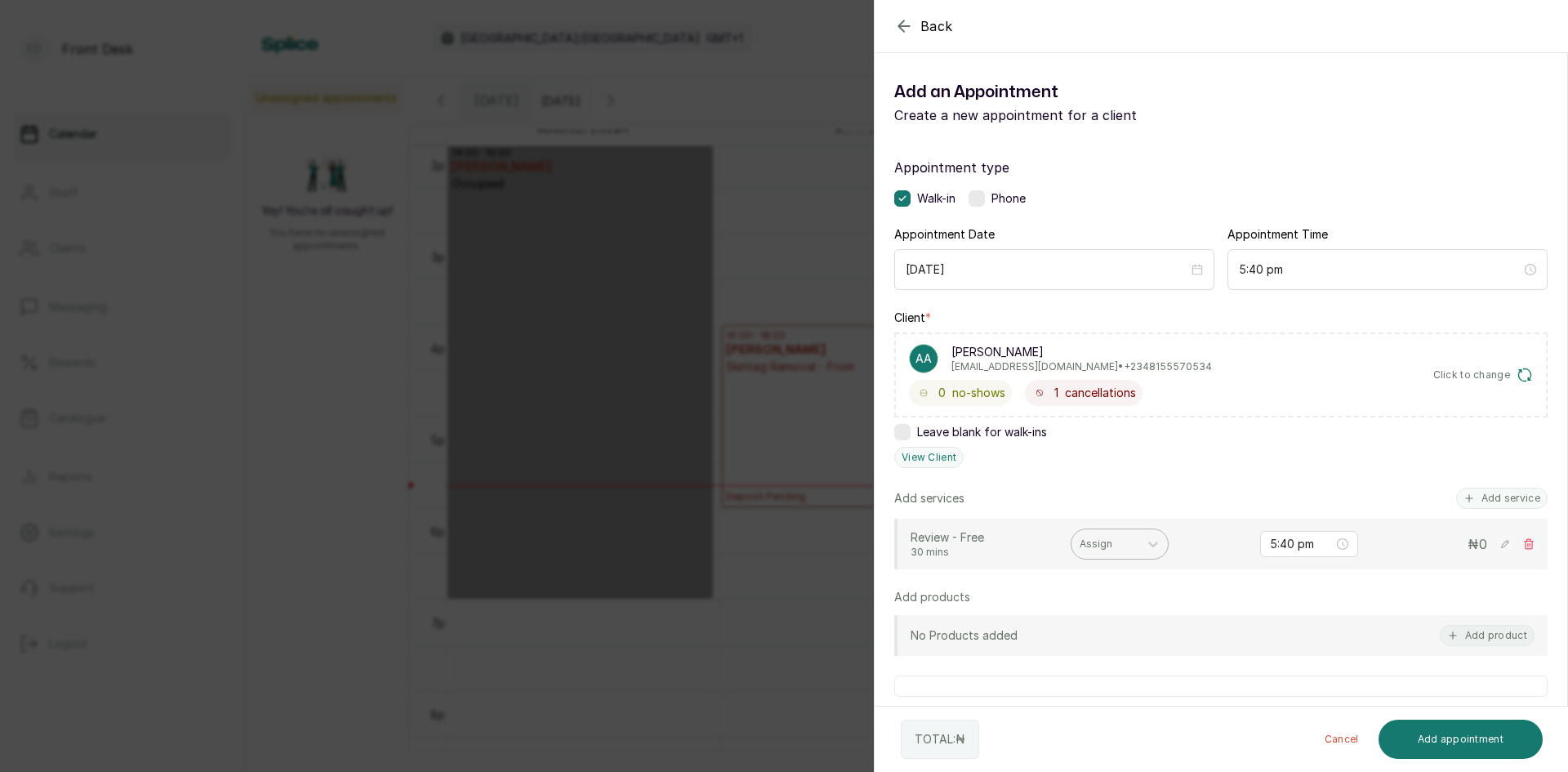
click at [1123, 539] on div at bounding box center [1105, 544] width 51 height 14
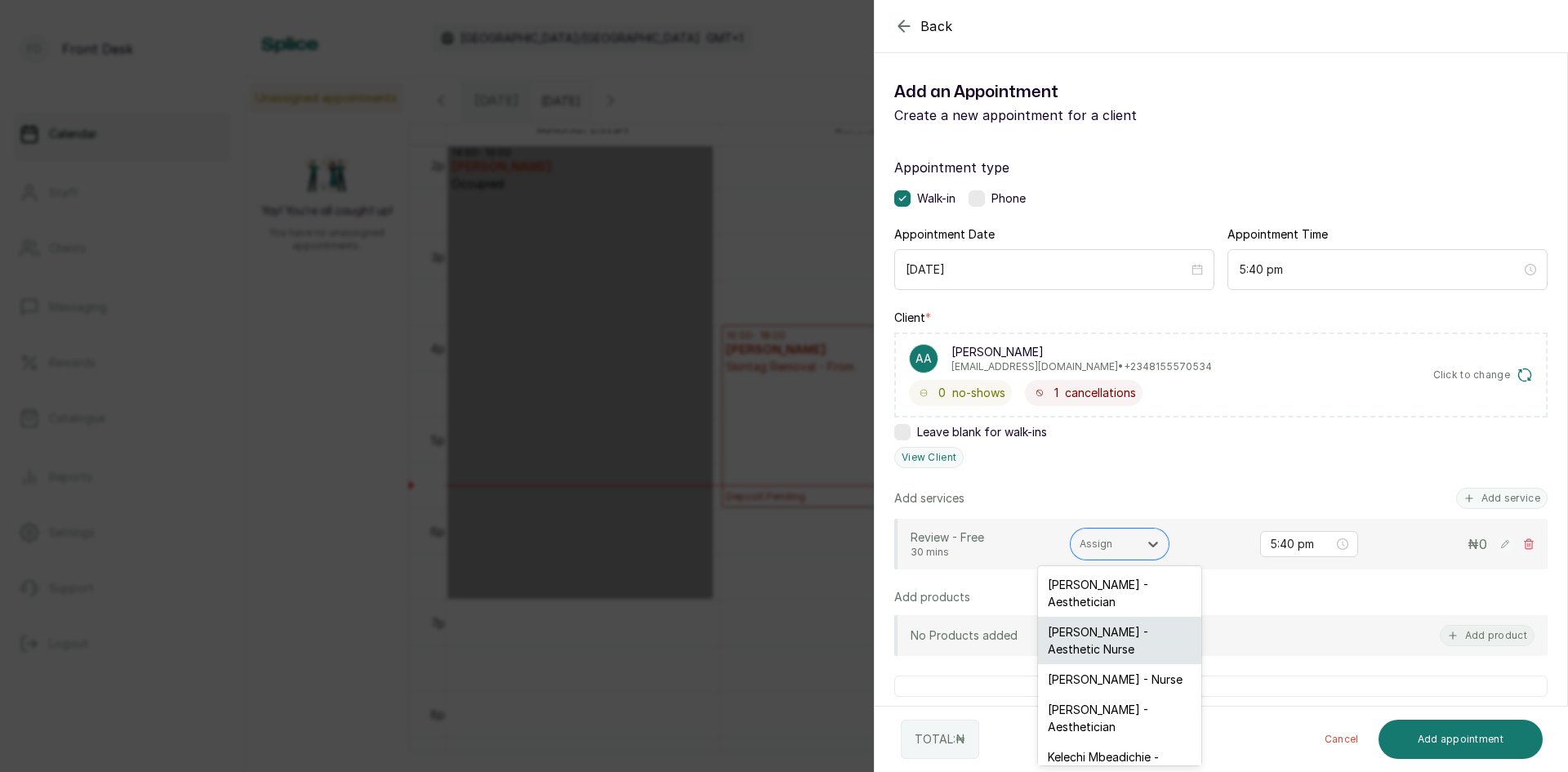
click at [1089, 642] on div "[PERSON_NAME] - Aesthetic Nurse" at bounding box center [1120, 640] width 164 height 47
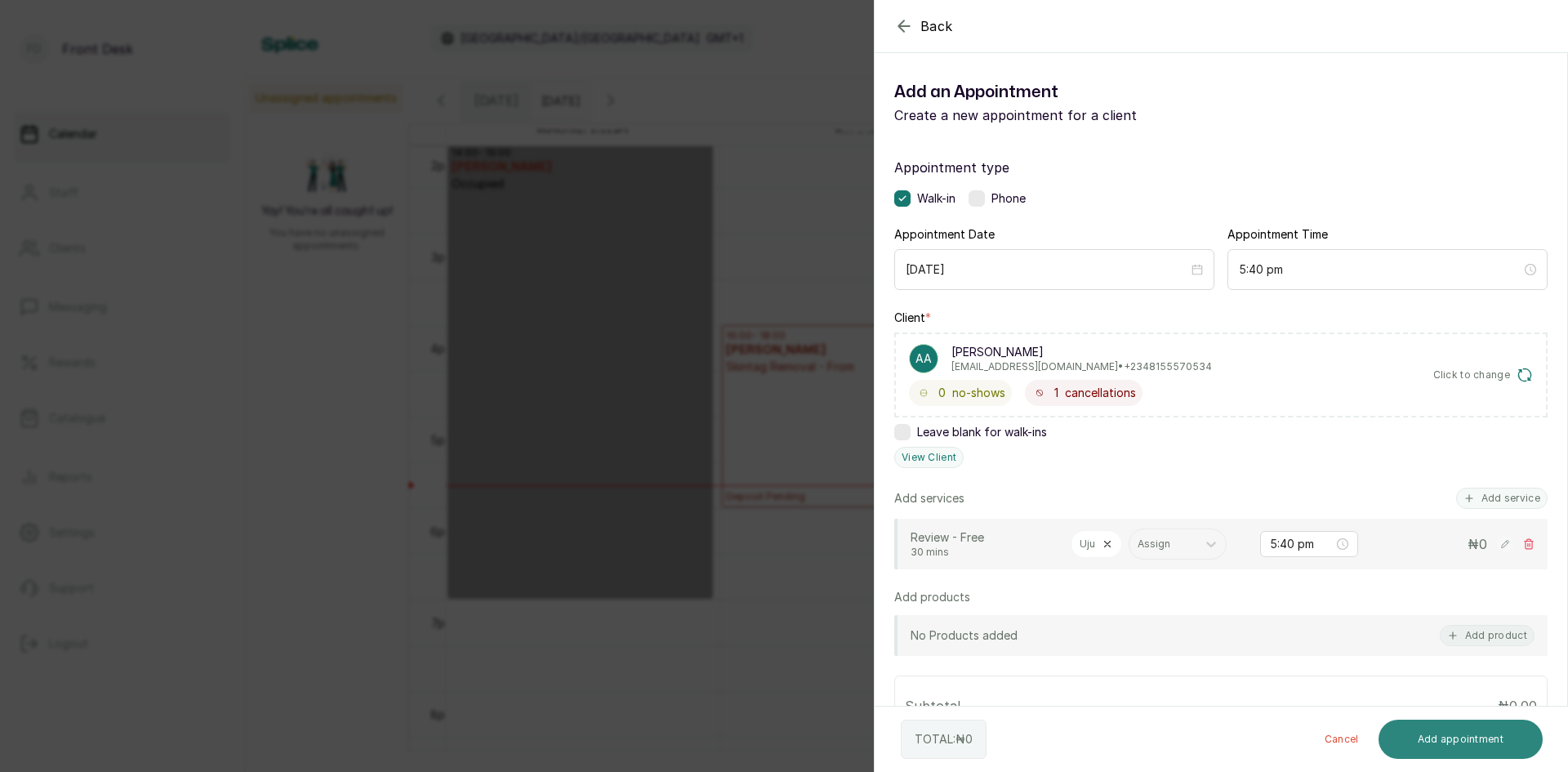
click at [1452, 737] on button "Add appointment" at bounding box center [1461, 739] width 165 height 39
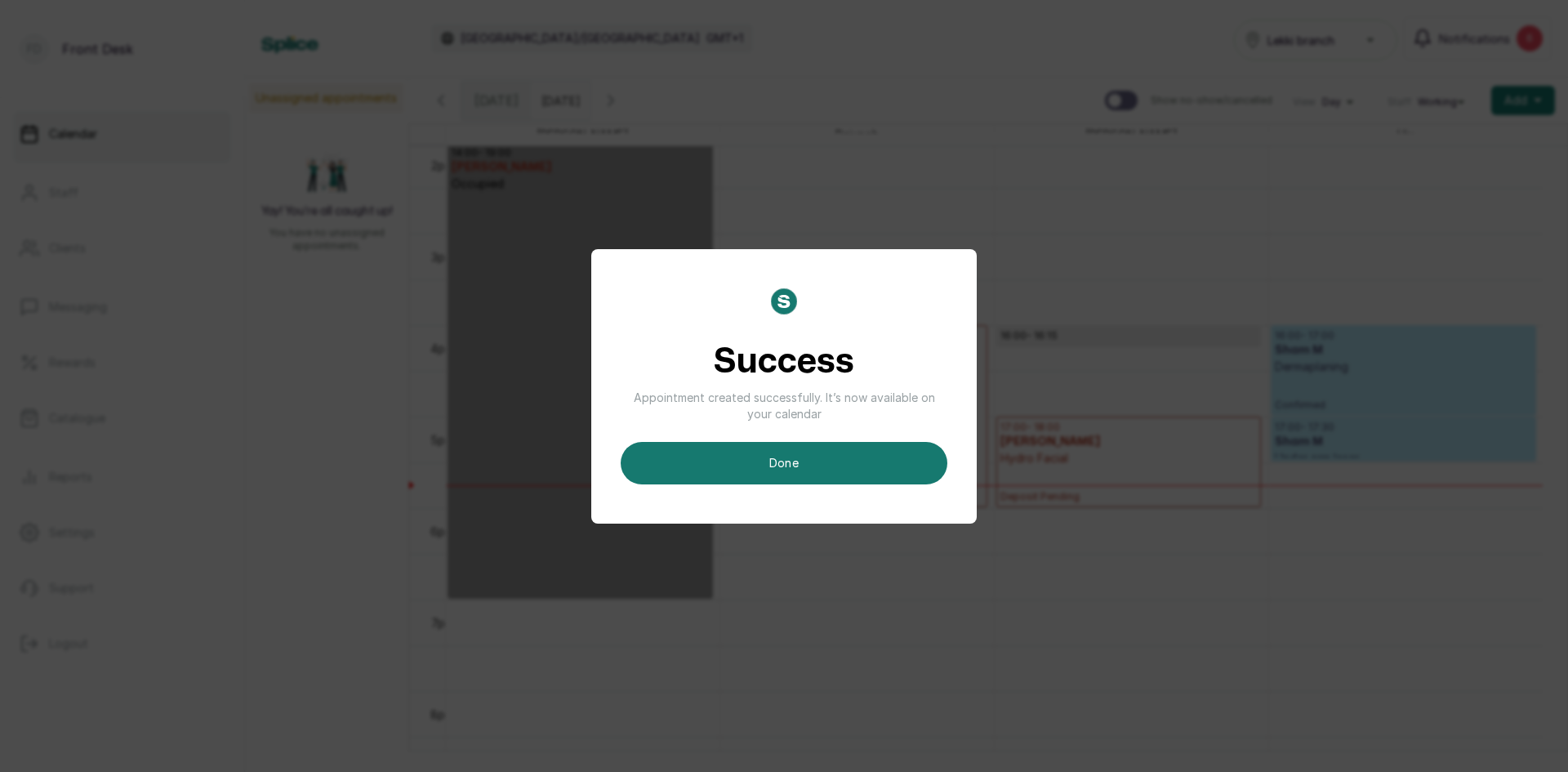
click at [851, 463] on button "done" at bounding box center [784, 462] width 326 height 42
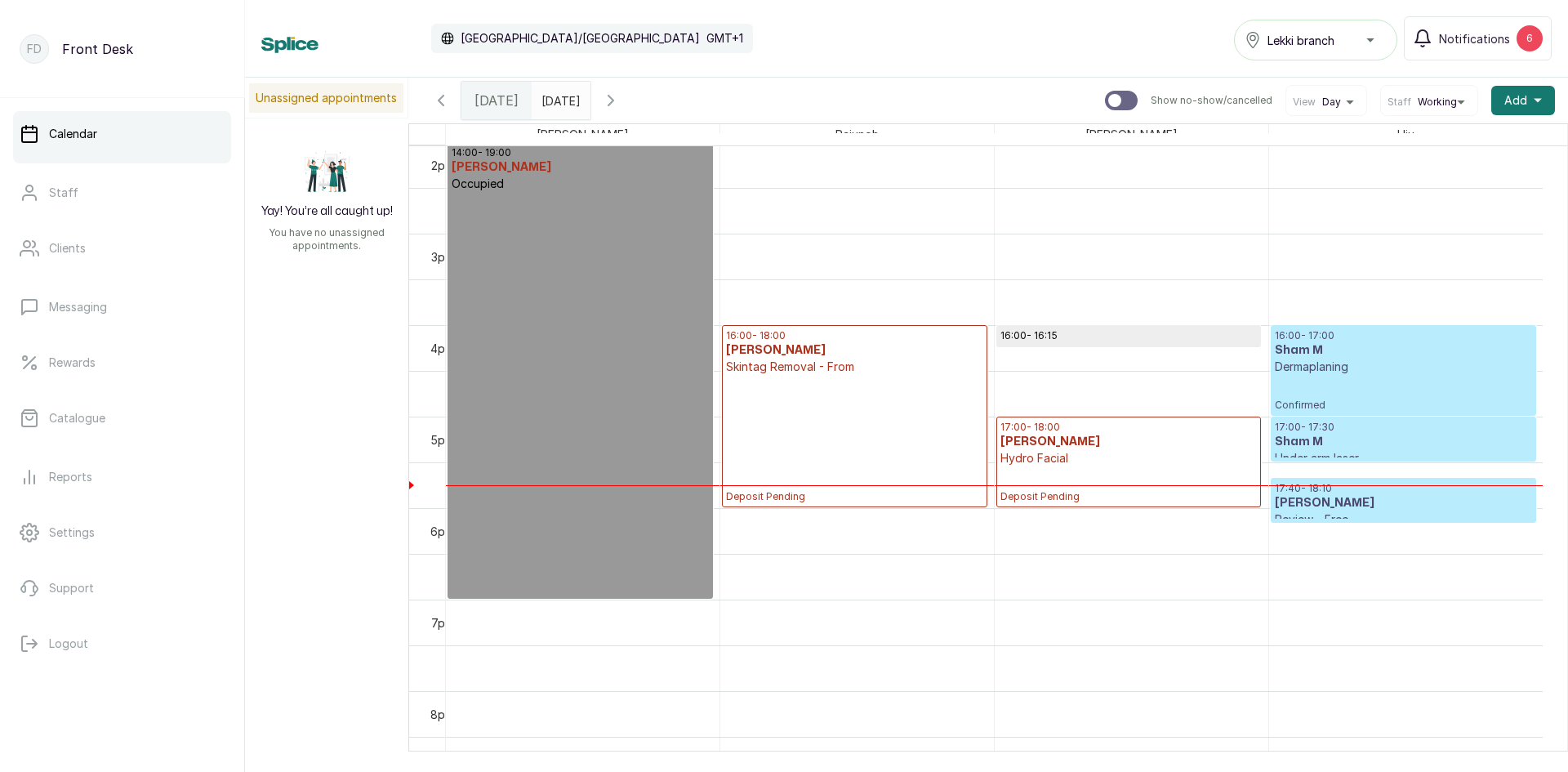
click at [559, 106] on input "[DATE]" at bounding box center [545, 96] width 26 height 28
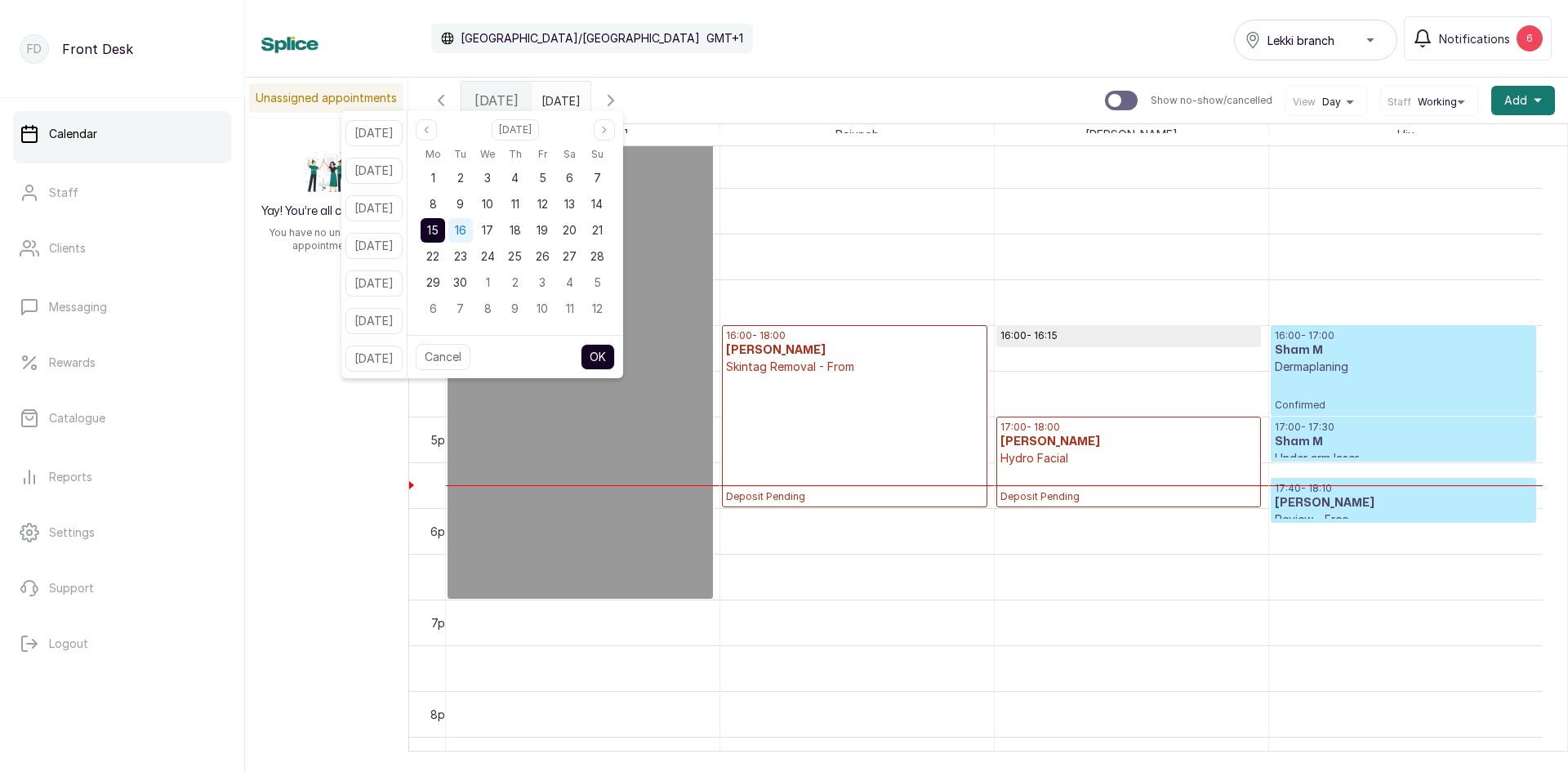
click at [466, 231] on span "16" at bounding box center [461, 230] width 12 height 14
click at [614, 360] on button "OK" at bounding box center [598, 356] width 34 height 26
type input "[DATE]"
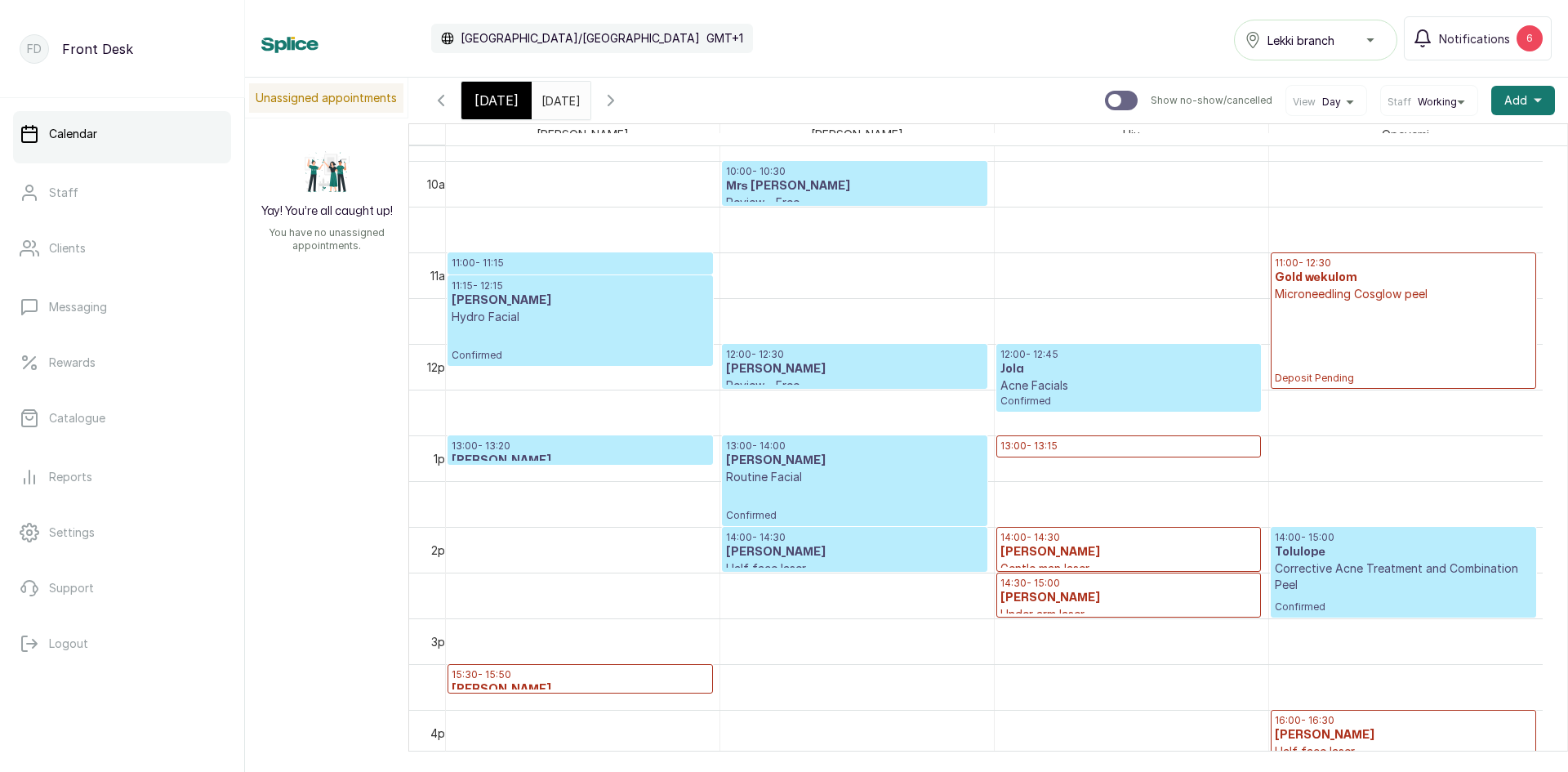
scroll to position [769, 0]
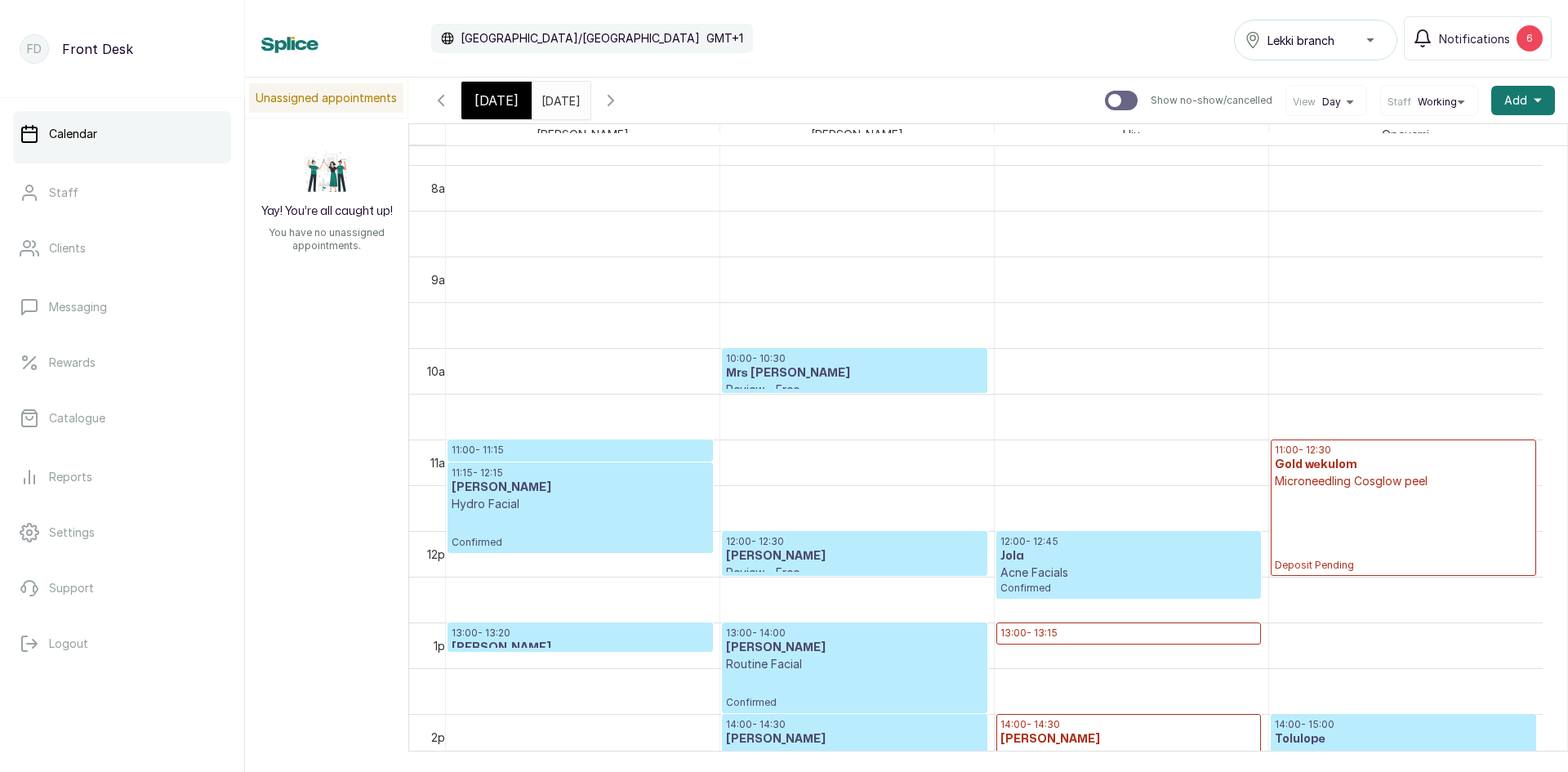
click at [1067, 583] on p "Confirmed" at bounding box center [1129, 588] width 257 height 14
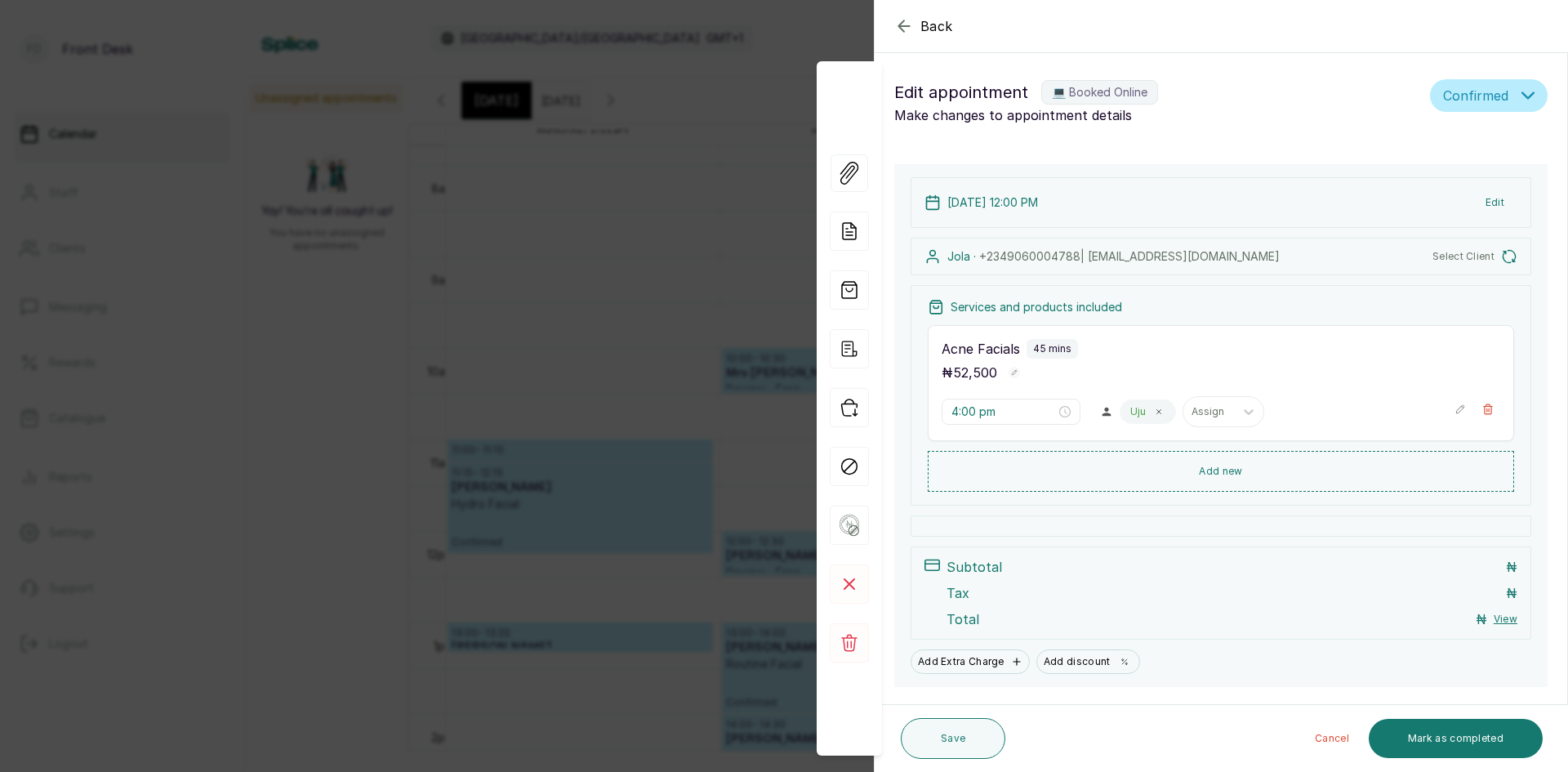
type input "12:00 pm"
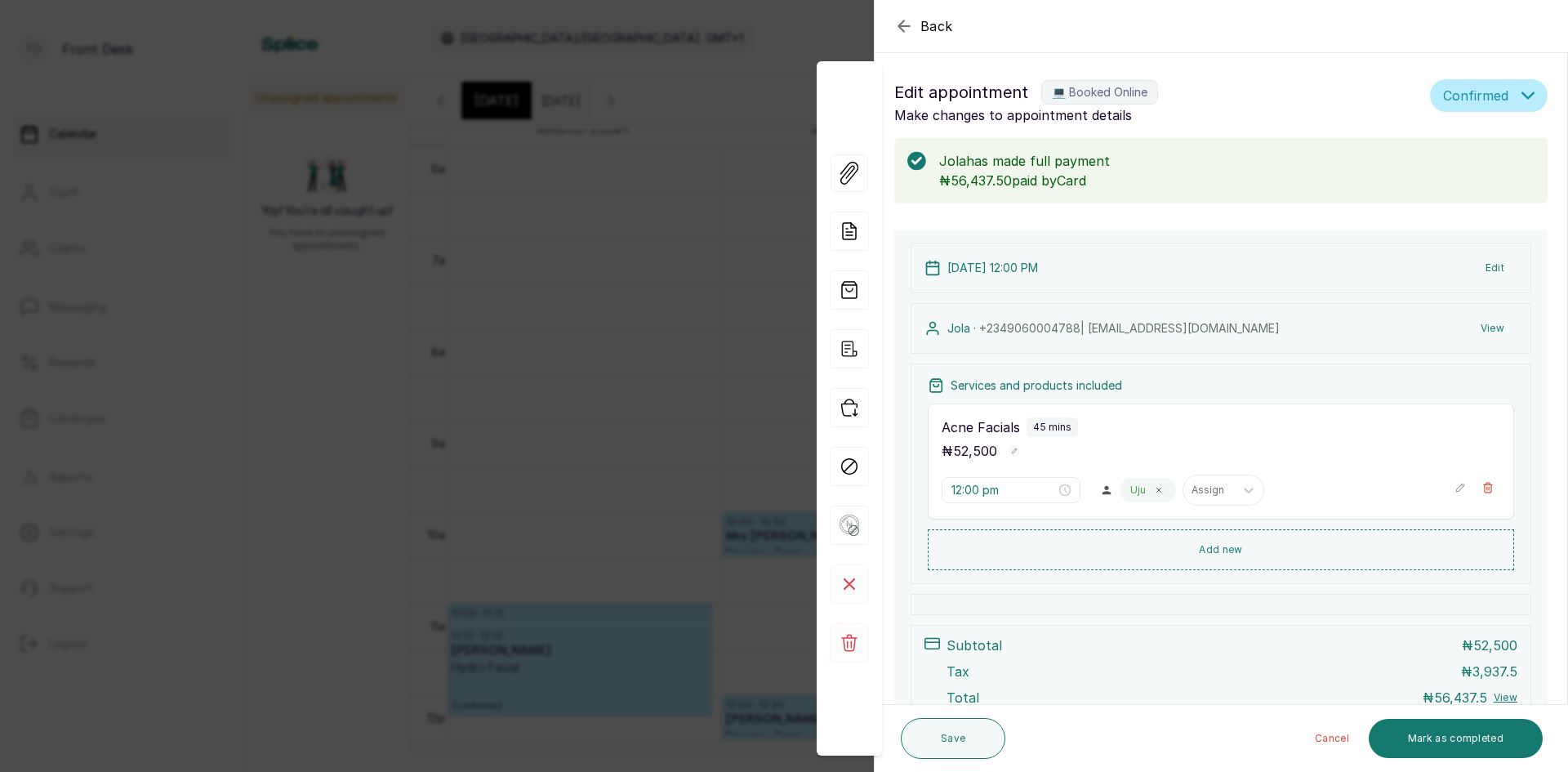
click at [536, 445] on div "Back Appointment Details Edit appointment 💻 Booked Online Make changes to appoi…" at bounding box center [784, 386] width 1568 height 772
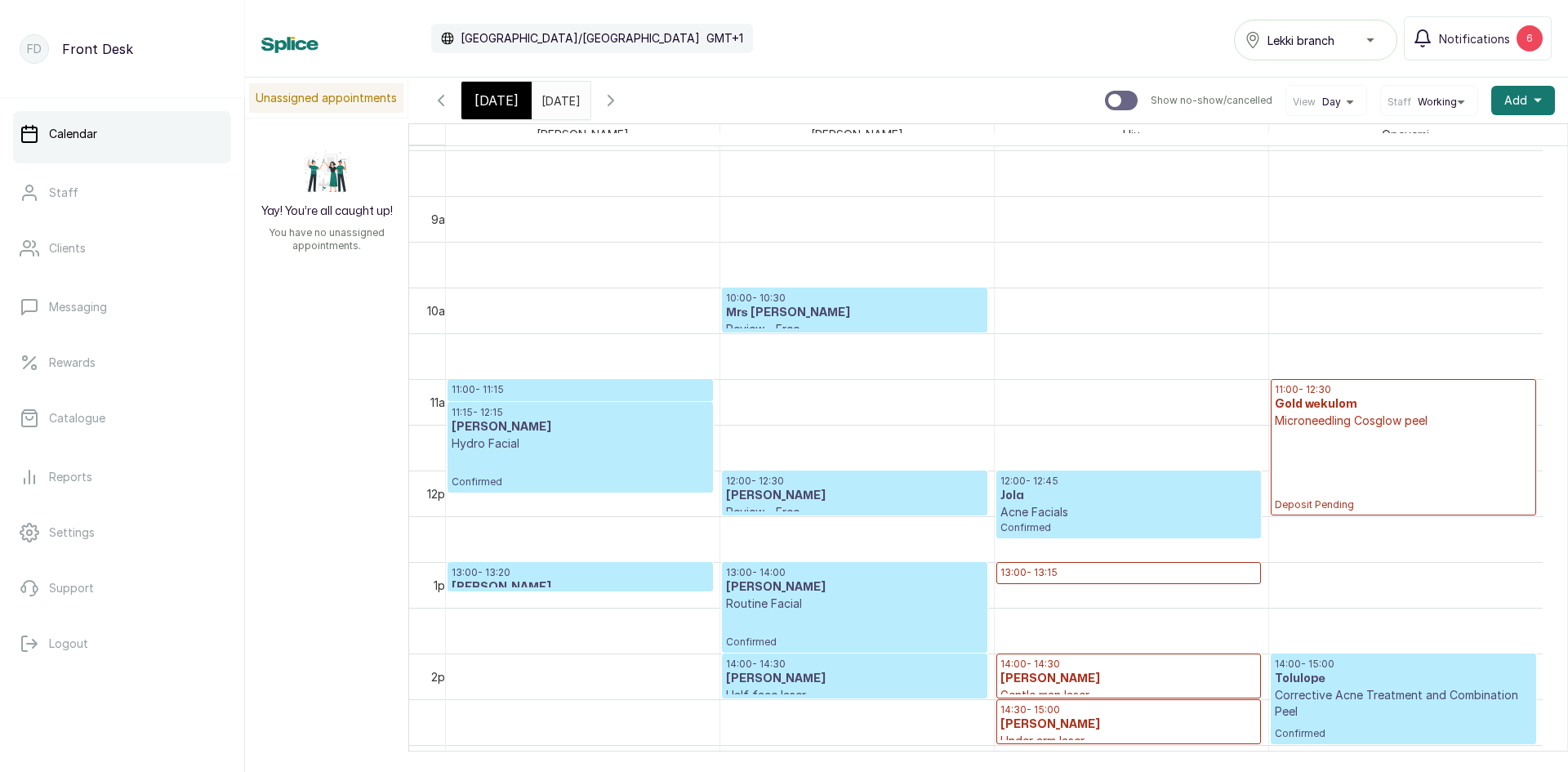
scroll to position [877, 0]
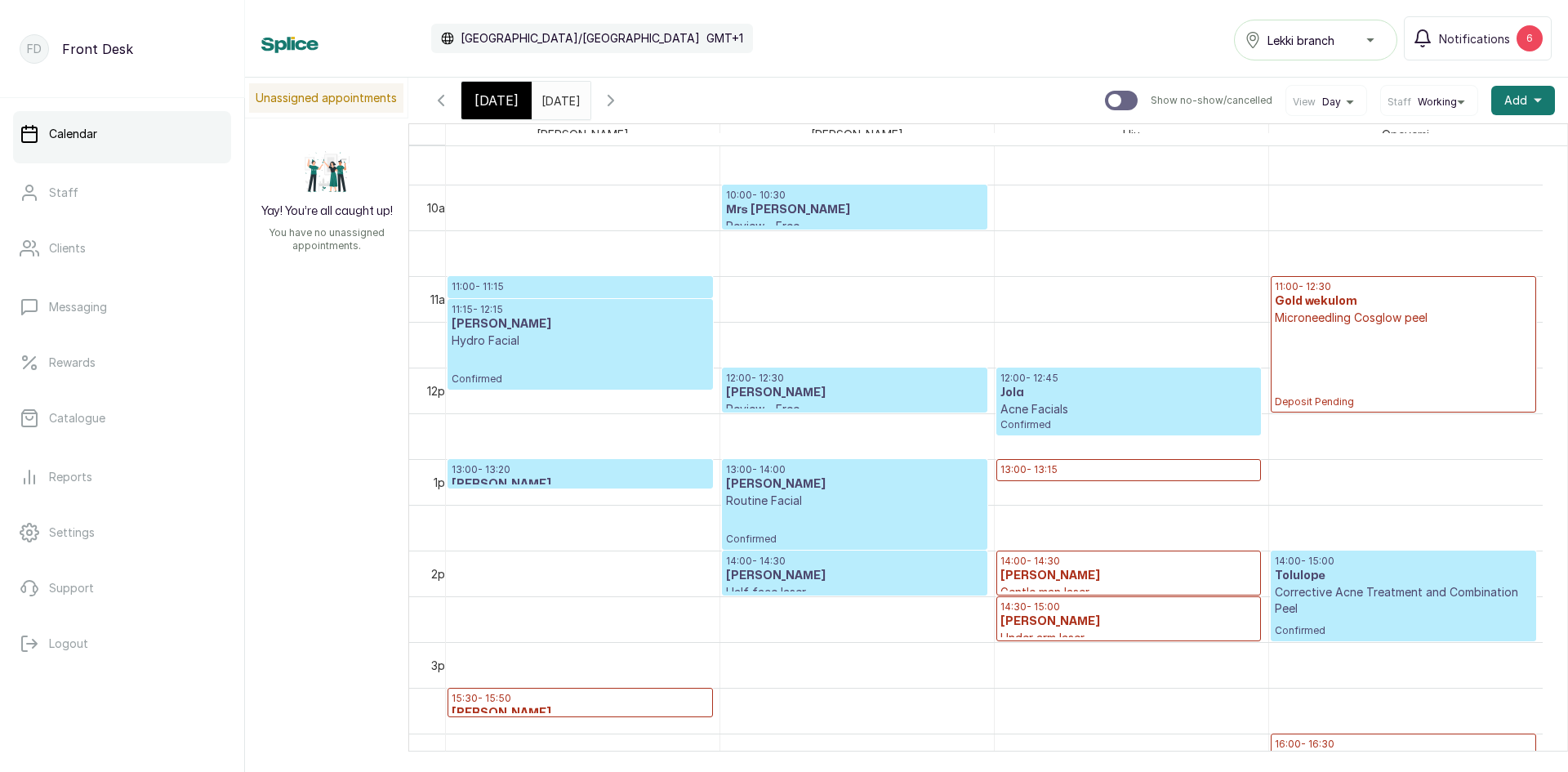
click at [531, 475] on p "13:00 - 13:20" at bounding box center [581, 470] width 258 height 13
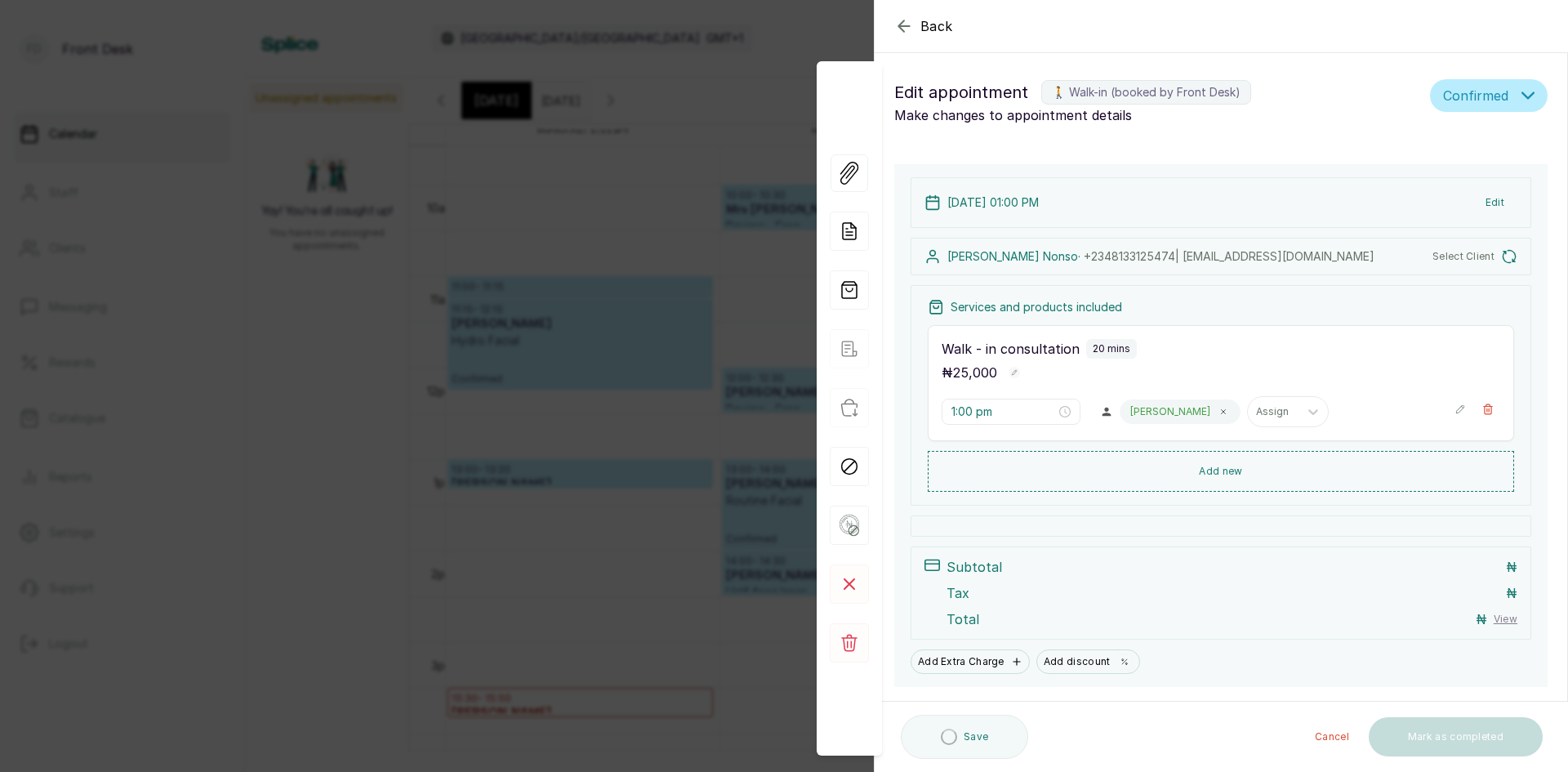
type input "1:00 pm"
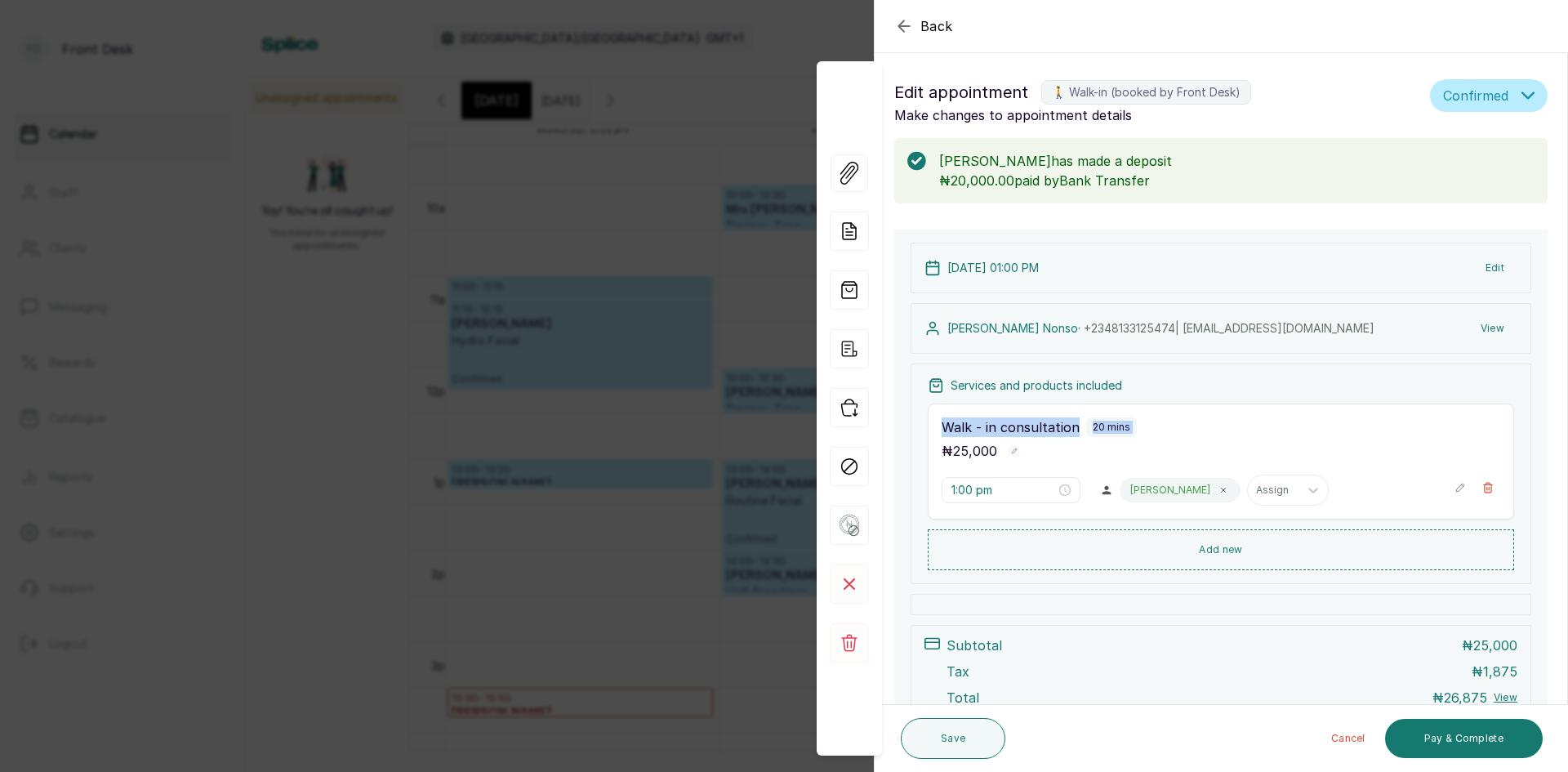
click at [349, 449] on div "Back Appointment Details Edit appointment 🚶 Walk-in (booked by Front Desk) Make…" at bounding box center [784, 386] width 1568 height 772
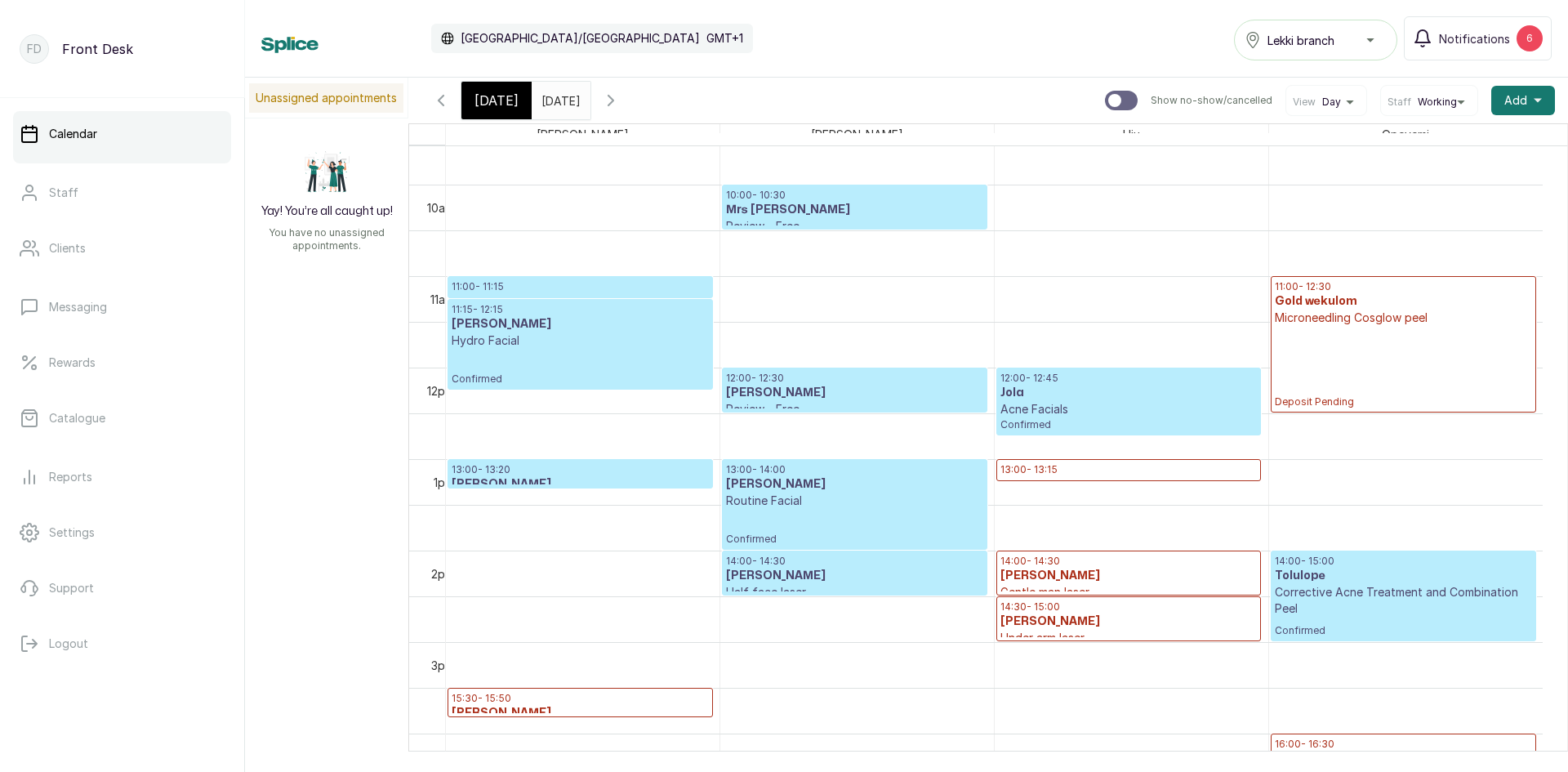
click at [807, 494] on p "Routine Facial" at bounding box center [854, 501] width 257 height 16
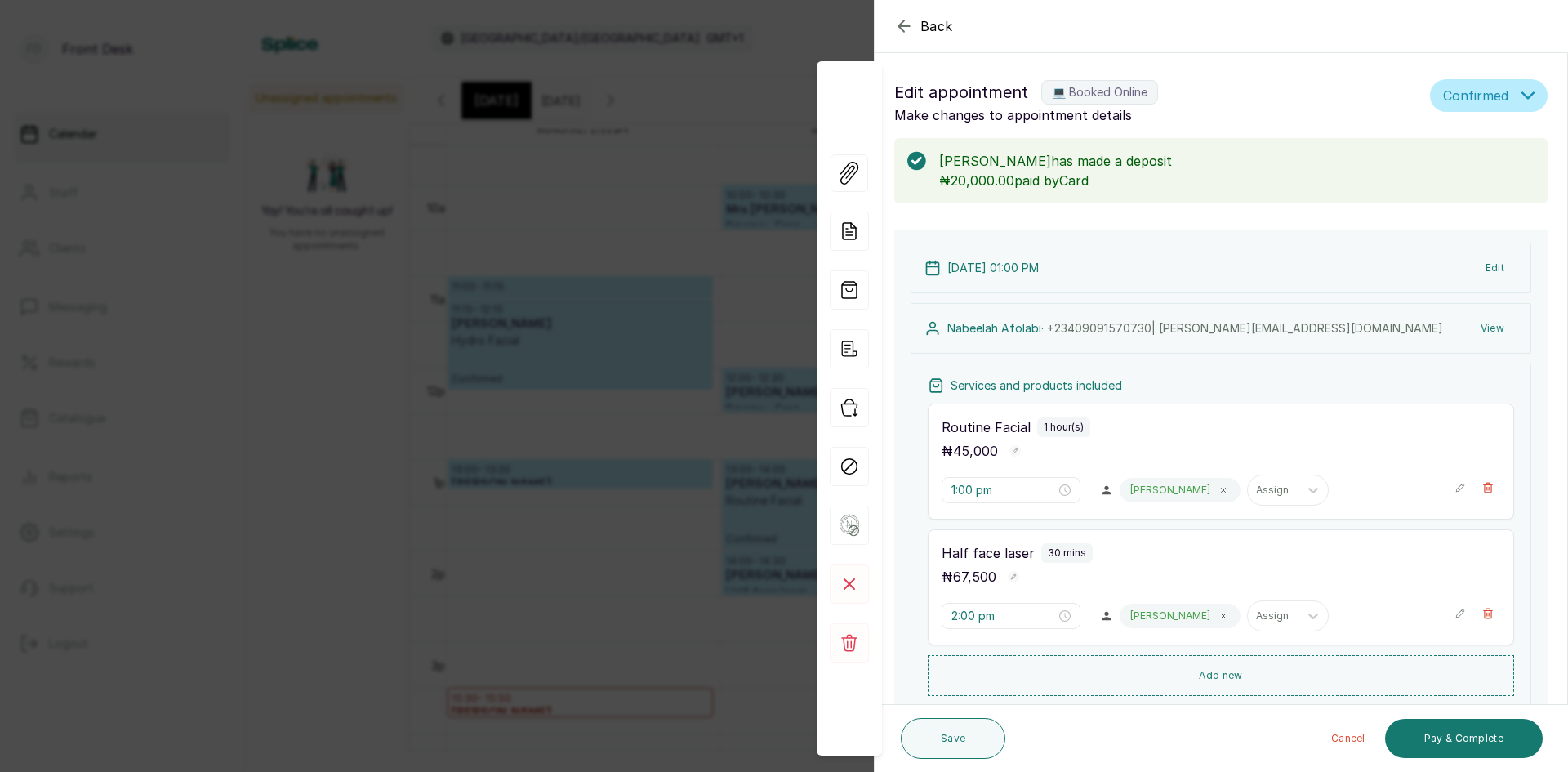
click at [267, 262] on div "Back Appointment Details Edit appointment 💻 Booked Online Make changes to appoi…" at bounding box center [784, 386] width 1568 height 772
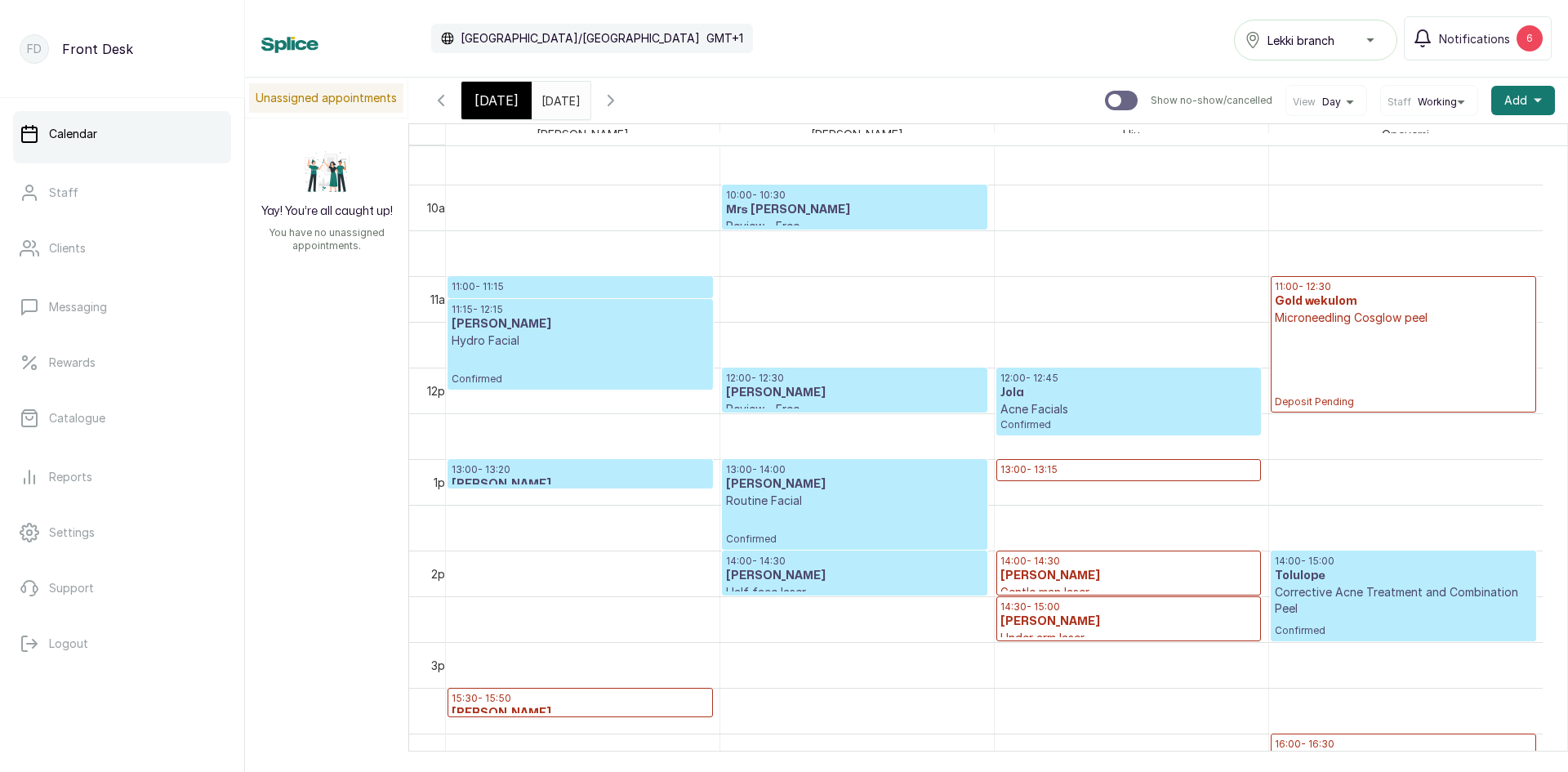
click at [1088, 469] on p "13:00 - 13:15" at bounding box center [1129, 470] width 257 height 13
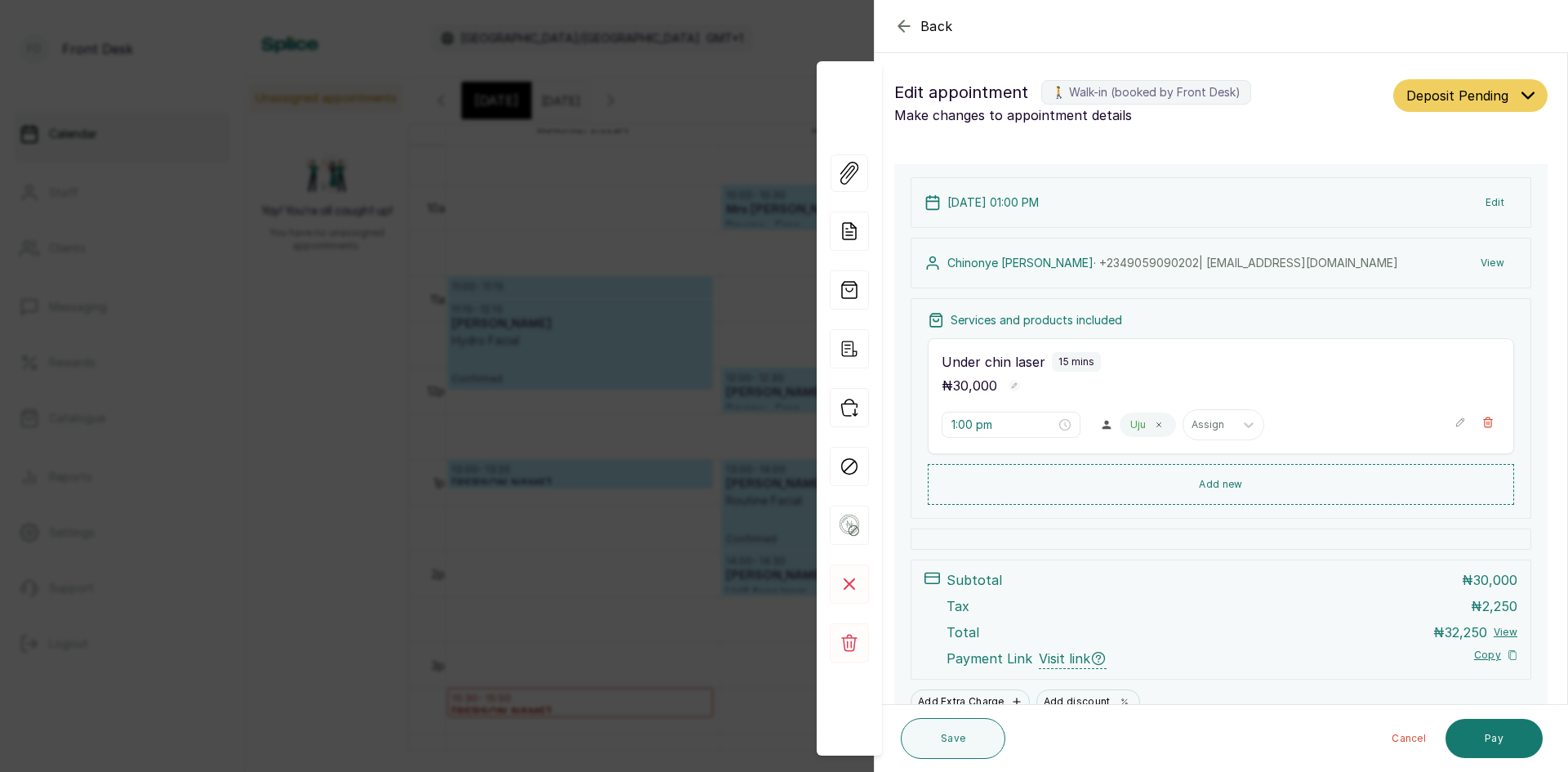
click at [571, 582] on div "Back Appointment Details Edit appointment 🚶 Walk-in (booked by Front Desk) Make…" at bounding box center [784, 386] width 1568 height 772
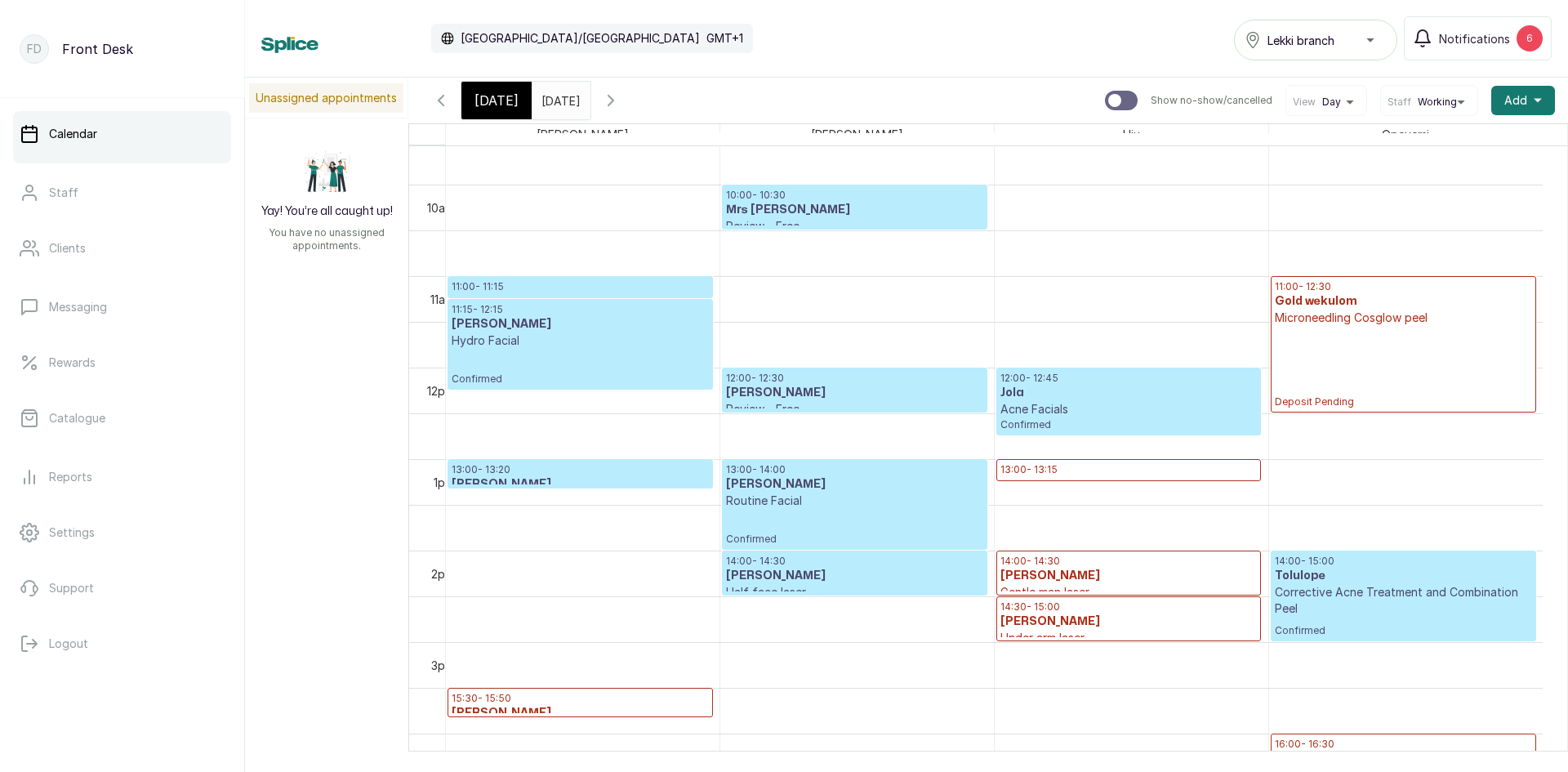
click at [1064, 608] on p "14:30 - 15:00" at bounding box center [1129, 607] width 257 height 13
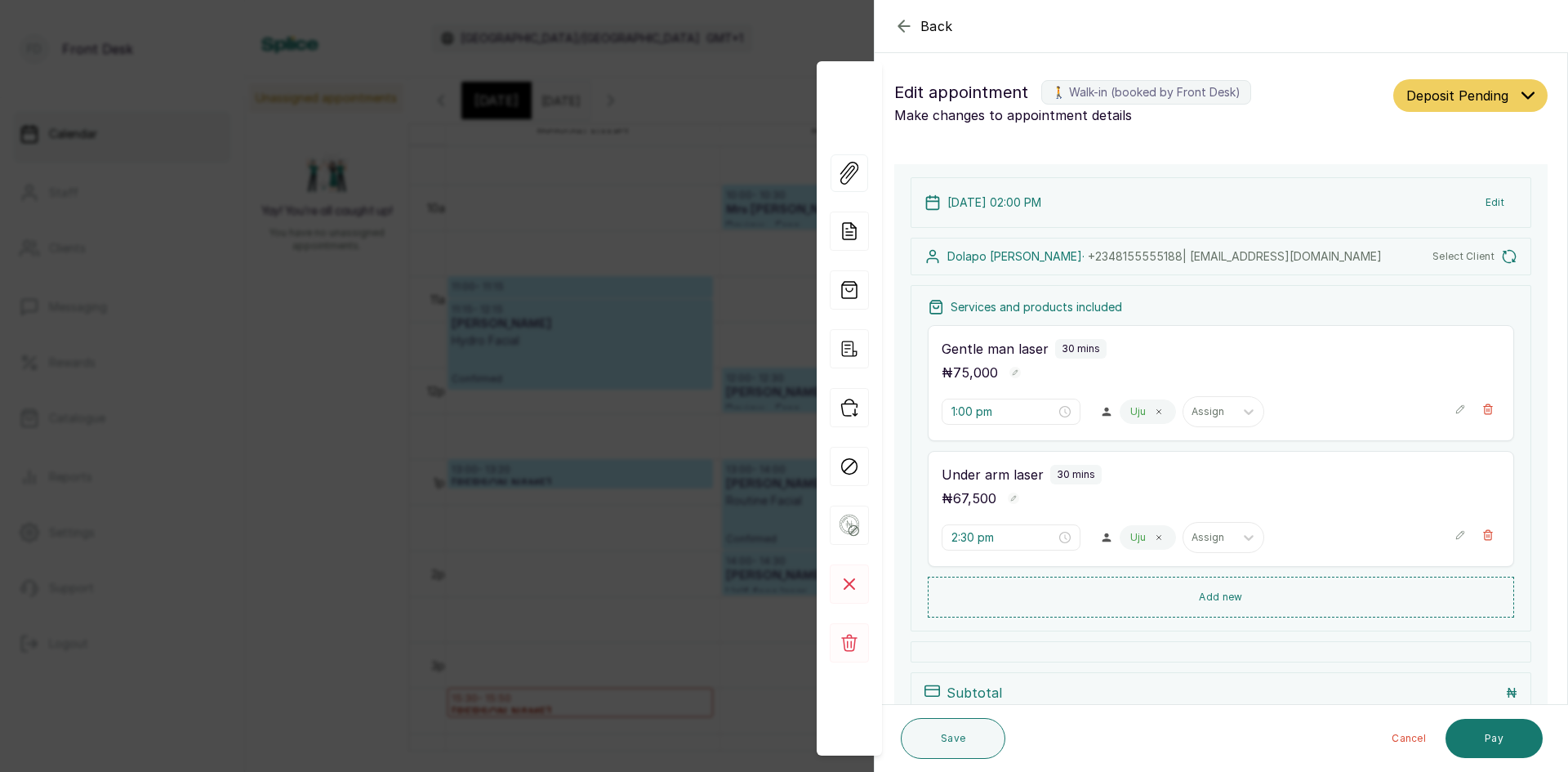
type input "2:00 pm"
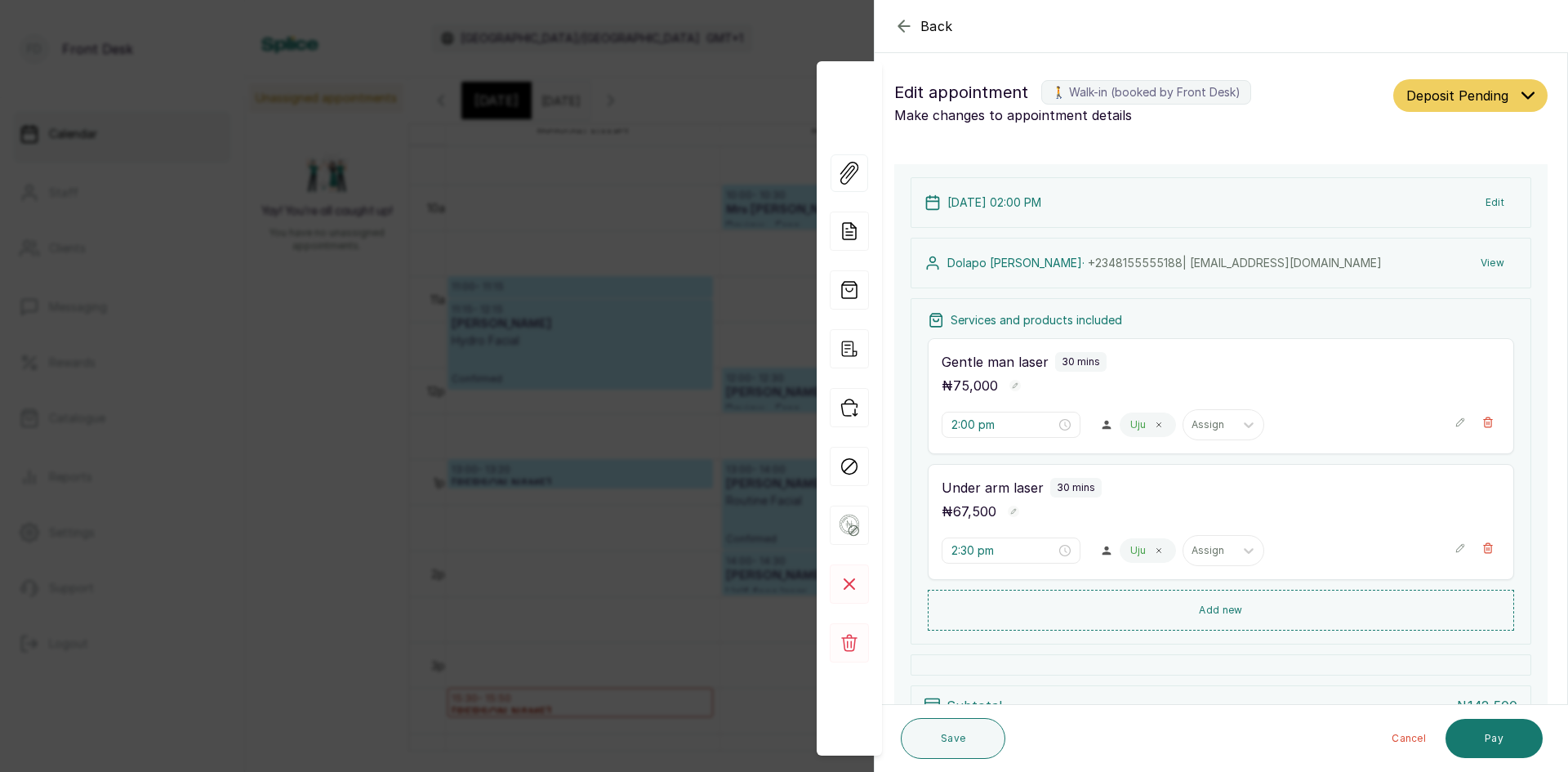
click at [242, 420] on div "Back Appointment Details Edit appointment 🚶 Walk-in (booked by Front Desk) Make…" at bounding box center [784, 386] width 1568 height 772
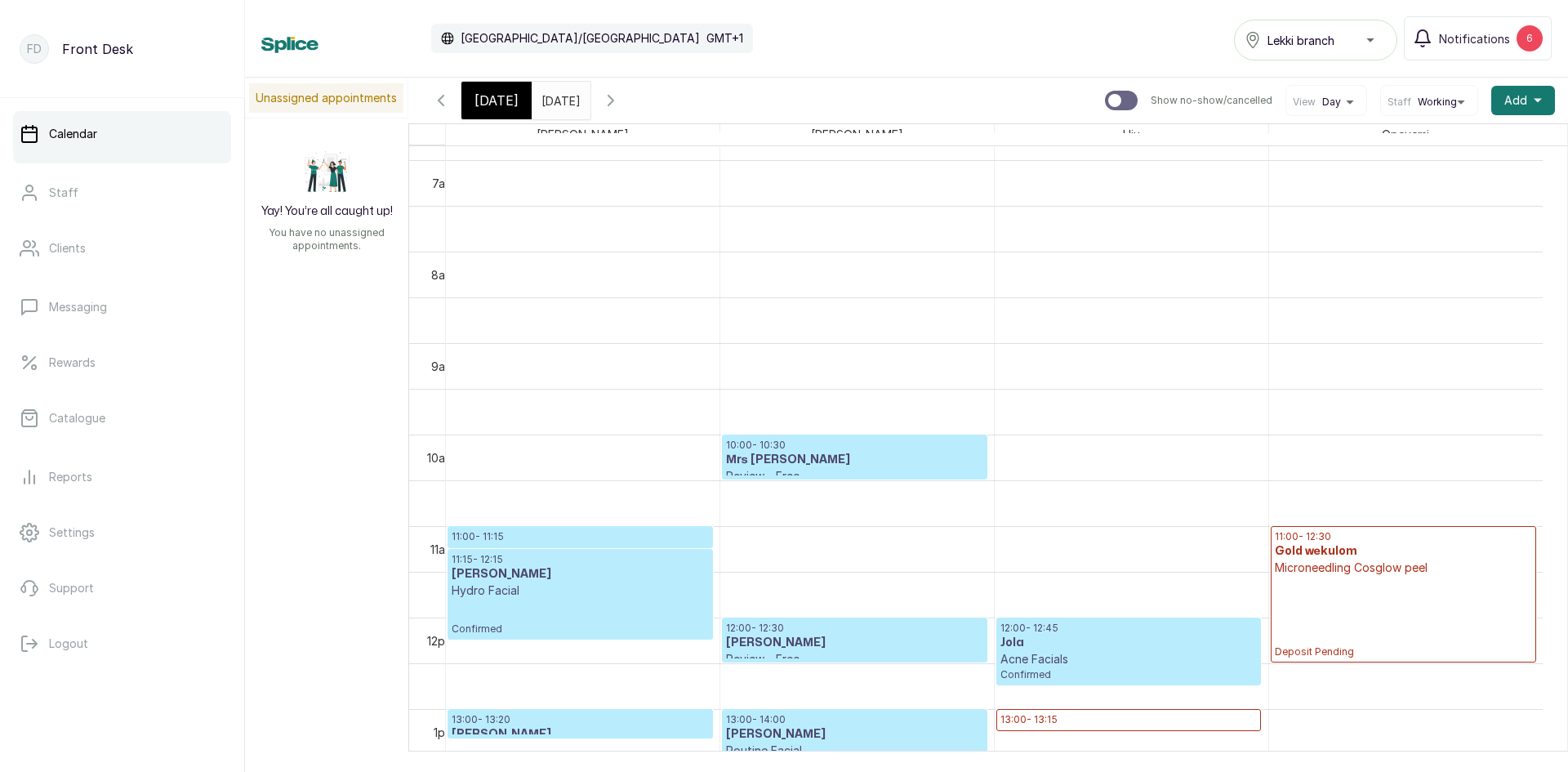
scroll to position [632, 0]
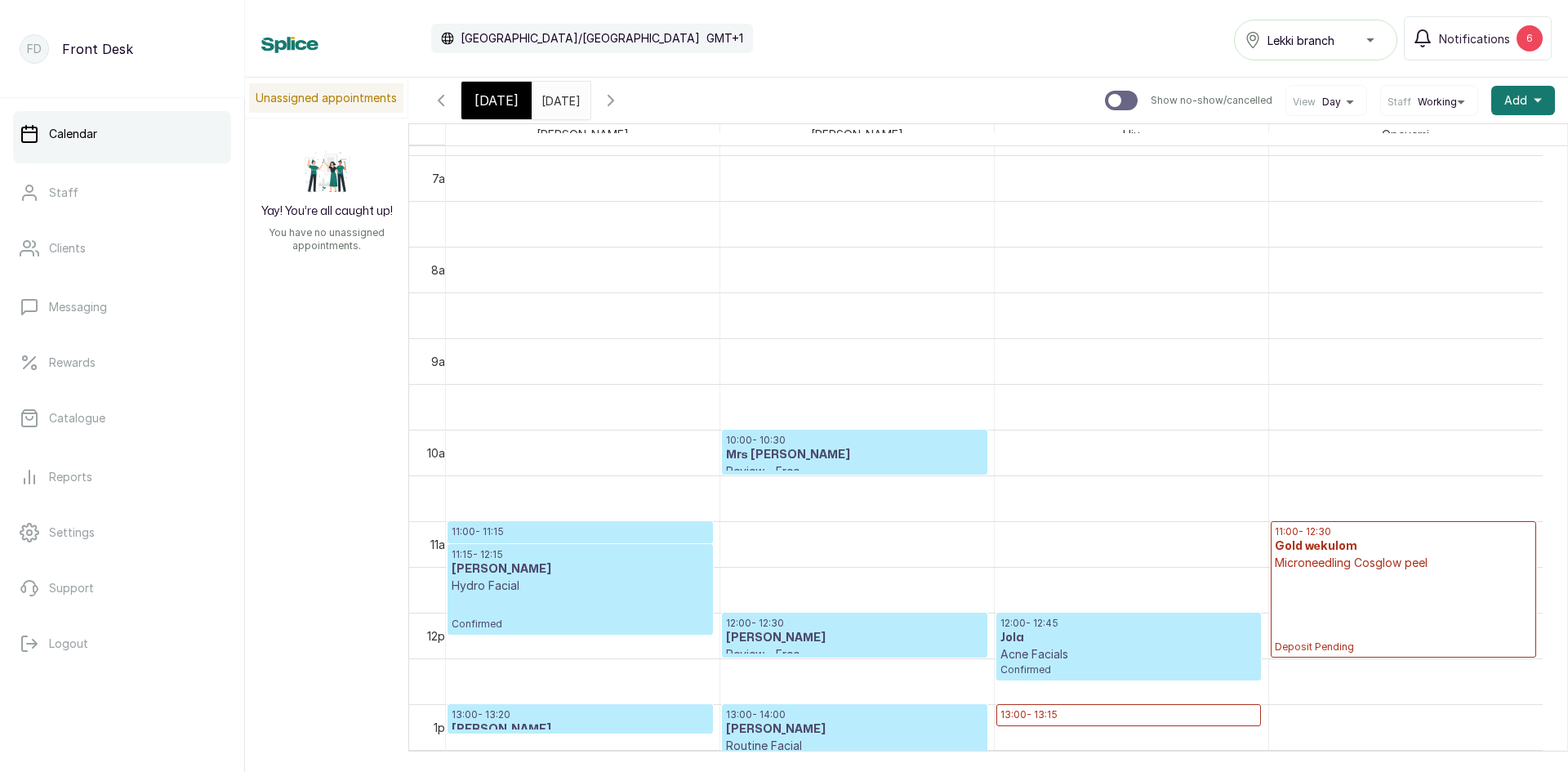
click at [492, 97] on span "[DATE]" at bounding box center [496, 100] width 44 height 20
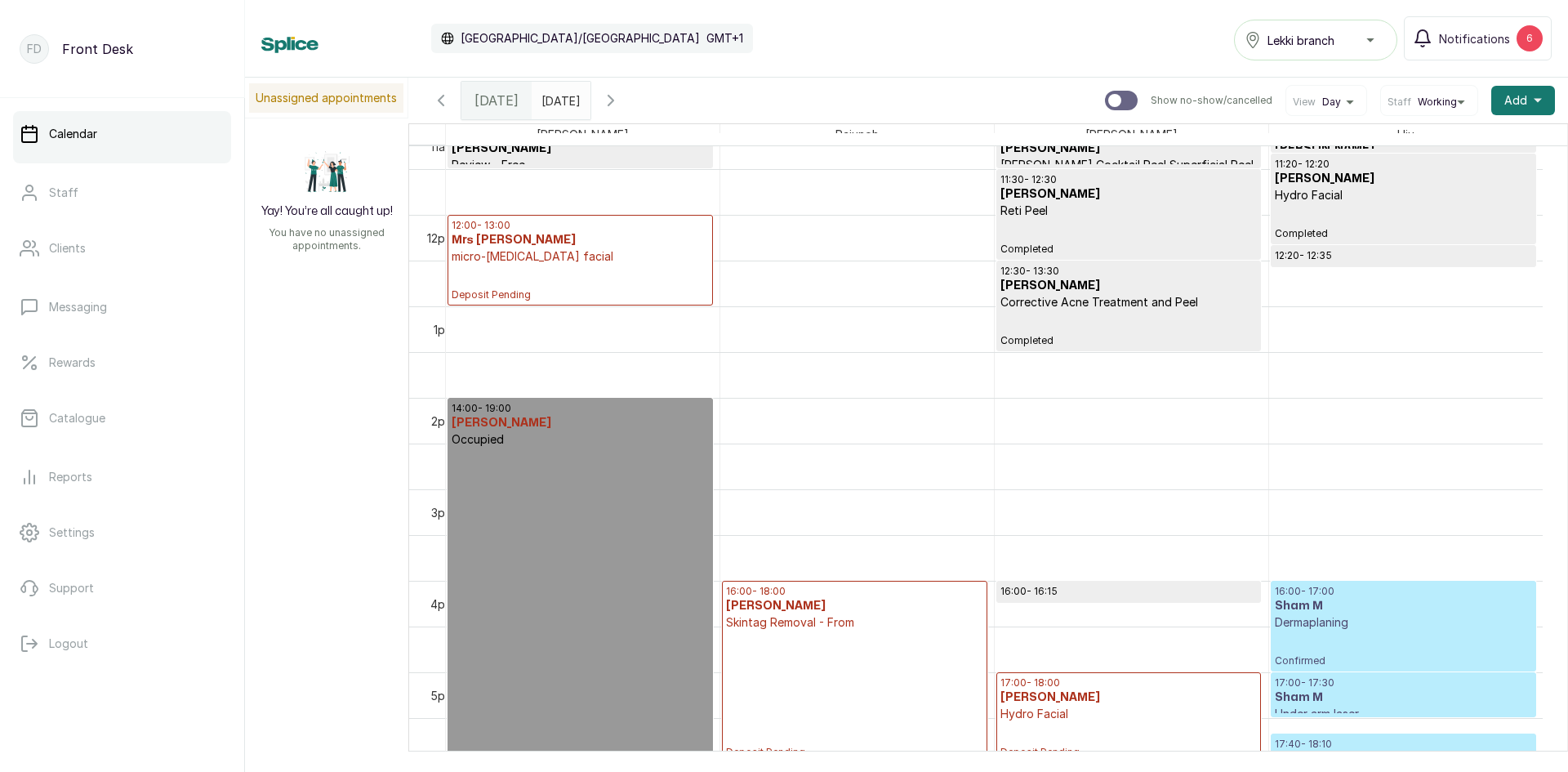
scroll to position [1219, 0]
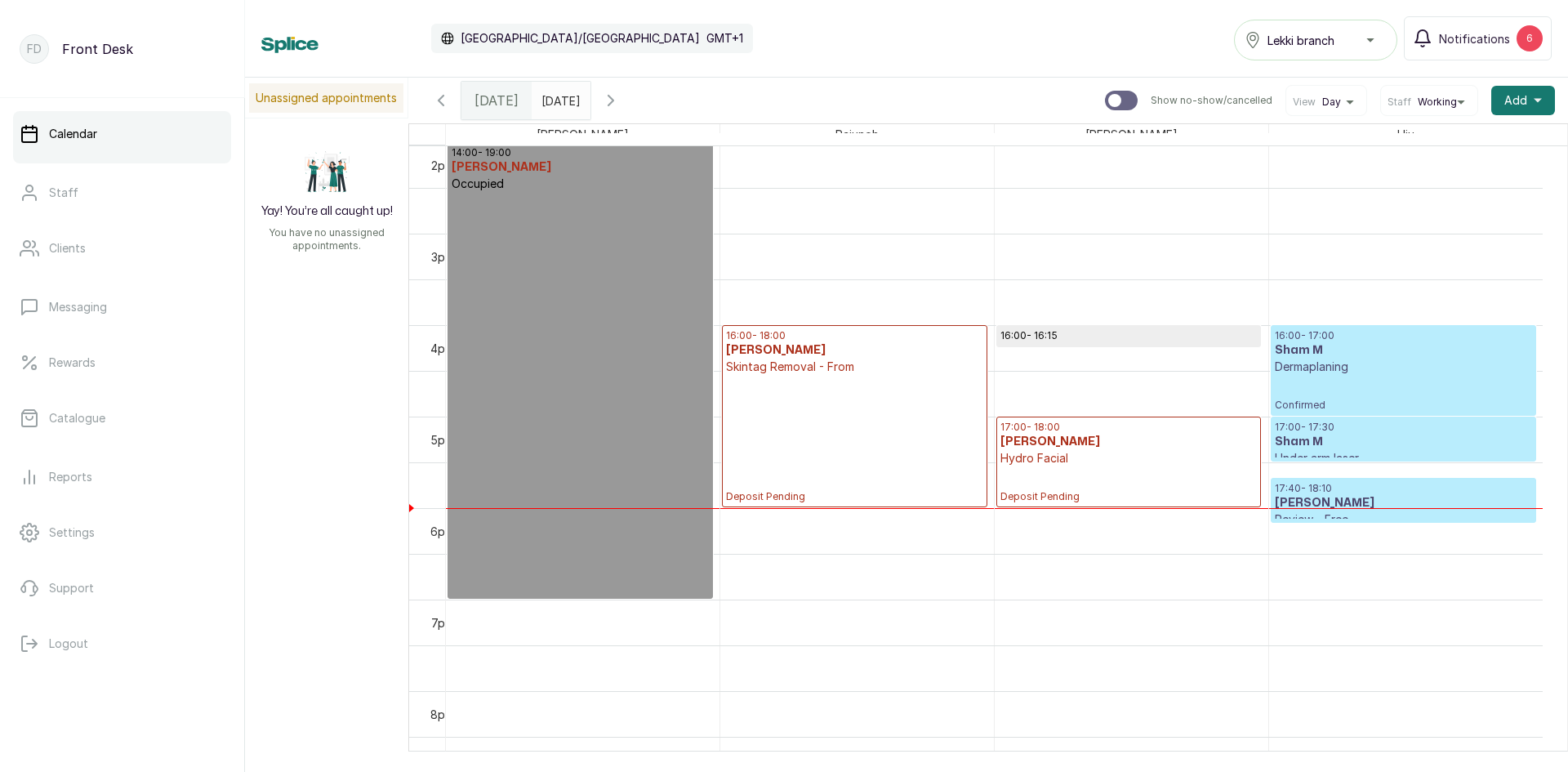
click at [1083, 450] on p "Hydro Facial" at bounding box center [1129, 458] width 257 height 16
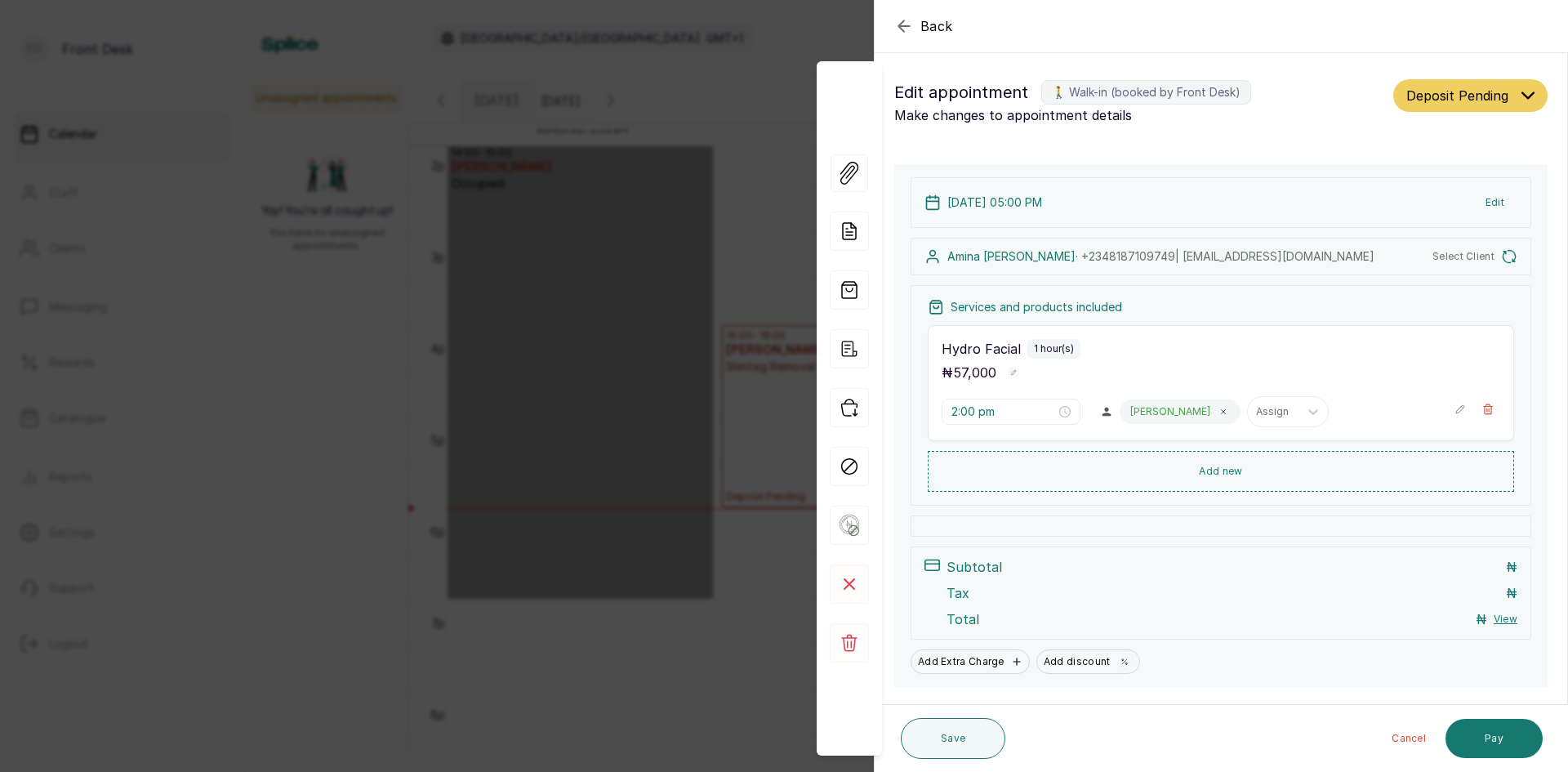
type input "5:00 pm"
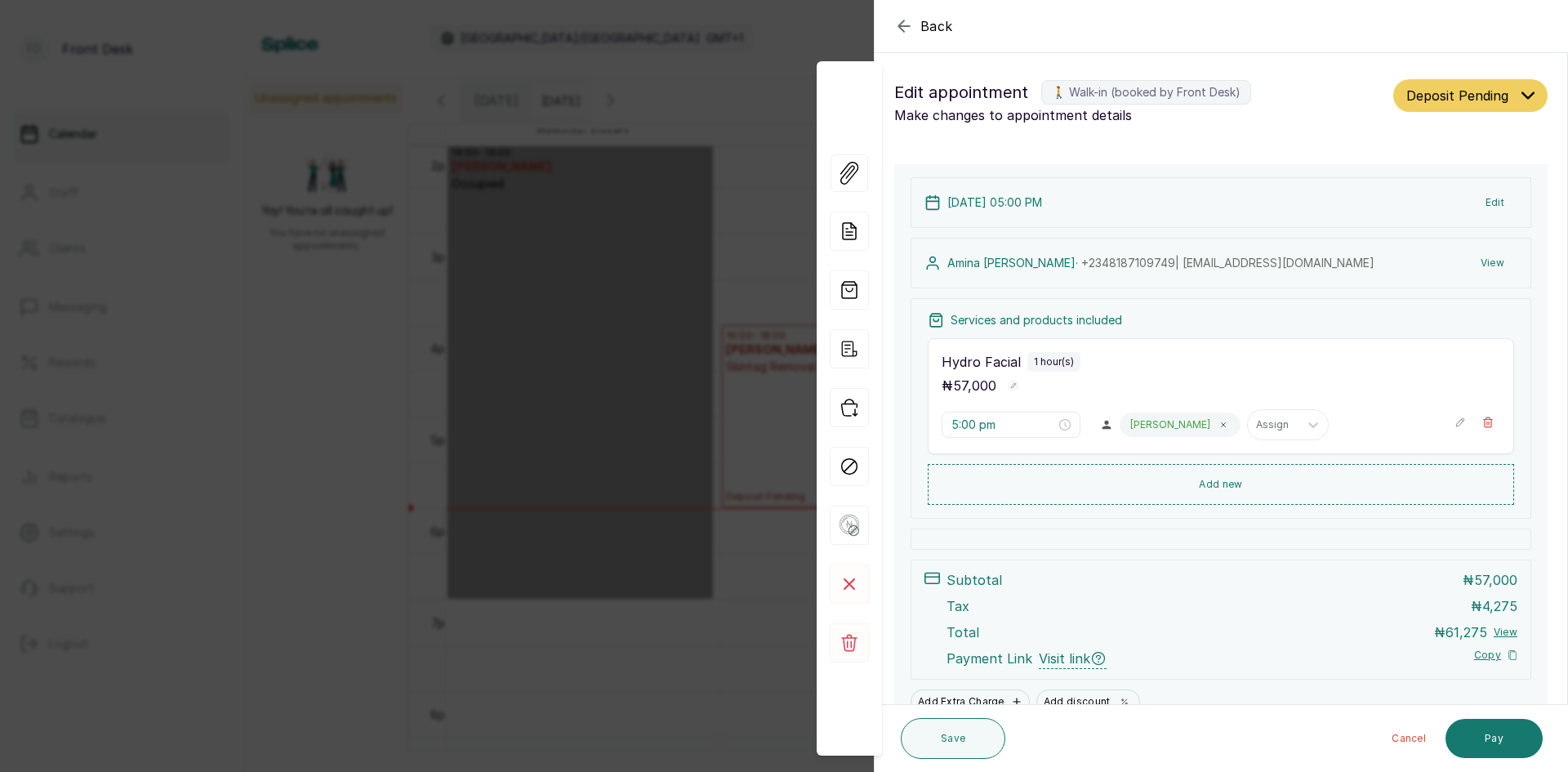
click at [264, 270] on div "Back Appointment Details Edit appointment 🚶 Walk-in (booked by Front Desk) Make…" at bounding box center [784, 386] width 1568 height 772
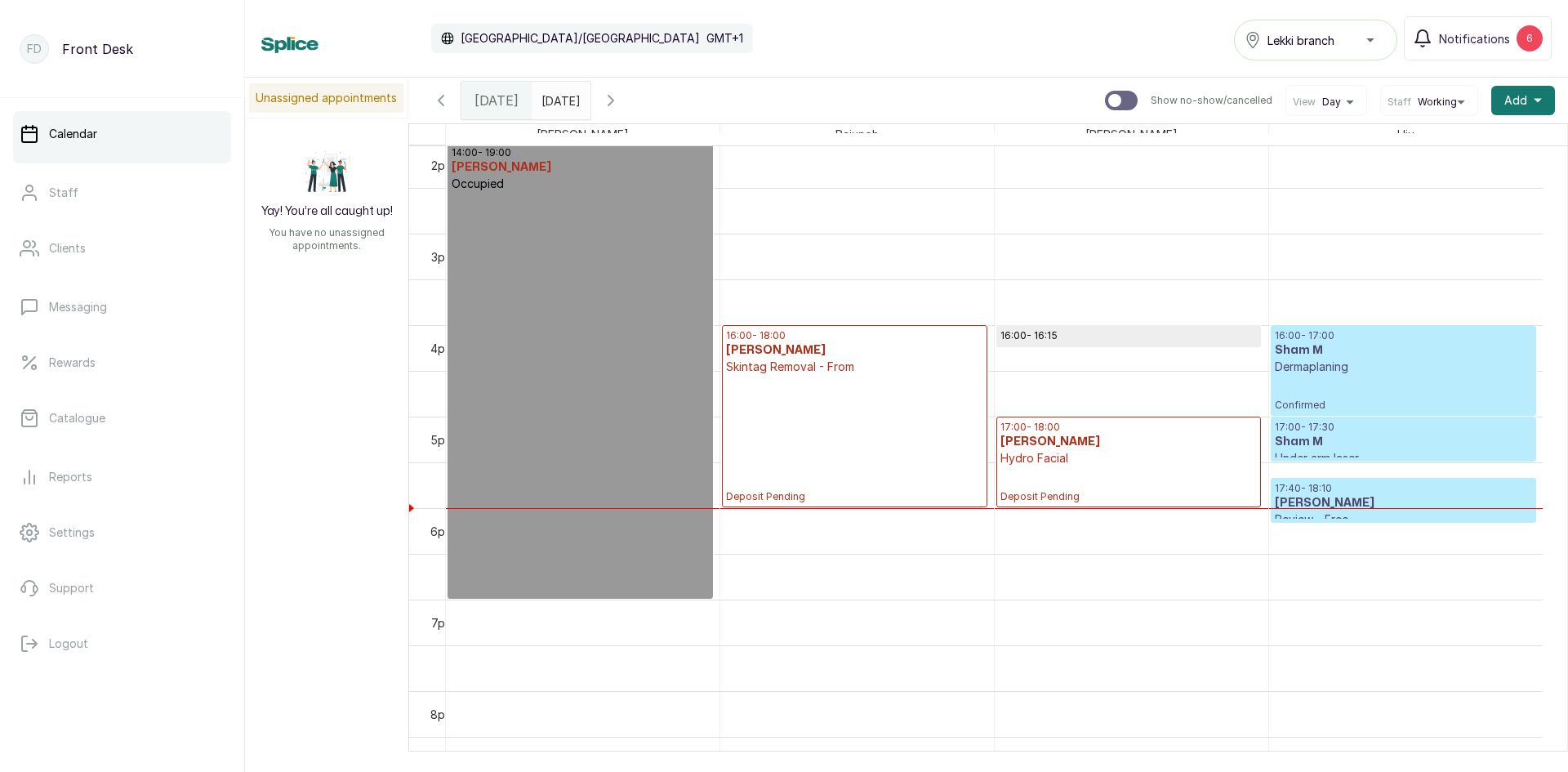
click at [803, 418] on p "Deposit Pending" at bounding box center [854, 438] width 257 height 128
click at [812, 427] on p "Deposit Pending" at bounding box center [854, 438] width 257 height 128
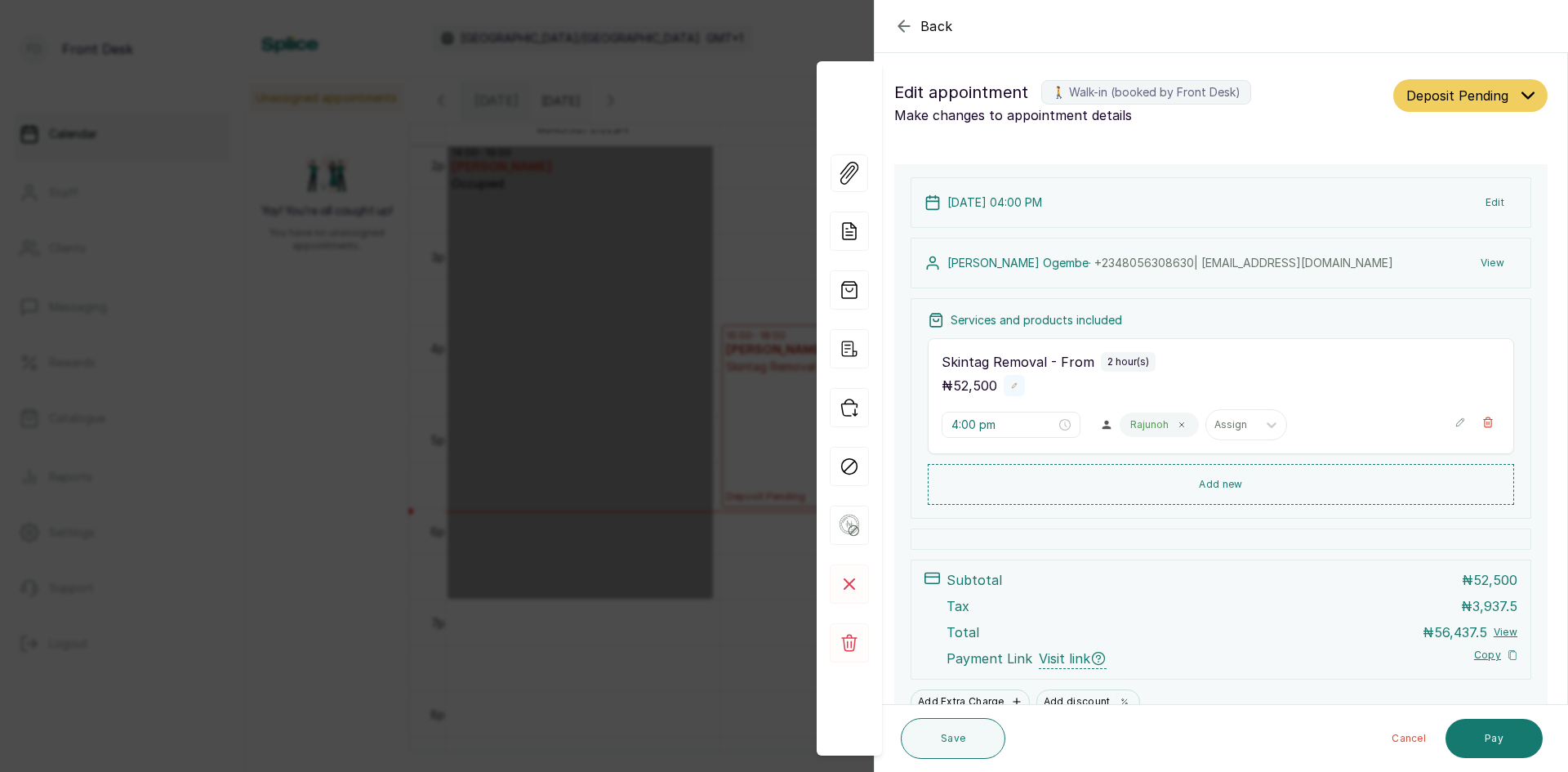
click at [1010, 388] on rect "button" at bounding box center [1014, 386] width 12 height 12
type input "5"
type input "120,000"
click at [1034, 383] on rect "button" at bounding box center [1037, 388] width 14 height 14
click at [1207, 481] on button "Add new" at bounding box center [1221, 484] width 587 height 39
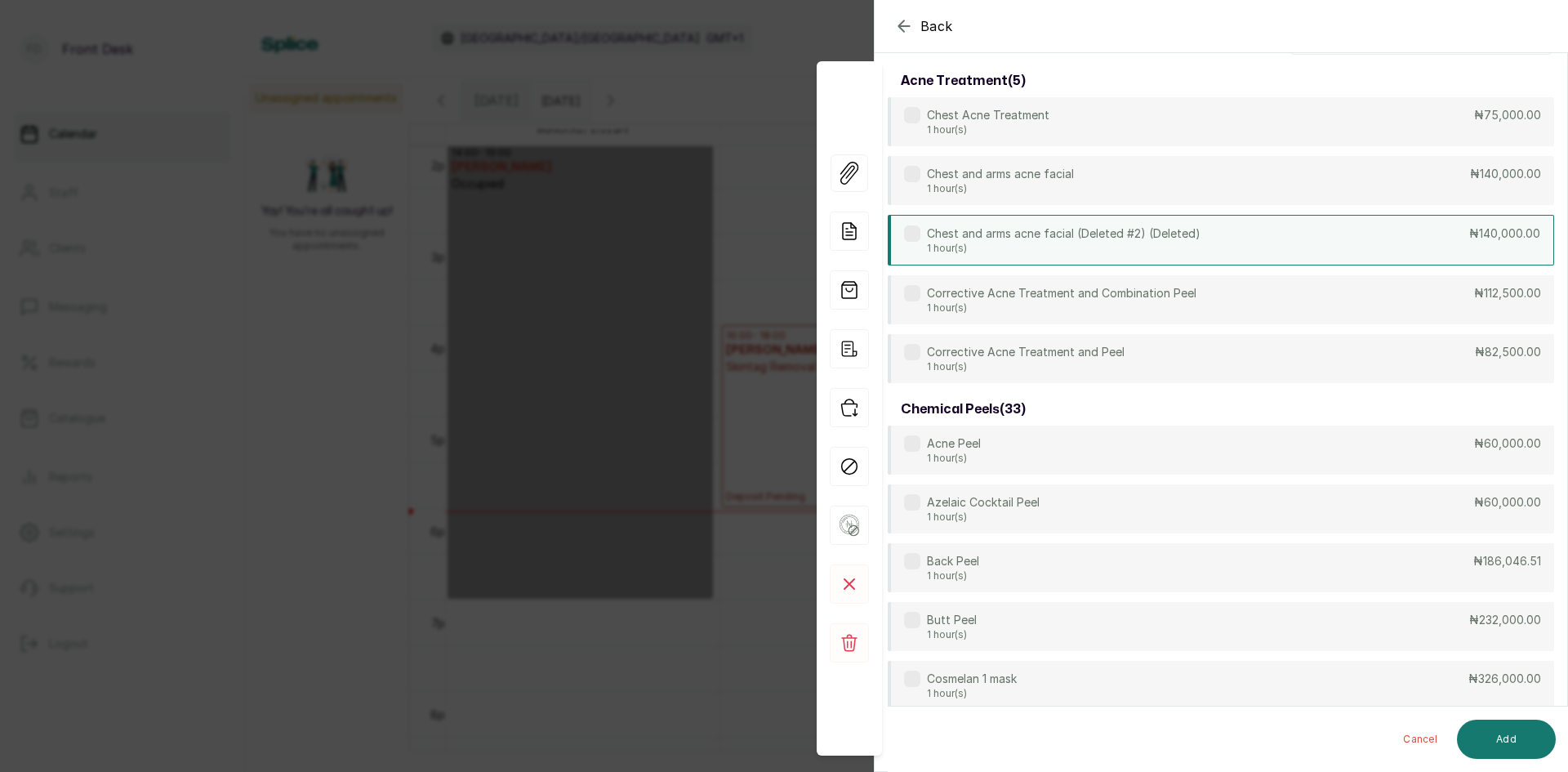
scroll to position [0, 0]
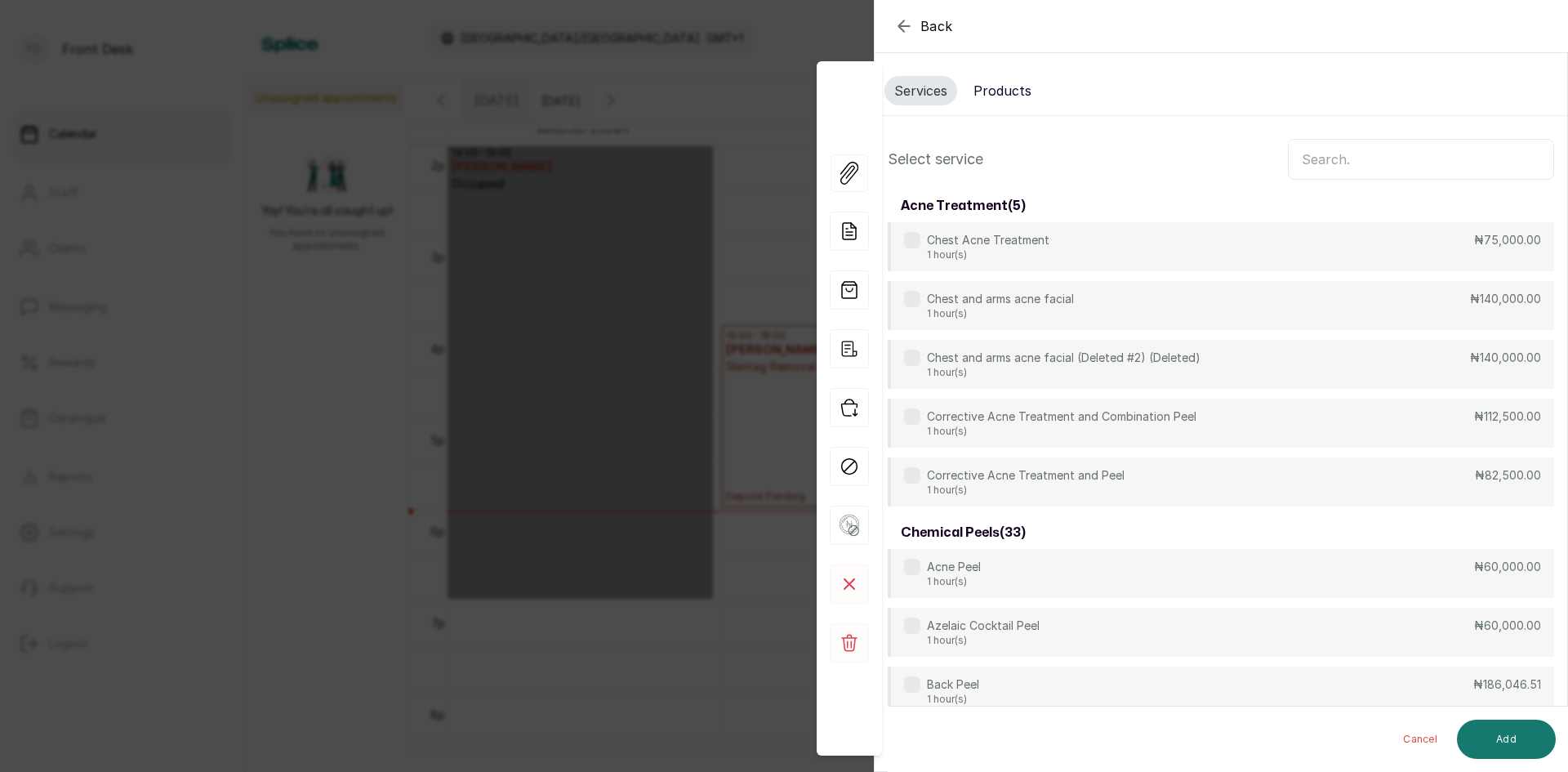
click at [1300, 160] on input "text" at bounding box center [1421, 159] width 267 height 41
click at [993, 82] on button "Products" at bounding box center [1002, 90] width 78 height 30
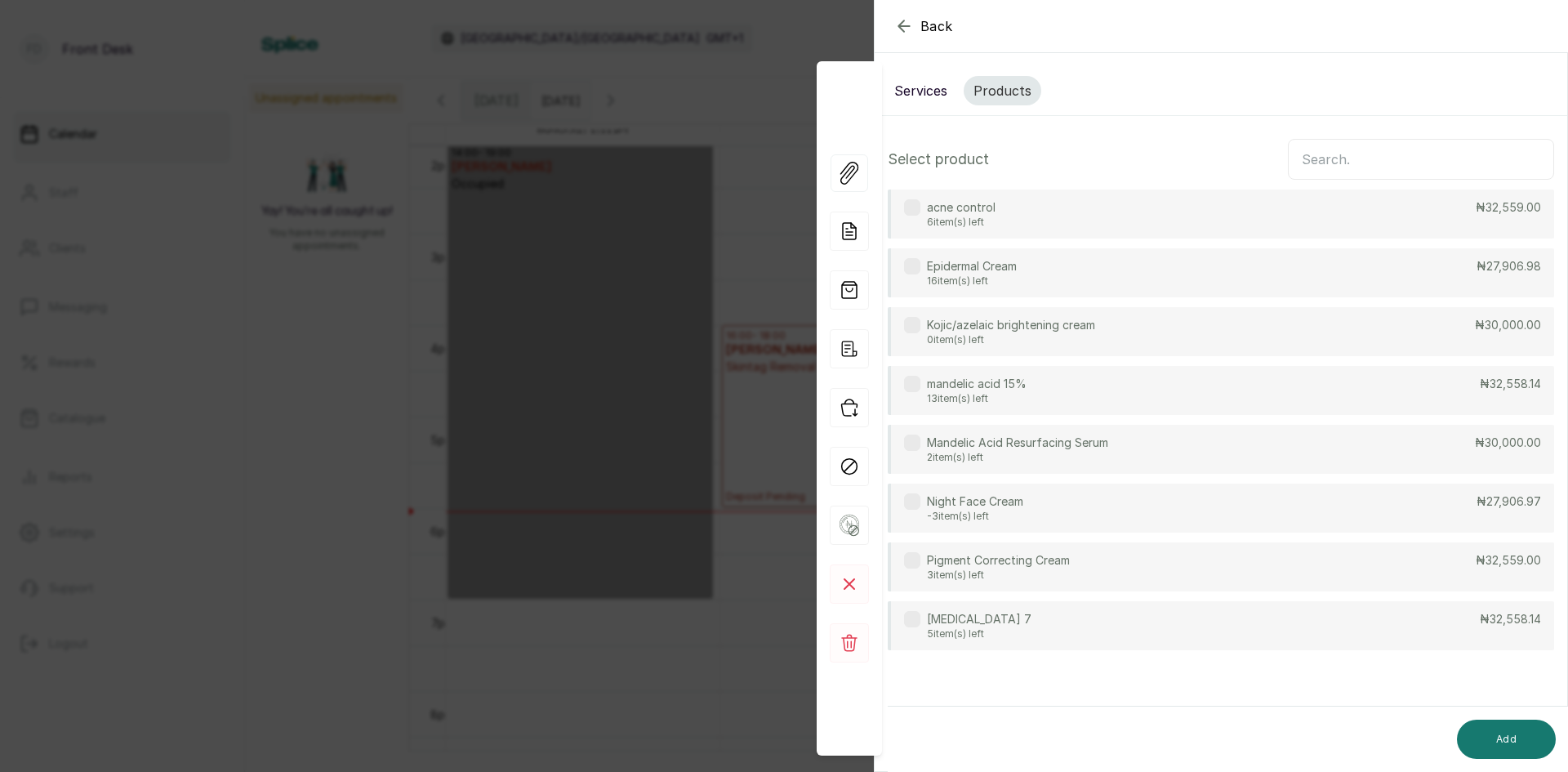
click at [1006, 623] on div "[MEDICAL_DATA] 7 5 item(s) left ₦32,558.14" at bounding box center [1221, 625] width 666 height 49
click at [1479, 745] on button "Add" at bounding box center [1506, 739] width 98 height 39
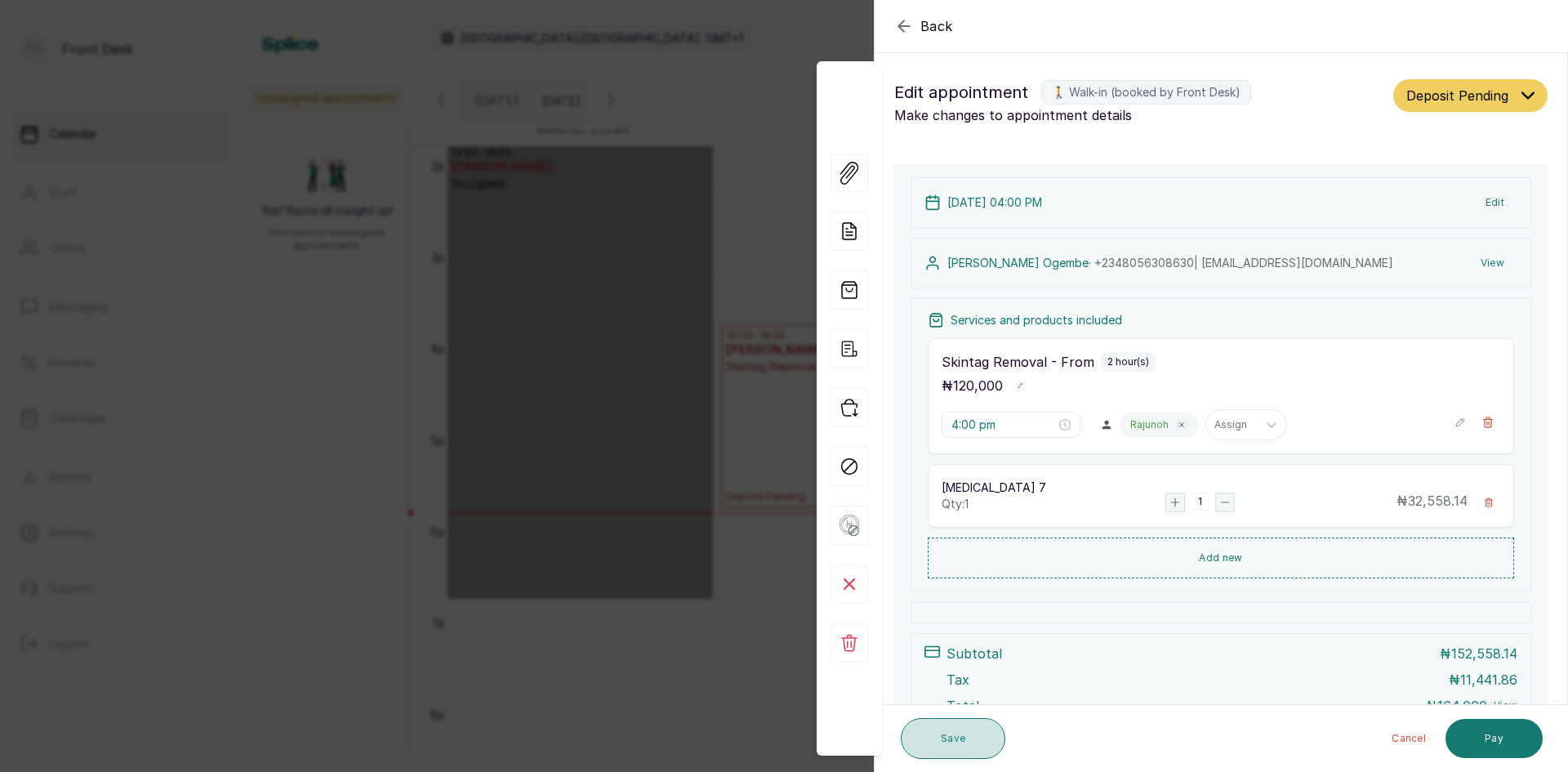
click at [953, 742] on button "Save" at bounding box center [953, 739] width 105 height 41
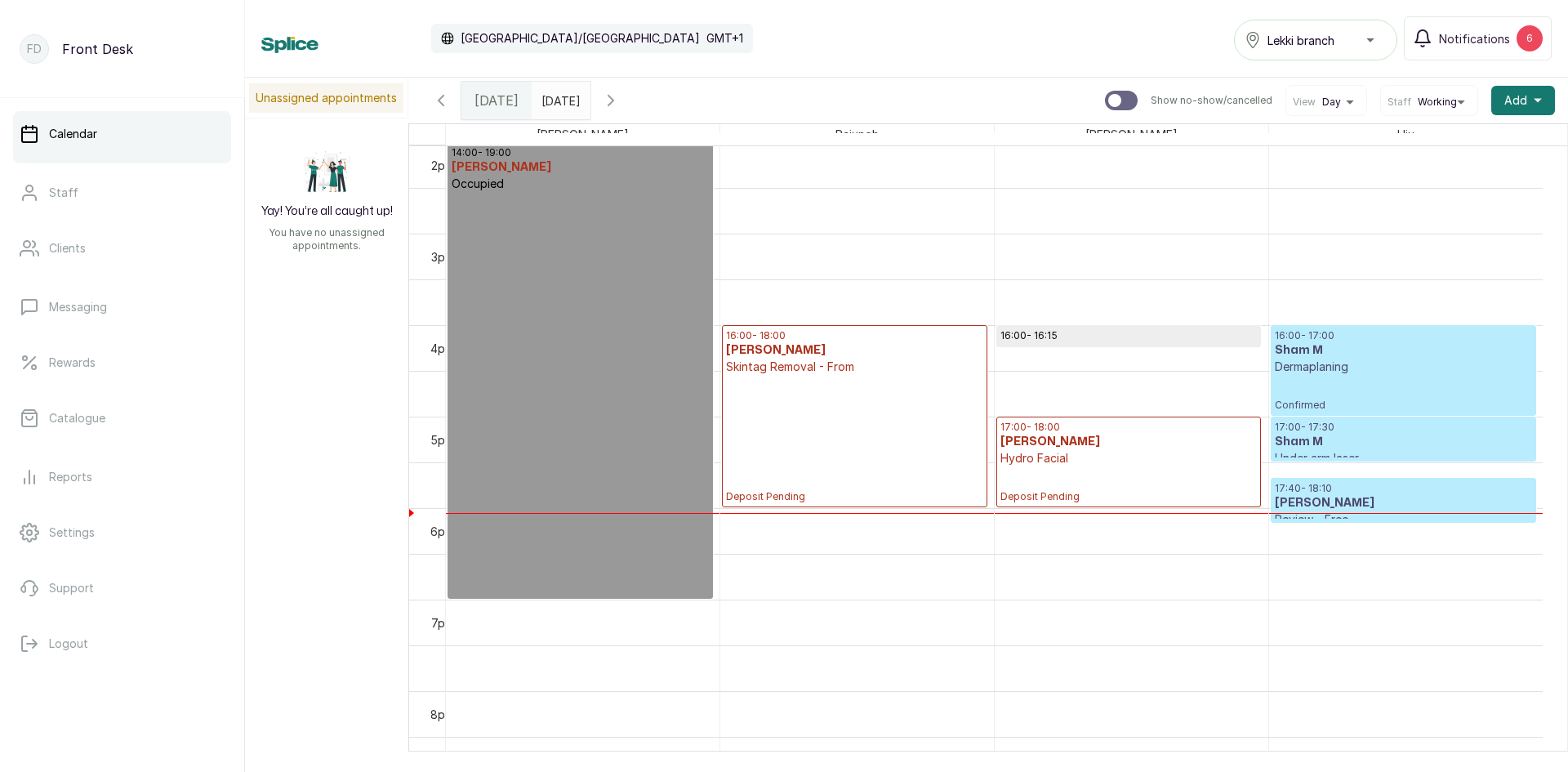
click at [932, 421] on p "Deposit Pending" at bounding box center [854, 438] width 257 height 128
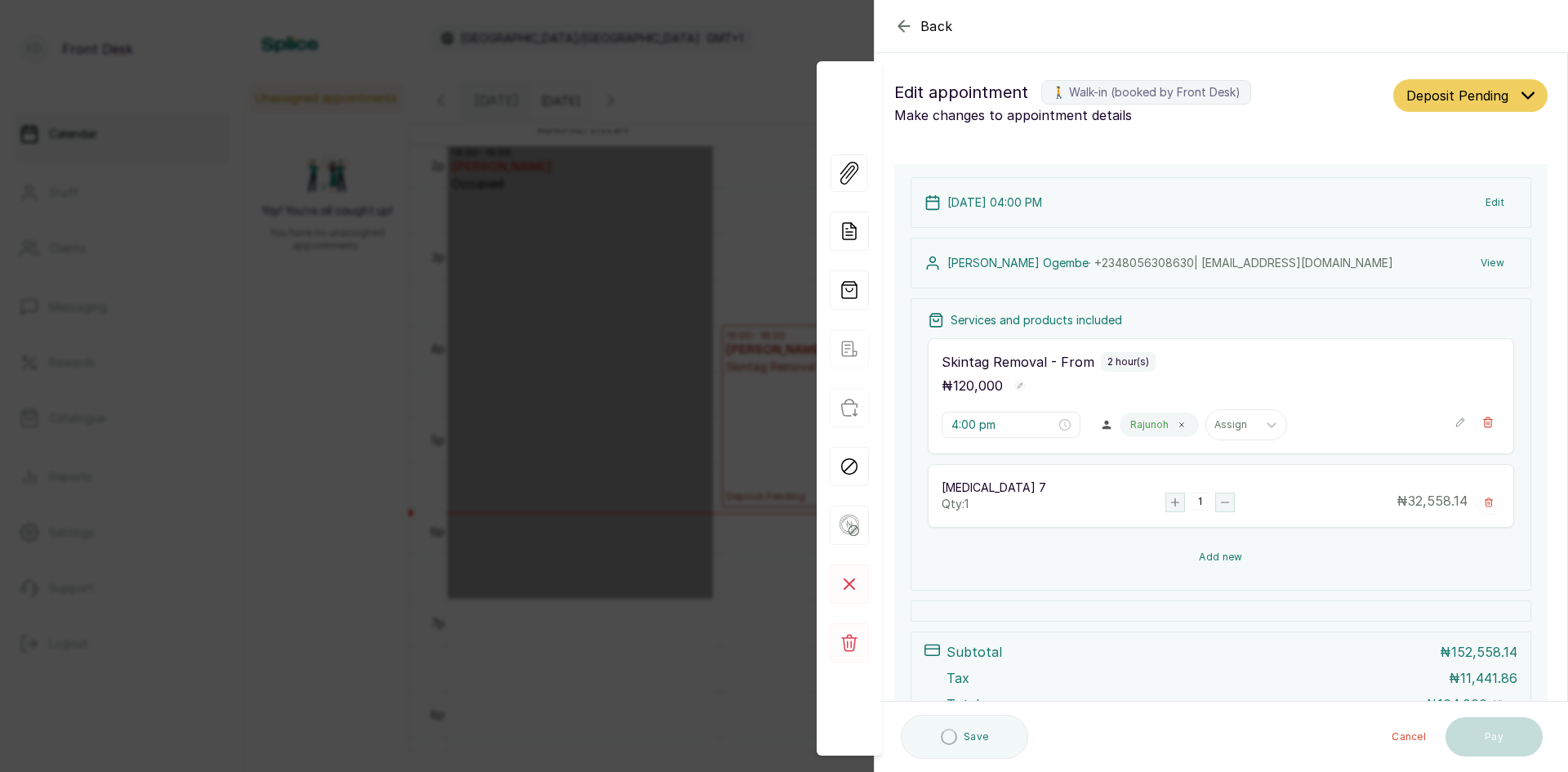
scroll to position [152, 0]
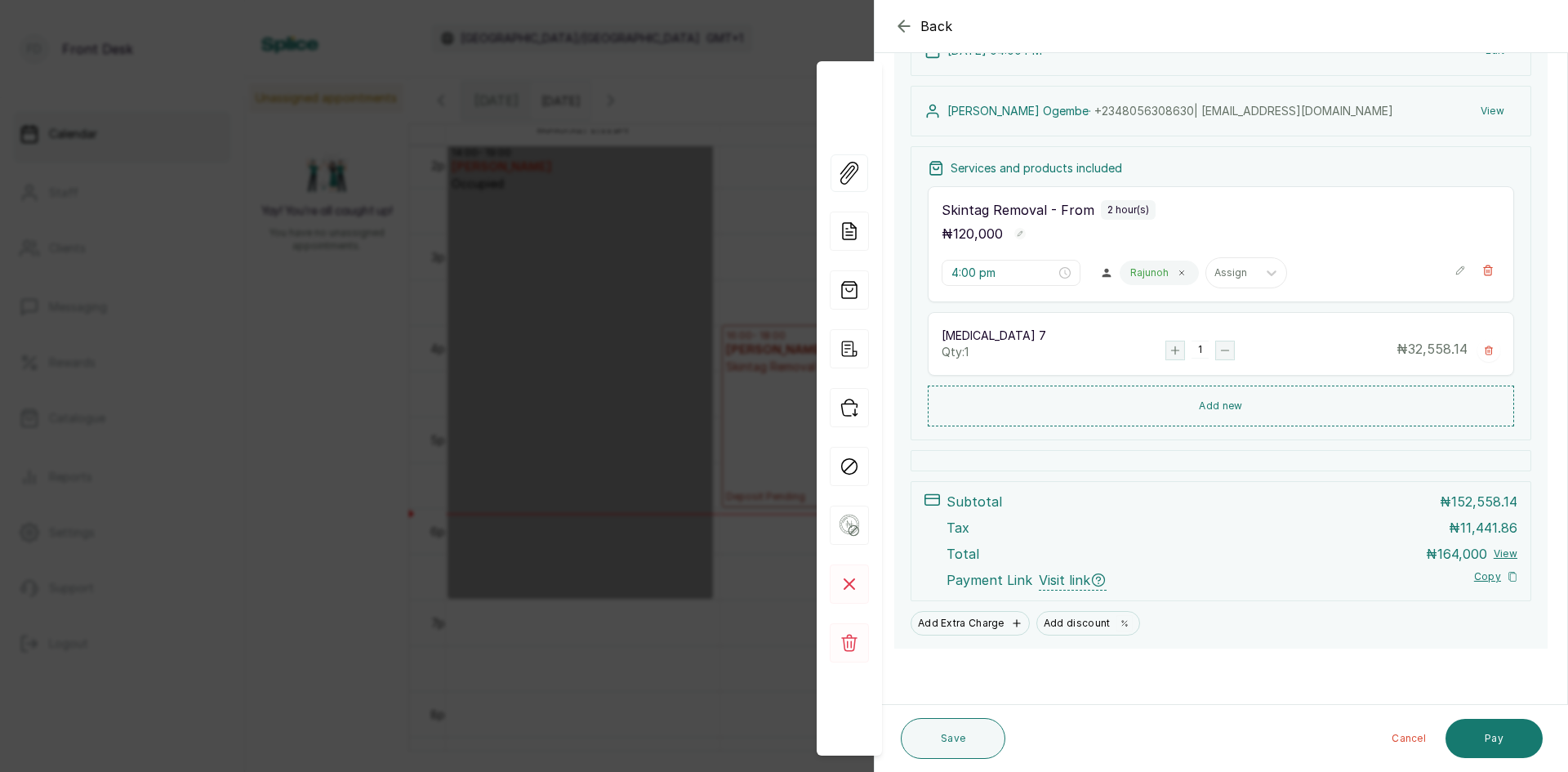
click at [352, 409] on div "Back Appointment Details Edit appointment 🚶 Walk-in (booked by Front Desk) Make…" at bounding box center [784, 386] width 1568 height 772
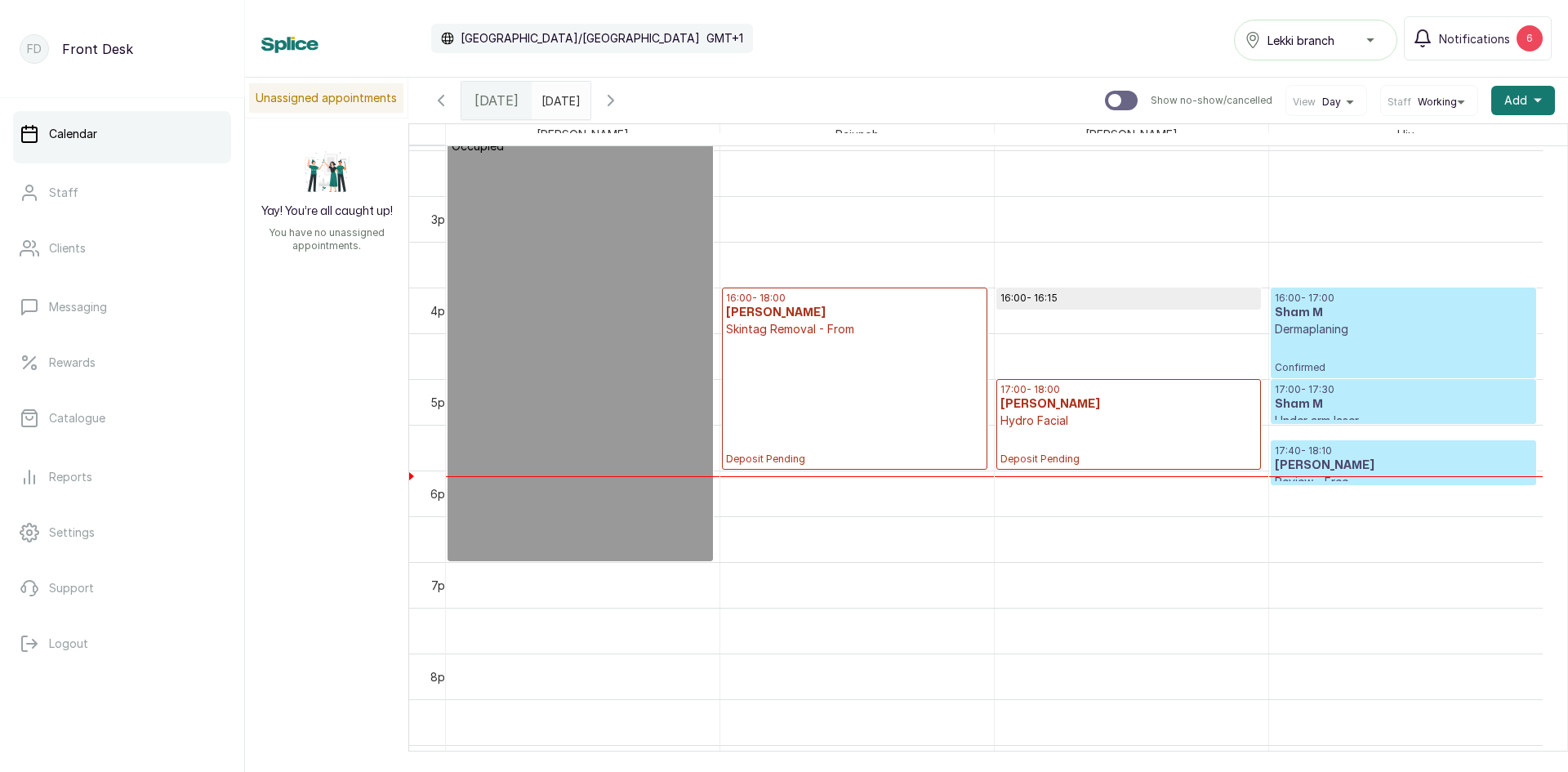
scroll to position [1285, 0]
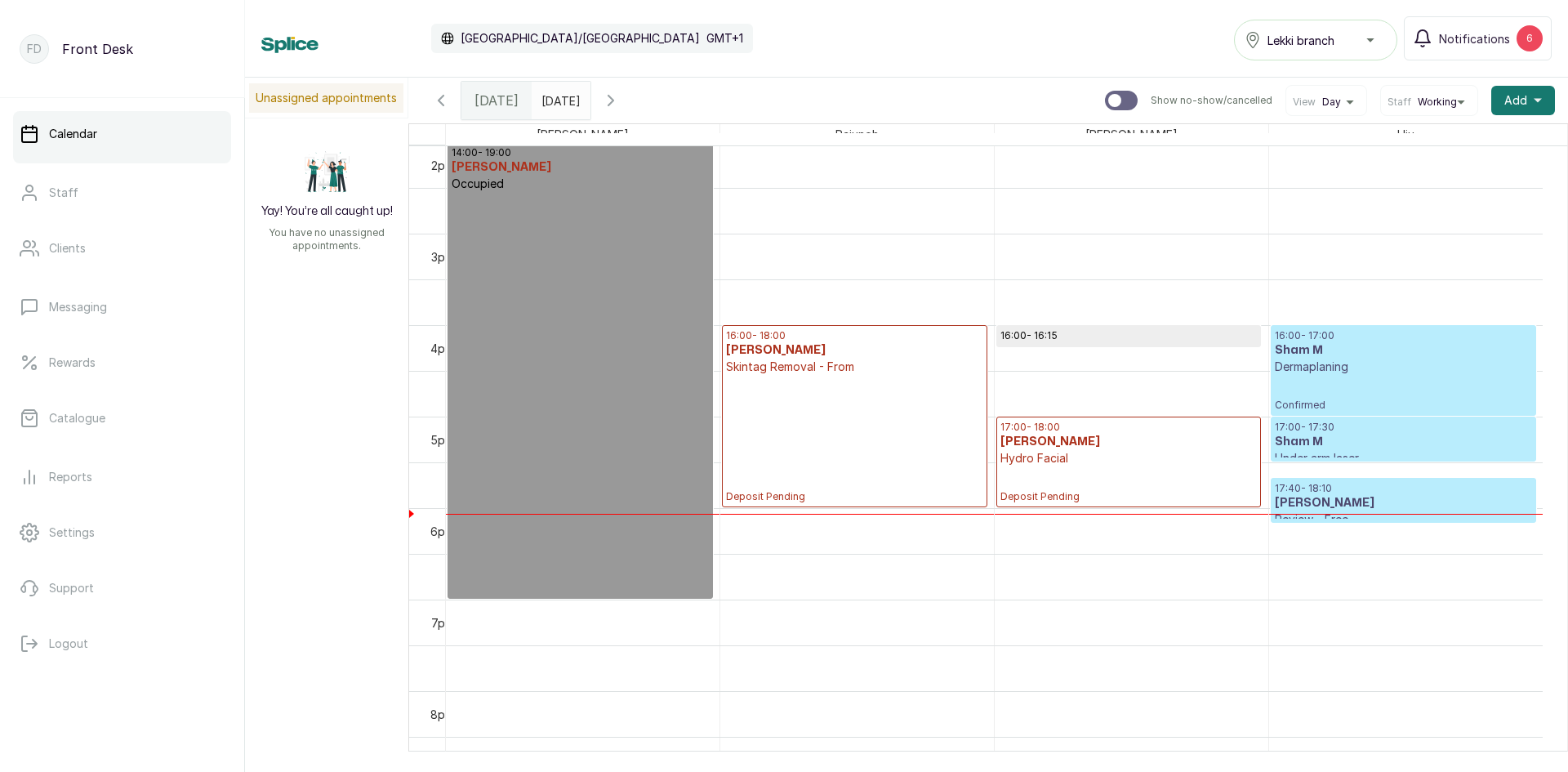
click at [1309, 392] on p "Confirmed" at bounding box center [1403, 393] width 258 height 37
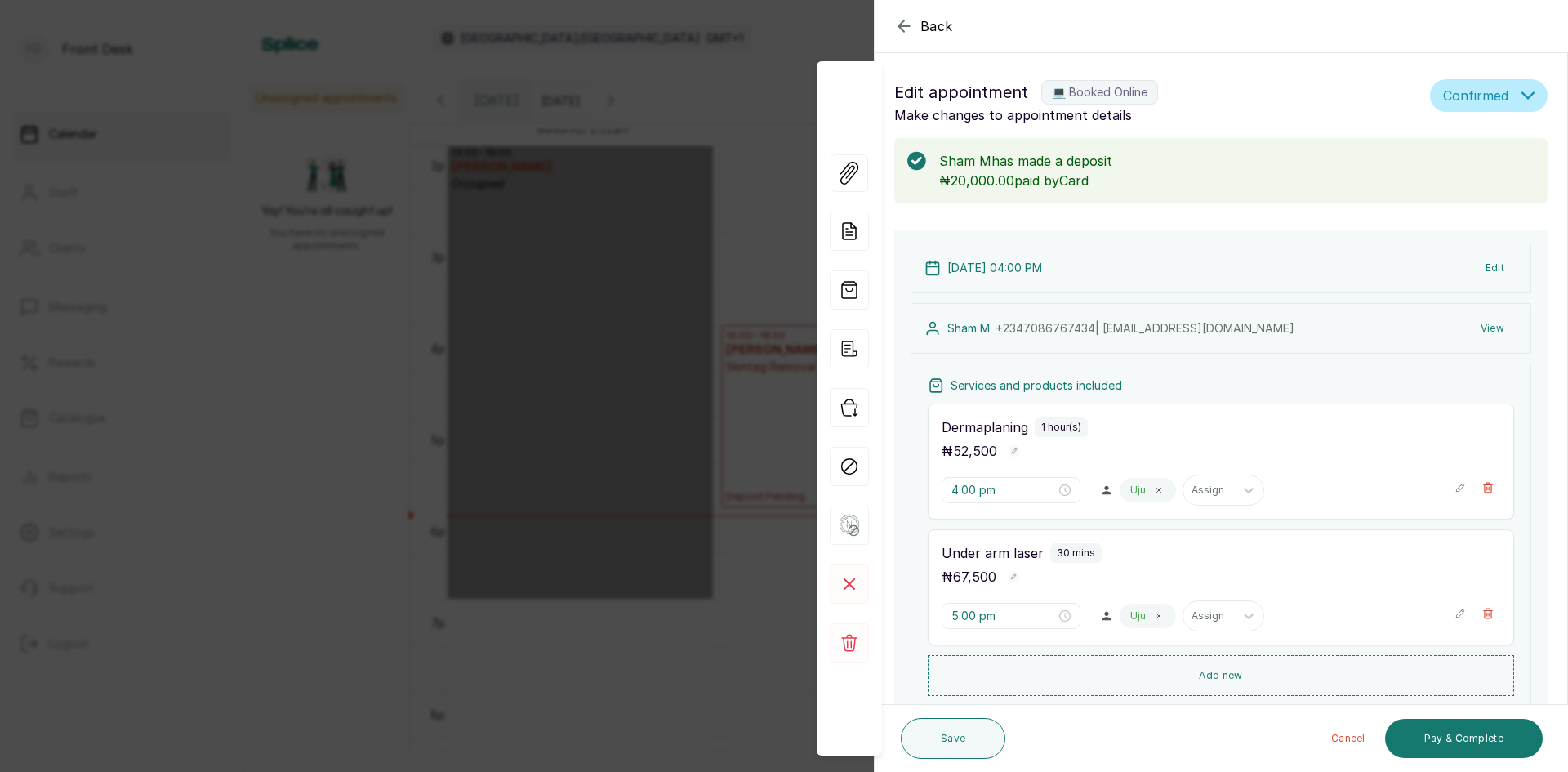
click at [315, 426] on div "Back Appointment Details Edit appointment 💻 Booked Online Make changes to appoi…" at bounding box center [784, 386] width 1568 height 772
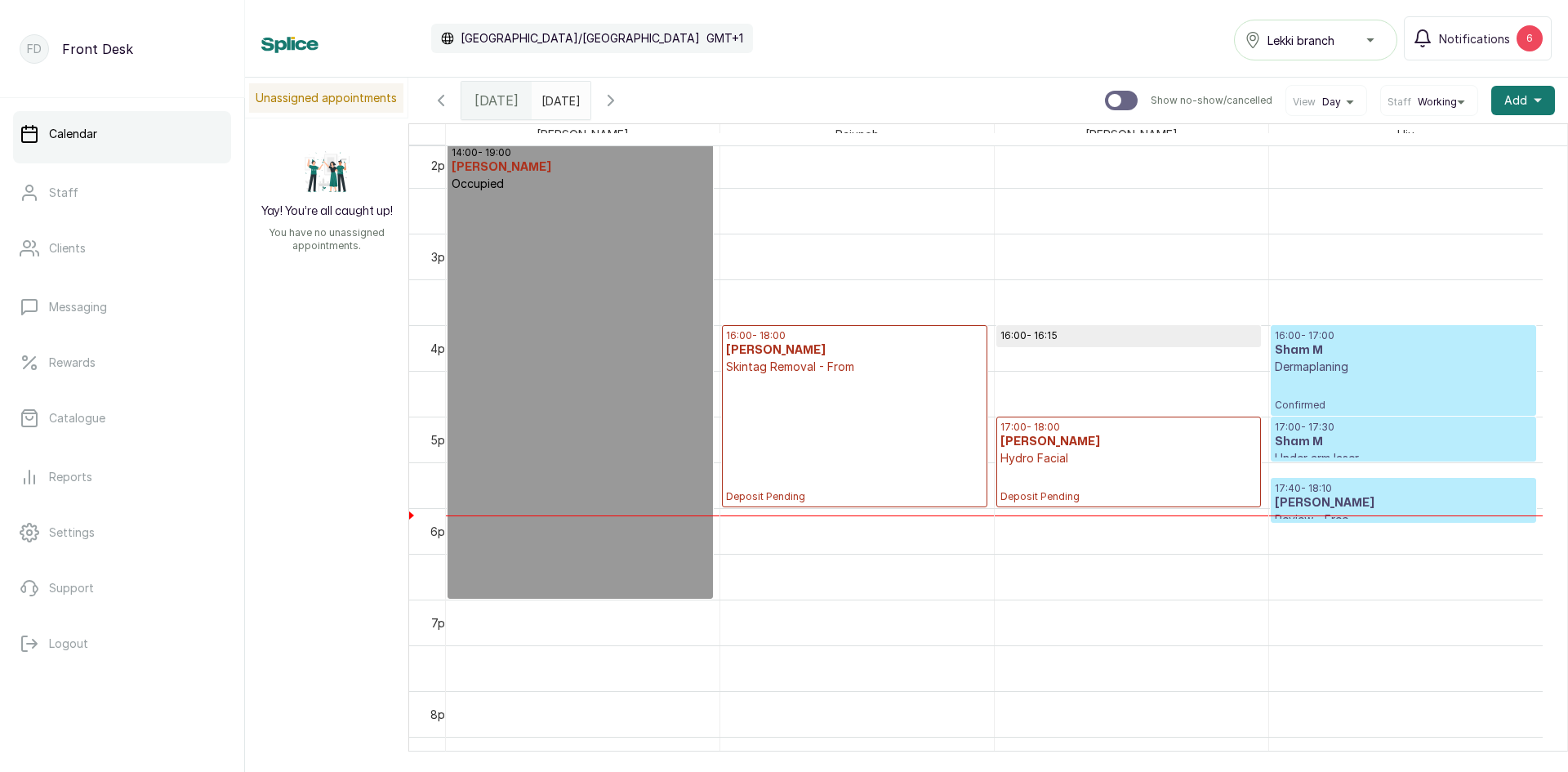
click at [830, 362] on p "Skintag Removal - From" at bounding box center [854, 367] width 257 height 16
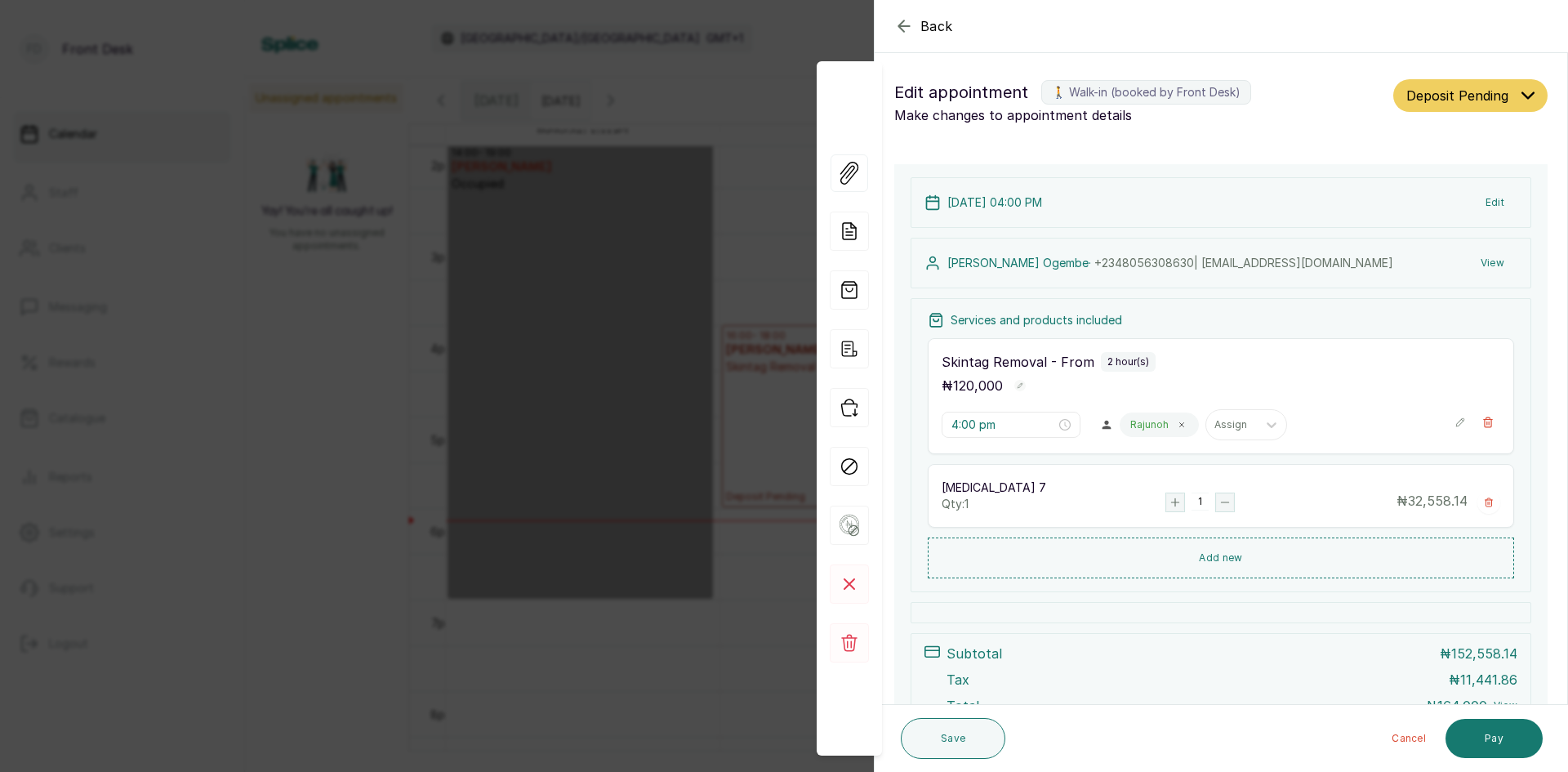
click at [309, 499] on div "Back Appointment Details Edit appointment 🚶 Walk-in (booked by Front Desk) Make…" at bounding box center [784, 386] width 1568 height 772
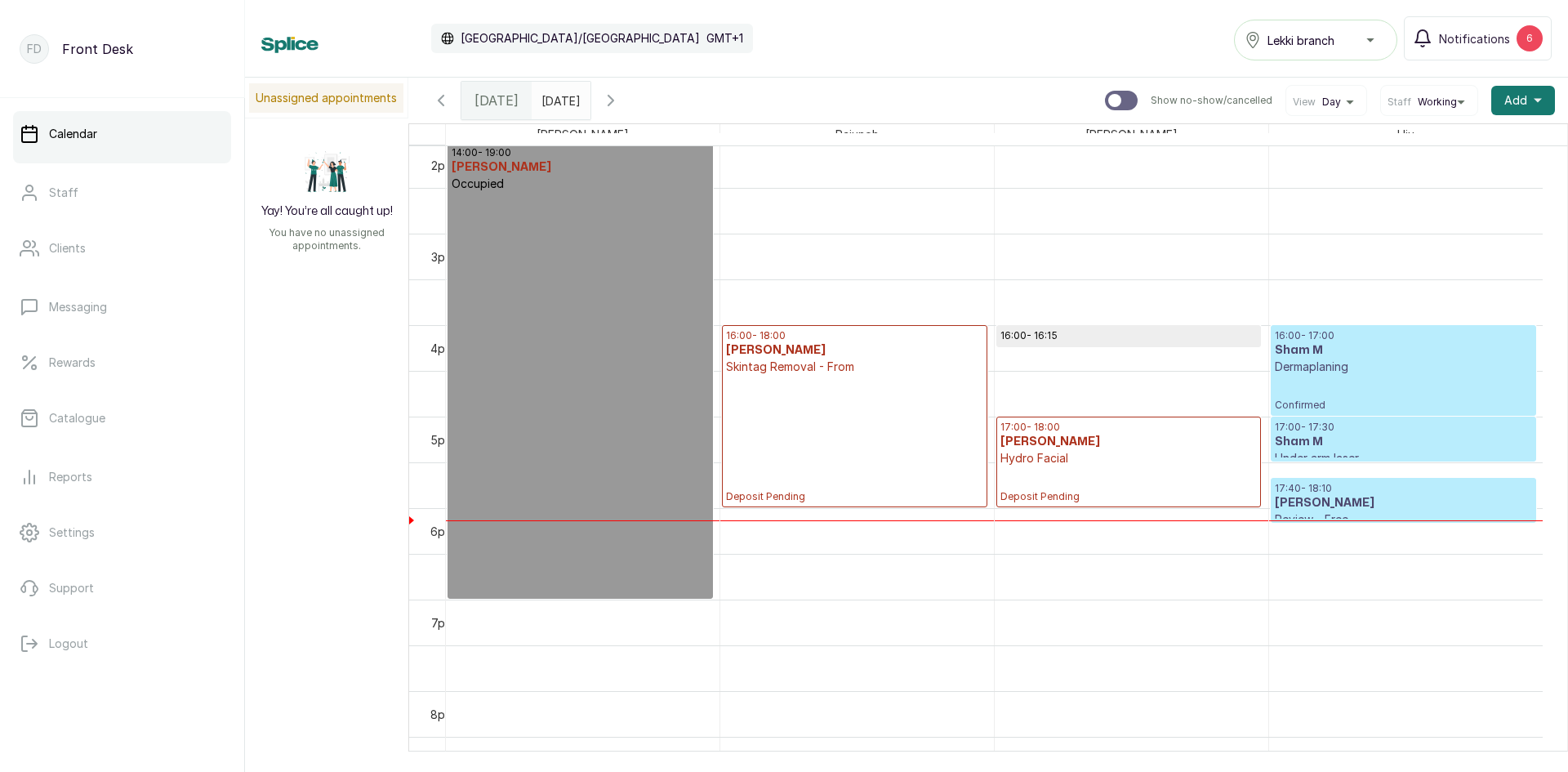
click at [1366, 501] on h3 "[PERSON_NAME]" at bounding box center [1403, 503] width 258 height 16
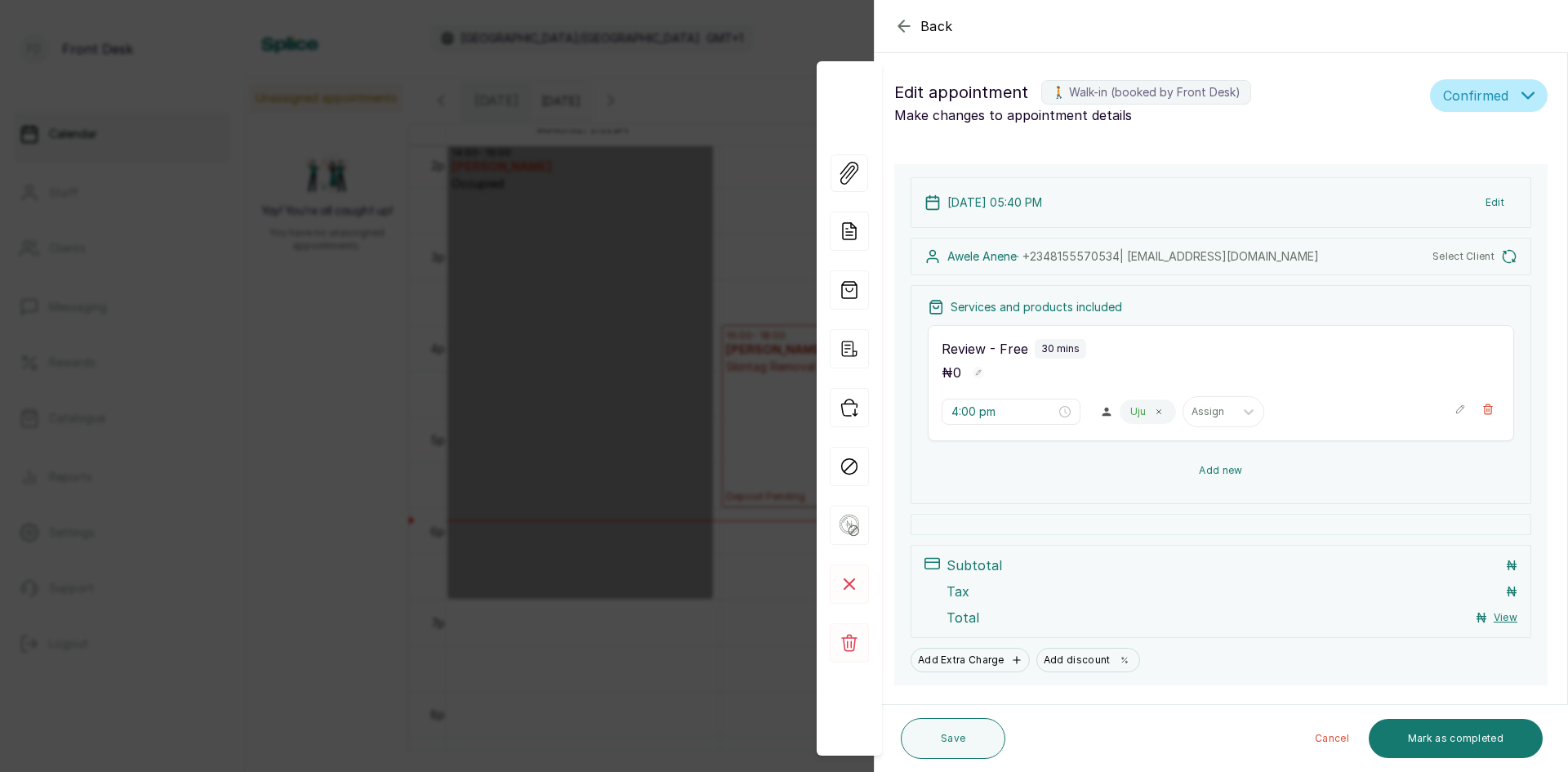
type input "5:40 pm"
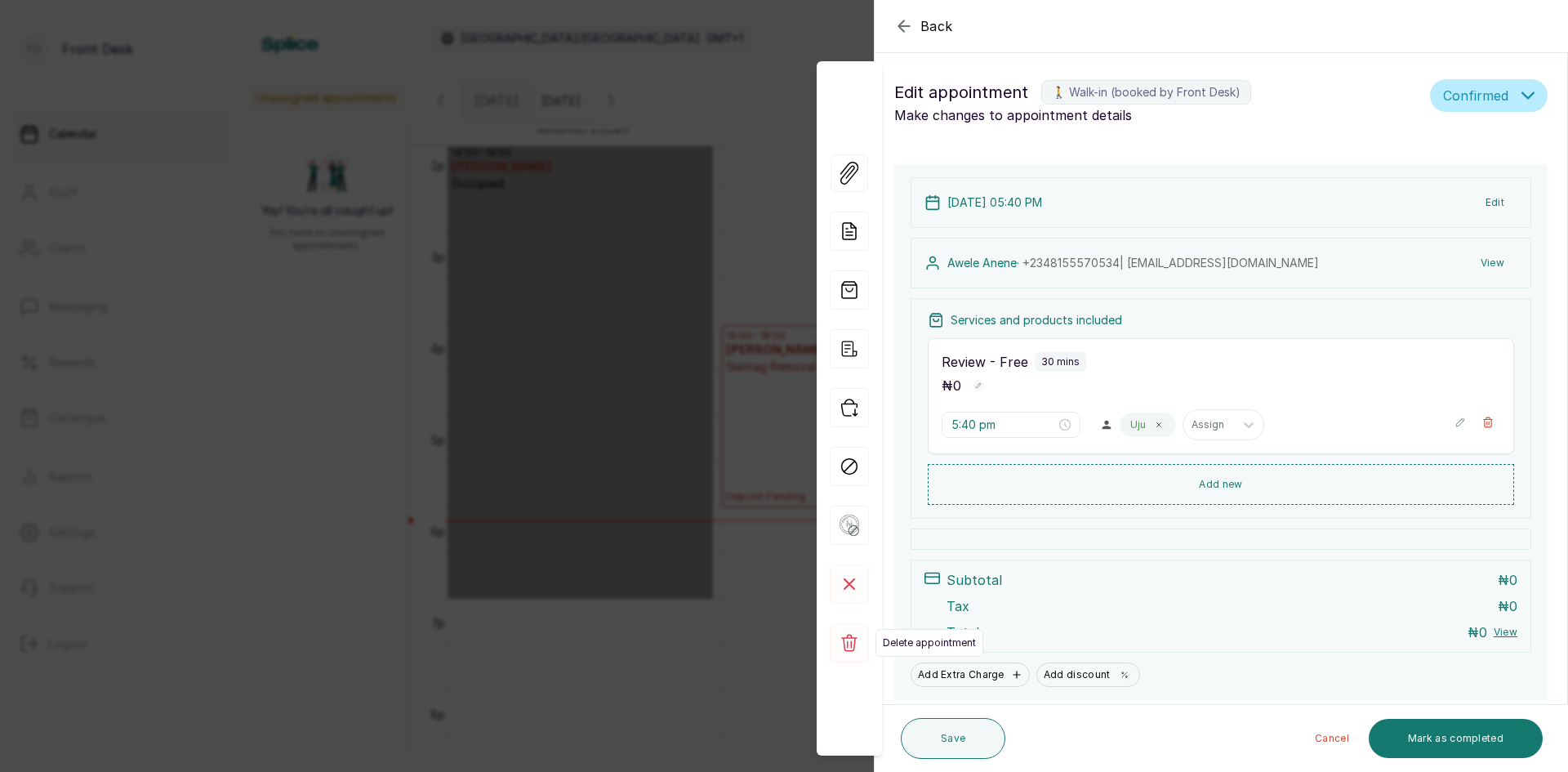
click at [848, 643] on icon at bounding box center [849, 642] width 16 height 17
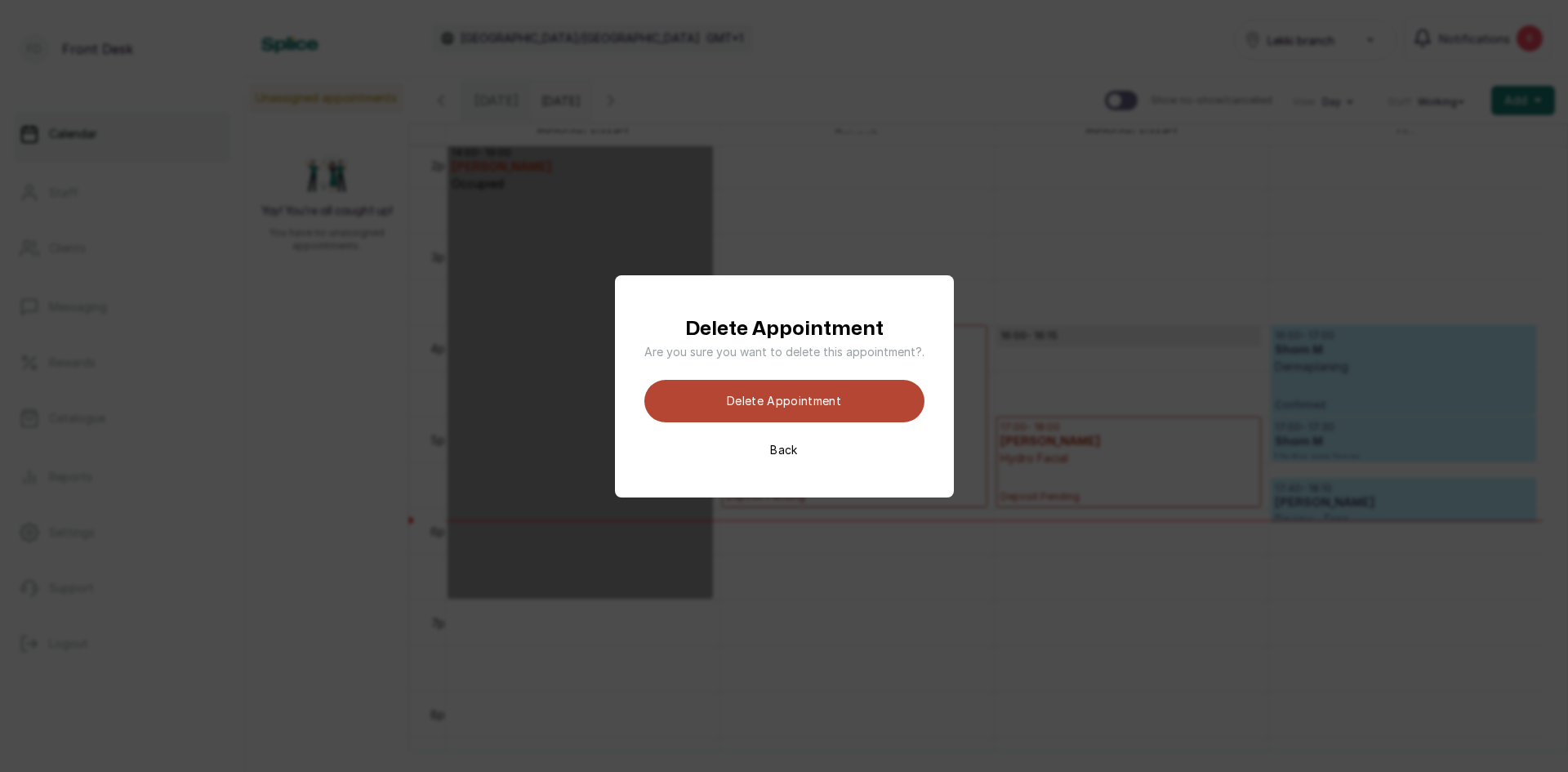
click at [799, 409] on button "Delete appointment" at bounding box center [784, 401] width 280 height 42
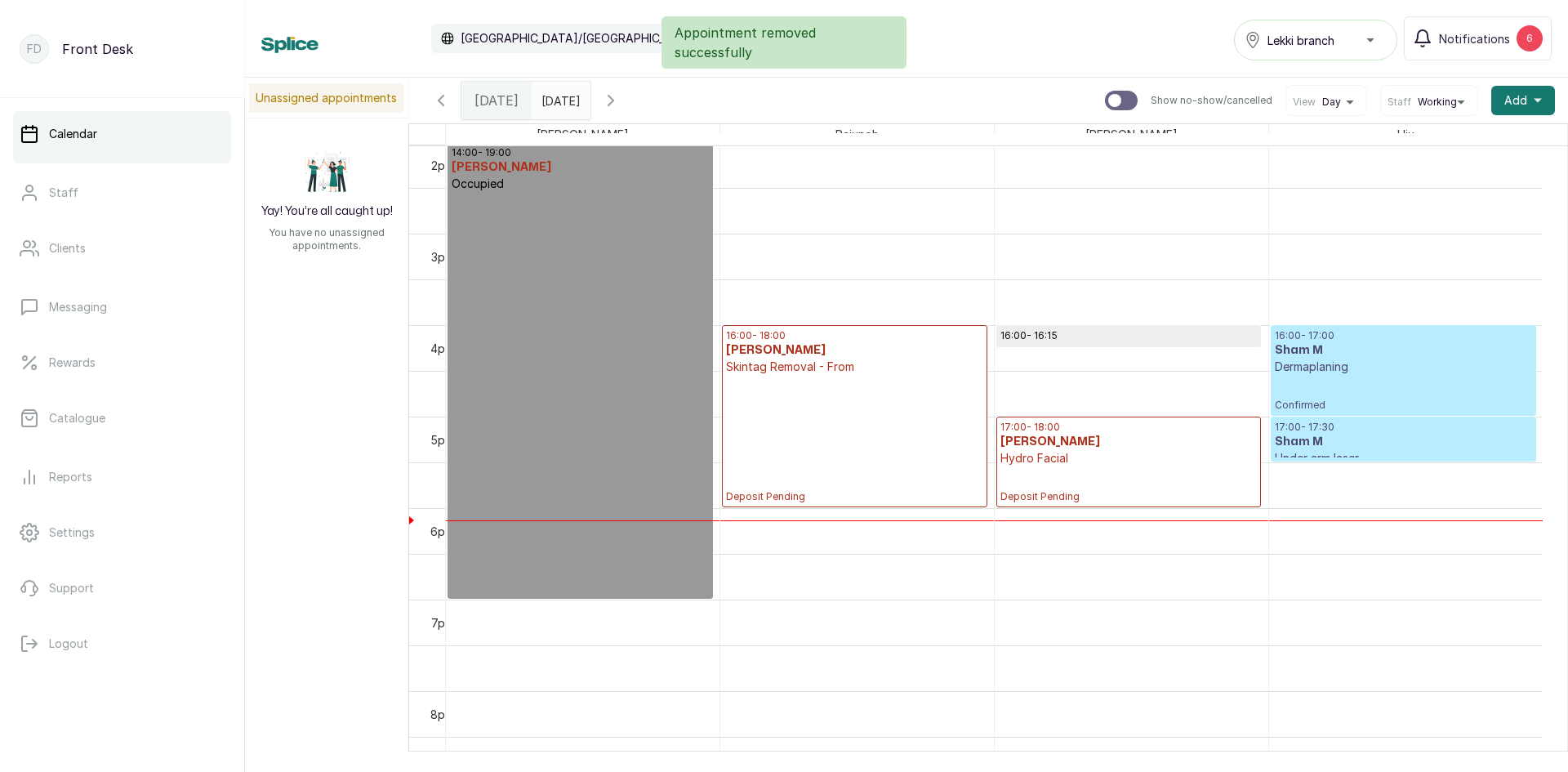
scroll to position [550, 0]
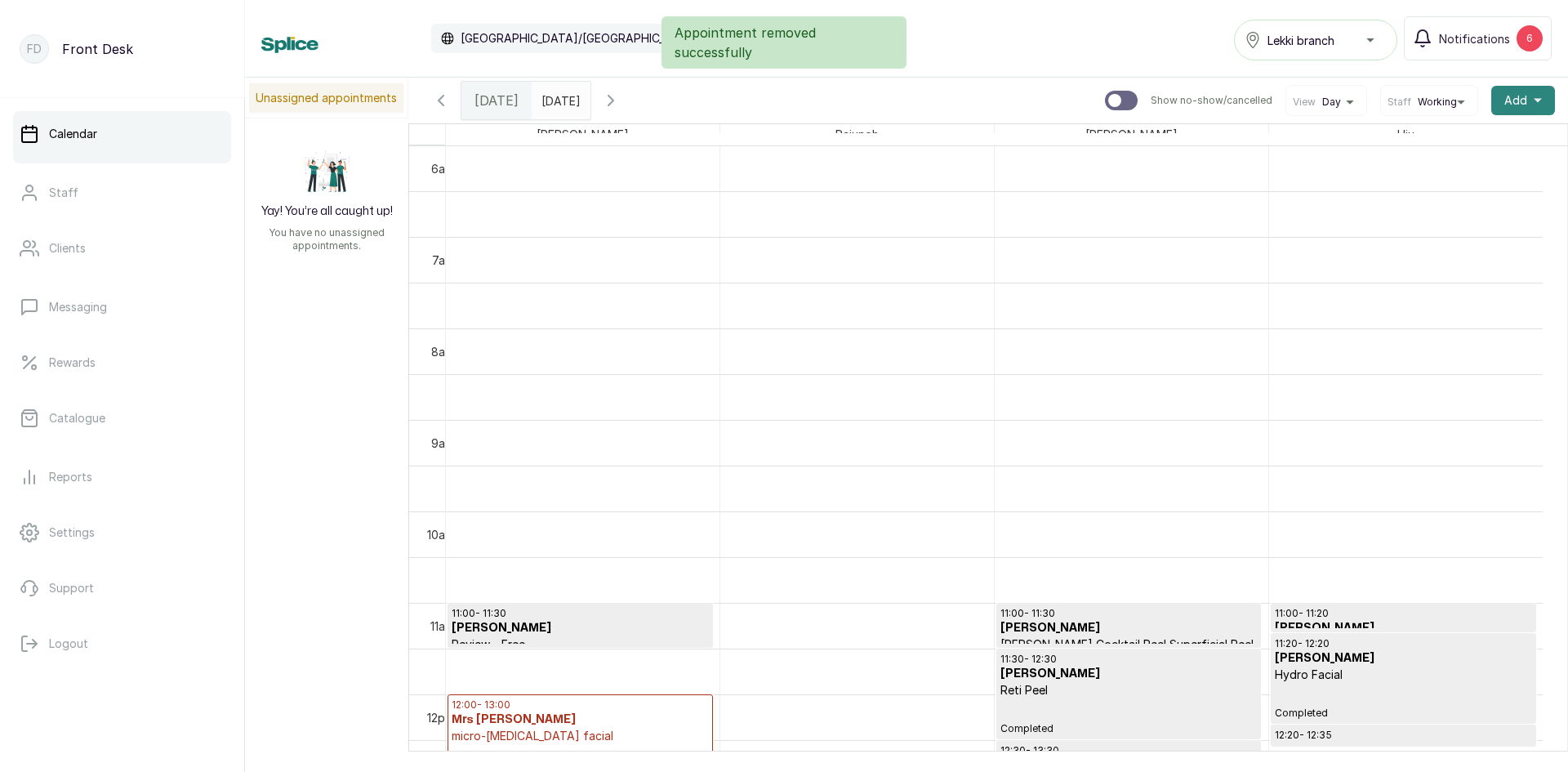
click at [1504, 103] on span "Add" at bounding box center [1516, 100] width 23 height 16
click at [1428, 142] on span "Add Appointment" at bounding box center [1463, 145] width 157 height 20
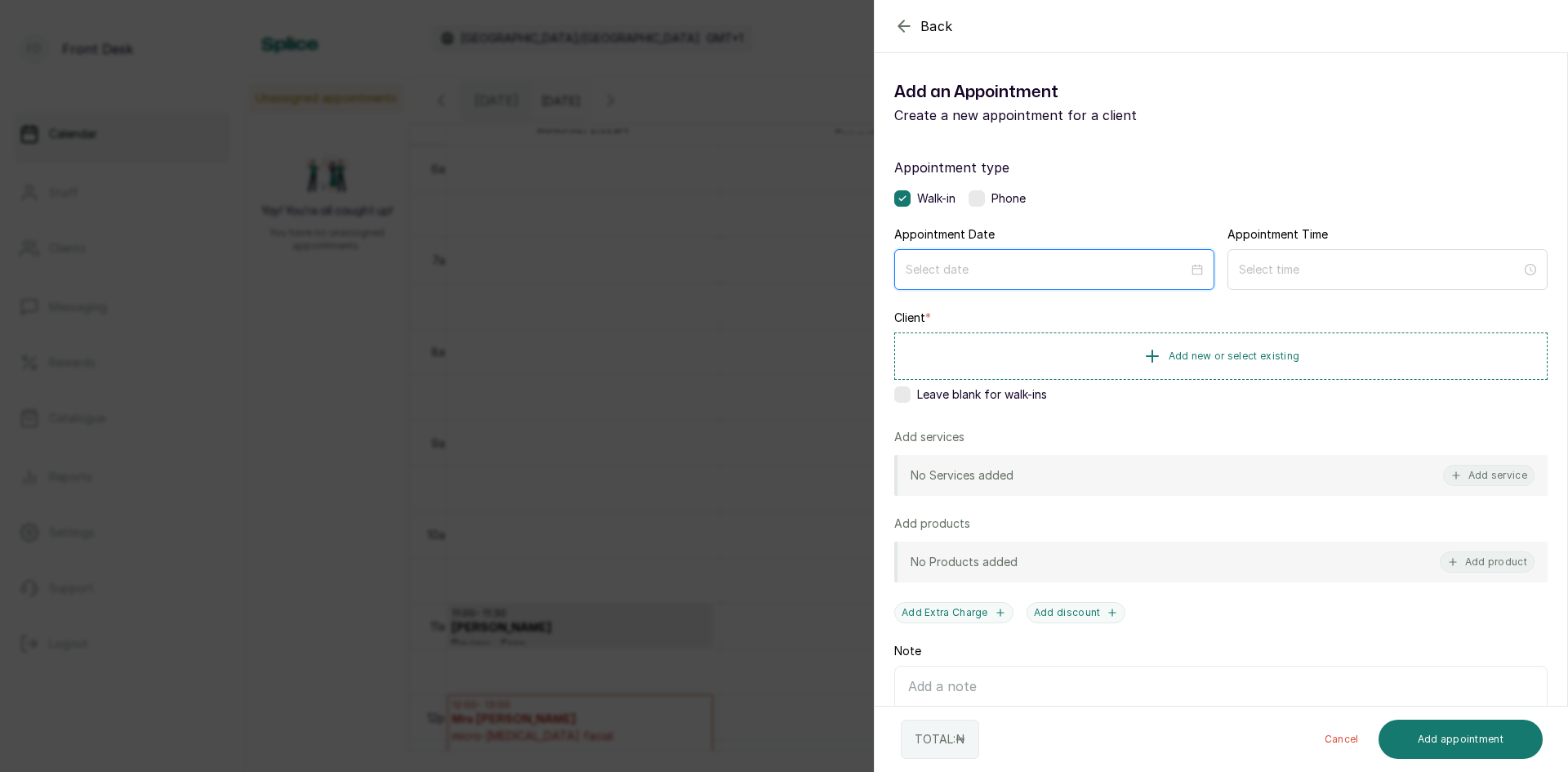
click at [1120, 267] on input at bounding box center [1047, 269] width 283 height 18
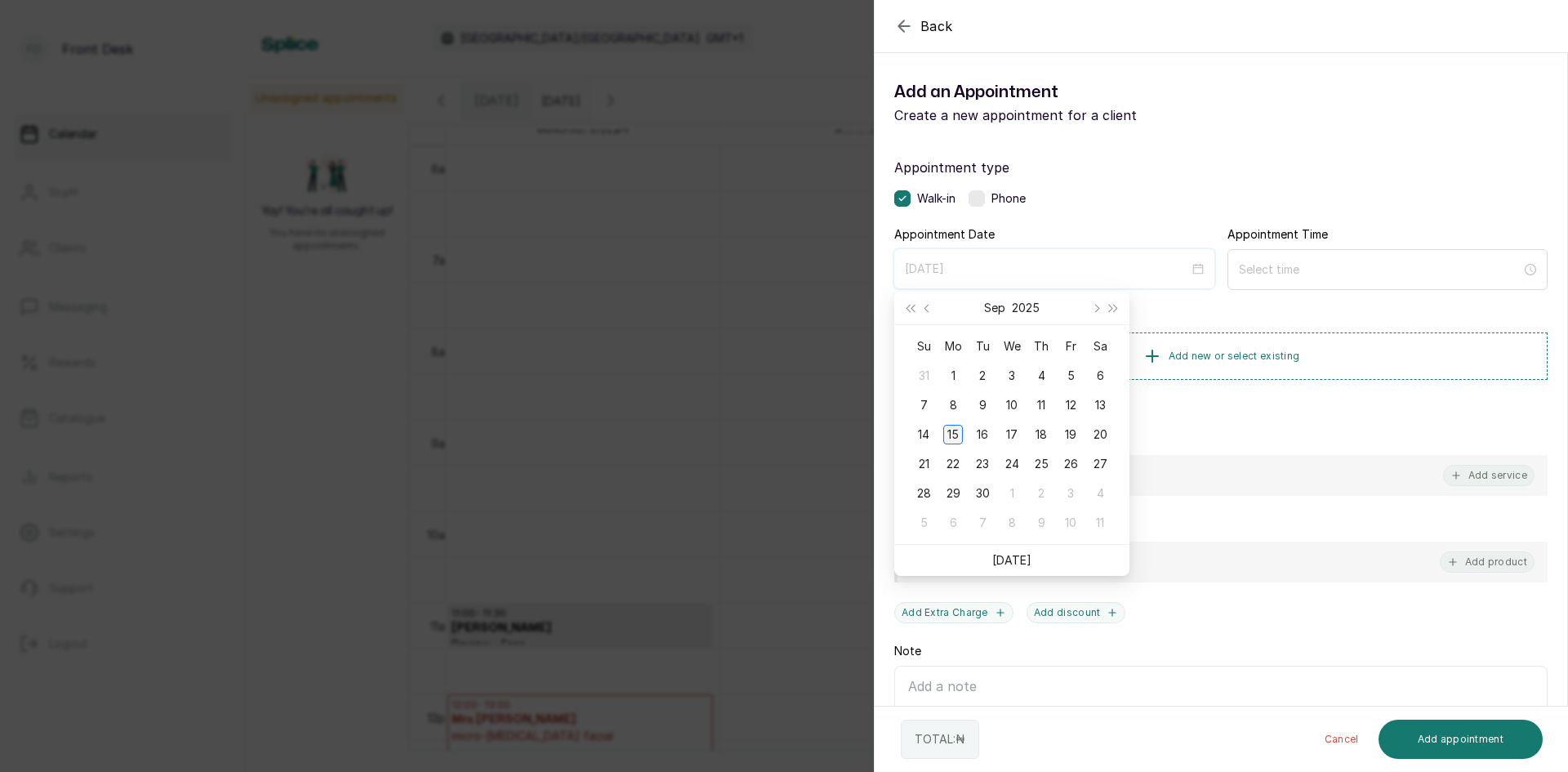
type input "[DATE]"
click at [958, 438] on div "15" at bounding box center [954, 435] width 20 height 20
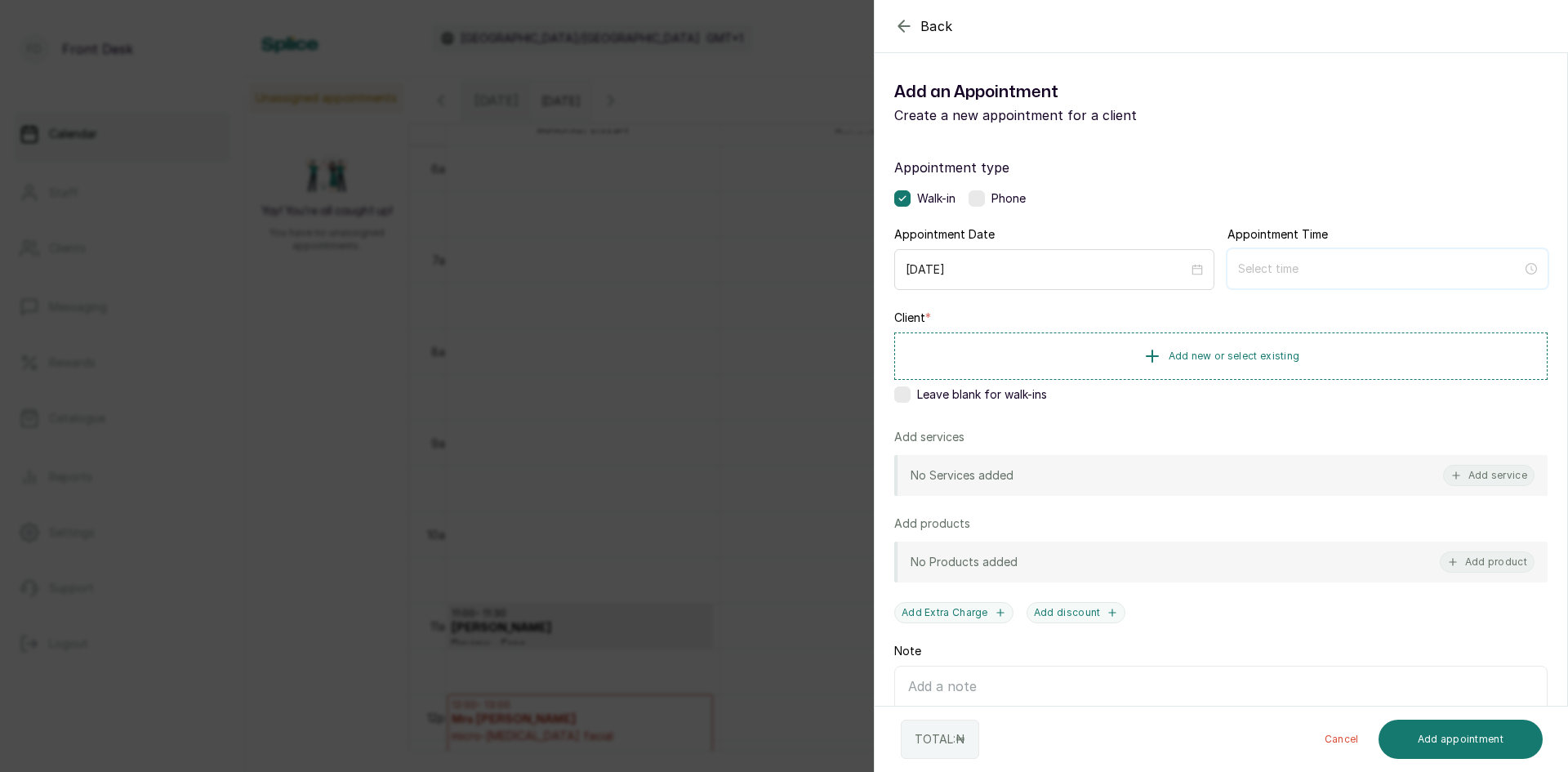
click at [1258, 263] on input at bounding box center [1380, 268] width 284 height 18
click at [1243, 424] on div "05" at bounding box center [1245, 424] width 39 height 23
click at [1292, 410] on div "40" at bounding box center [1292, 408] width 39 height 23
click at [1292, 410] on ul "00 01 02 03 04 05 06 07 08 09 10 11 12 13 14 15 16 17 18 19 20 21 22 23 24 25 2…" at bounding box center [1290, 386] width 46 height 176
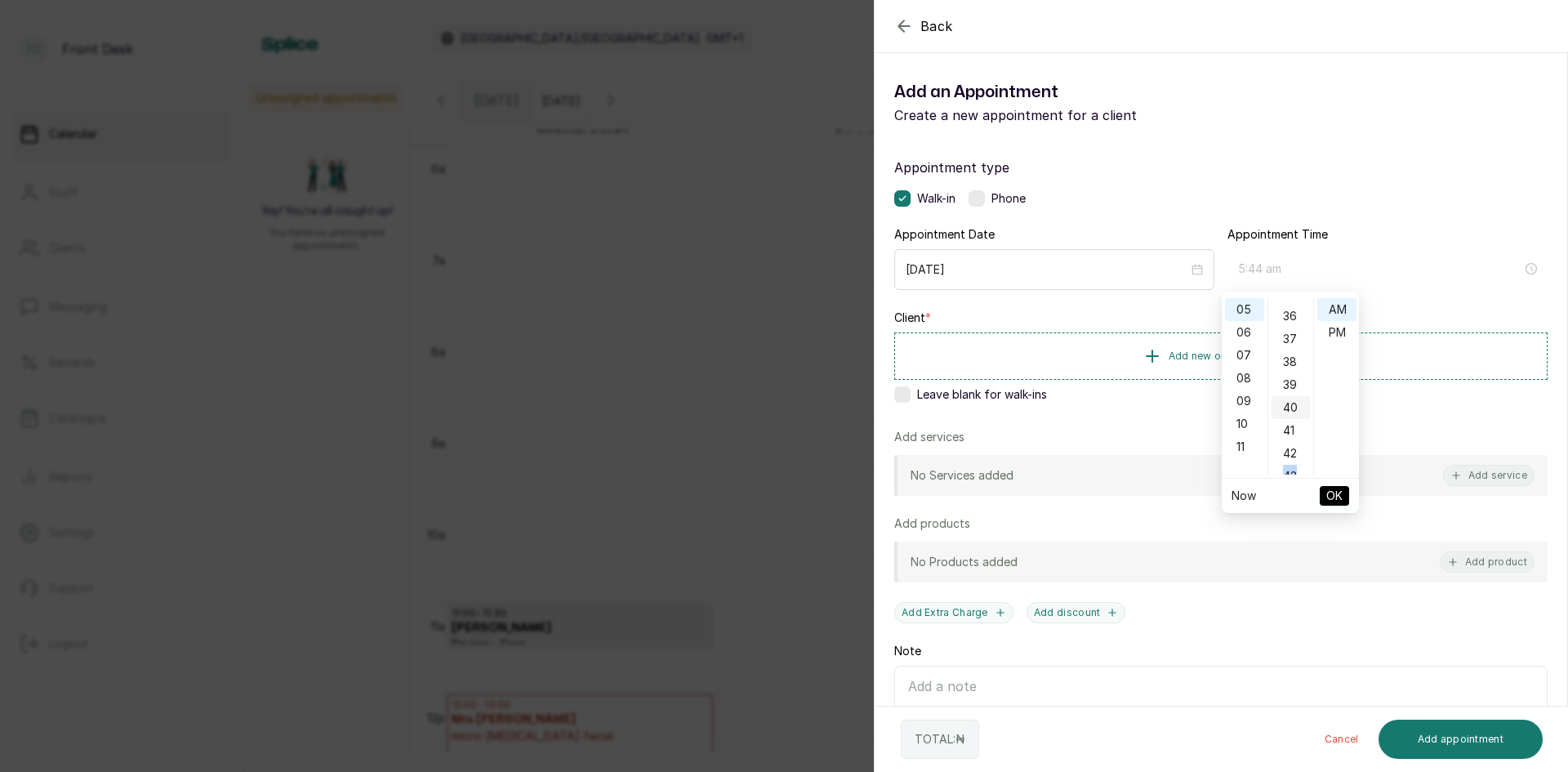
scroll to position [915, 0]
type input "5:40 pm"
click at [1335, 333] on div "PM" at bounding box center [1337, 333] width 39 height 23
click at [1323, 491] on button "OK" at bounding box center [1335, 496] width 30 height 20
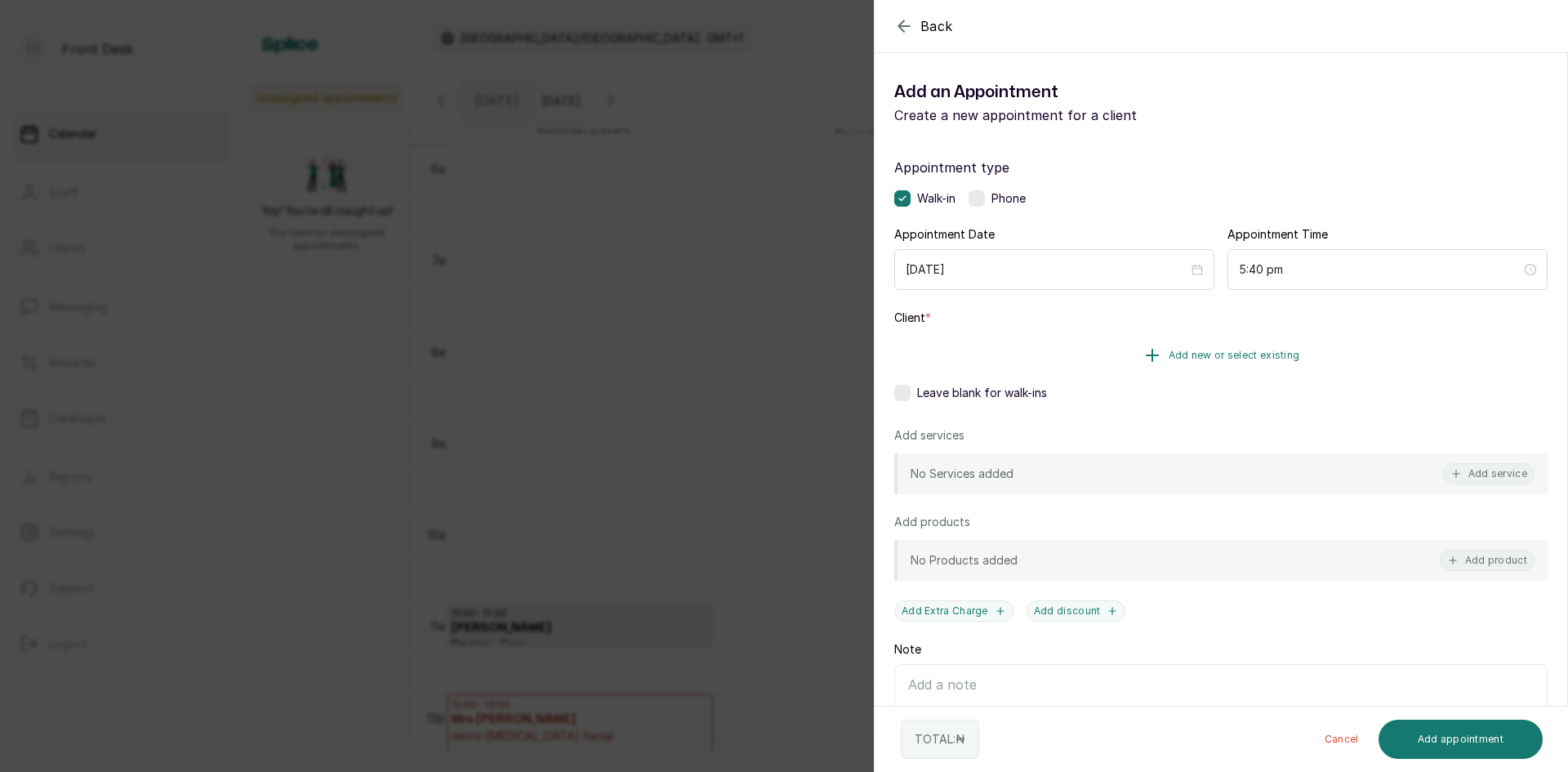
click at [1242, 359] on span "Add new or select existing" at bounding box center [1234, 355] width 131 height 13
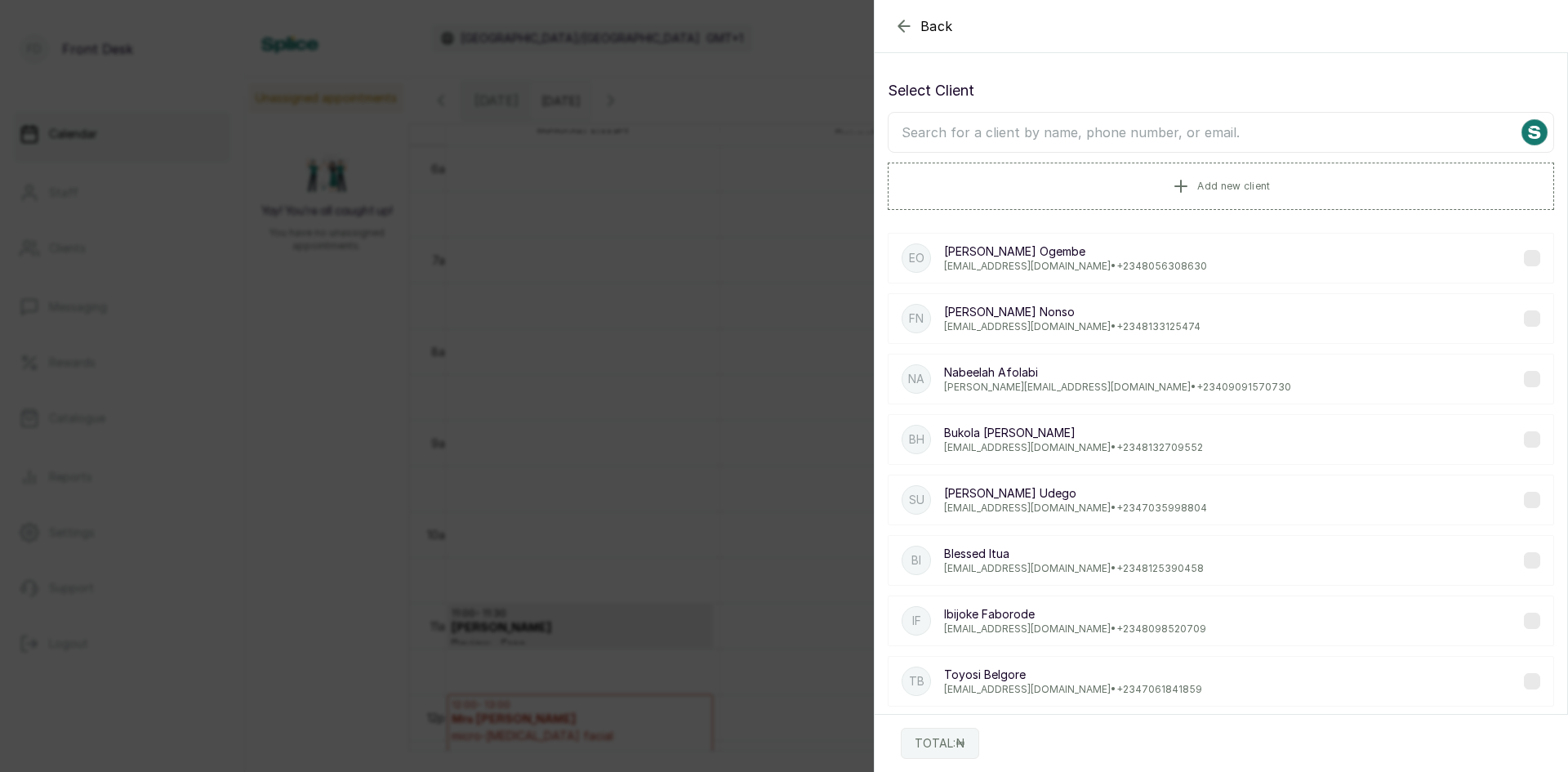
click at [1110, 124] on input "text" at bounding box center [1221, 132] width 666 height 41
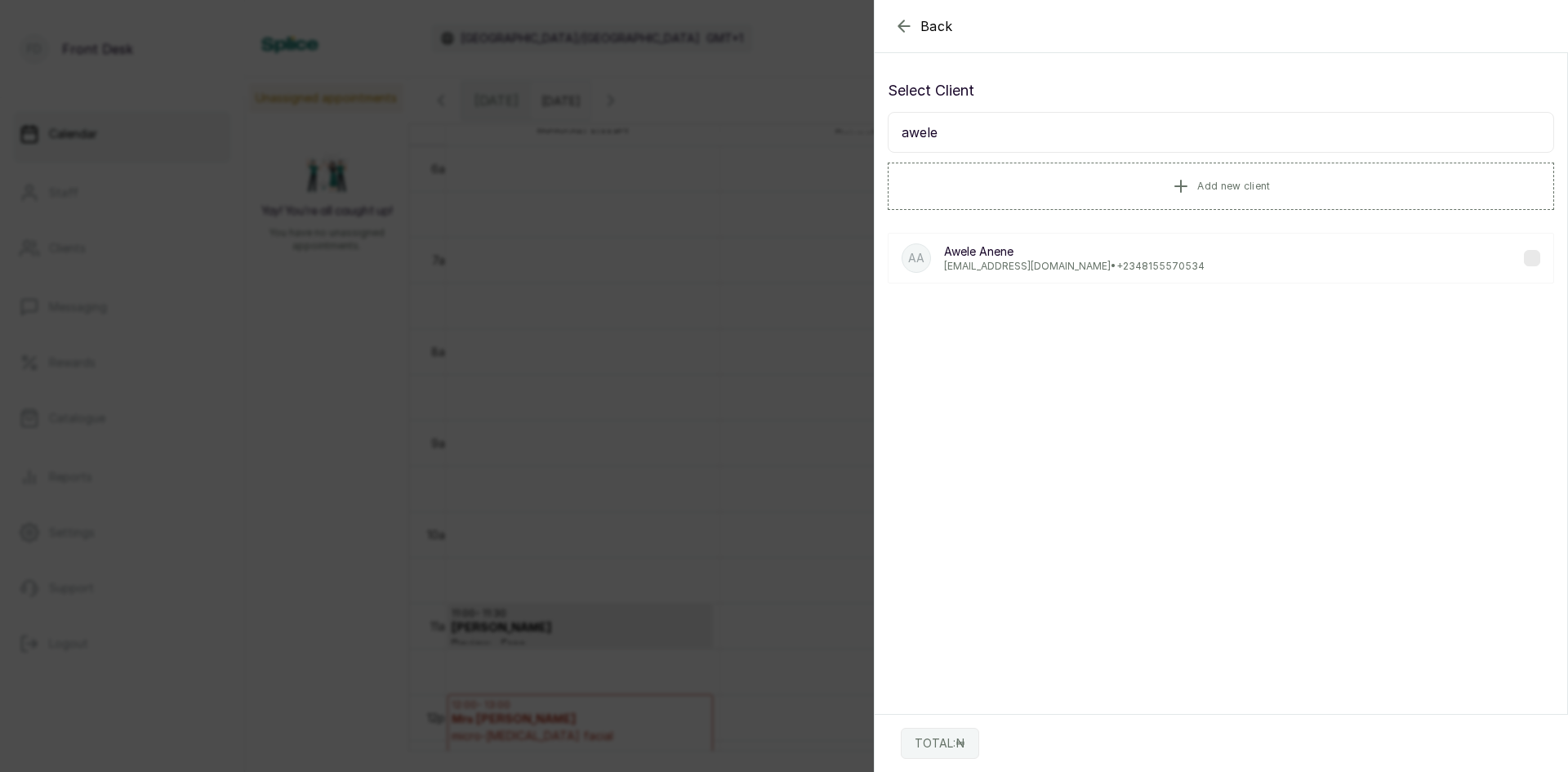
type input "awele"
click at [1027, 266] on p "[EMAIL_ADDRESS][DOMAIN_NAME] • [PHONE_NUMBER]" at bounding box center [1074, 266] width 260 height 13
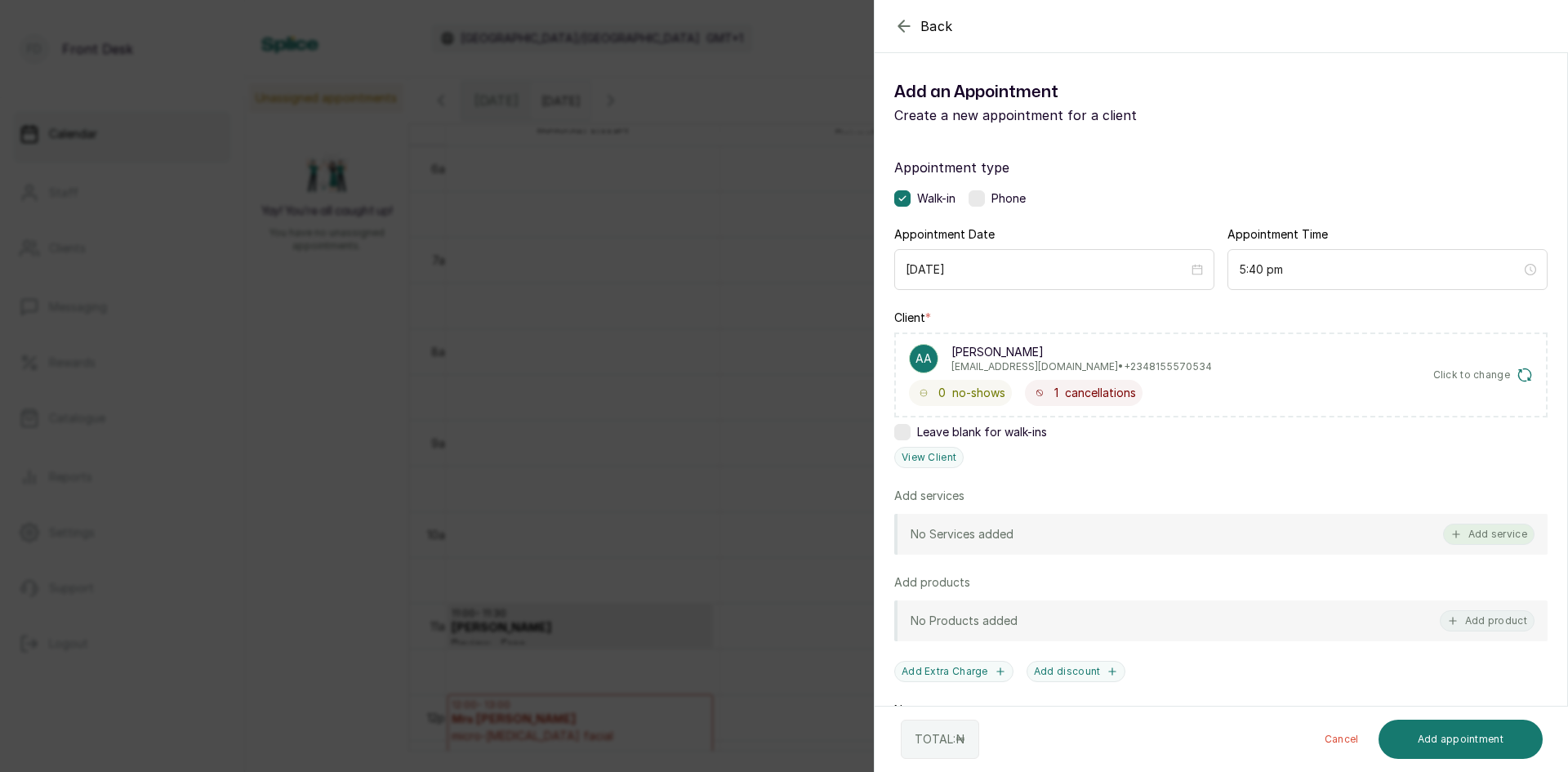
click at [1452, 528] on button "Add service" at bounding box center [1488, 534] width 91 height 21
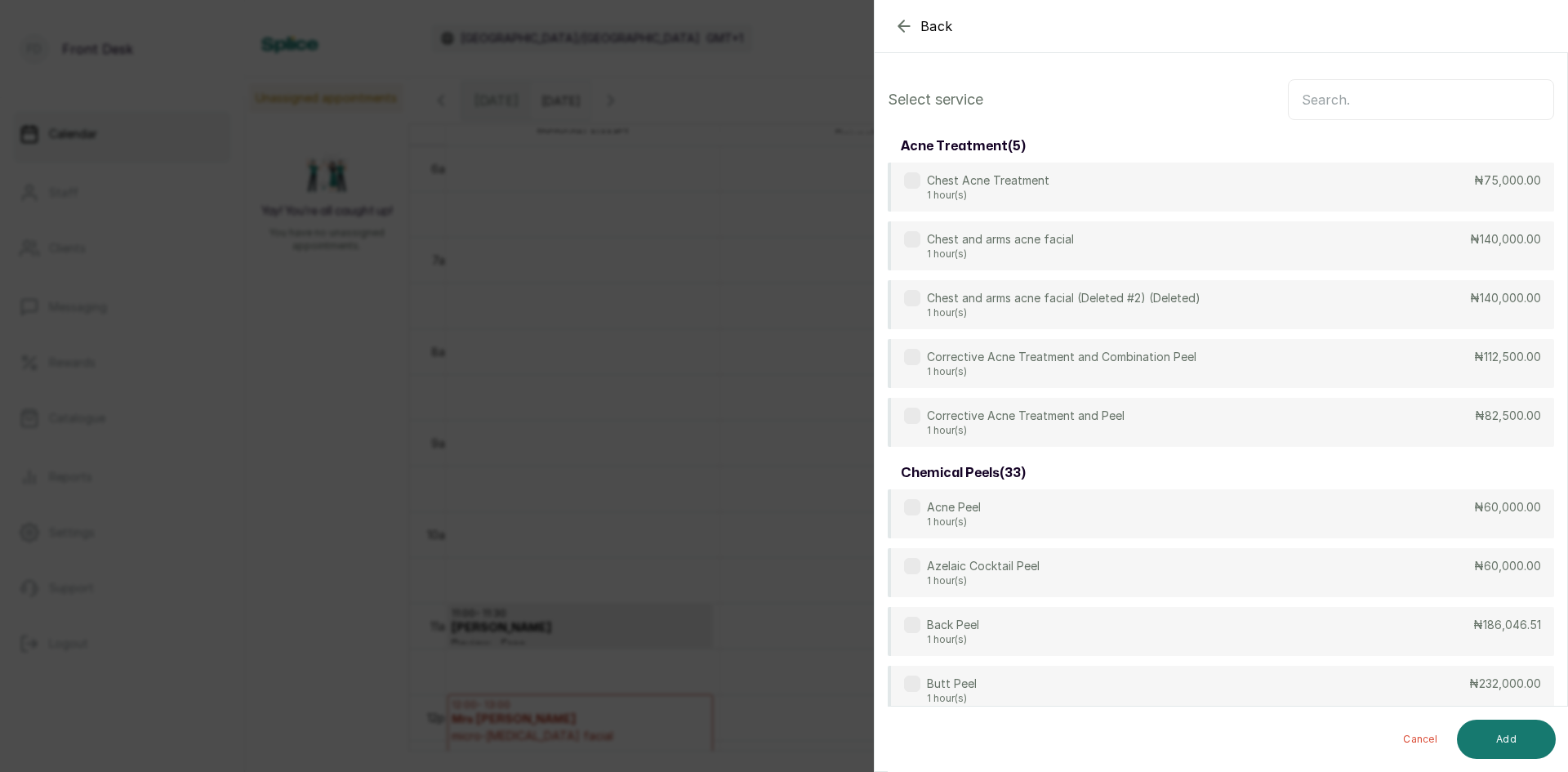
click at [1307, 97] on input "text" at bounding box center [1421, 100] width 267 height 41
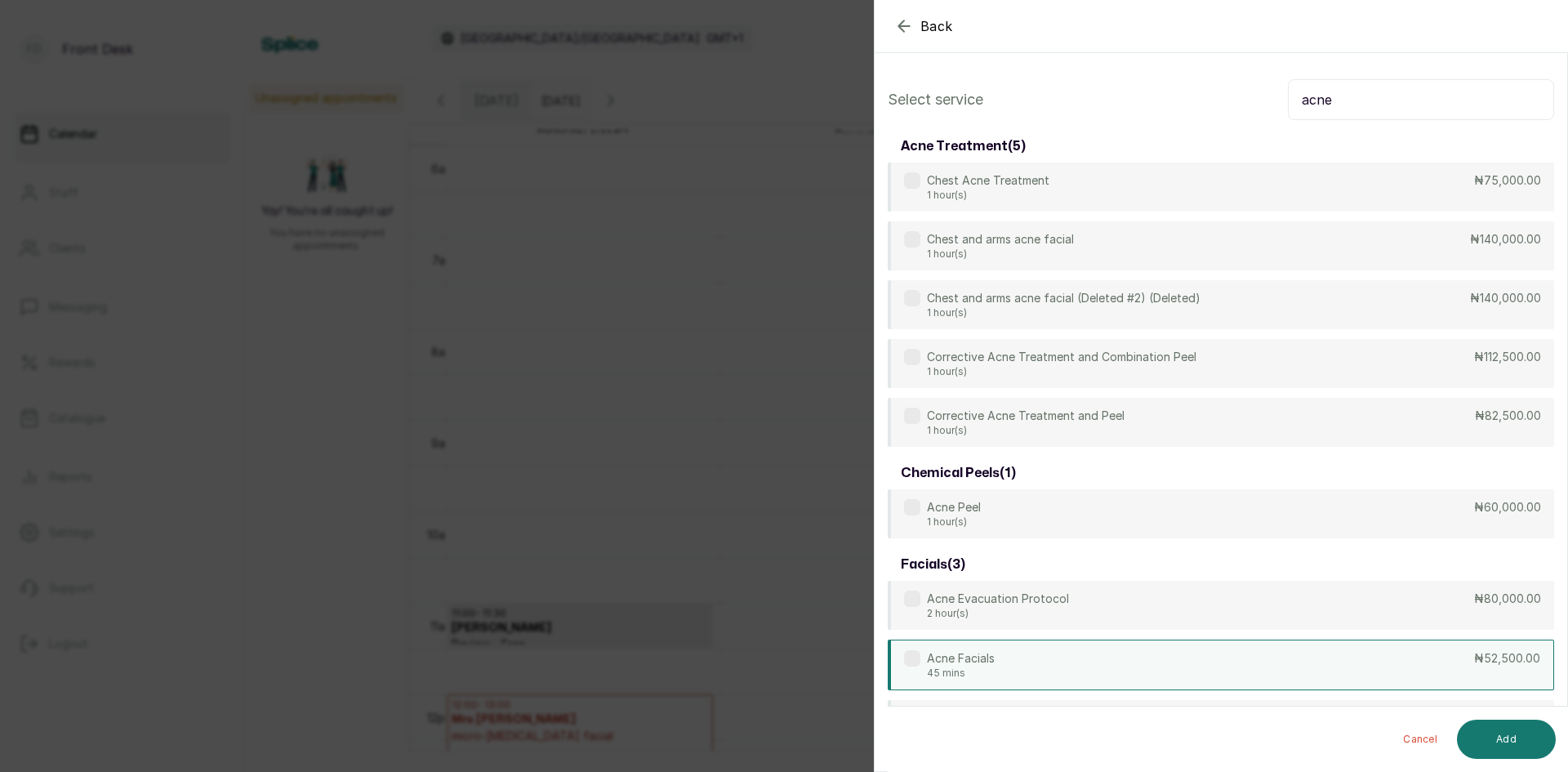
click at [1214, 653] on div "Acne Facials 45 mins ₦52,500.00" at bounding box center [1221, 665] width 666 height 51
click at [1392, 109] on input "acne" at bounding box center [1421, 100] width 267 height 41
type input "a"
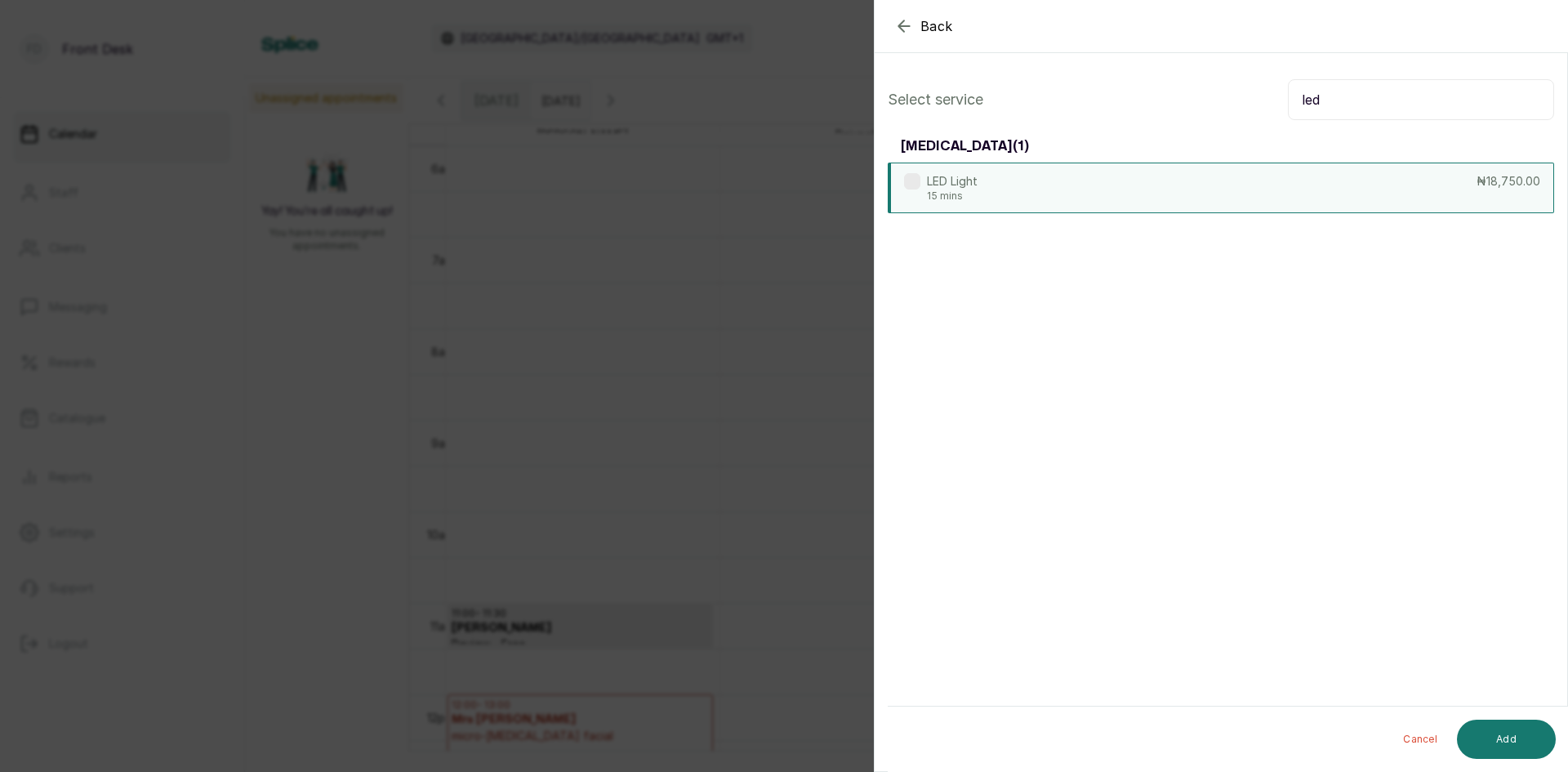
type input "led"
click at [1201, 192] on div "LED Light 15 mins ₦18,750.00" at bounding box center [1221, 188] width 666 height 51
click at [1480, 734] on button "Add" at bounding box center [1506, 739] width 98 height 39
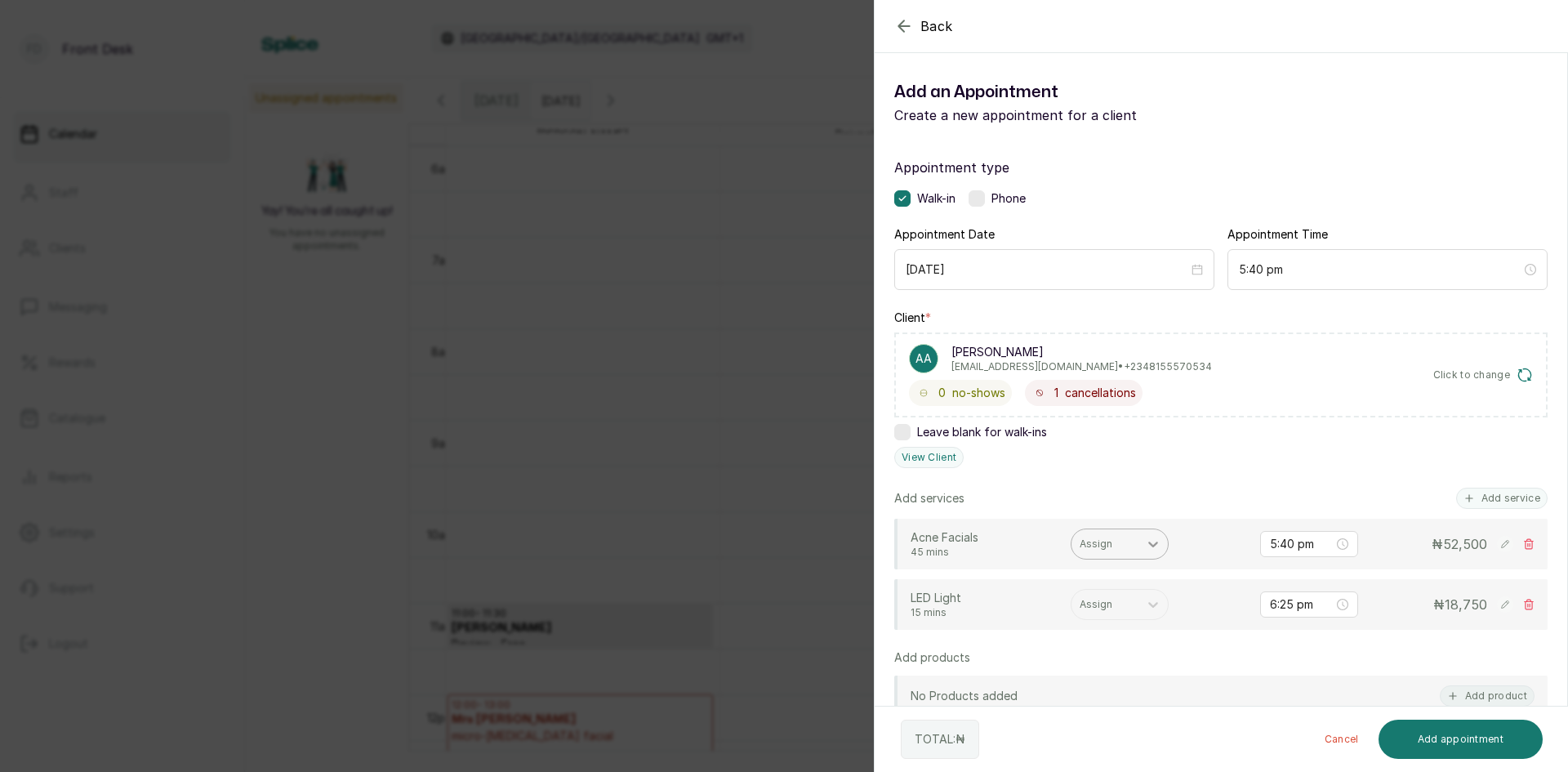
click at [1156, 542] on icon at bounding box center [1153, 544] width 16 height 16
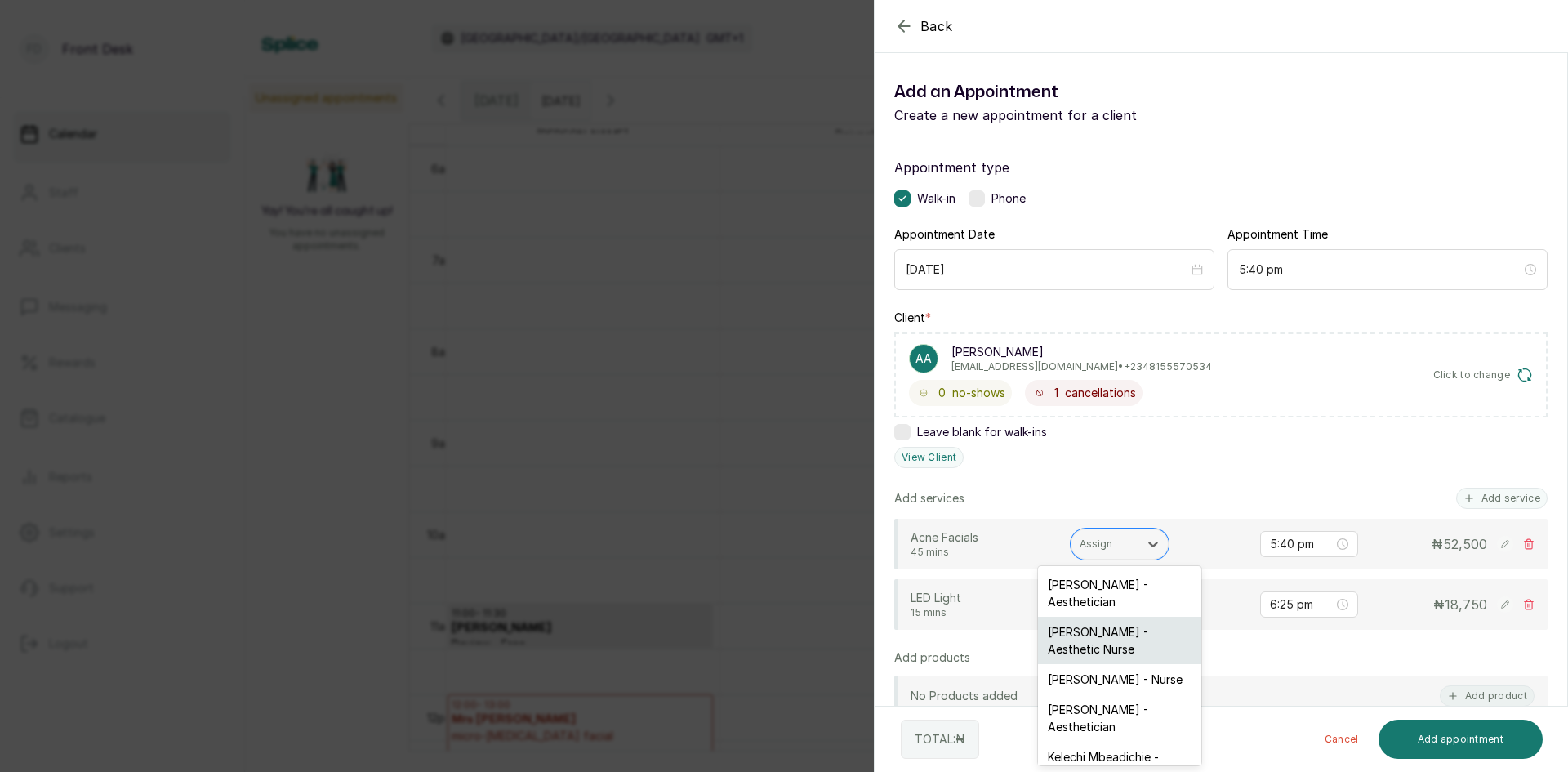
click at [1139, 641] on div "[PERSON_NAME] - Aesthetic Nurse" at bounding box center [1120, 640] width 164 height 47
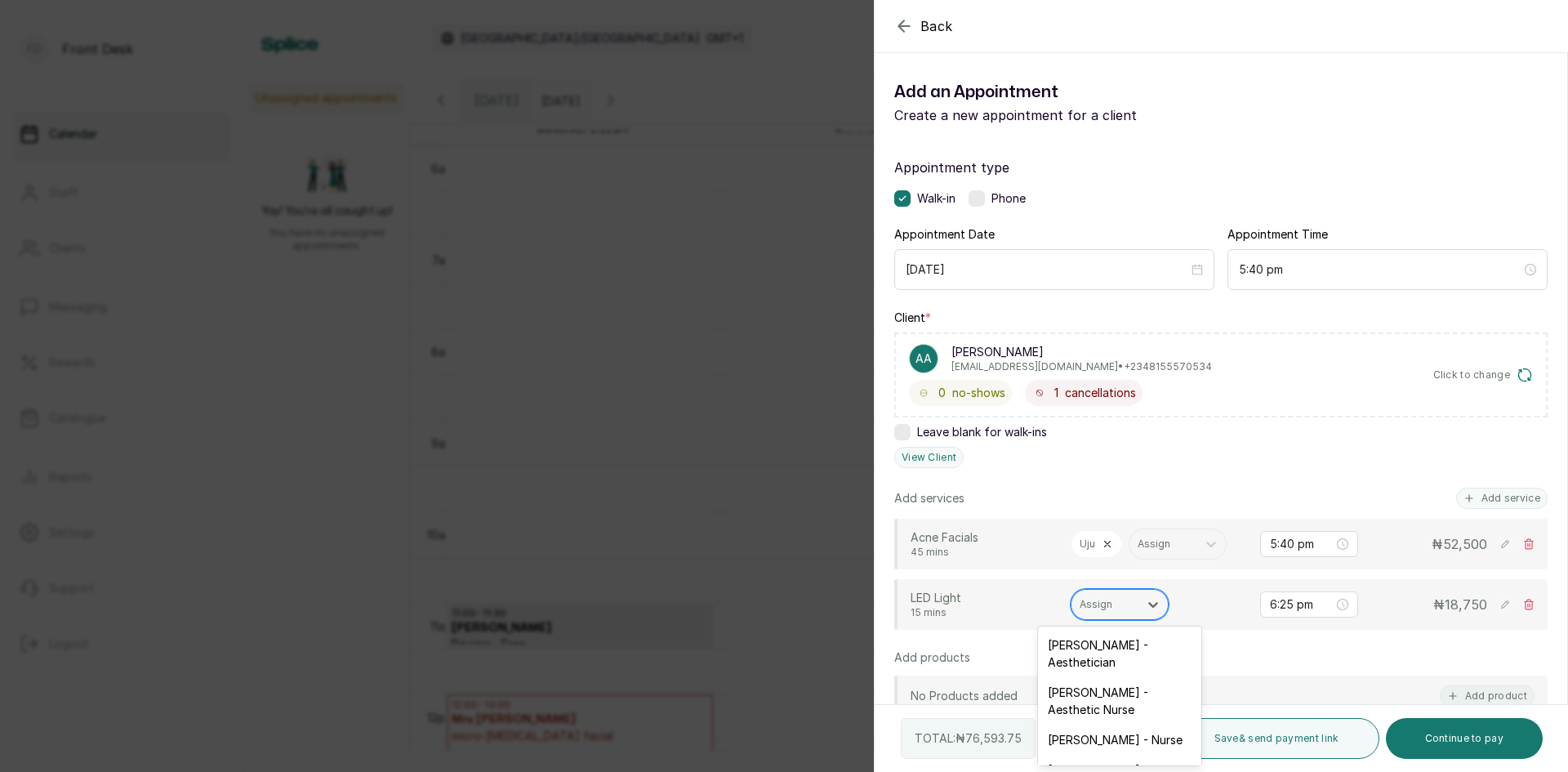
click at [1137, 603] on div "Assign" at bounding box center [1105, 605] width 67 height 21
click at [1147, 688] on div "[PERSON_NAME] - Aesthetic Nurse" at bounding box center [1120, 700] width 164 height 47
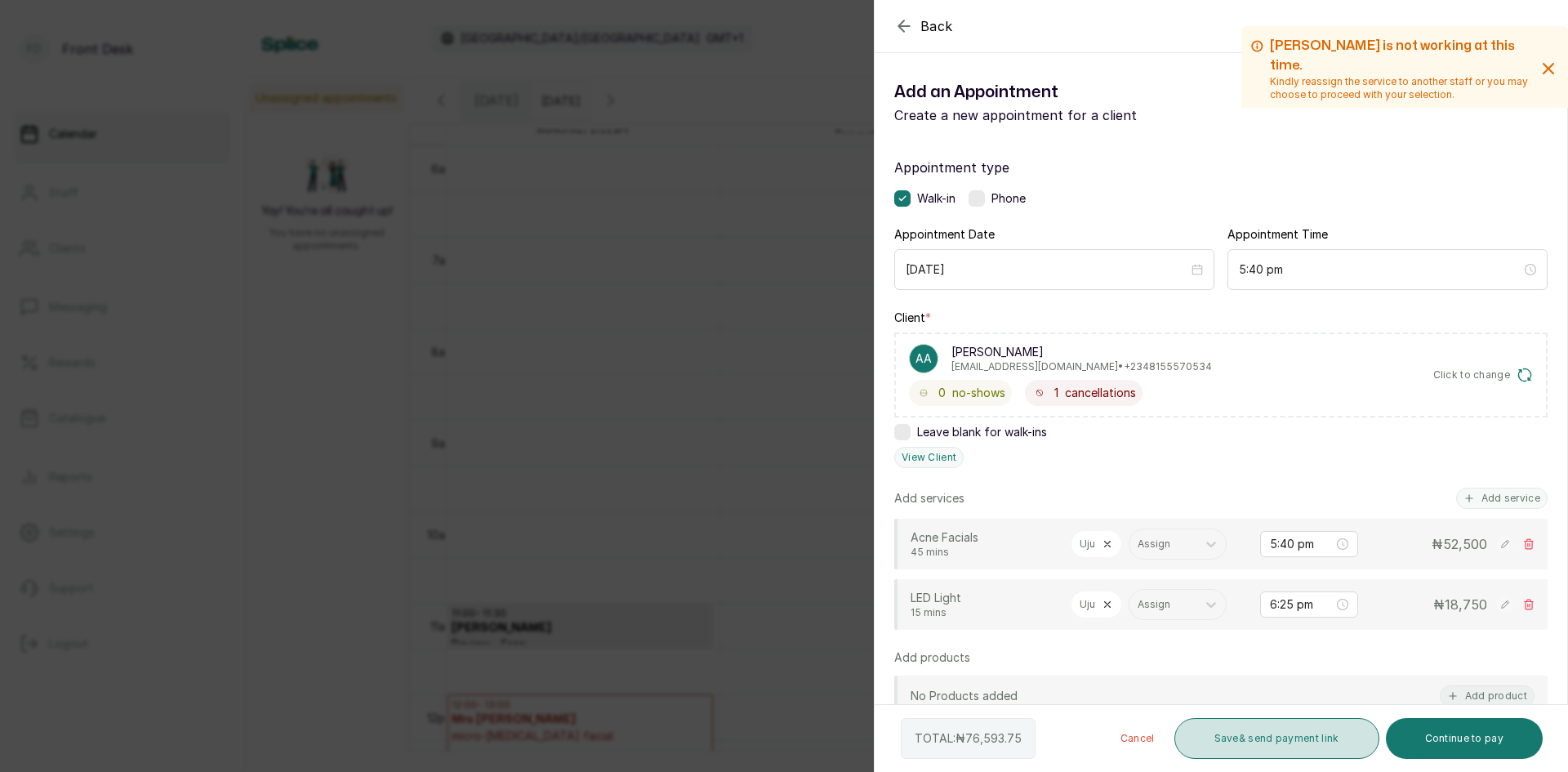
click at [1261, 733] on button "Save & send payment link" at bounding box center [1276, 739] width 205 height 41
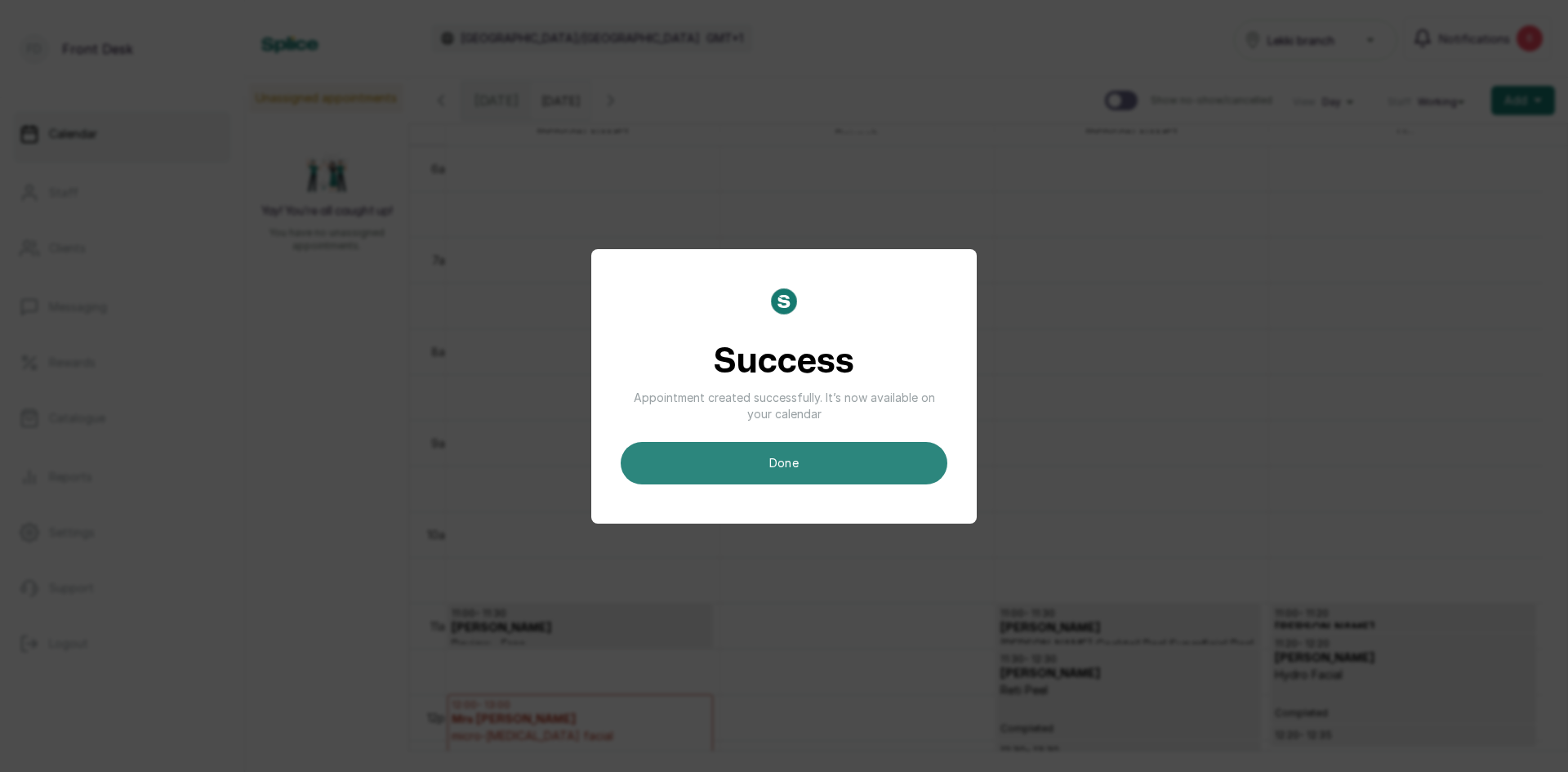
click at [874, 471] on button "done" at bounding box center [784, 462] width 326 height 42
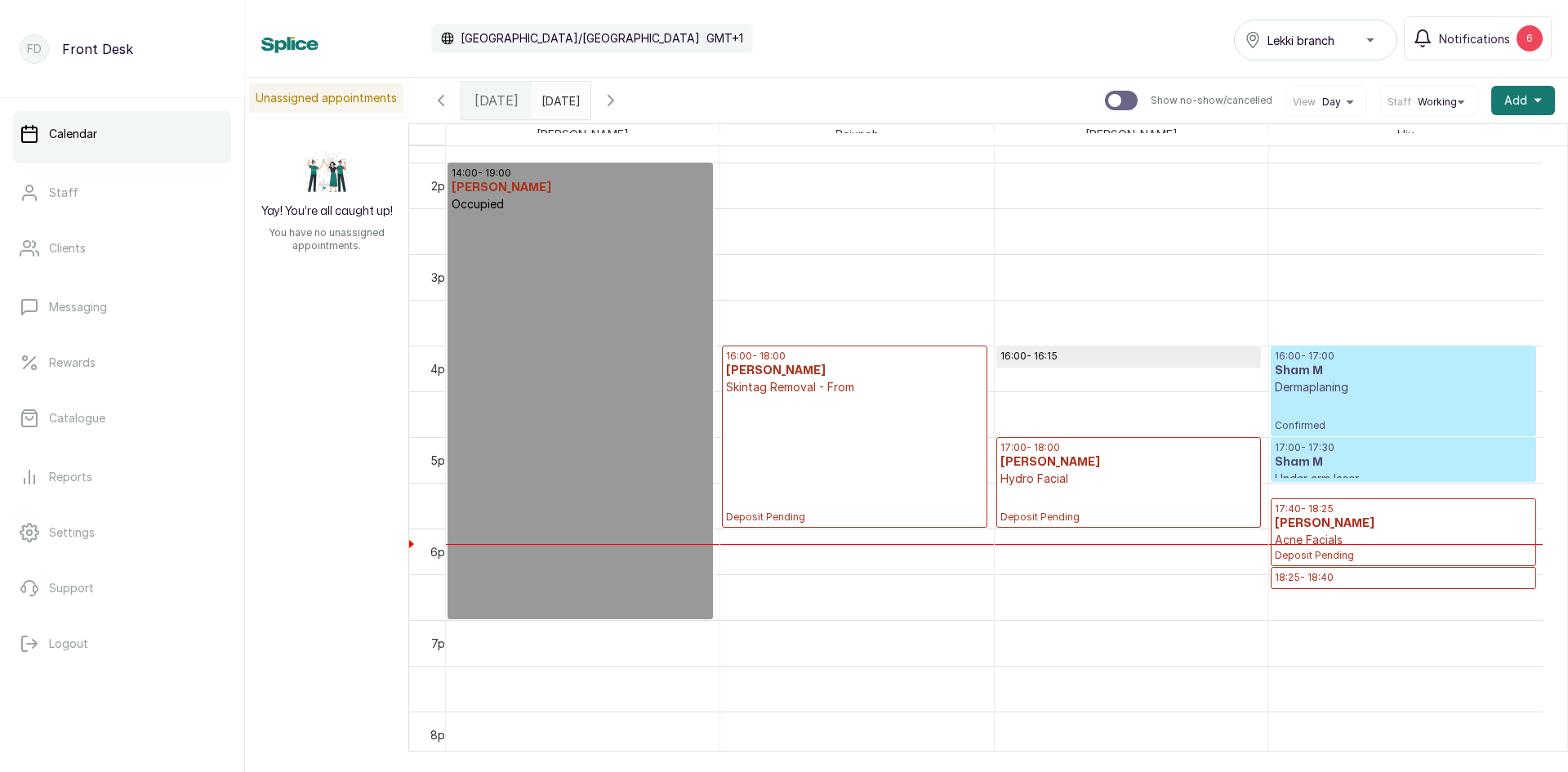
scroll to position [1285, 0]
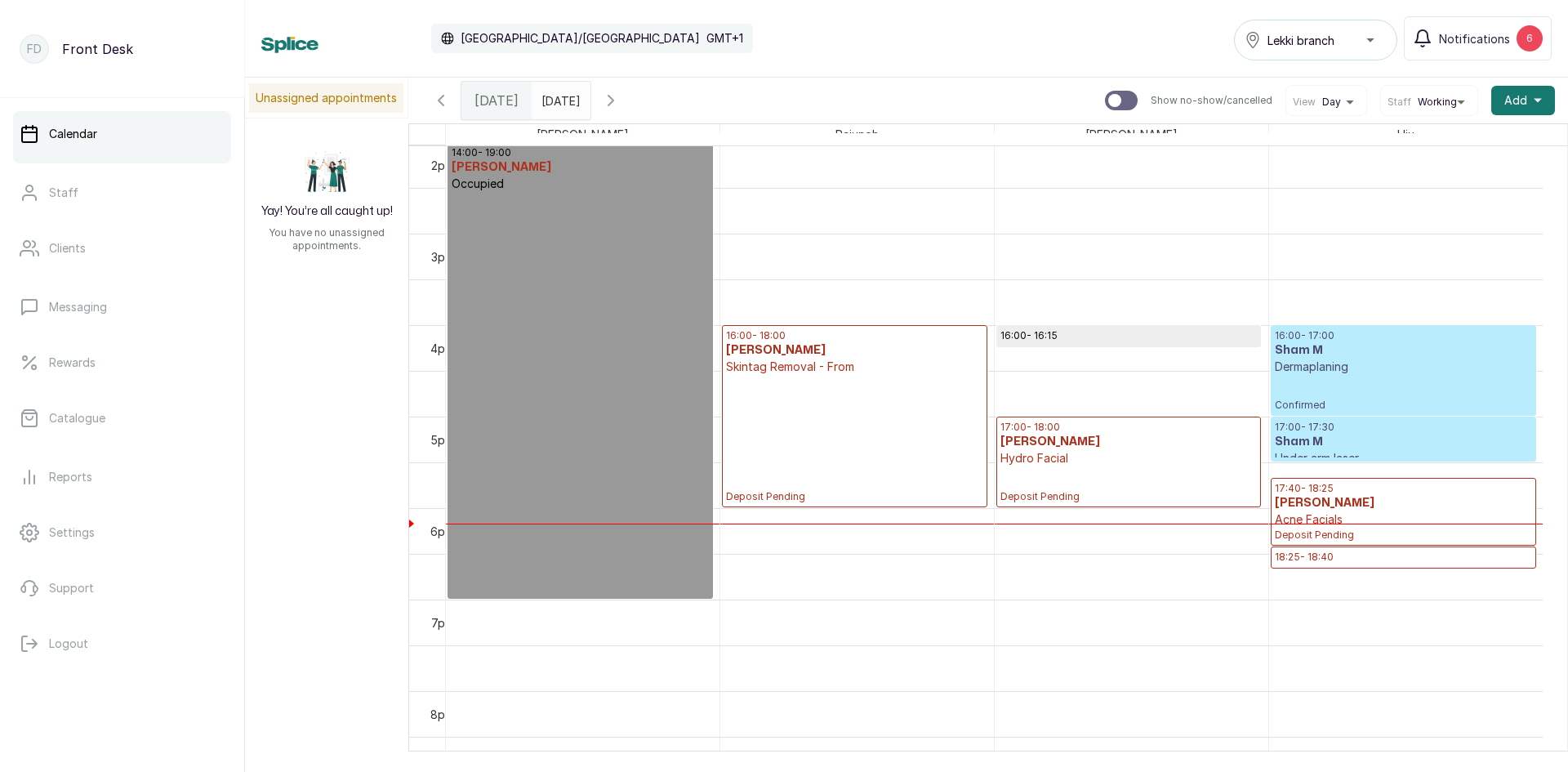
click at [1377, 352] on h3 "Sham M" at bounding box center [1403, 351] width 258 height 16
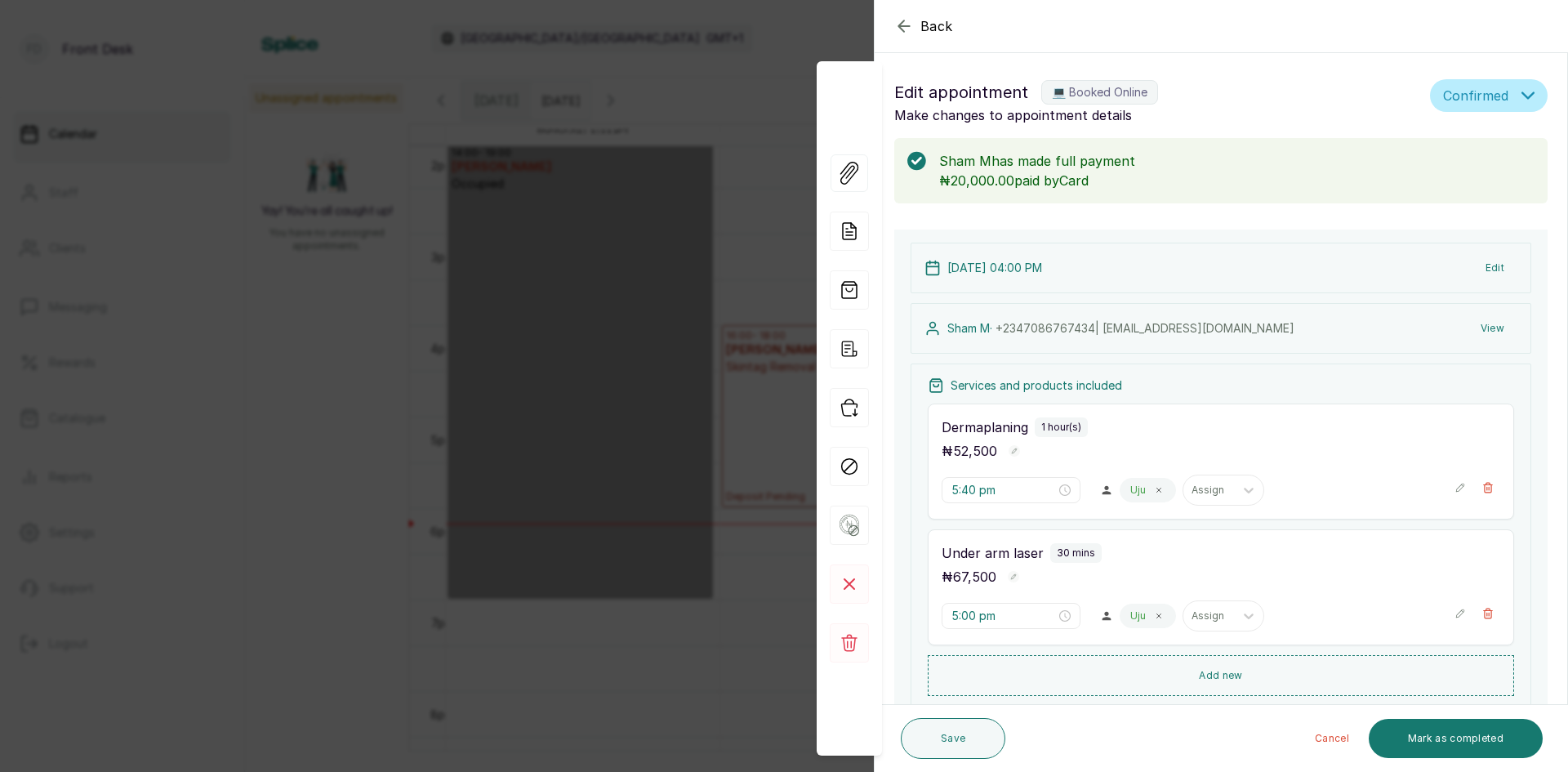
type input "4:00 pm"
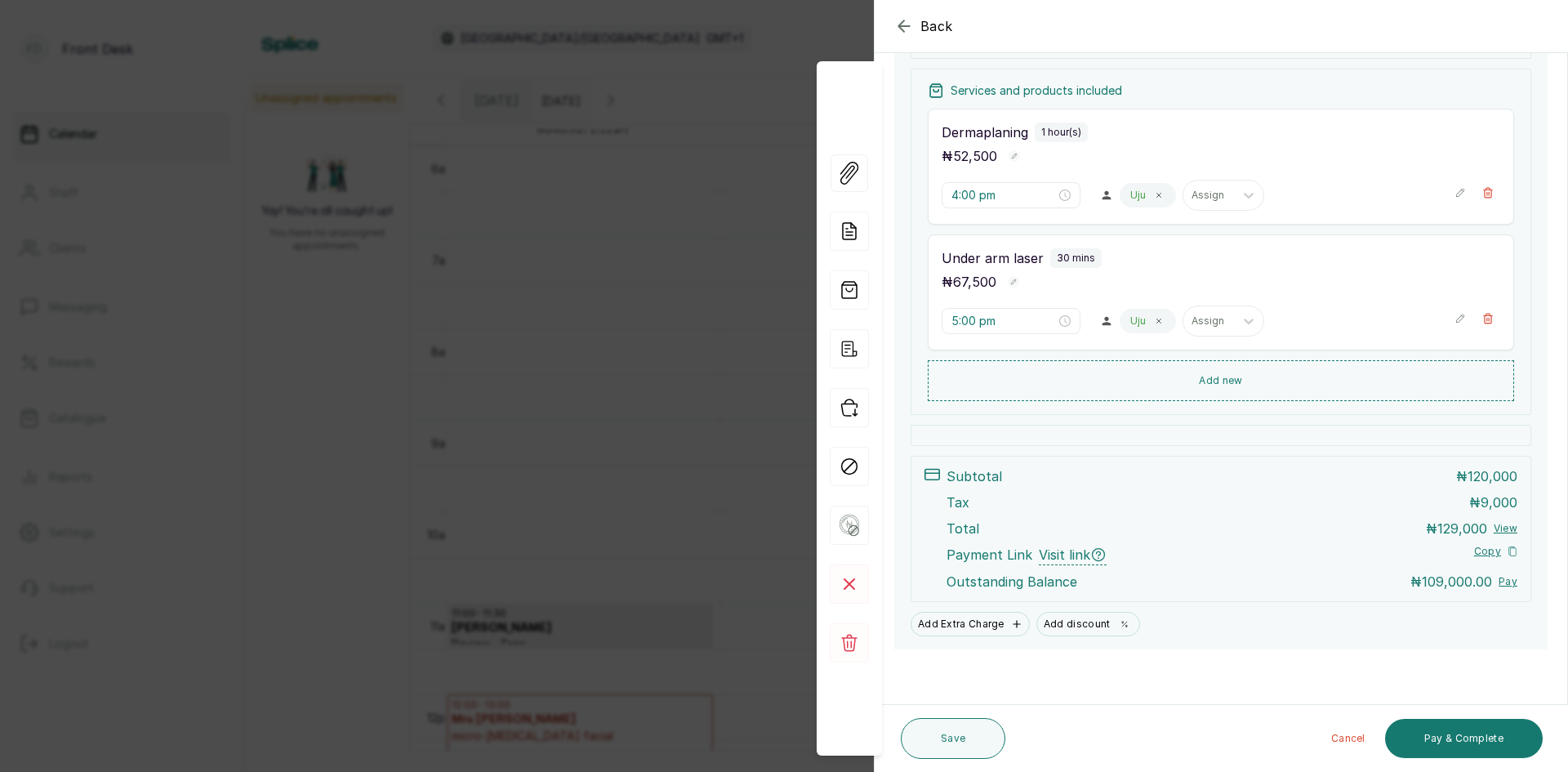
scroll to position [297, 0]
click at [1447, 732] on button "Pay & Complete" at bounding box center [1464, 739] width 157 height 39
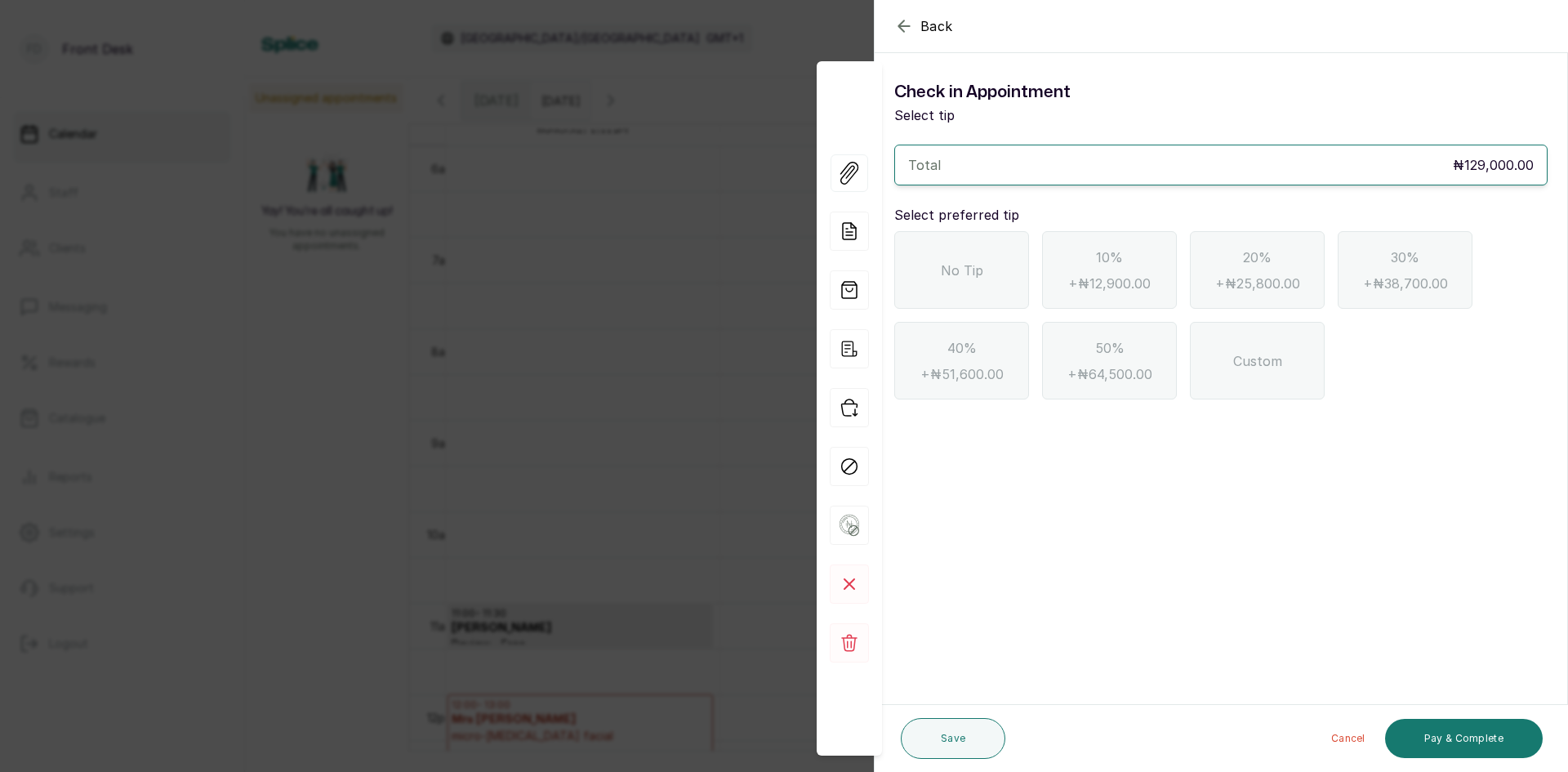
click at [963, 277] on span "No Tip" at bounding box center [962, 270] width 42 height 20
click at [1441, 740] on button "Pay & Complete" at bounding box center [1464, 739] width 157 height 39
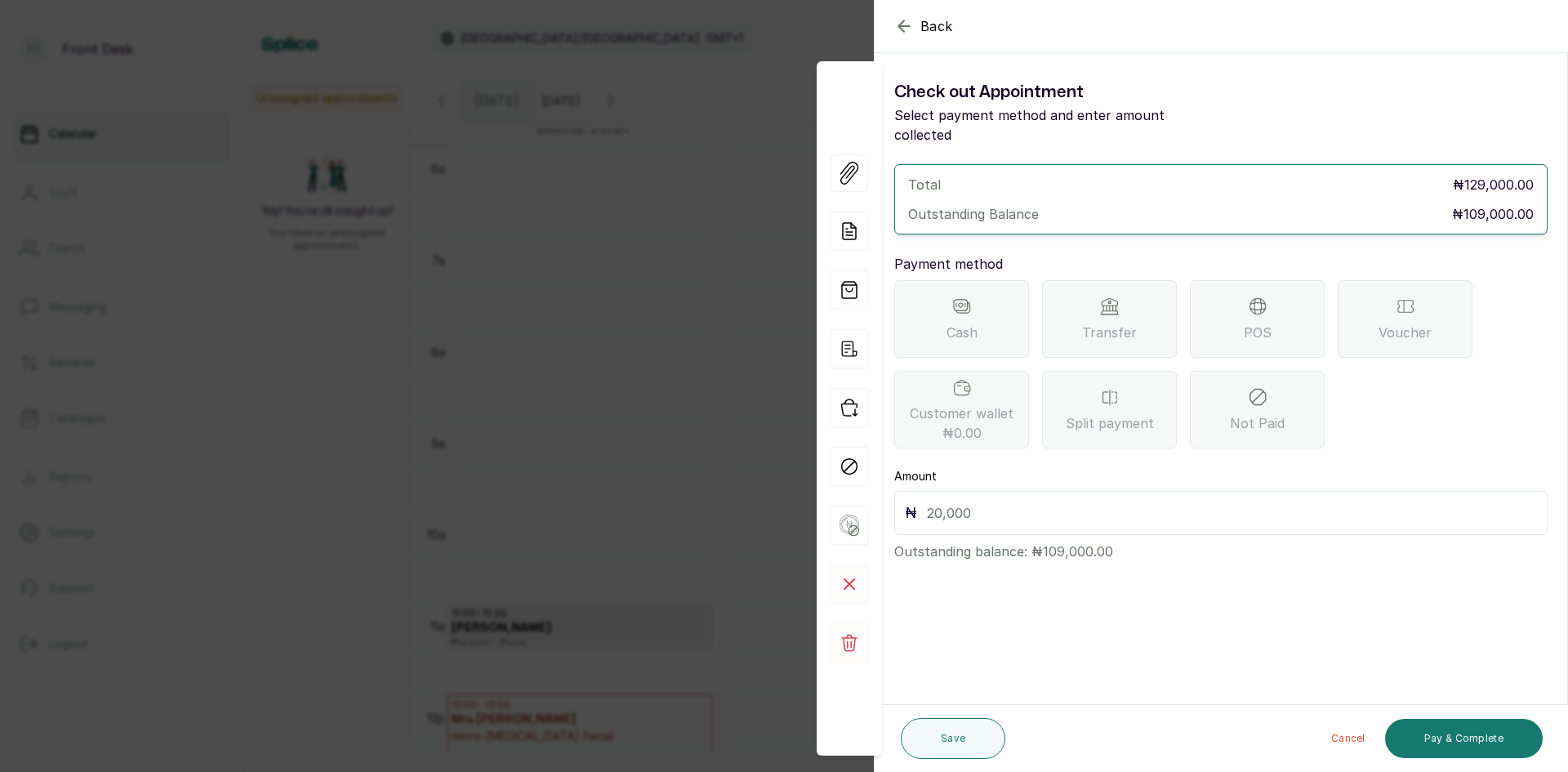
click at [1126, 323] on span "Transfer" at bounding box center [1109, 333] width 55 height 20
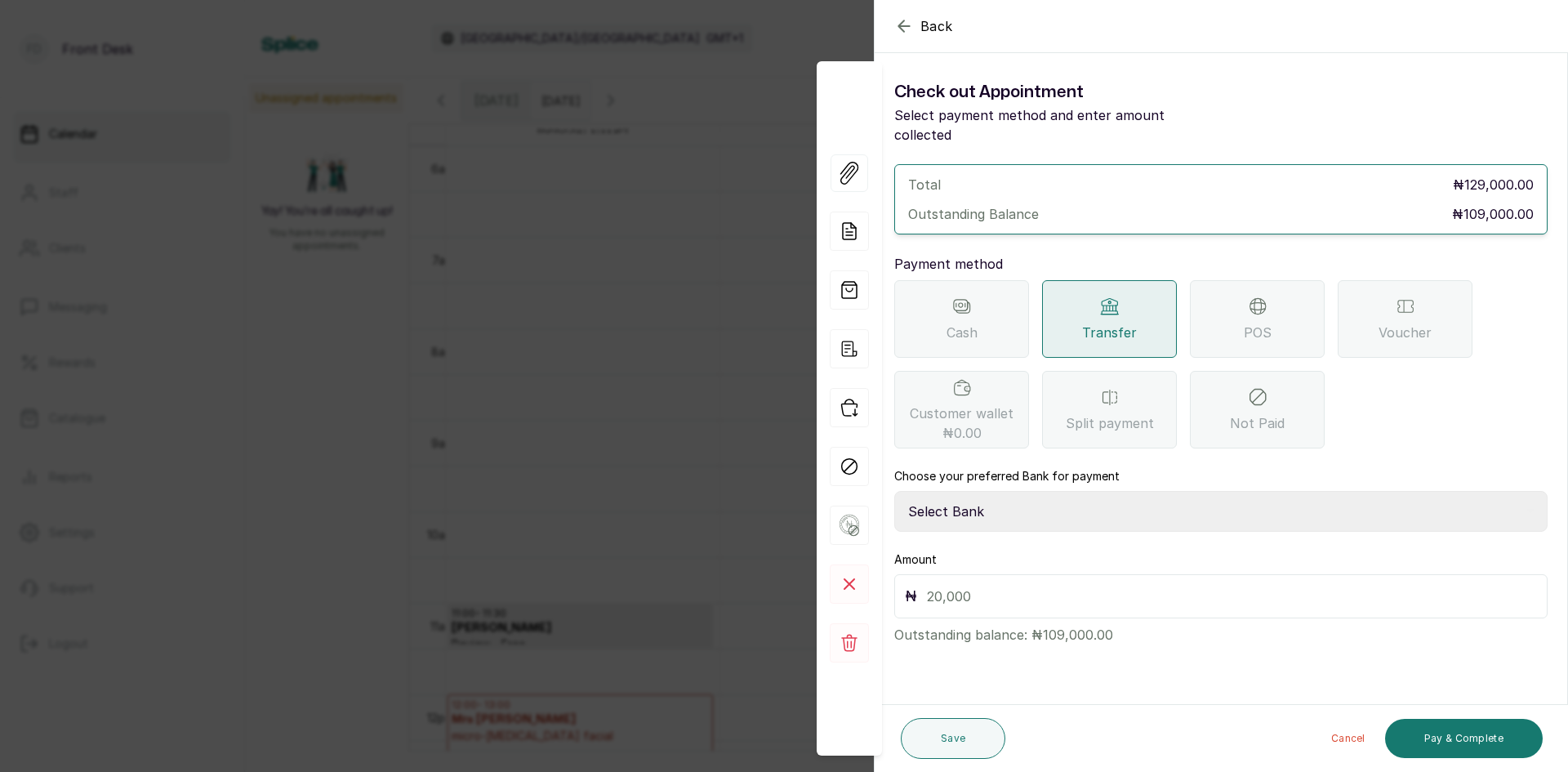
click at [1136, 491] on select "Select Bank [PERSON_NAME] Fairmoney Microfinance Bank SKN ANALYTICS MED AESTH. …" at bounding box center [1221, 512] width 653 height 41
select select "43272bc0-21c6-4b19-b9fb-c2093b8603c2"
click at [894, 491] on select "Select Bank [PERSON_NAME] Fairmoney Microfinance Bank SKN ANALYTICS MED AESTH. …" at bounding box center [1221, 512] width 653 height 41
click at [1055, 585] on input "text" at bounding box center [1232, 597] width 610 height 23
type input "109,000"
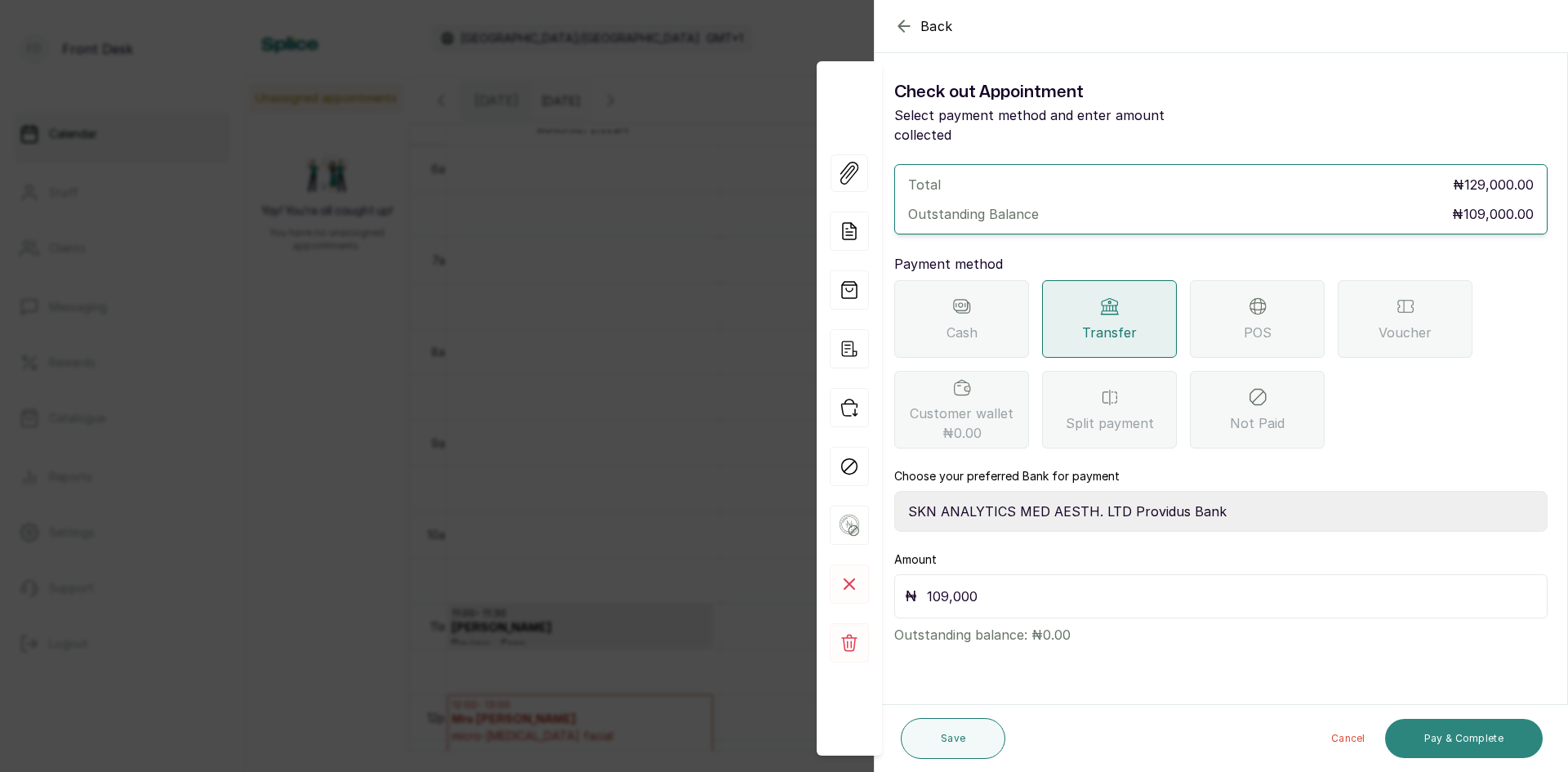
click at [1430, 730] on button "Pay & Complete" at bounding box center [1464, 739] width 157 height 39
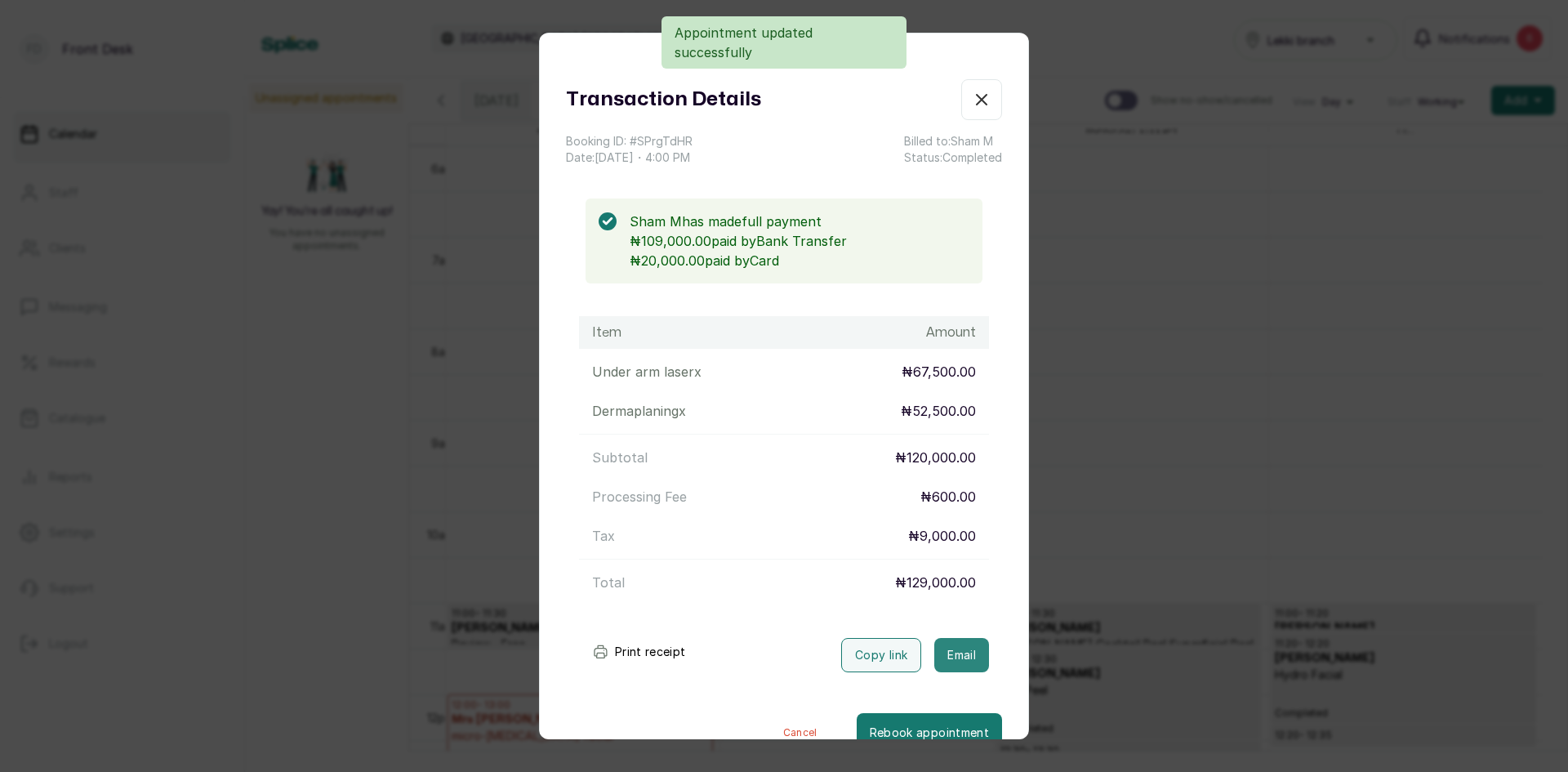
click at [937, 648] on button "Email" at bounding box center [962, 655] width 55 height 34
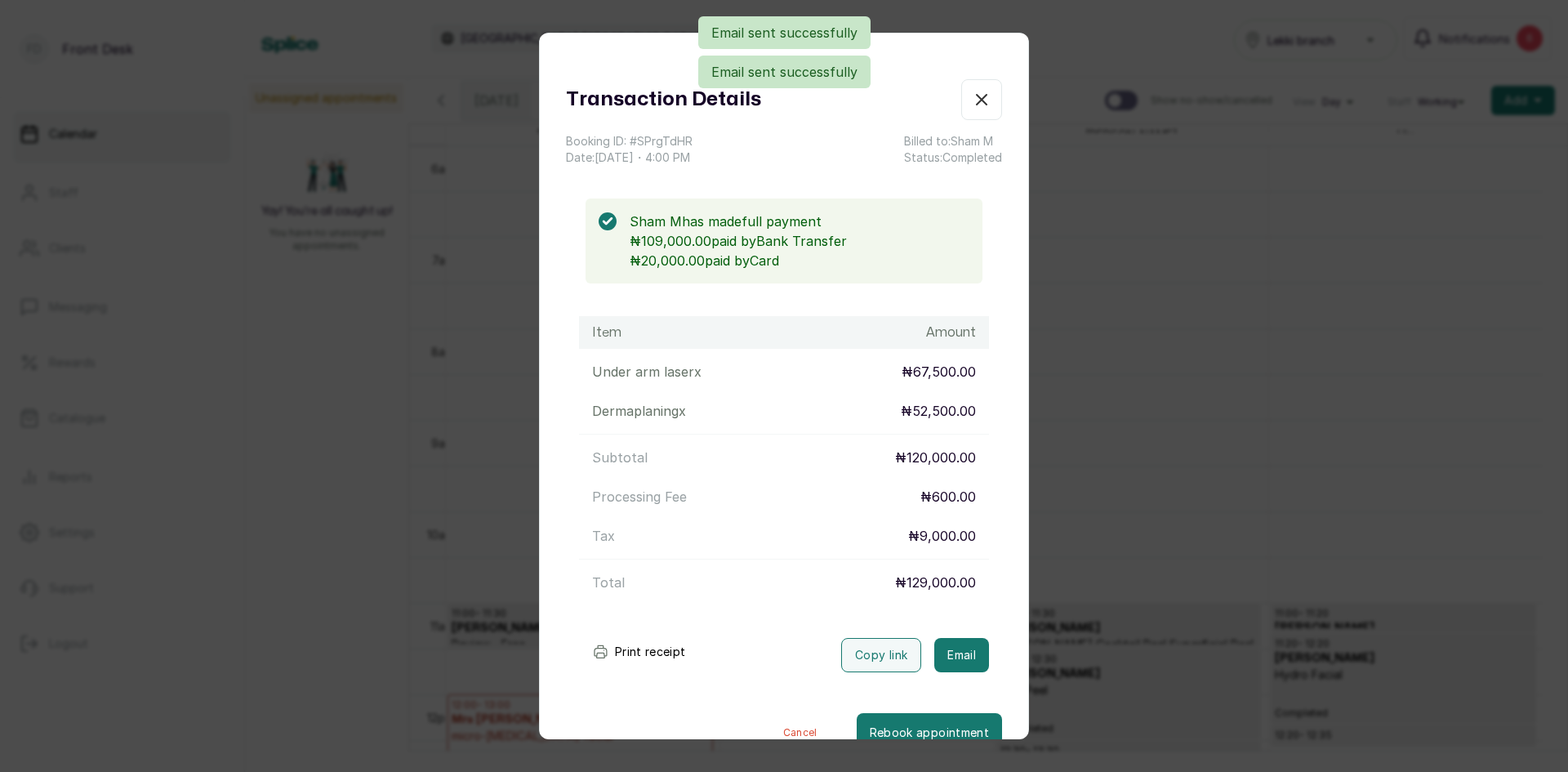
click at [1152, 420] on div "Transaction Details Booking ID: # SPrgTdHR Date: [DATE] ・ 4:00 PM Billed to: Sh…" at bounding box center [784, 386] width 1568 height 772
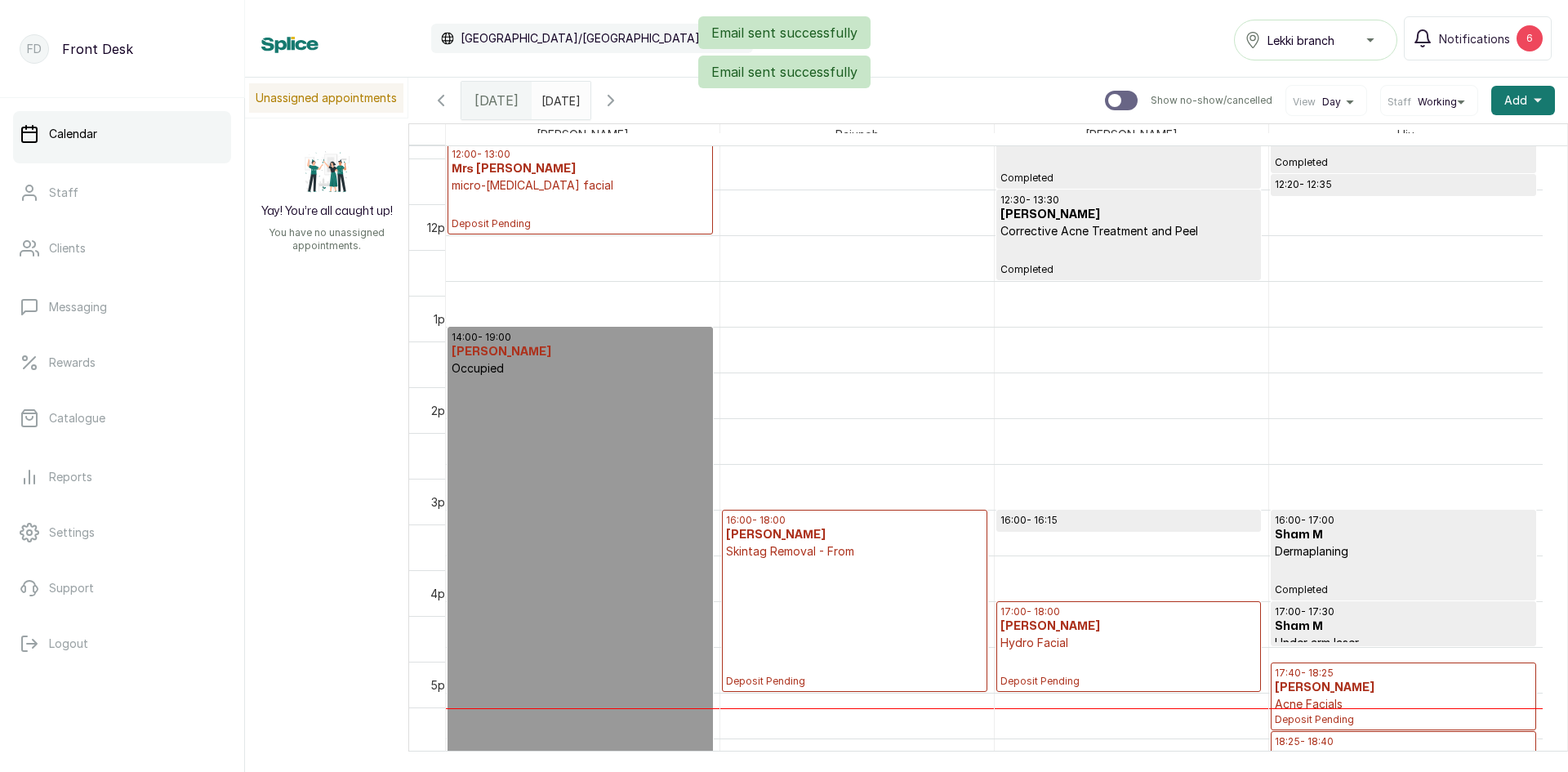
scroll to position [1100, 0]
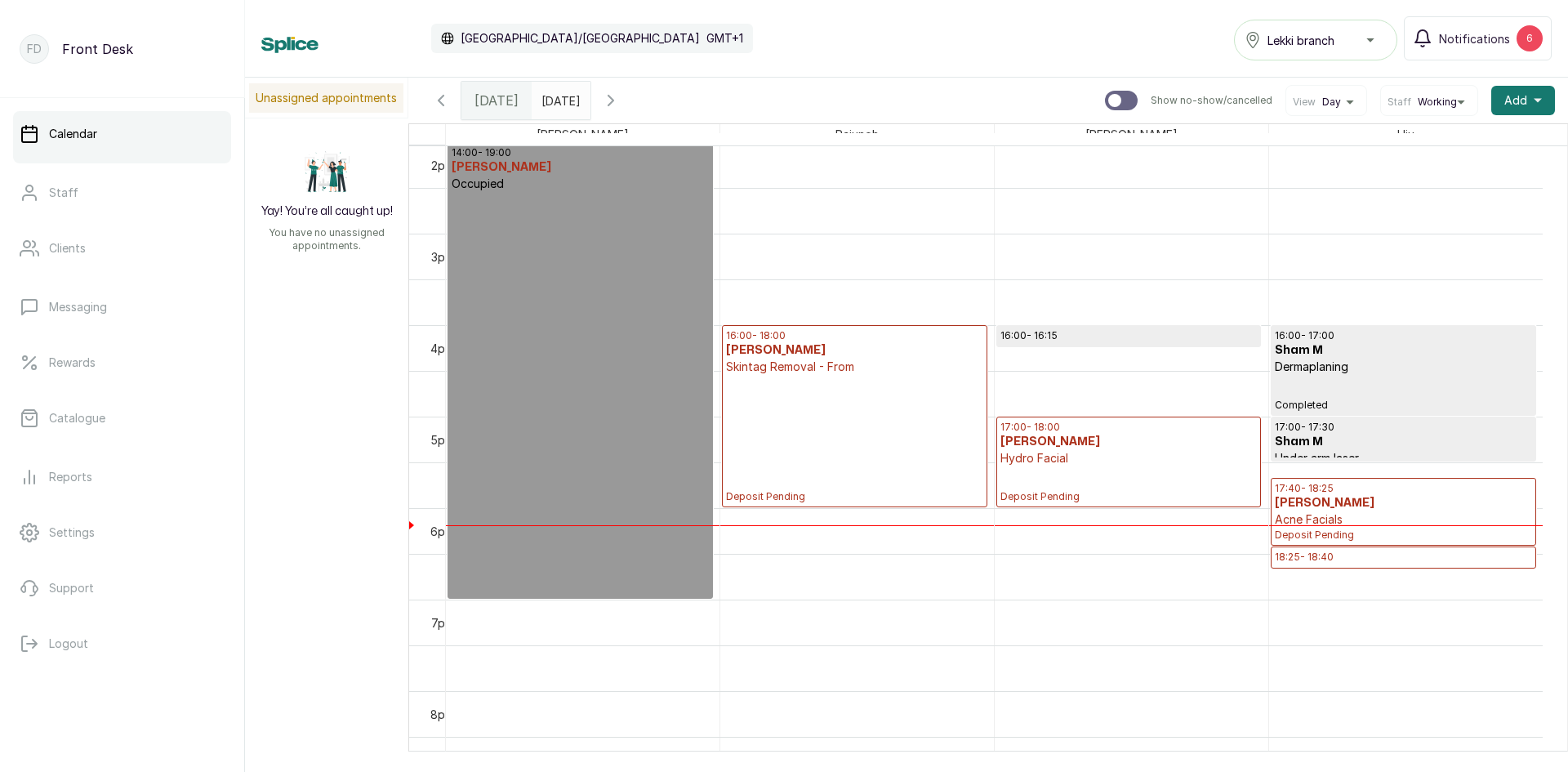
click at [1071, 446] on h3 "[PERSON_NAME]" at bounding box center [1129, 442] width 257 height 16
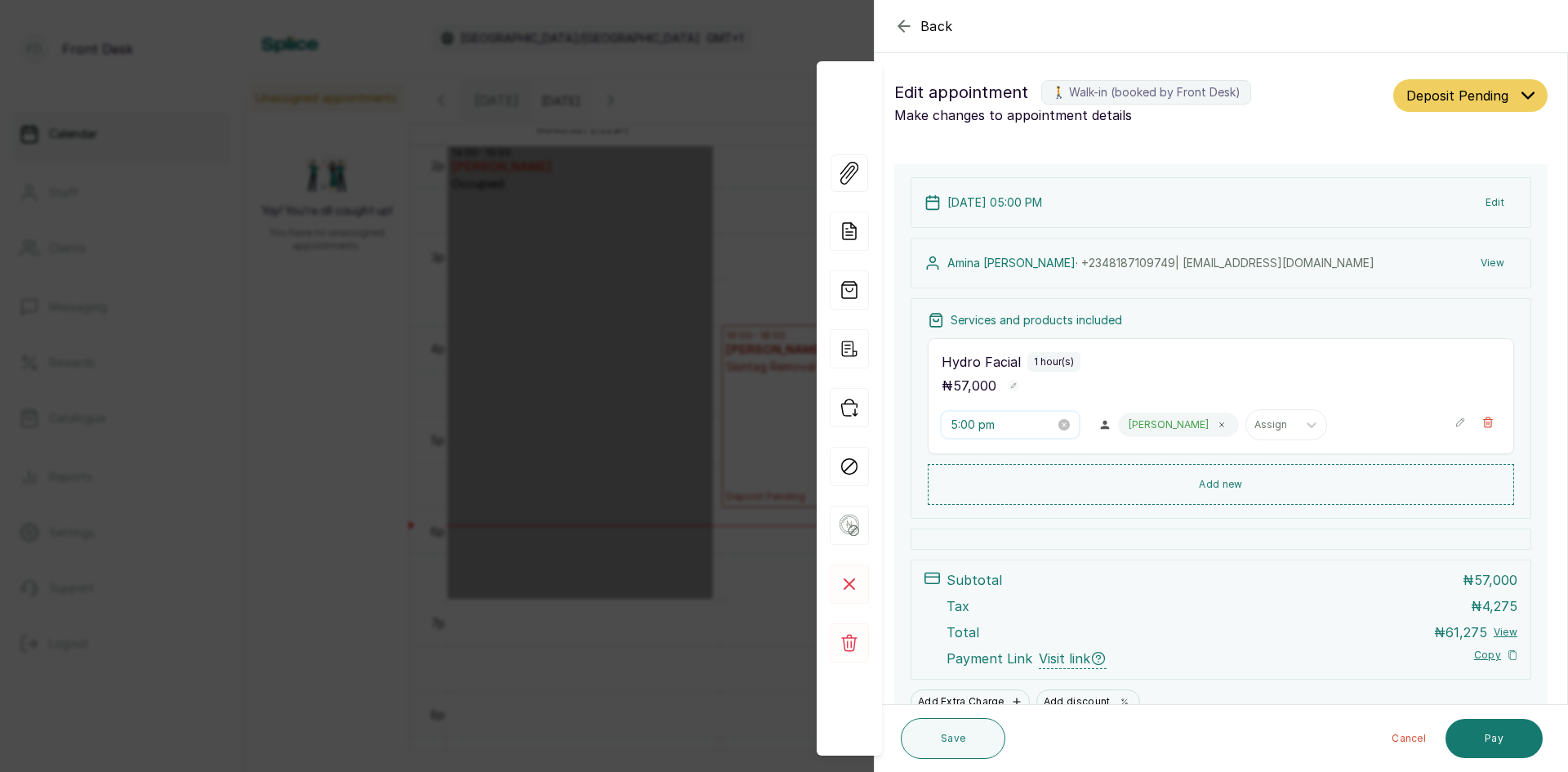
click at [1030, 422] on input "5:00 pm" at bounding box center [1003, 425] width 105 height 18
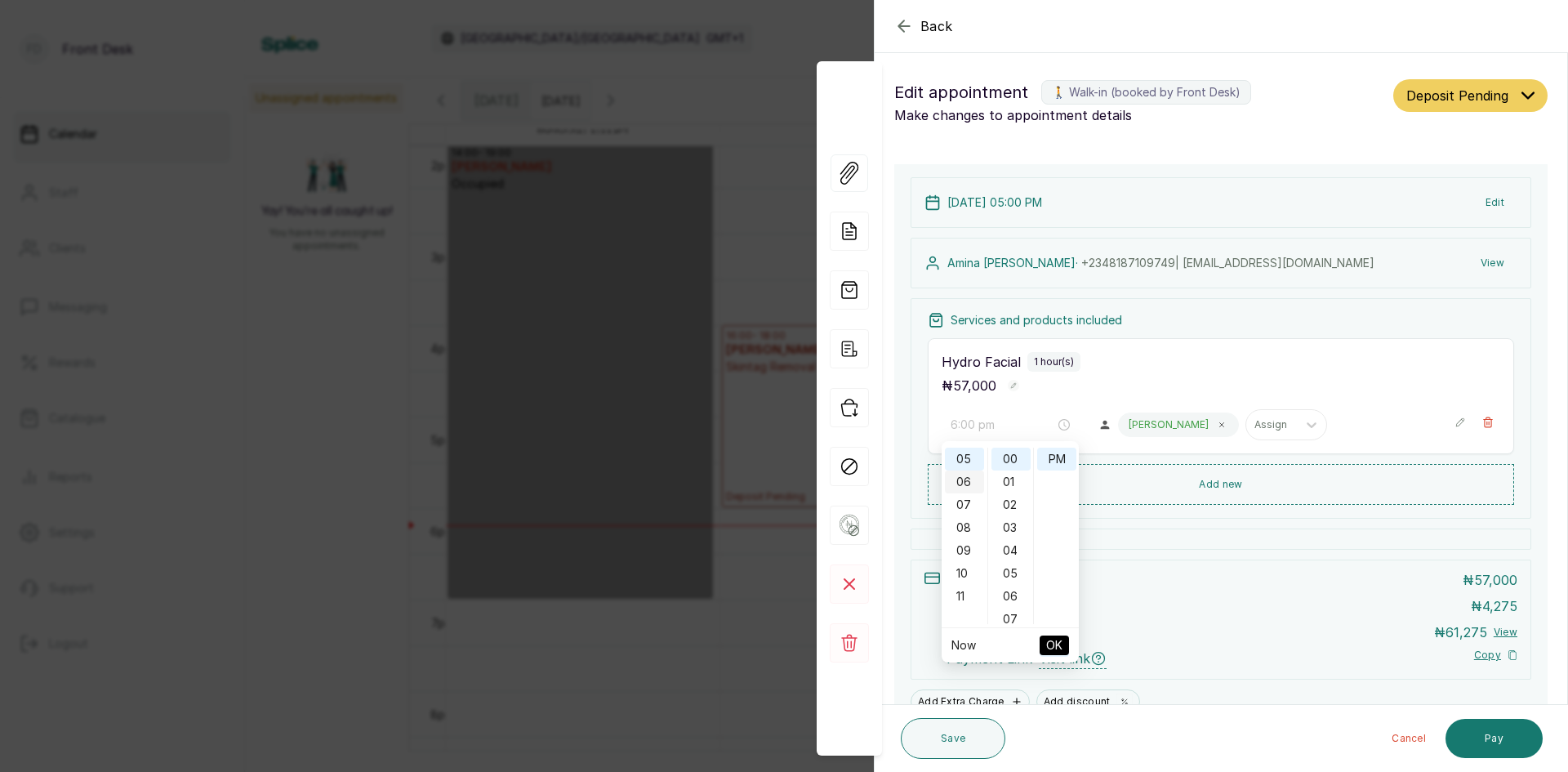
click at [956, 481] on div "06" at bounding box center [964, 482] width 39 height 23
type input "6:00 pm"
click at [1056, 639] on span "OK" at bounding box center [1055, 645] width 16 height 31
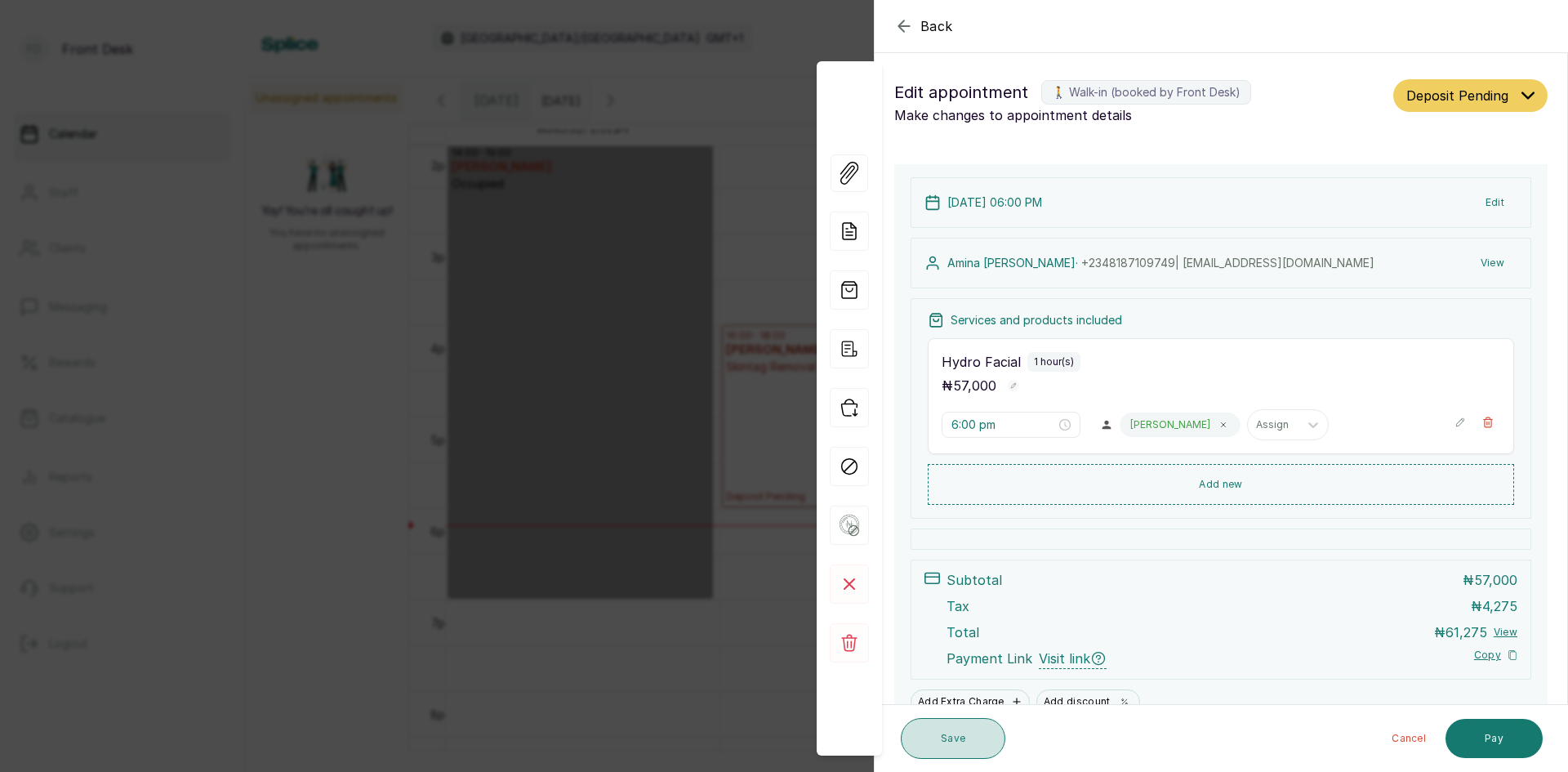
click at [963, 734] on button "Save" at bounding box center [953, 739] width 105 height 41
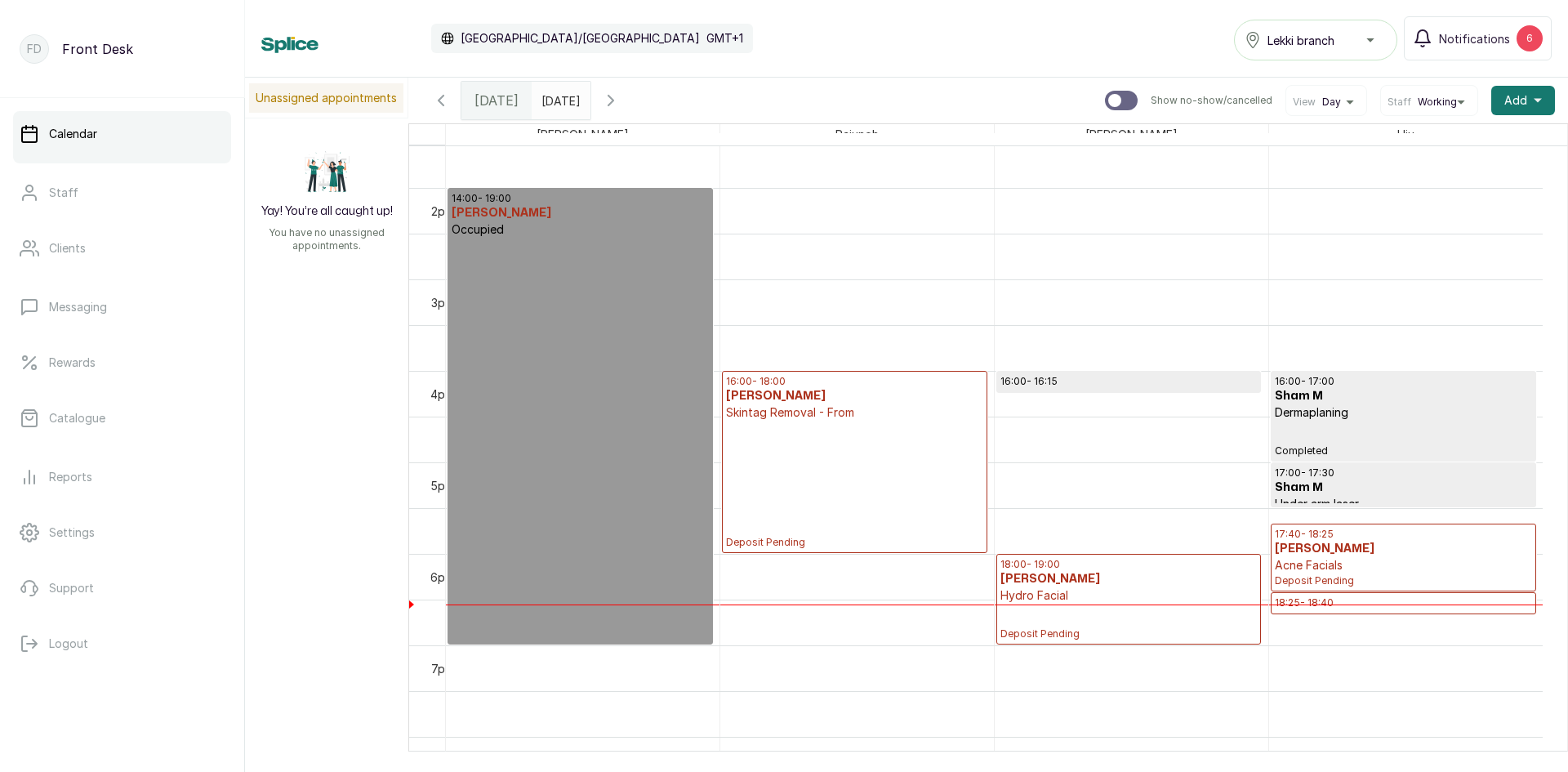
scroll to position [1237, 0]
click at [72, 416] on p "Catalogue" at bounding box center [77, 418] width 56 height 16
